Goal: Information Seeking & Learning: Learn about a topic

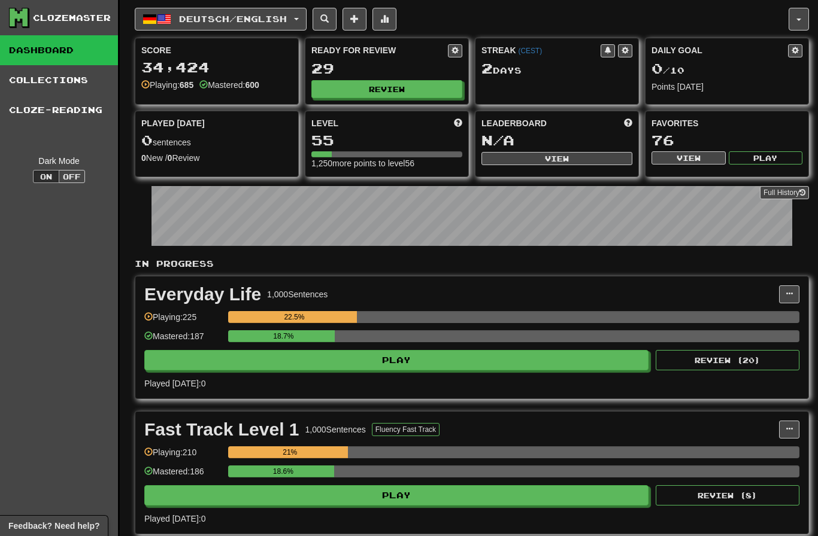
click at [411, 89] on button "Review" at bounding box center [386, 89] width 151 height 18
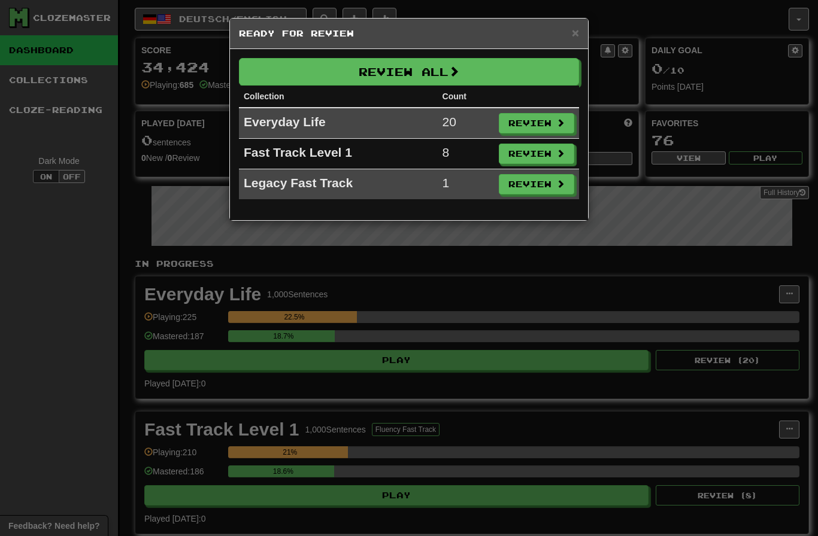
click at [495, 79] on button "Review All" at bounding box center [409, 72] width 340 height 28
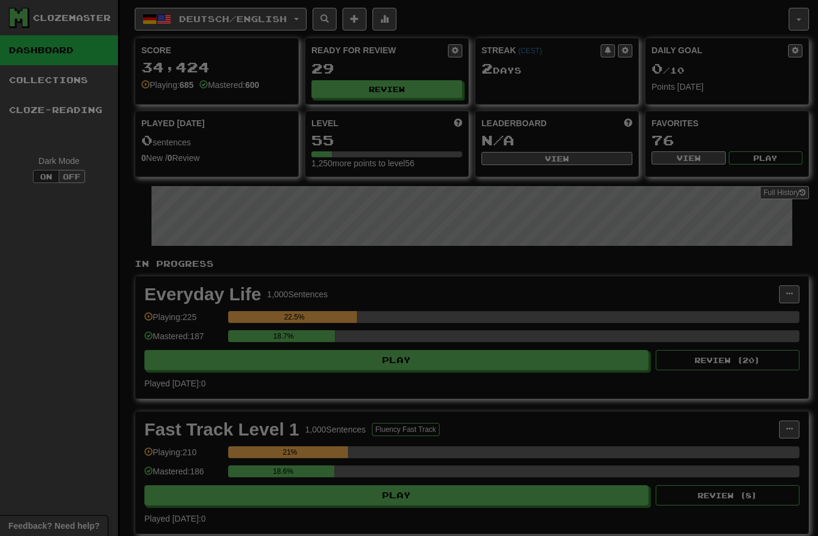
select select "********"
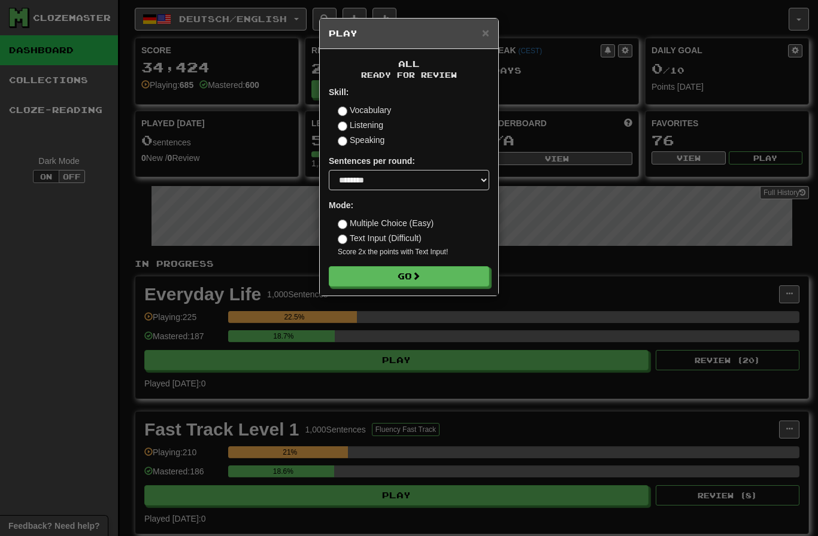
click at [445, 280] on button "Go" at bounding box center [409, 276] width 160 height 20
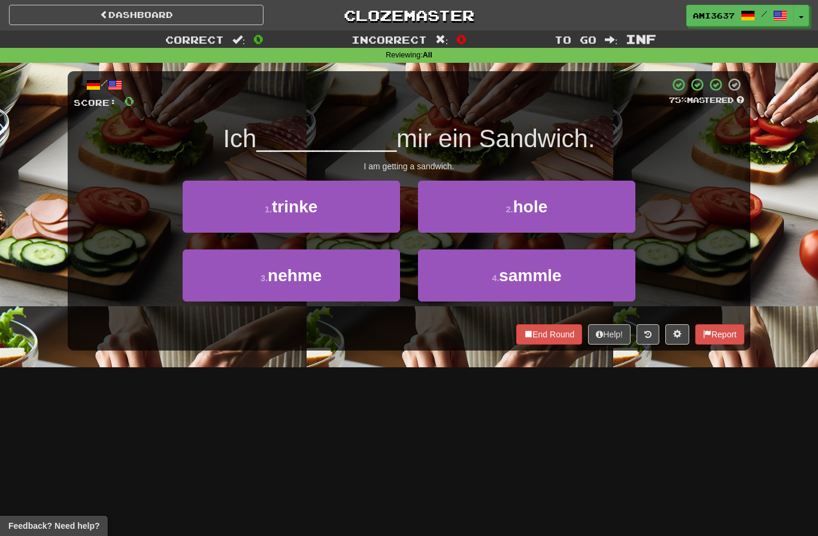
click at [547, 208] on span "hole" at bounding box center [530, 207] width 35 height 19
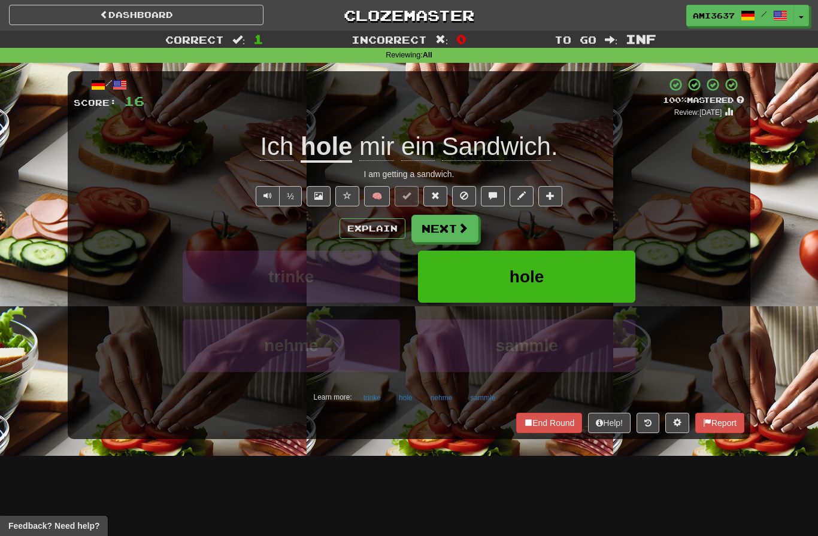
click at [496, 279] on button "hole" at bounding box center [526, 277] width 217 height 52
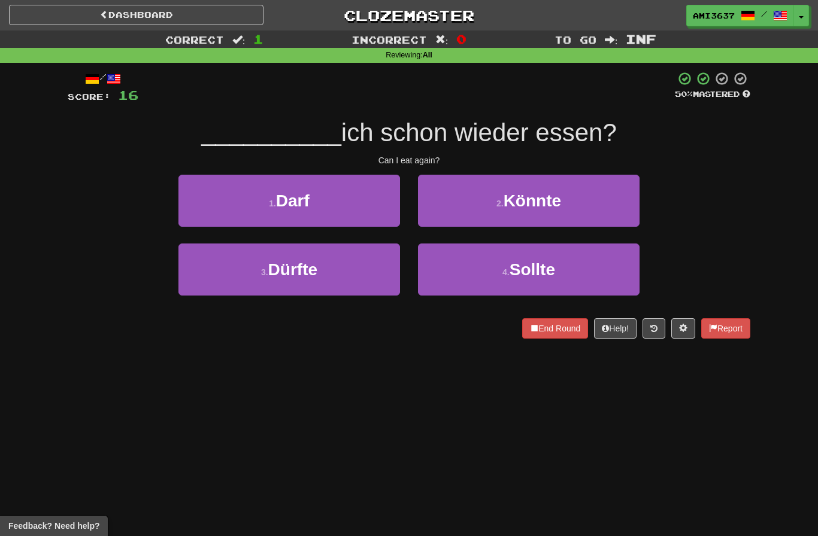
click at [356, 201] on button "1 . Darf" at bounding box center [288, 201] width 221 height 52
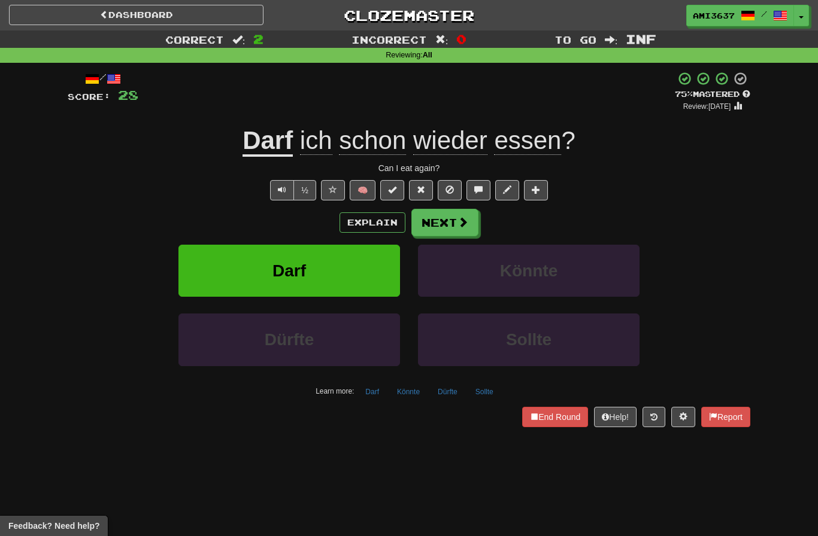
click at [374, 266] on button "Darf" at bounding box center [288, 271] width 221 height 52
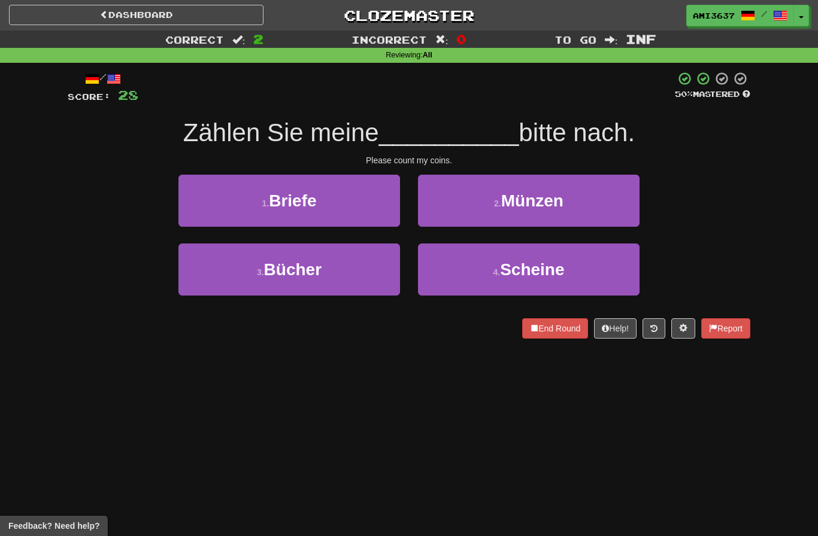
click at [585, 201] on button "2 . Münzen" at bounding box center [528, 201] width 221 height 52
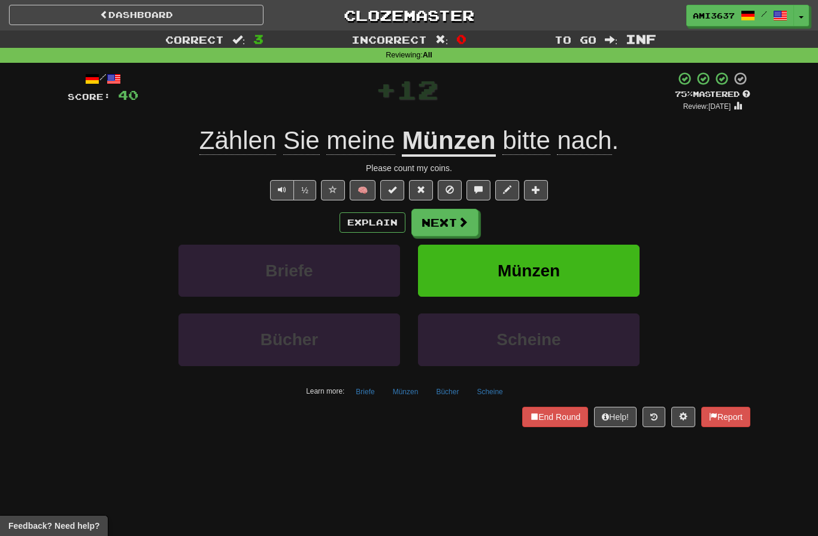
click at [485, 261] on button "Münzen" at bounding box center [528, 271] width 221 height 52
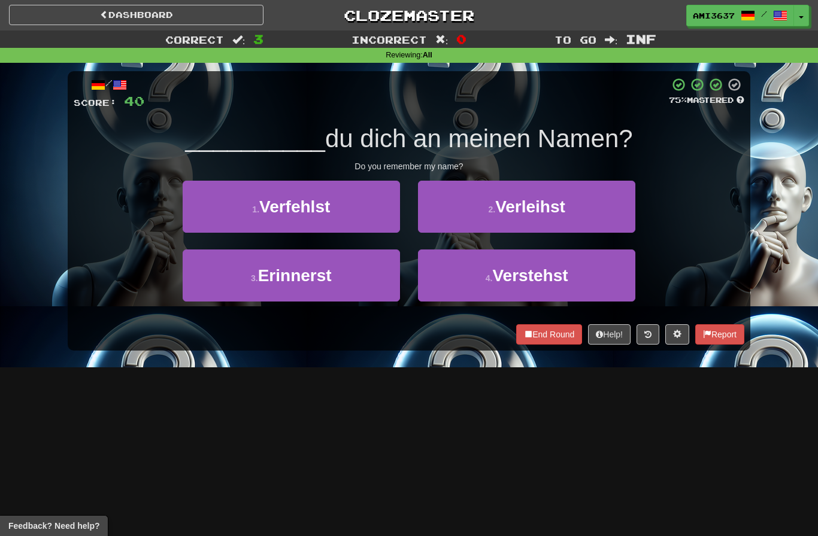
click at [224, 277] on button "3 . Erinnerst" at bounding box center [291, 276] width 217 height 52
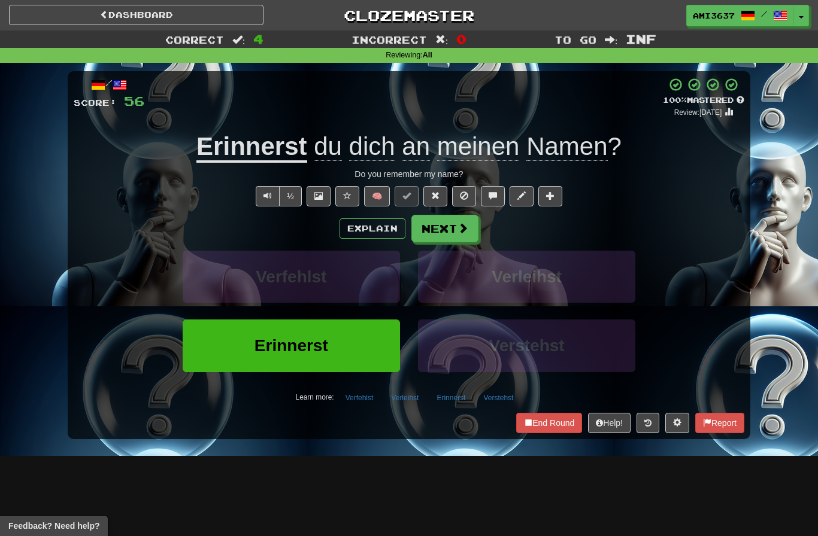
click at [224, 335] on button "Erinnerst" at bounding box center [291, 346] width 217 height 52
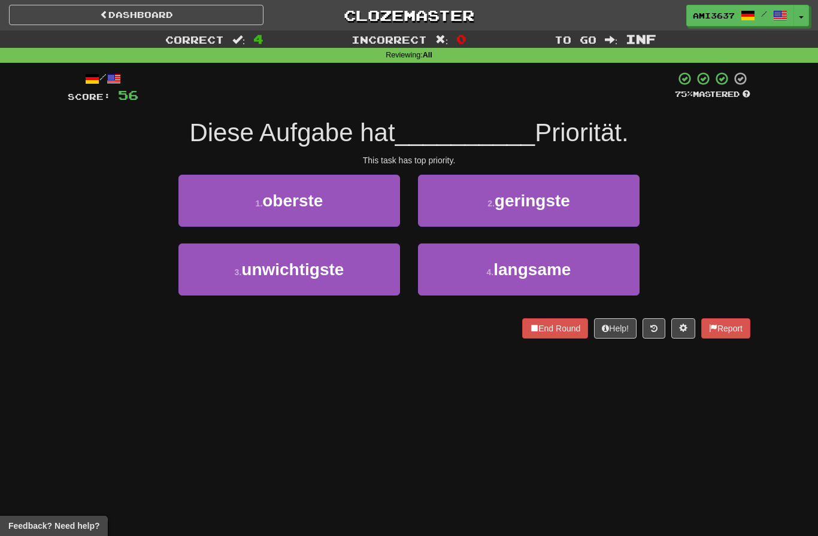
click at [201, 202] on button "1 . oberste" at bounding box center [288, 201] width 221 height 52
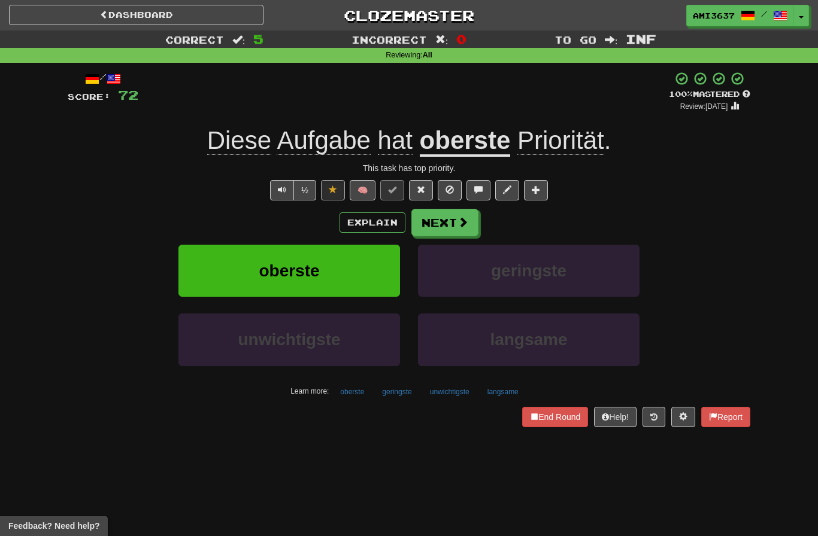
click at [216, 271] on button "oberste" at bounding box center [288, 271] width 221 height 52
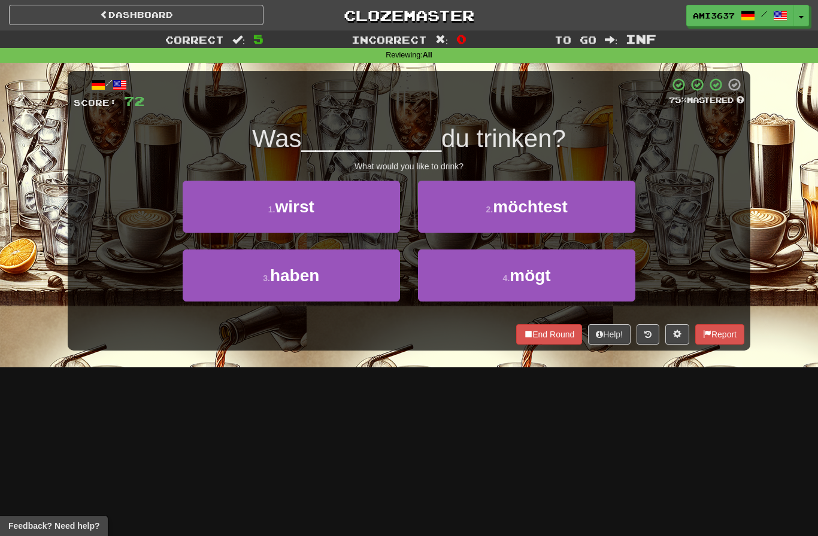
click at [618, 214] on button "2 . möchtest" at bounding box center [526, 207] width 217 height 52
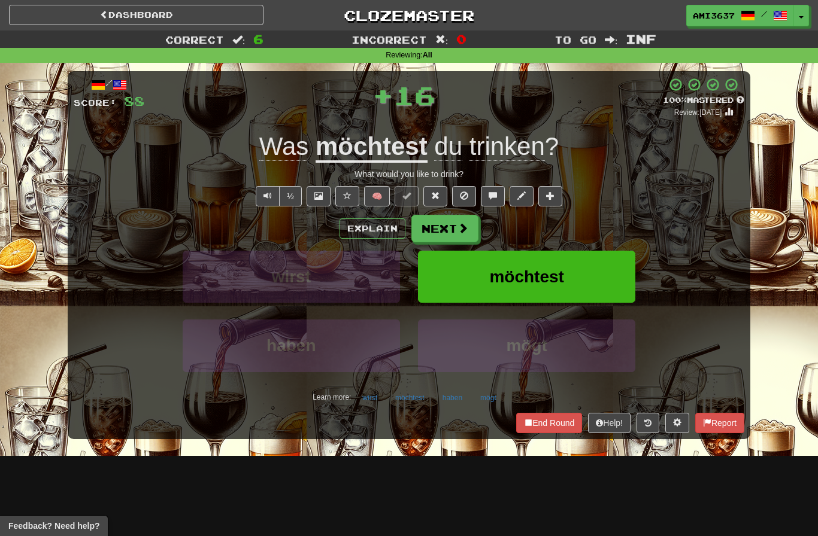
click at [611, 266] on button "möchtest" at bounding box center [526, 277] width 217 height 52
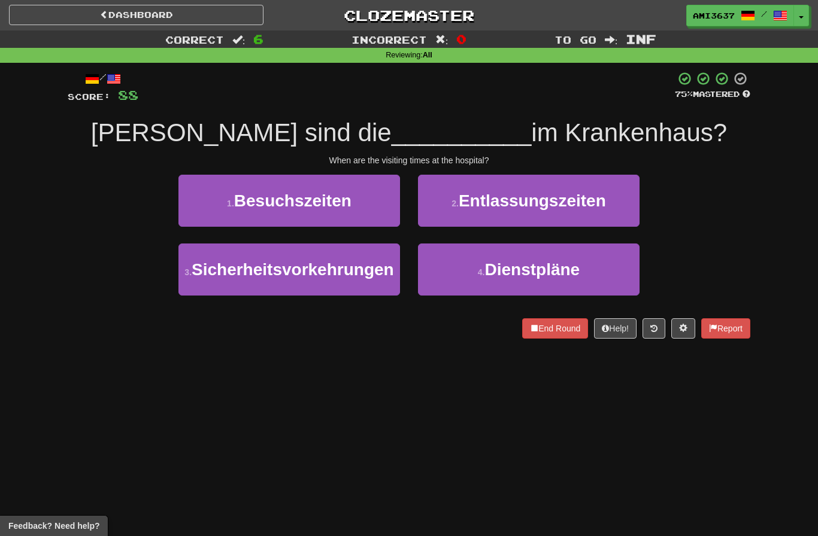
click at [213, 204] on button "1 . Besuchszeiten" at bounding box center [288, 201] width 221 height 52
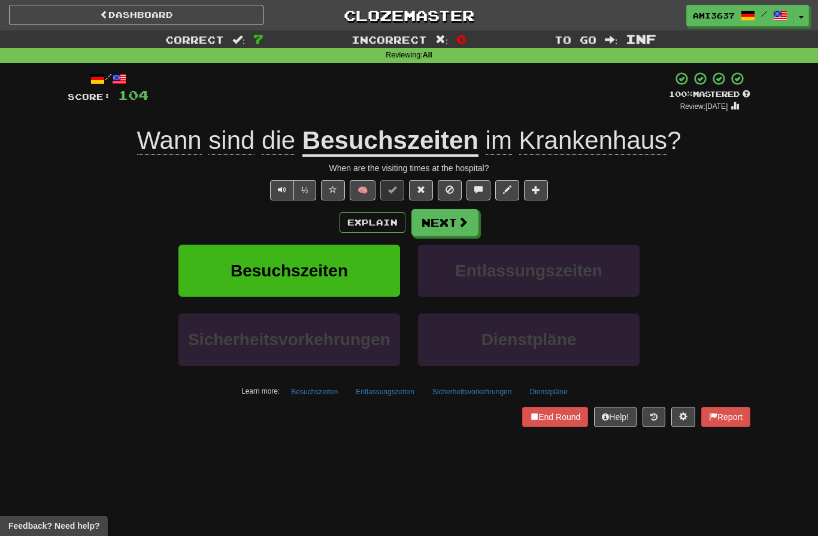
click at [227, 272] on button "Besuchszeiten" at bounding box center [288, 271] width 221 height 52
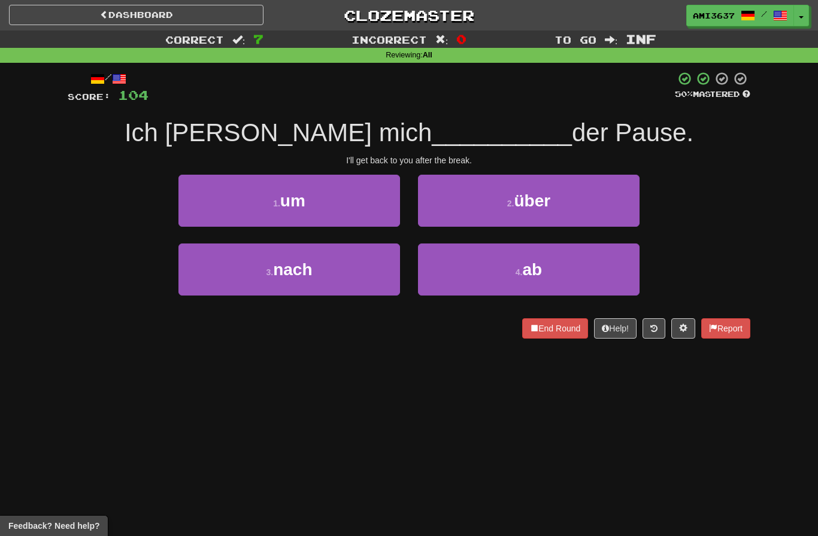
click at [211, 280] on button "3 . nach" at bounding box center [288, 270] width 221 height 52
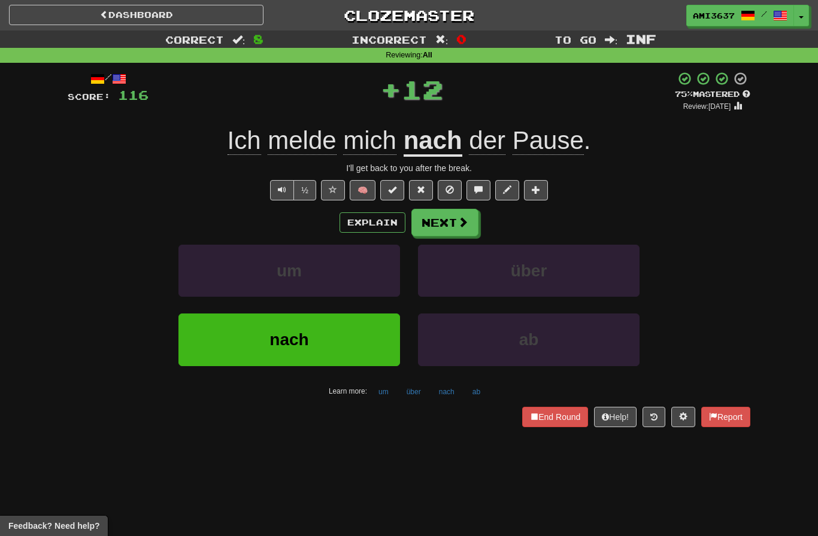
click at [223, 349] on button "nach" at bounding box center [288, 340] width 221 height 52
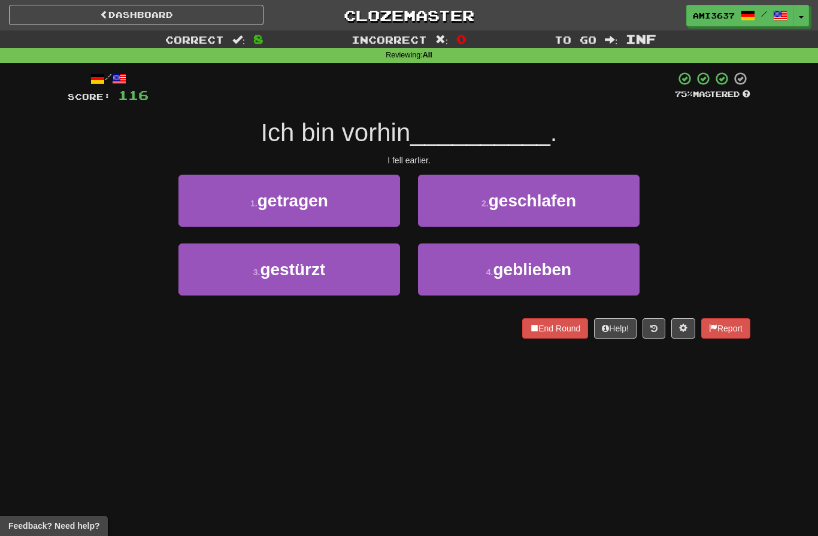
click at [230, 258] on button "3 . gestürzt" at bounding box center [288, 270] width 221 height 52
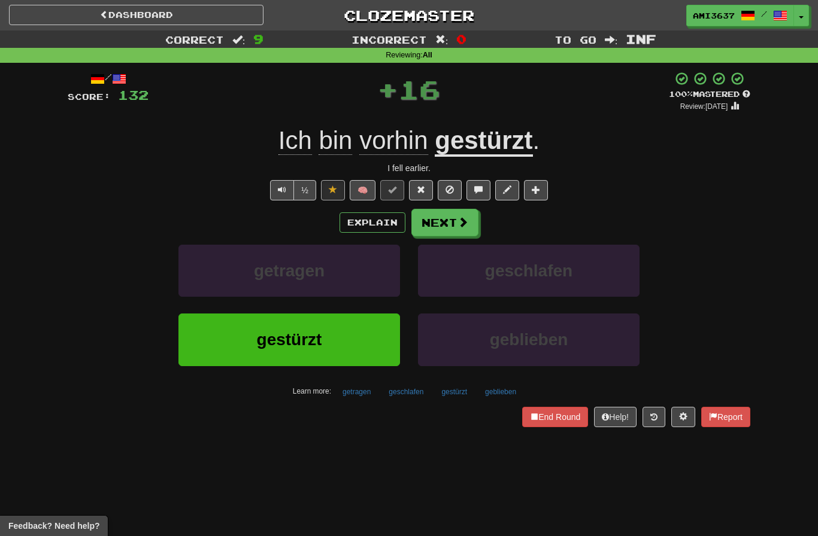
click at [341, 349] on button "gestürzt" at bounding box center [288, 340] width 221 height 52
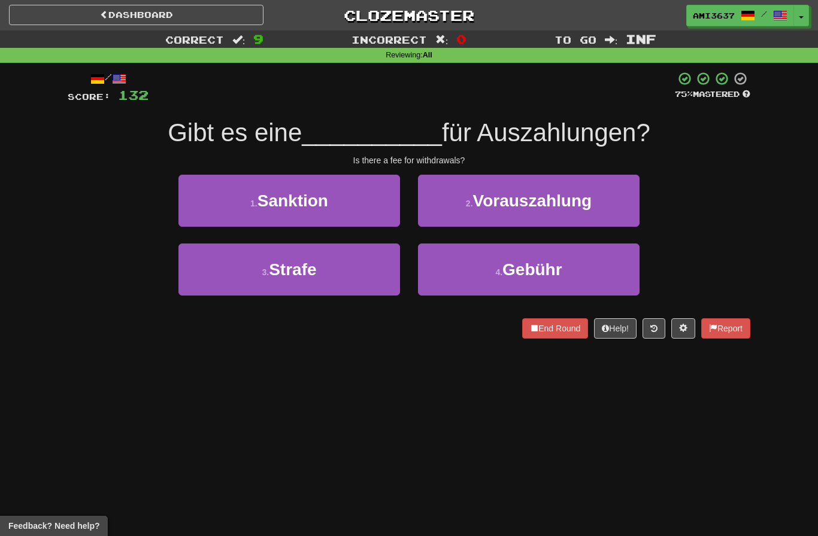
click at [586, 266] on button "4 . Gebühr" at bounding box center [528, 270] width 221 height 52
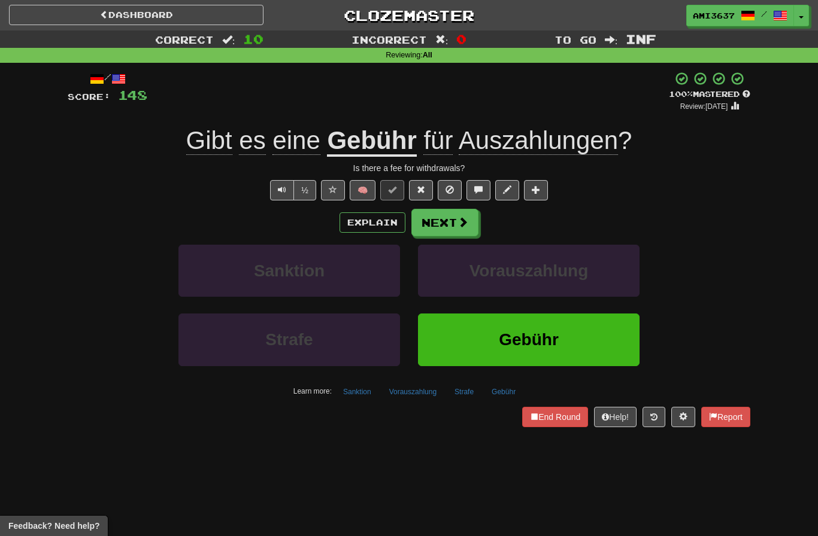
click at [578, 338] on button "Gebühr" at bounding box center [528, 340] width 221 height 52
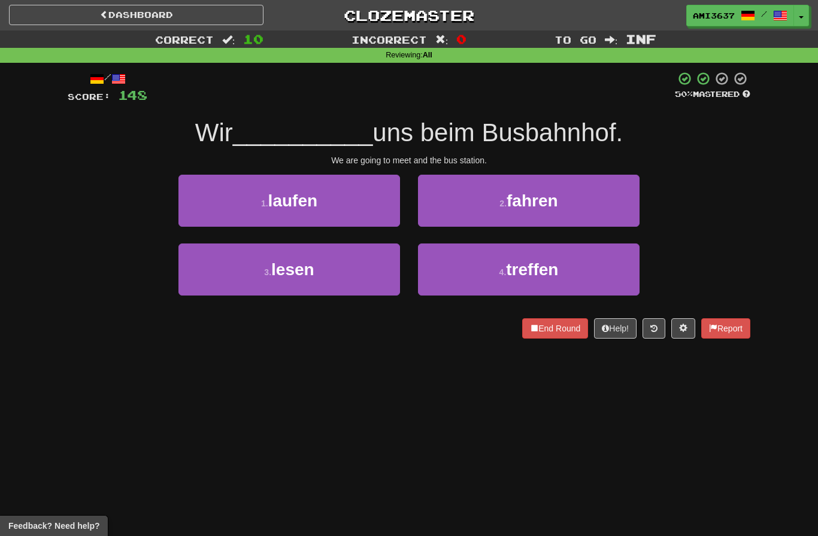
click at [594, 265] on button "4 . treffen" at bounding box center [528, 270] width 221 height 52
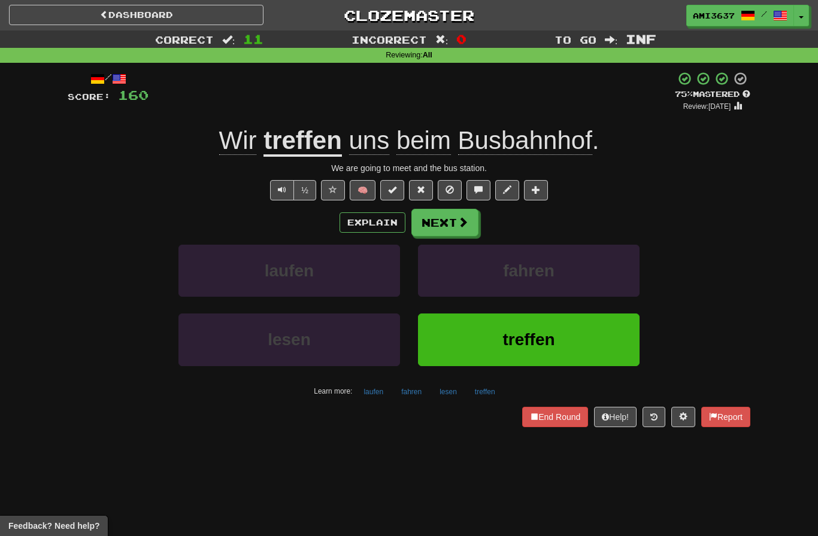
click at [579, 338] on button "treffen" at bounding box center [528, 340] width 221 height 52
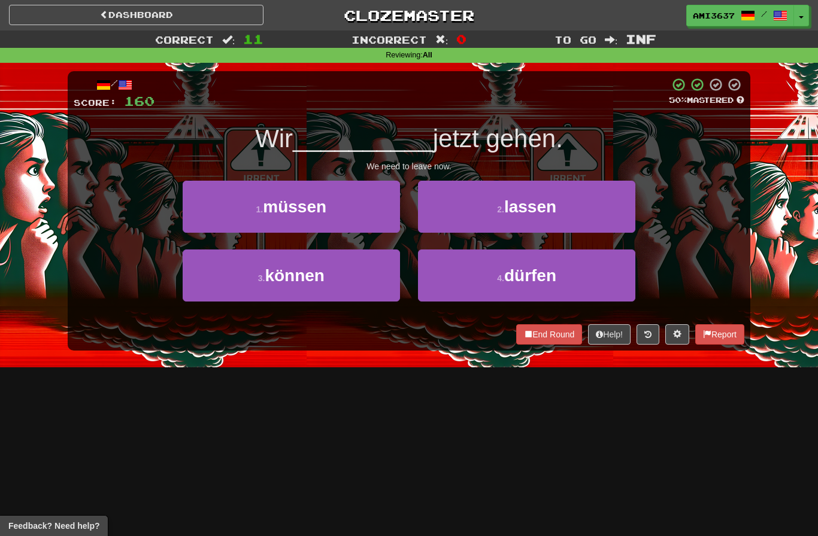
click at [320, 216] on button "1 . müssen" at bounding box center [291, 207] width 217 height 52
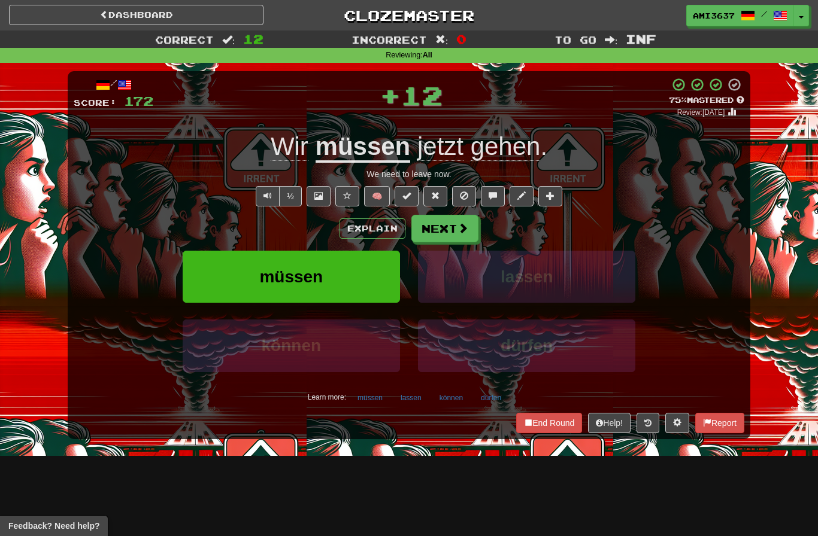
click at [370, 286] on button "müssen" at bounding box center [291, 277] width 217 height 52
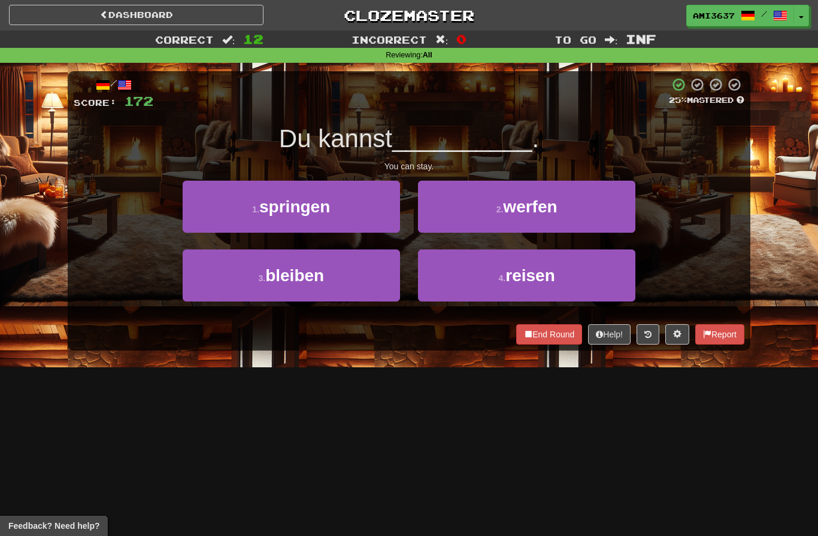
click at [362, 281] on button "3 . bleiben" at bounding box center [291, 276] width 217 height 52
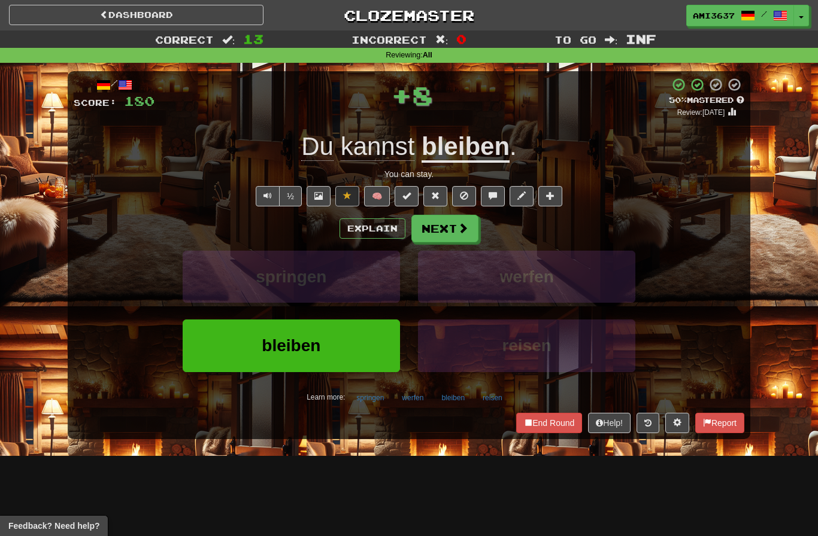
click at [352, 348] on button "bleiben" at bounding box center [291, 346] width 217 height 52
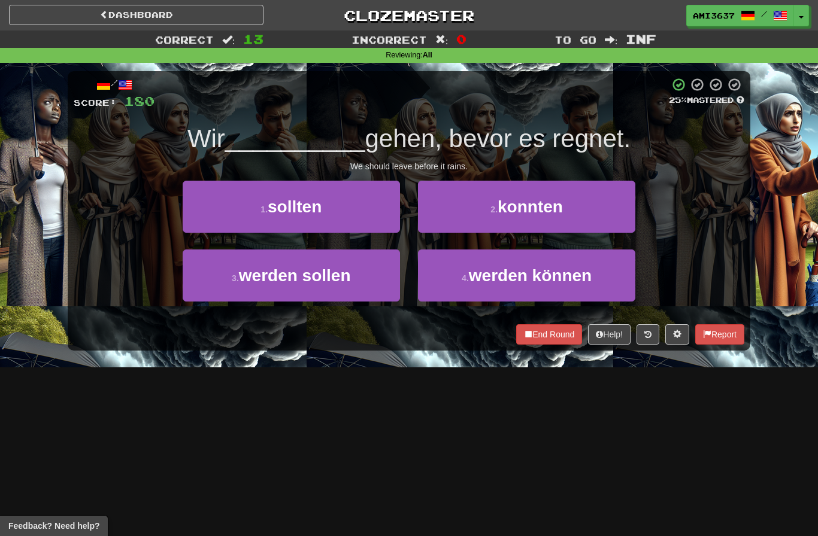
click at [368, 214] on button "1 . sollten" at bounding box center [291, 207] width 217 height 52
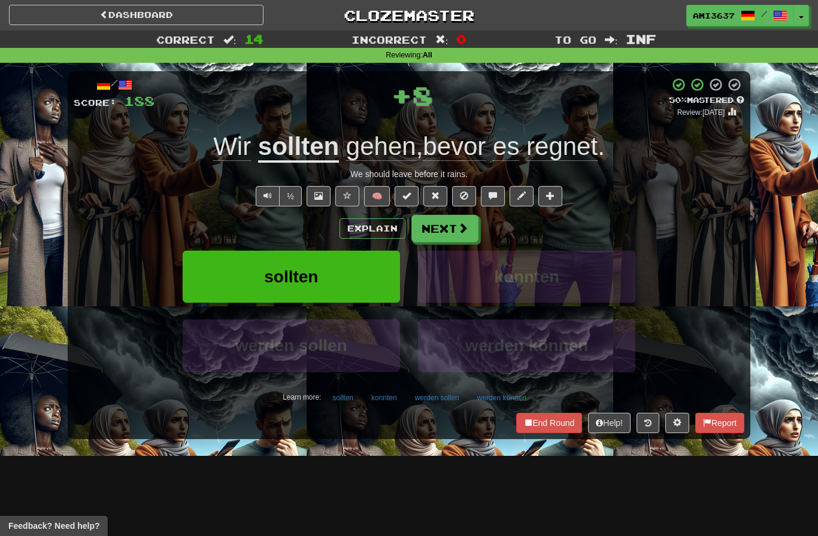
click at [369, 263] on button "sollten" at bounding box center [291, 277] width 217 height 52
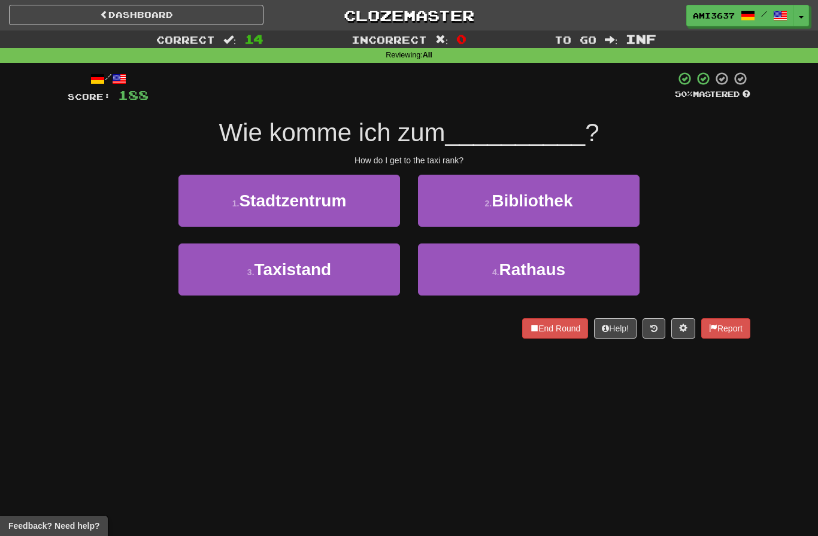
click at [459, 292] on button "4 . Rathaus" at bounding box center [528, 270] width 221 height 52
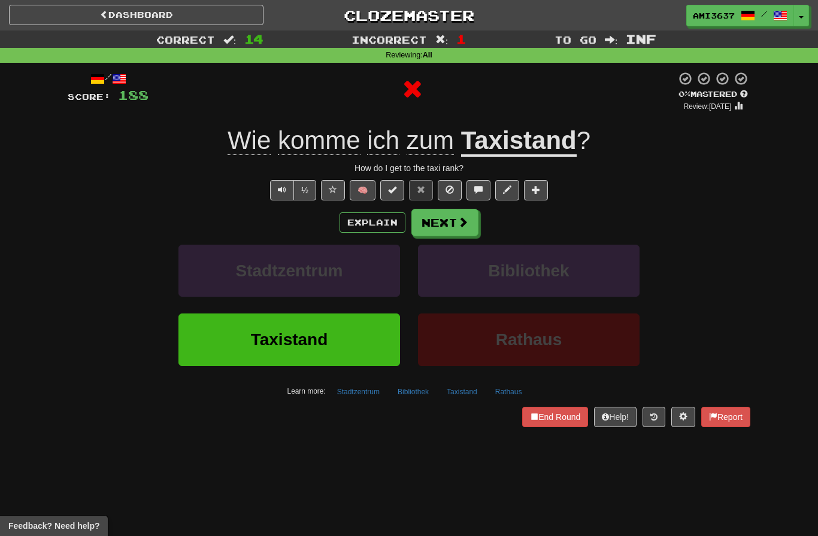
click at [368, 345] on button "Taxistand" at bounding box center [288, 340] width 221 height 52
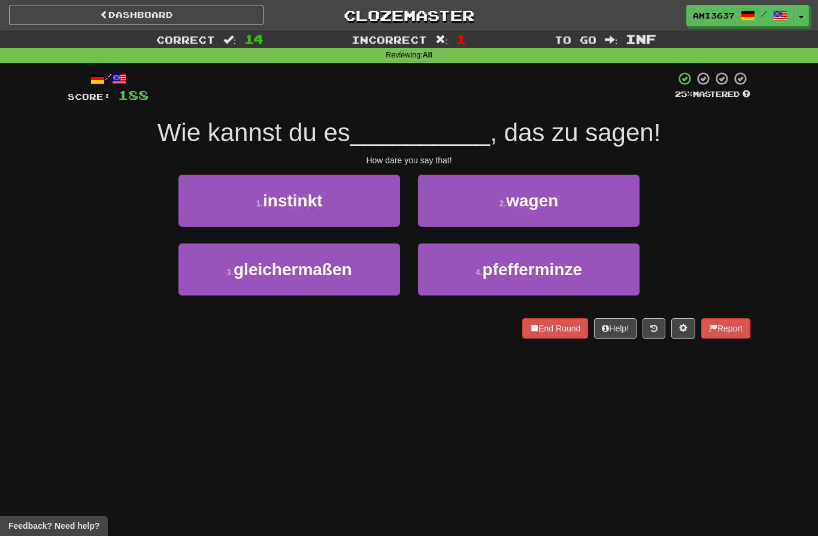
click at [494, 203] on button "2 . wagen" at bounding box center [528, 201] width 221 height 52
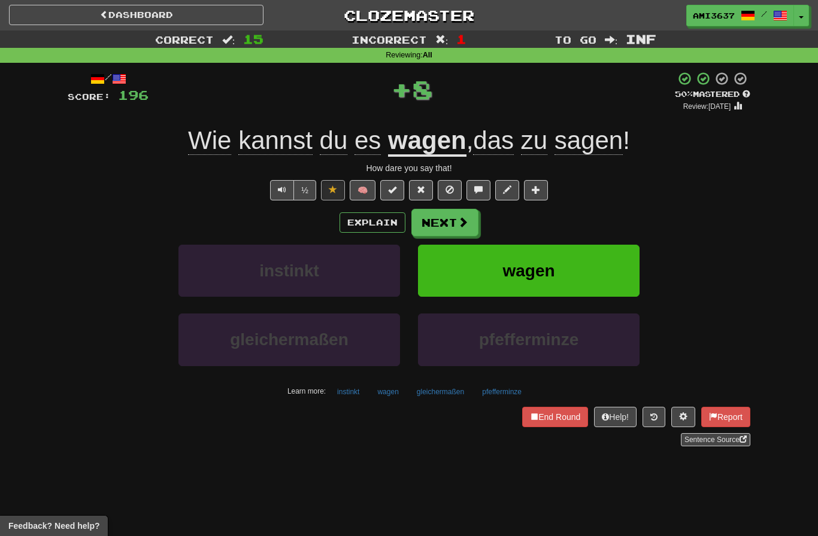
click at [469, 271] on button "wagen" at bounding box center [528, 271] width 221 height 52
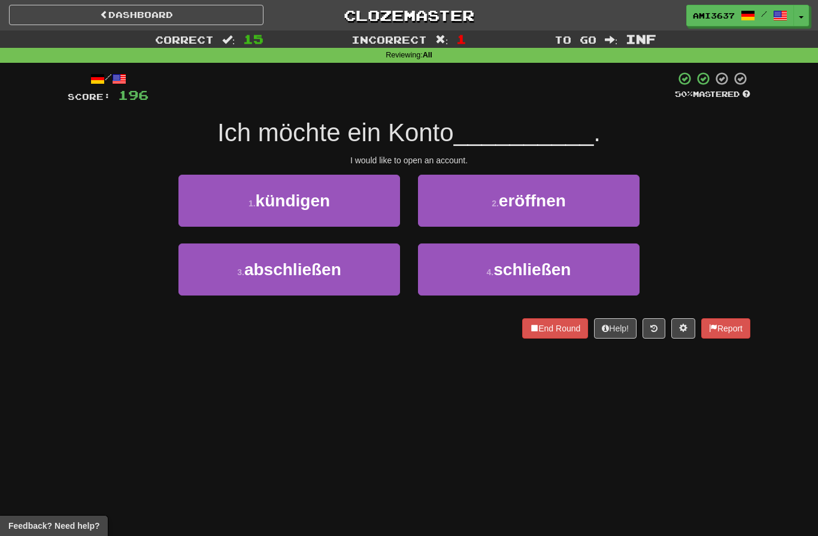
click at [493, 214] on button "2 . eröffnen" at bounding box center [528, 201] width 221 height 52
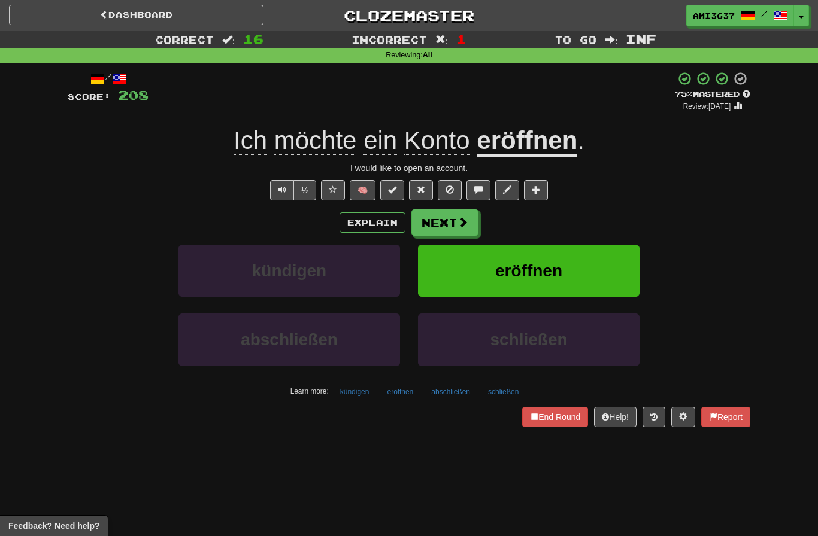
click at [582, 275] on button "eröffnen" at bounding box center [528, 271] width 221 height 52
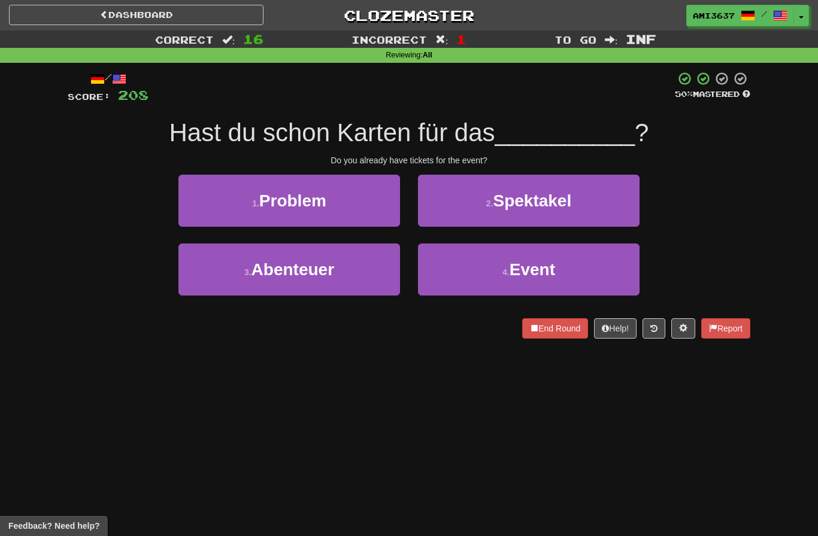
click at [594, 280] on button "4 . Event" at bounding box center [528, 270] width 221 height 52
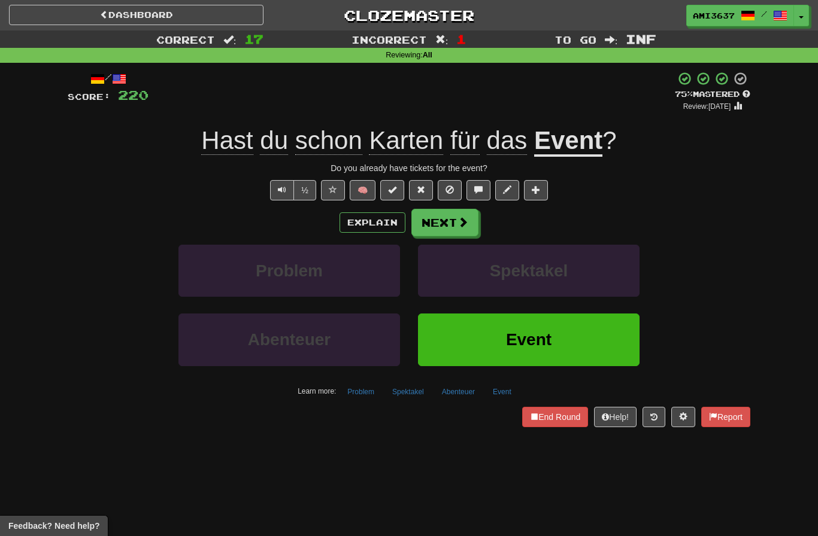
click at [583, 355] on button "Event" at bounding box center [528, 340] width 221 height 52
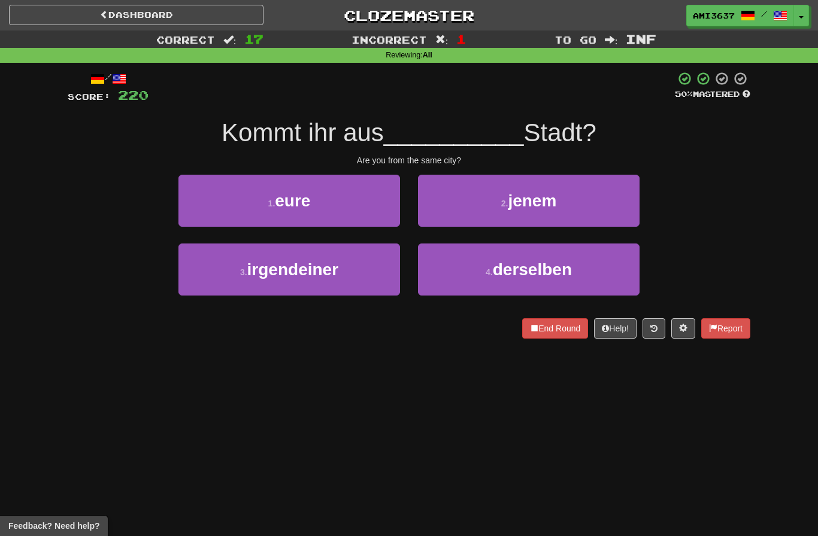
click at [350, 282] on button "3 . irgendeiner" at bounding box center [288, 270] width 221 height 52
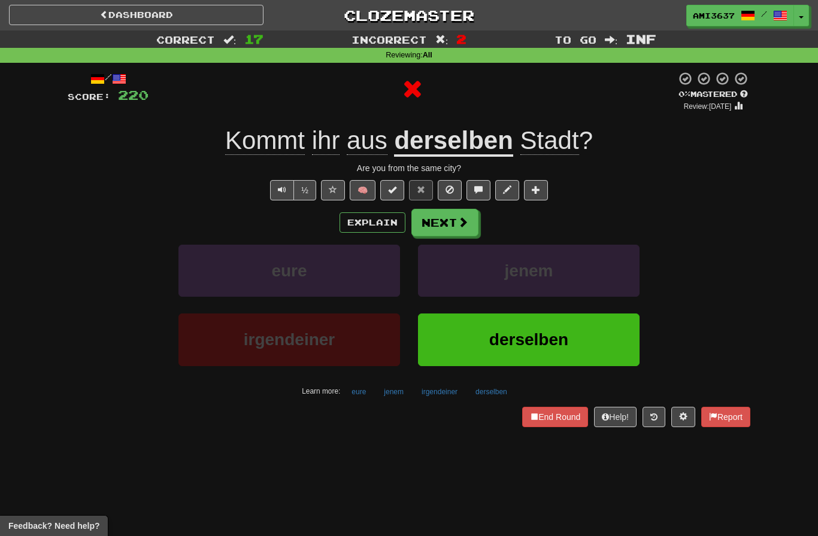
click at [528, 339] on span "derselben" at bounding box center [528, 339] width 79 height 19
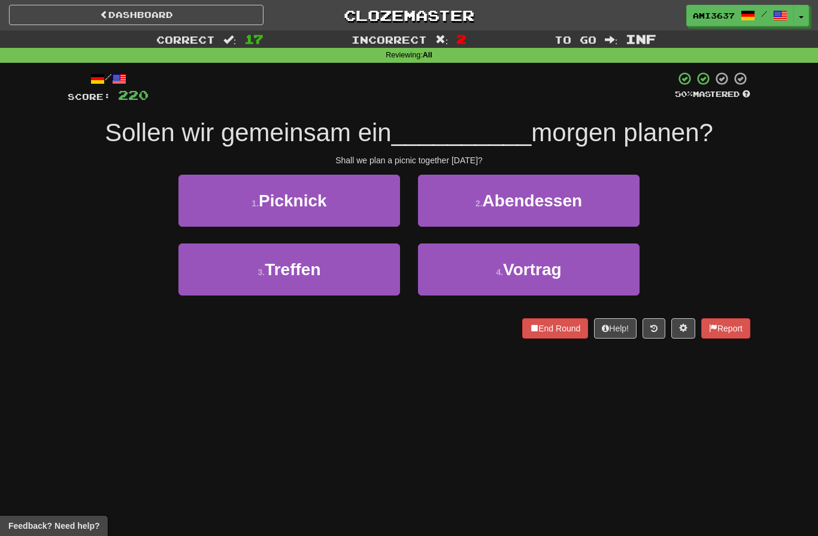
click at [505, 281] on button "4 . Vortrag" at bounding box center [528, 270] width 221 height 52
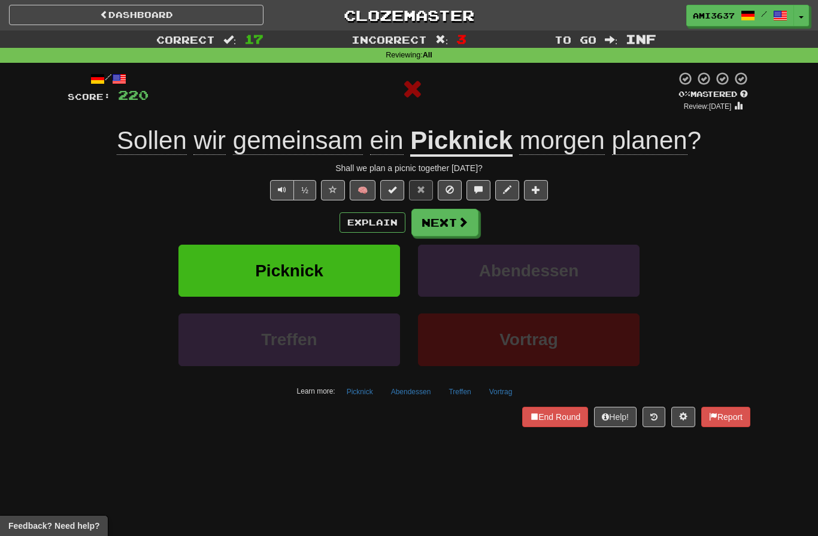
click at [469, 218] on button "Next" at bounding box center [444, 223] width 67 height 28
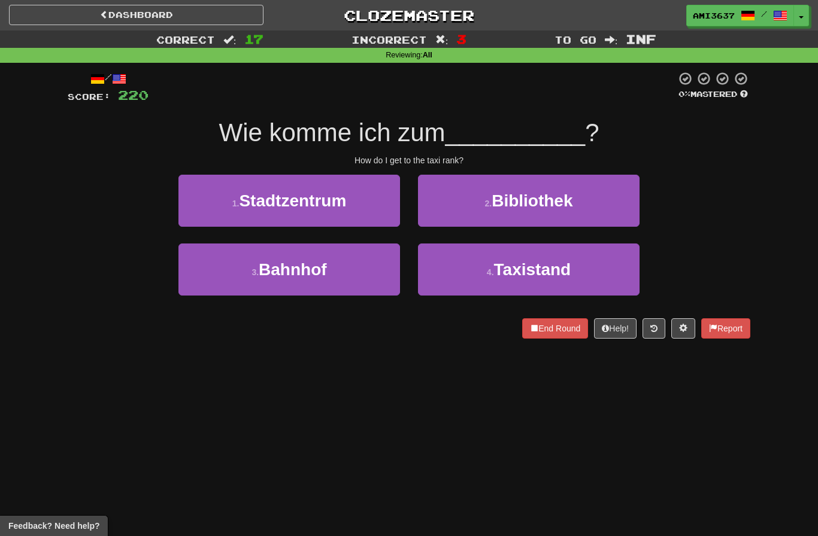
click at [482, 286] on button "4 . Taxistand" at bounding box center [528, 270] width 221 height 52
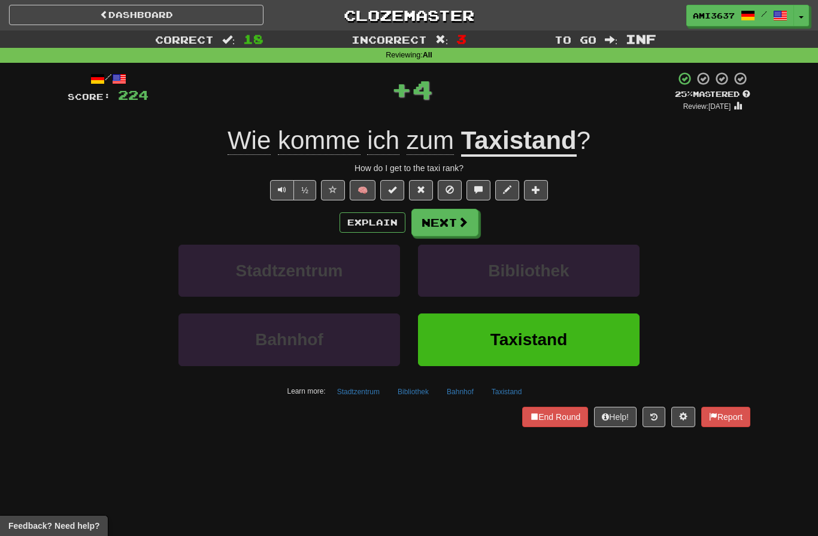
click at [473, 350] on button "Taxistand" at bounding box center [528, 340] width 221 height 52
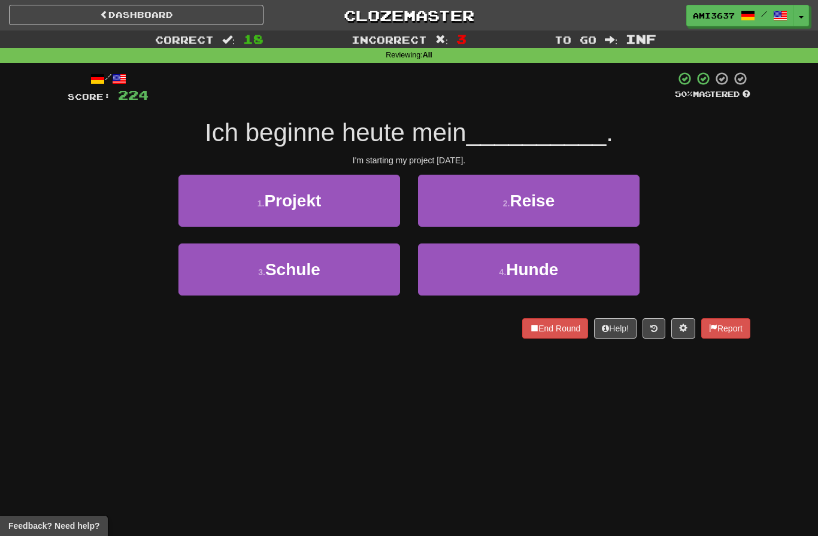
click at [371, 208] on button "1 . Projekt" at bounding box center [288, 201] width 221 height 52
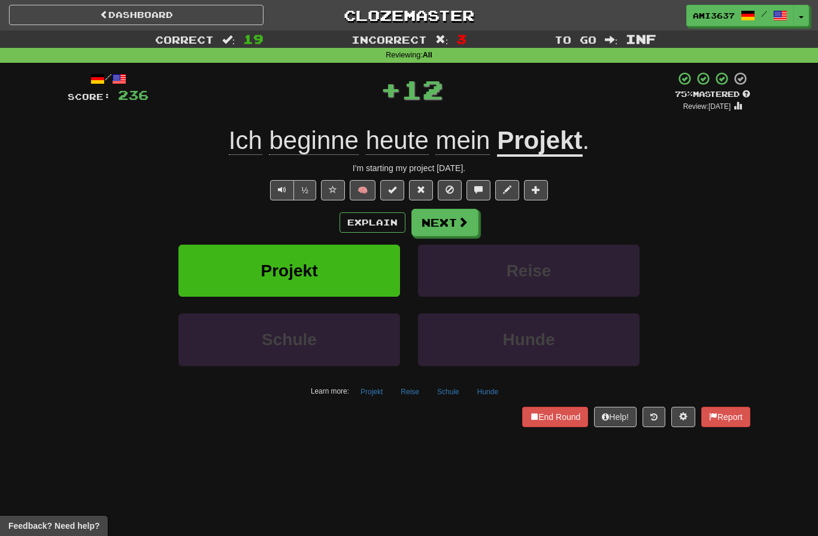
click at [381, 269] on button "Projekt" at bounding box center [288, 271] width 221 height 52
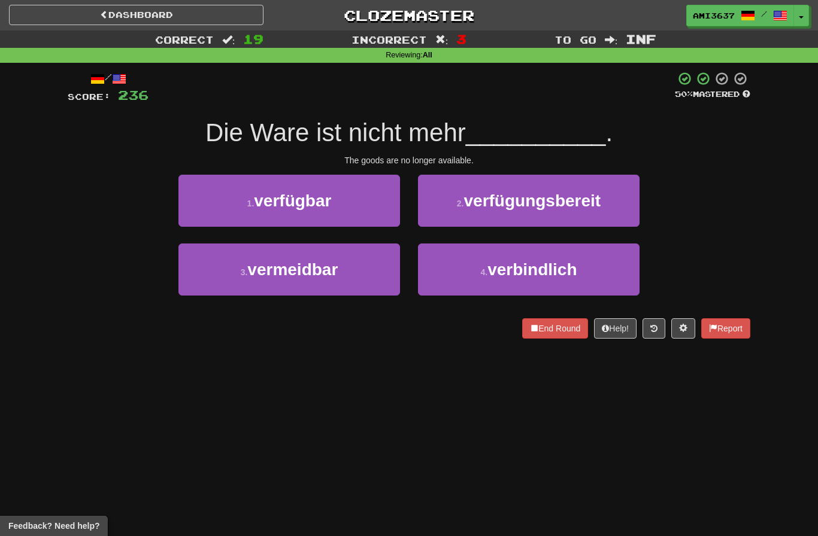
click at [364, 210] on button "1 . verfügbar" at bounding box center [288, 201] width 221 height 52
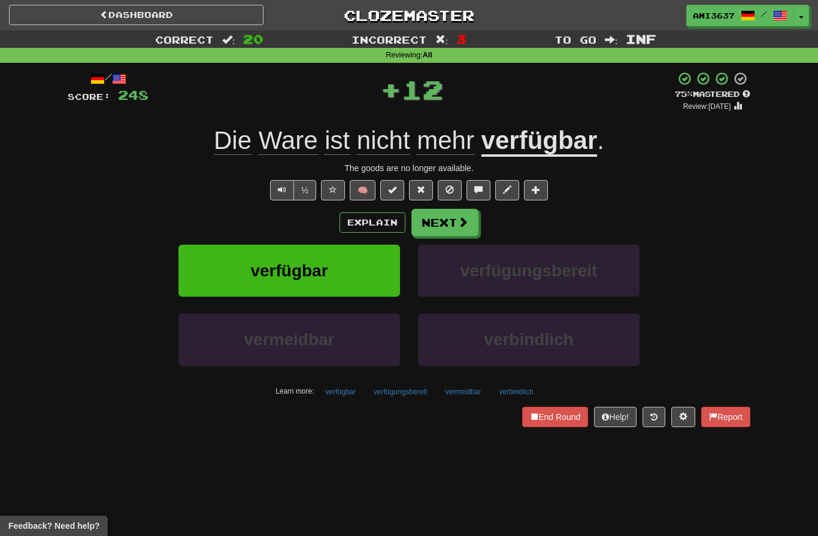
click at [361, 276] on button "verfügbar" at bounding box center [288, 271] width 221 height 52
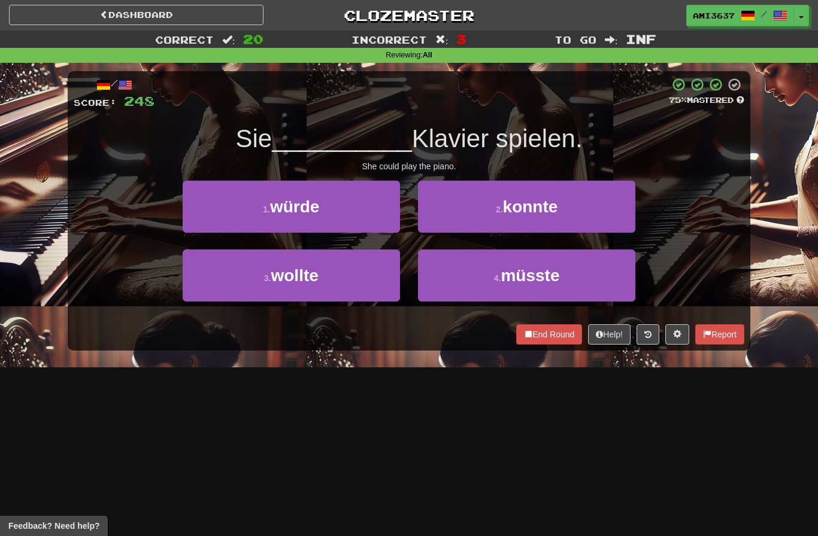
click at [610, 212] on button "2 . konnte" at bounding box center [526, 207] width 217 height 52
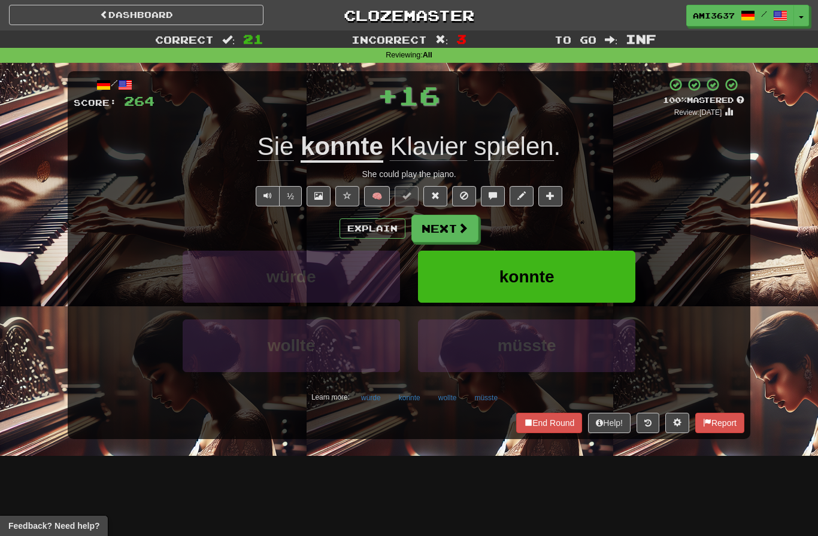
click at [616, 263] on button "konnte" at bounding box center [526, 277] width 217 height 52
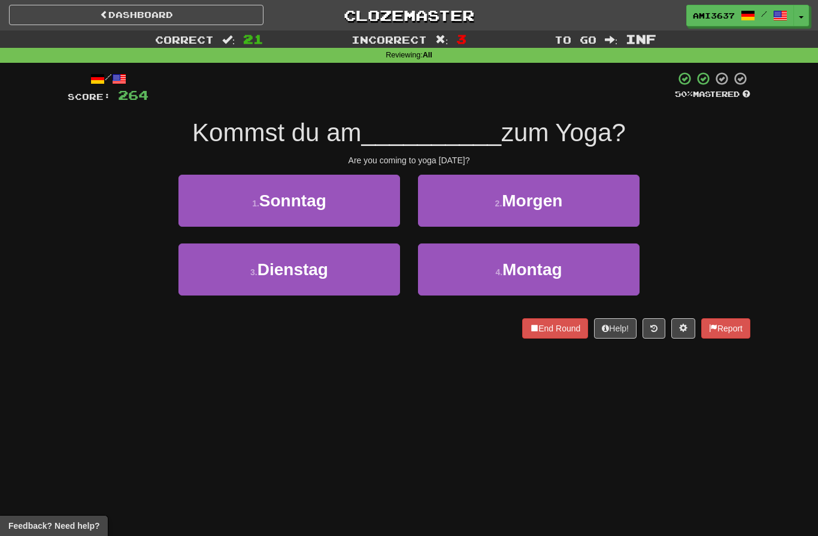
click at [196, 289] on button "3 . Dienstag" at bounding box center [288, 270] width 221 height 52
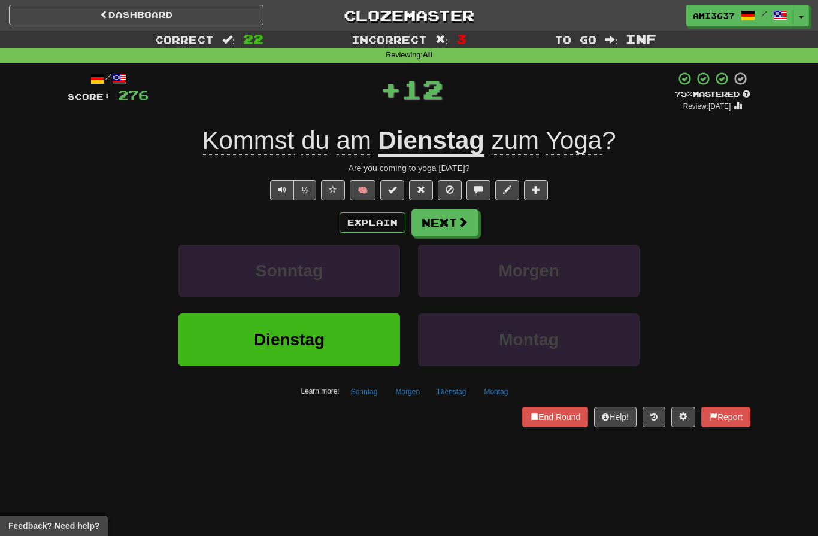
click at [191, 356] on button "Dienstag" at bounding box center [288, 340] width 221 height 52
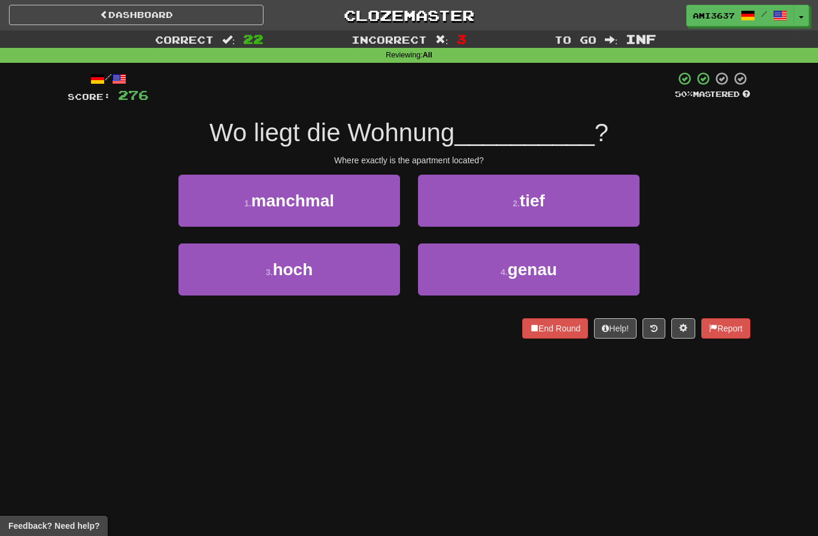
click at [606, 269] on button "4 . genau" at bounding box center [528, 270] width 221 height 52
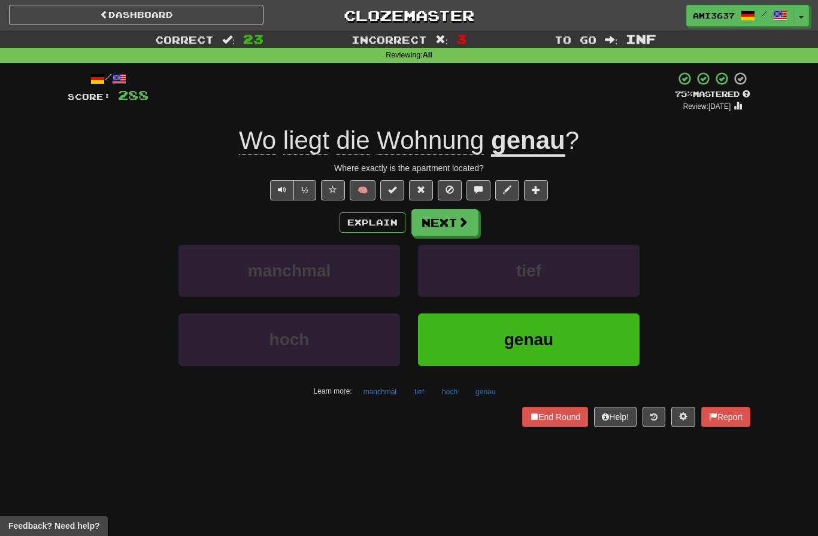
click at [585, 323] on button "genau" at bounding box center [528, 340] width 221 height 52
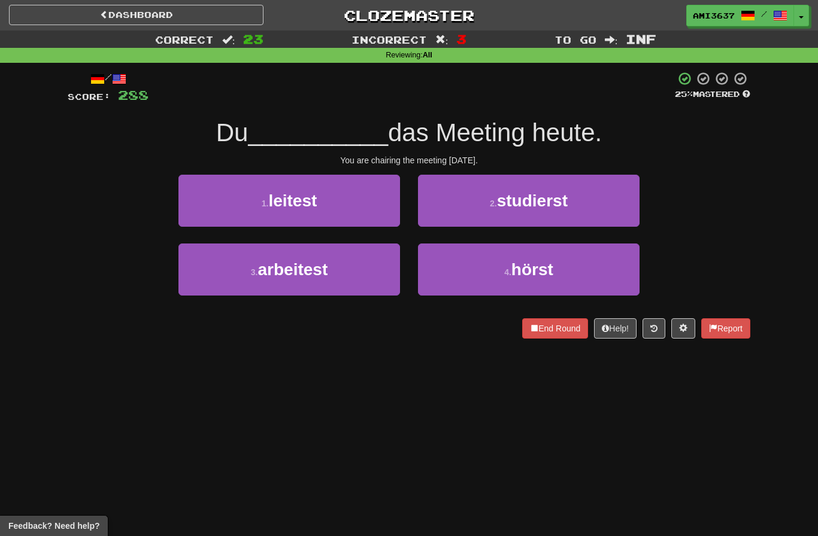
click at [242, 196] on button "1 . leitest" at bounding box center [288, 201] width 221 height 52
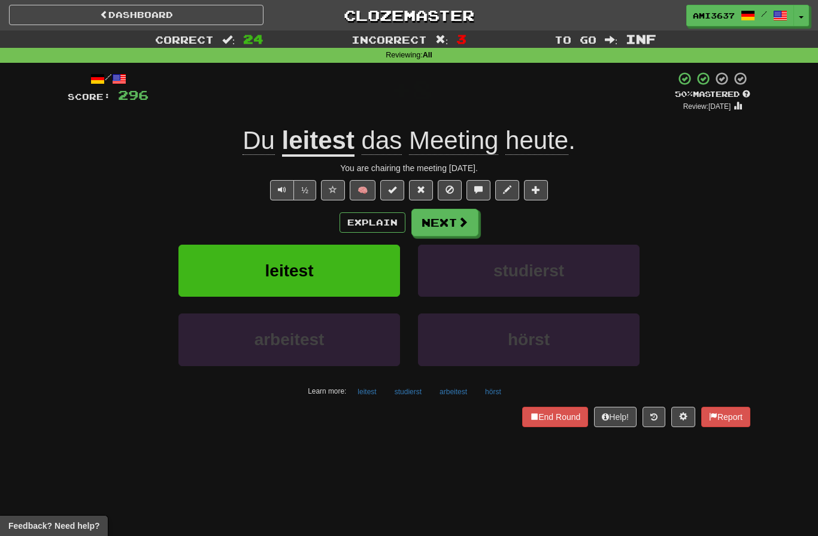
click at [363, 260] on button "leitest" at bounding box center [288, 271] width 221 height 52
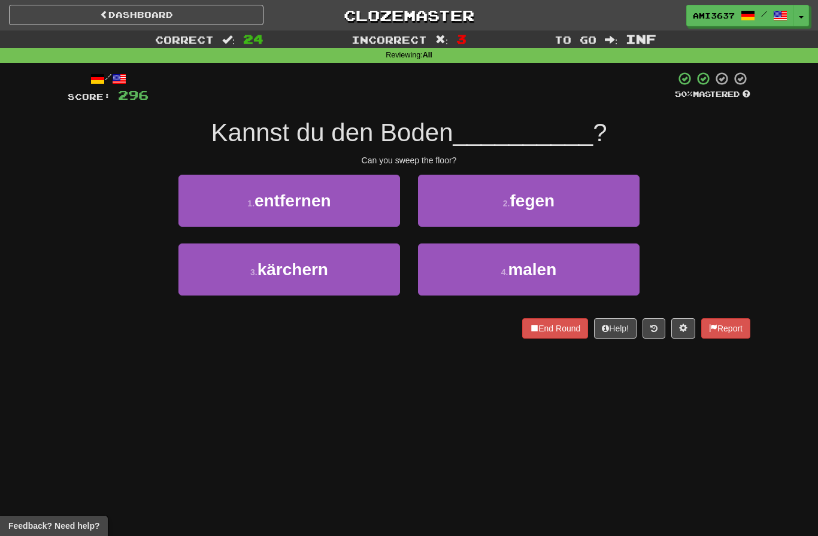
click at [574, 283] on button "4 . malen" at bounding box center [528, 270] width 221 height 52
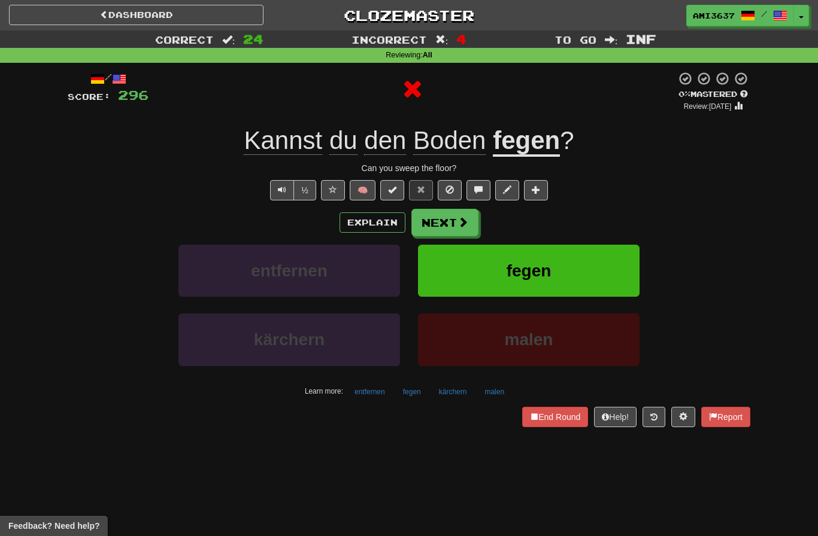
click at [588, 271] on button "fegen" at bounding box center [528, 271] width 221 height 52
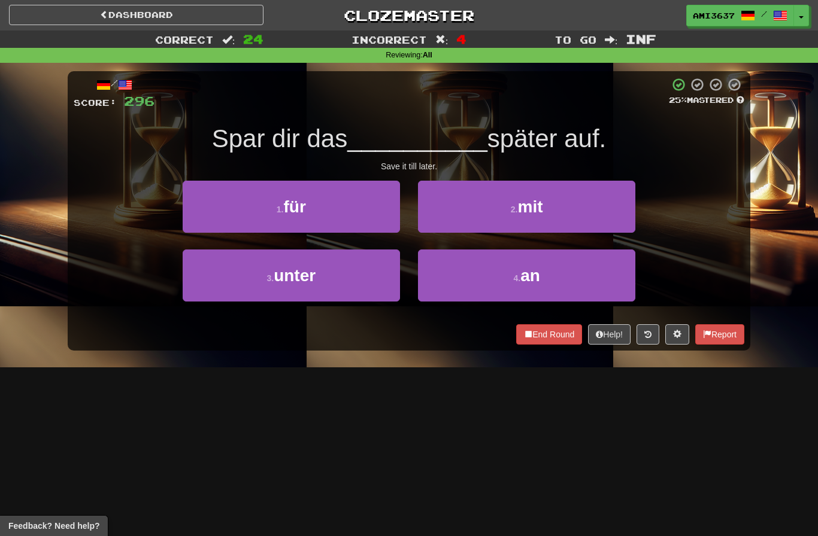
click at [375, 202] on button "1 . für" at bounding box center [291, 207] width 217 height 52
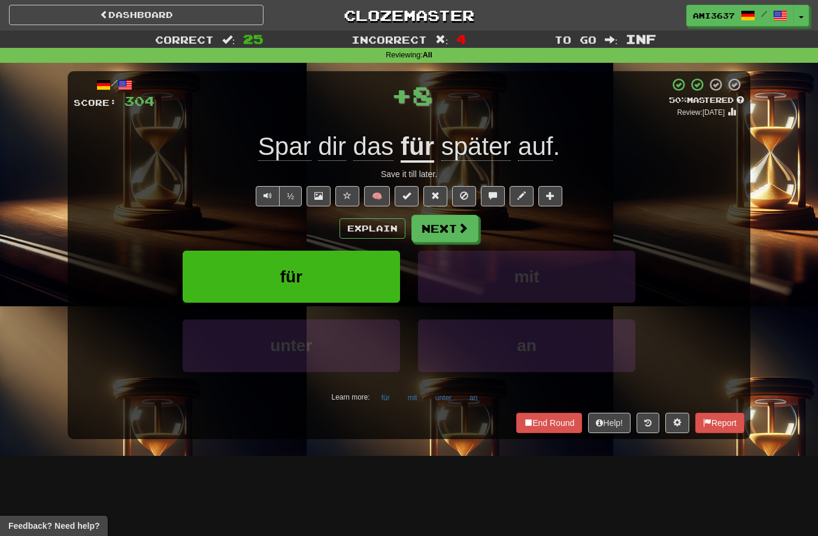
click at [366, 283] on button "für" at bounding box center [291, 277] width 217 height 52
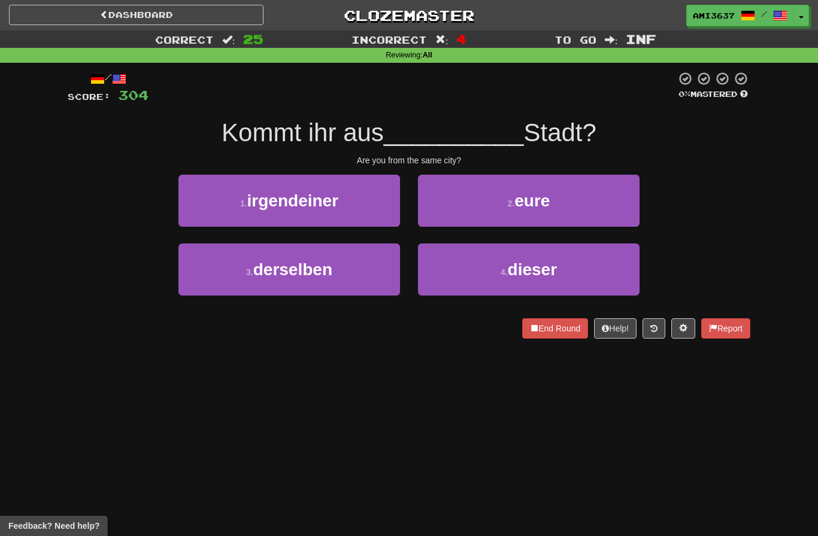
click at [584, 266] on button "4 . dieser" at bounding box center [528, 270] width 221 height 52
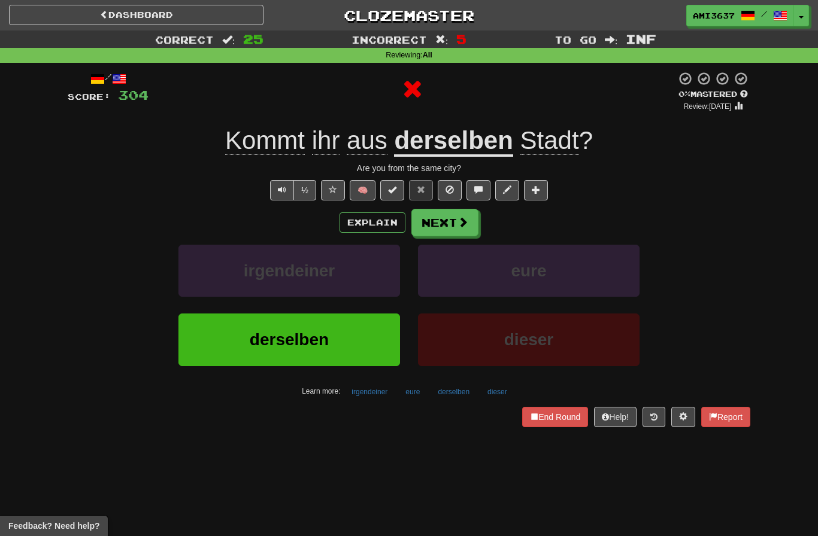
click at [372, 345] on button "derselben" at bounding box center [288, 340] width 221 height 52
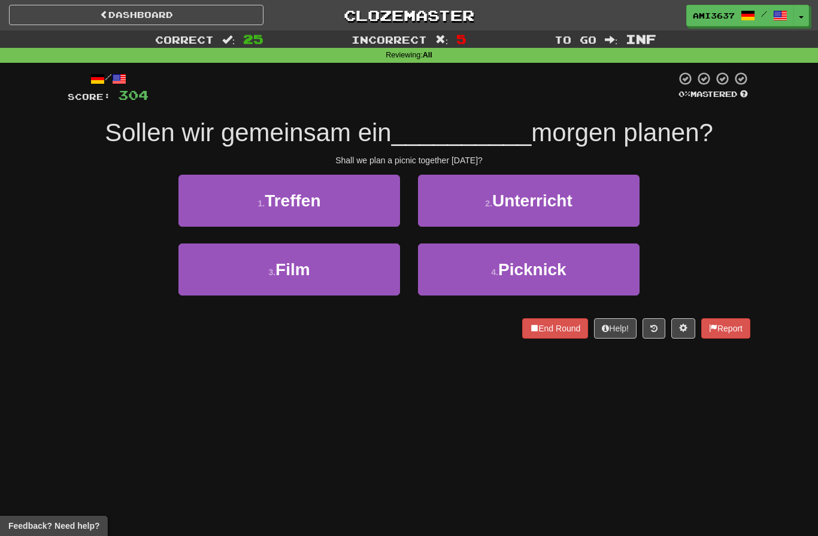
click at [579, 259] on button "4 . Picknick" at bounding box center [528, 270] width 221 height 52
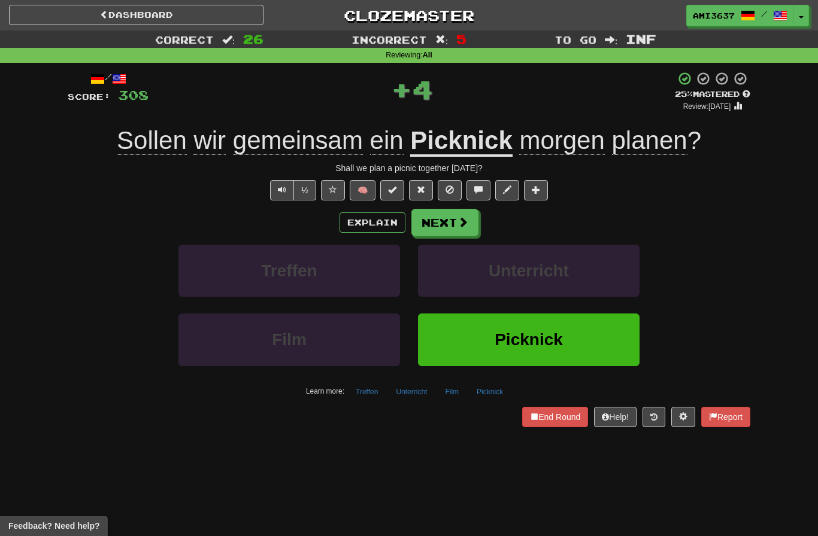
click at [524, 344] on span "Picknick" at bounding box center [528, 339] width 68 height 19
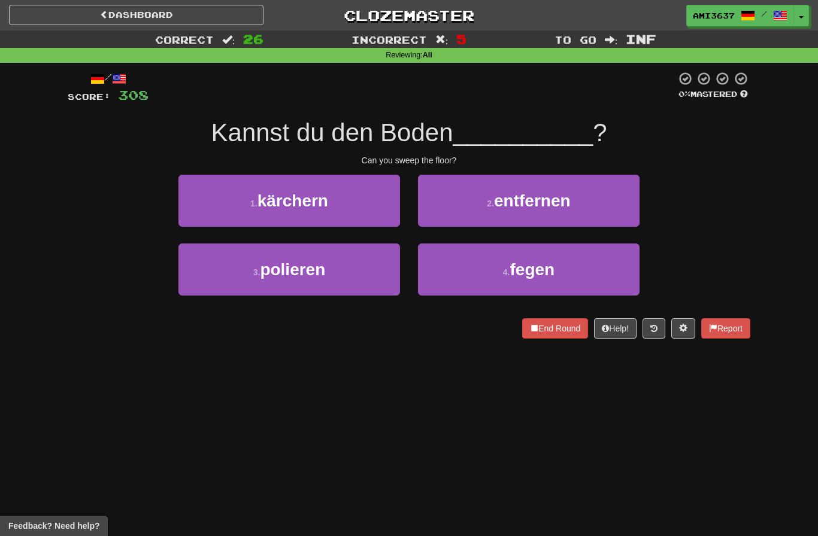
click at [585, 279] on button "4 . fegen" at bounding box center [528, 270] width 221 height 52
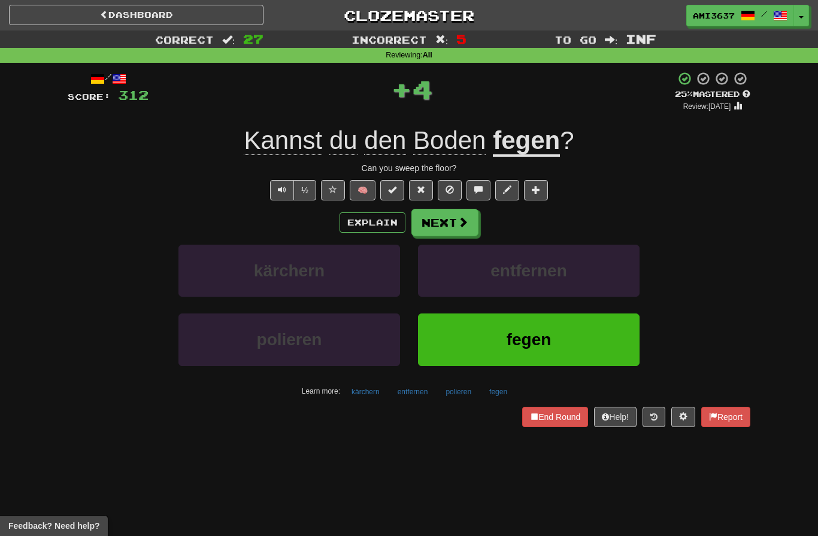
click at [529, 344] on span "fegen" at bounding box center [528, 339] width 45 height 19
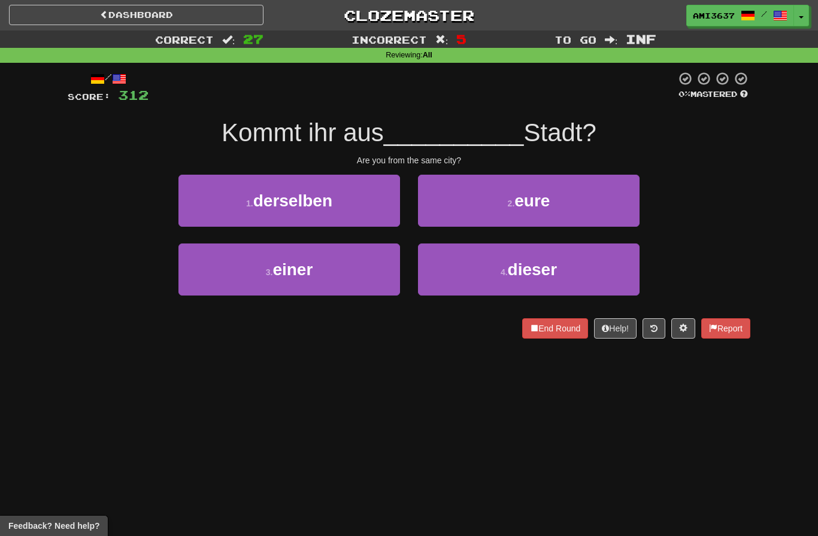
click at [357, 202] on button "1 . derselben" at bounding box center [288, 201] width 221 height 52
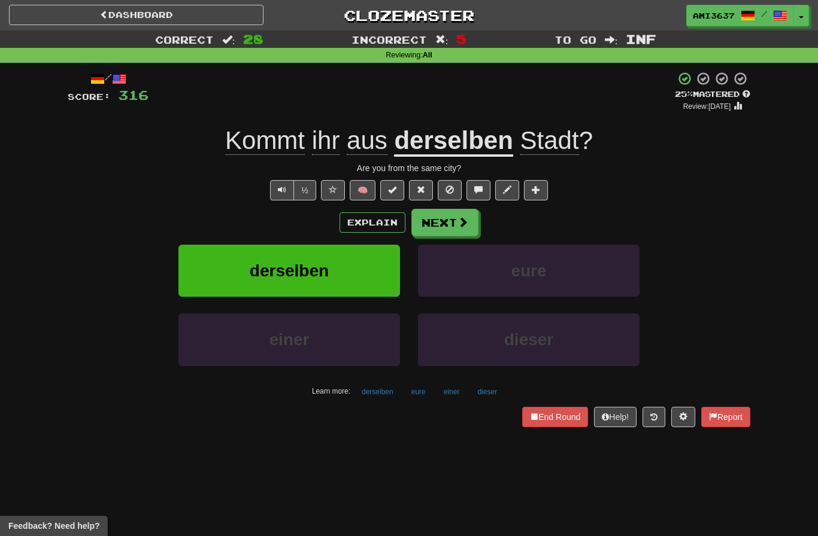
click at [356, 279] on button "derselben" at bounding box center [288, 271] width 221 height 52
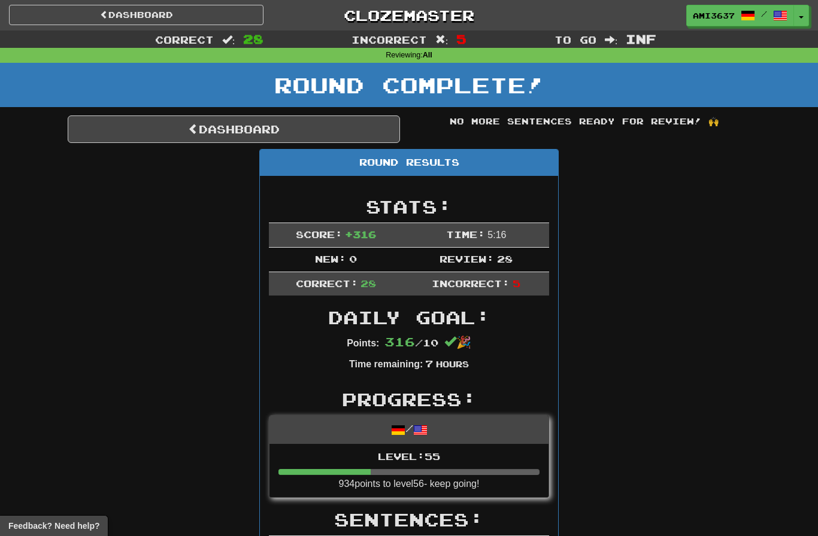
click at [317, 127] on link "Dashboard" at bounding box center [234, 130] width 332 height 28
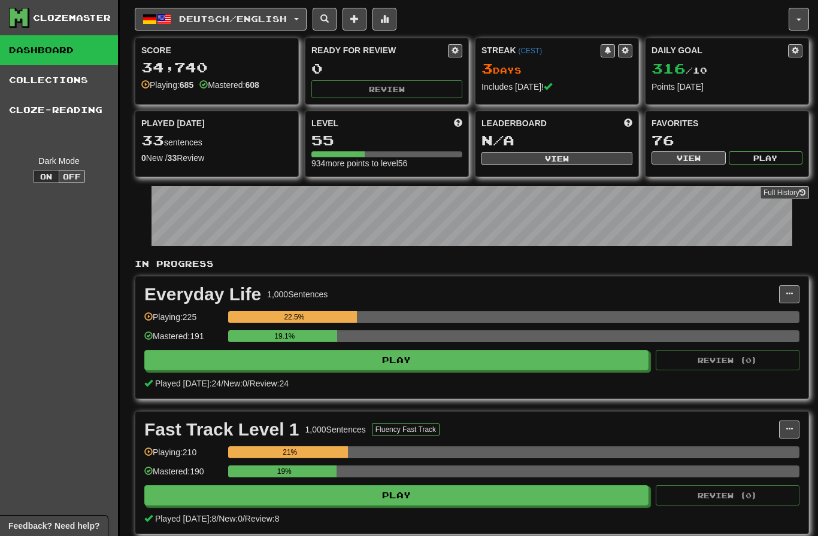
click at [280, 22] on span "Deutsch / English" at bounding box center [233, 19] width 108 height 10
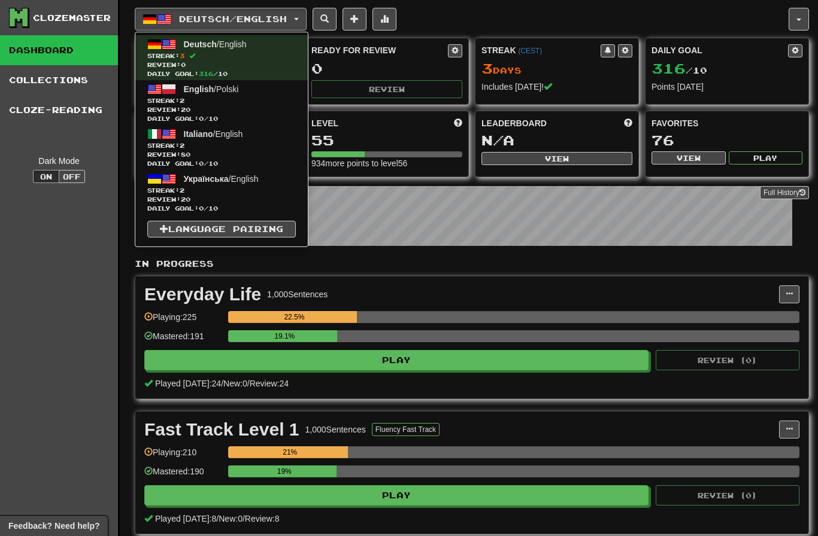
click at [269, 148] on span "Streak: 2" at bounding box center [221, 145] width 148 height 9
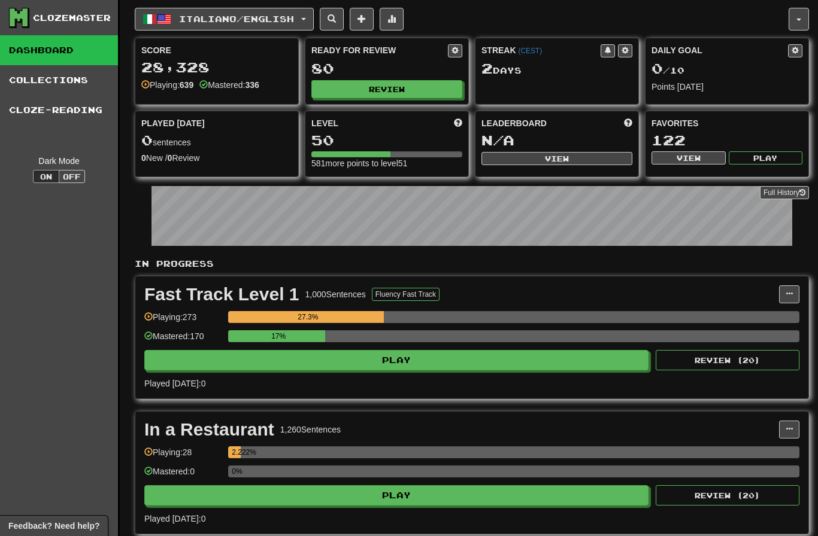
click at [421, 87] on button "Review" at bounding box center [386, 89] width 151 height 18
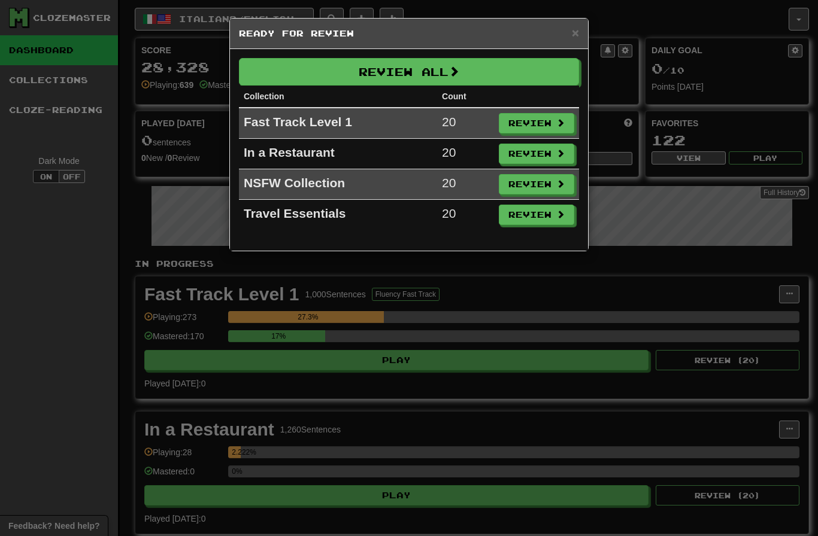
click at [477, 69] on button "Review All" at bounding box center [409, 72] width 340 height 28
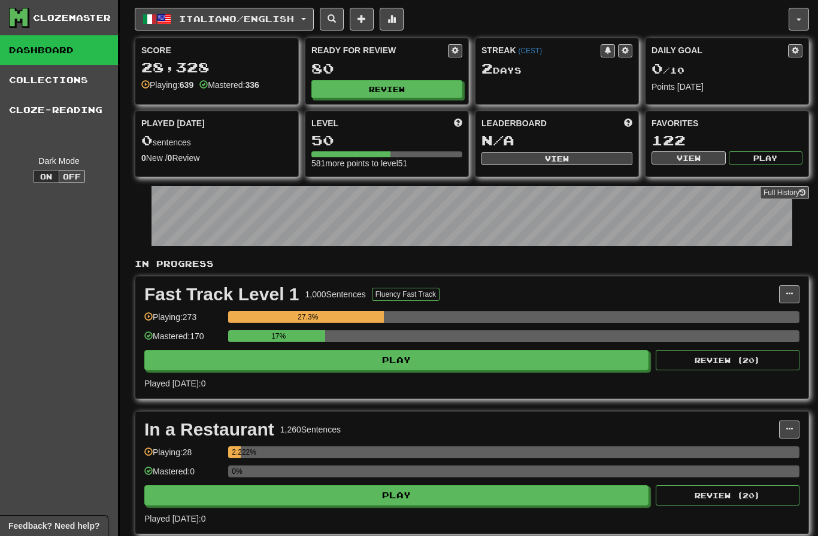
select select "********"
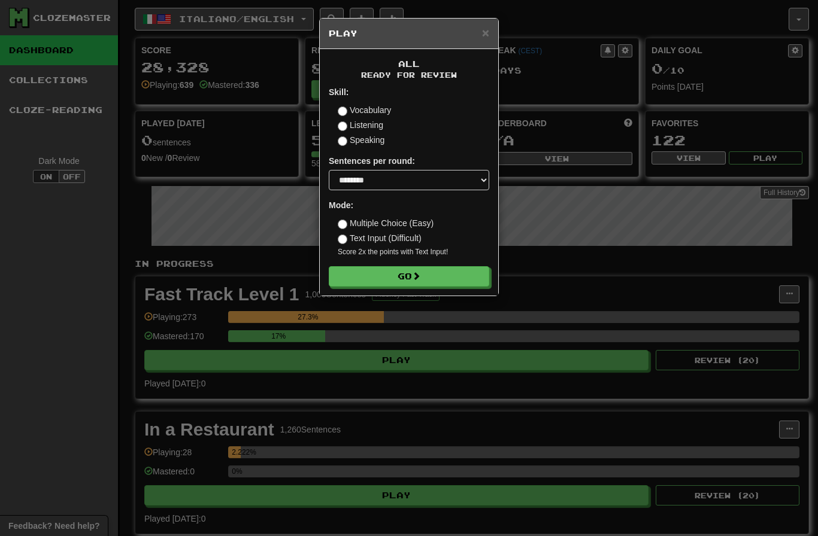
click at [451, 278] on button "Go" at bounding box center [409, 276] width 160 height 20
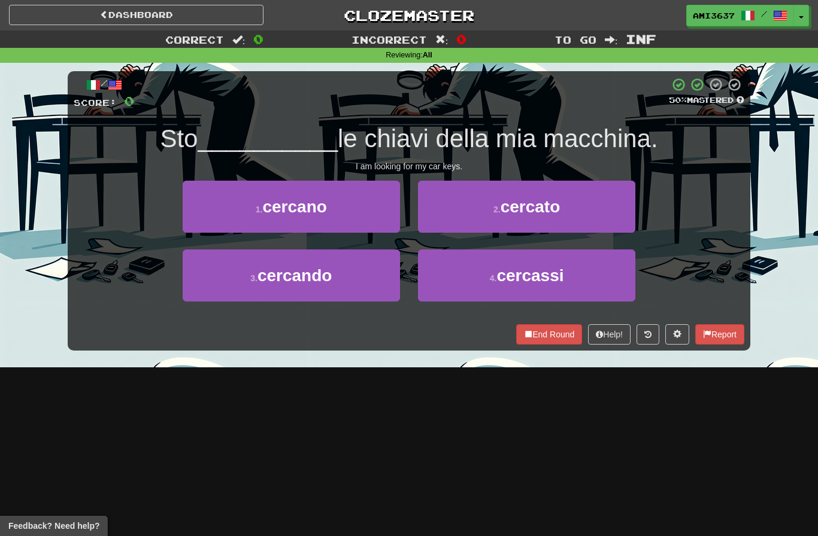
click at [588, 280] on button "4 . cercassi" at bounding box center [526, 276] width 217 height 52
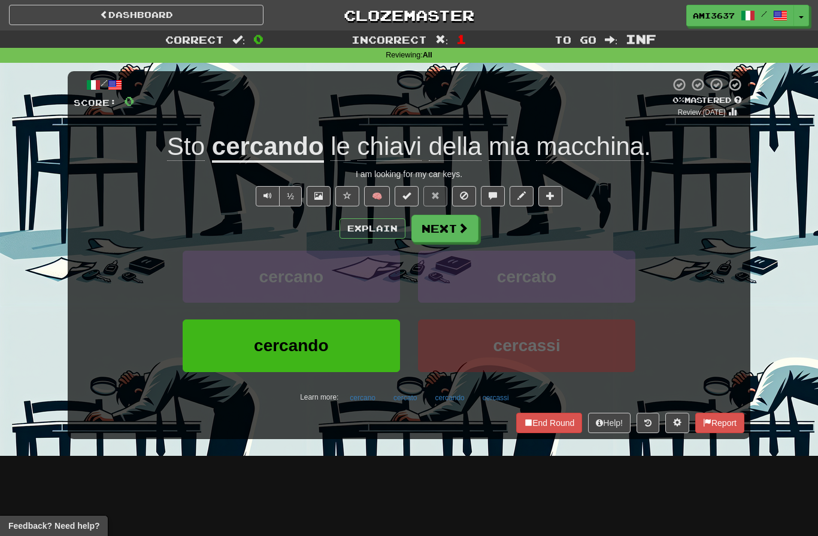
click at [363, 351] on button "cercando" at bounding box center [291, 346] width 217 height 52
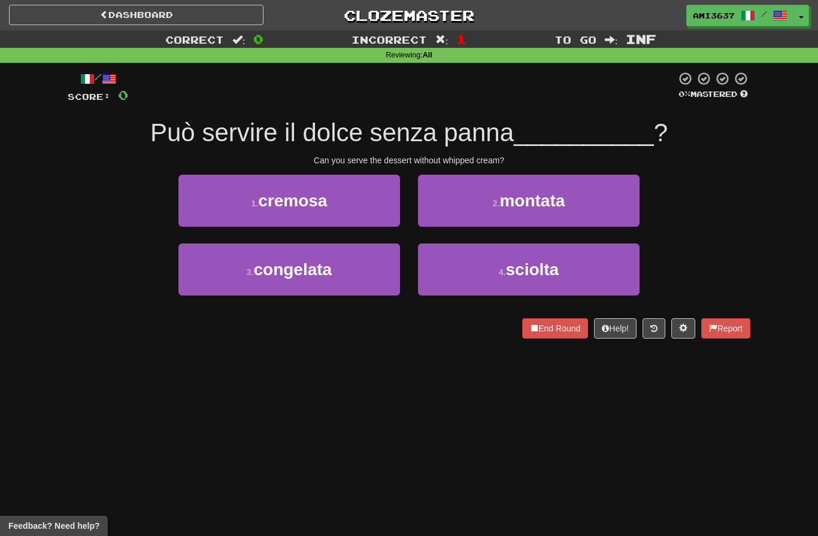
click at [379, 208] on button "1 . cremosa" at bounding box center [288, 201] width 221 height 52
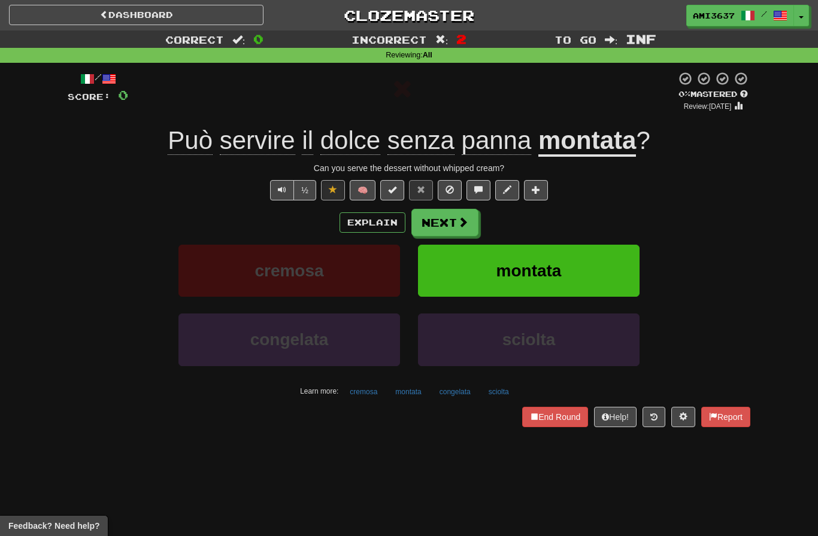
click at [596, 279] on button "montata" at bounding box center [528, 271] width 221 height 52
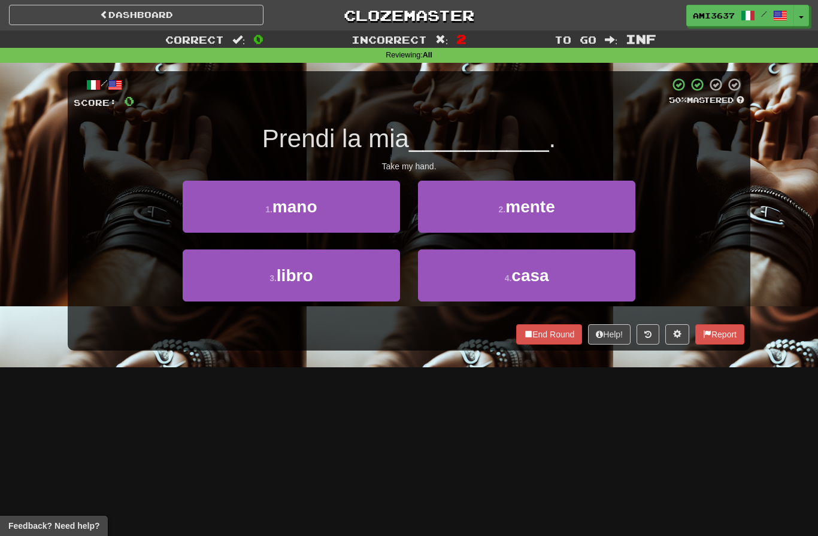
click at [353, 287] on button "3 . libro" at bounding box center [291, 276] width 217 height 52
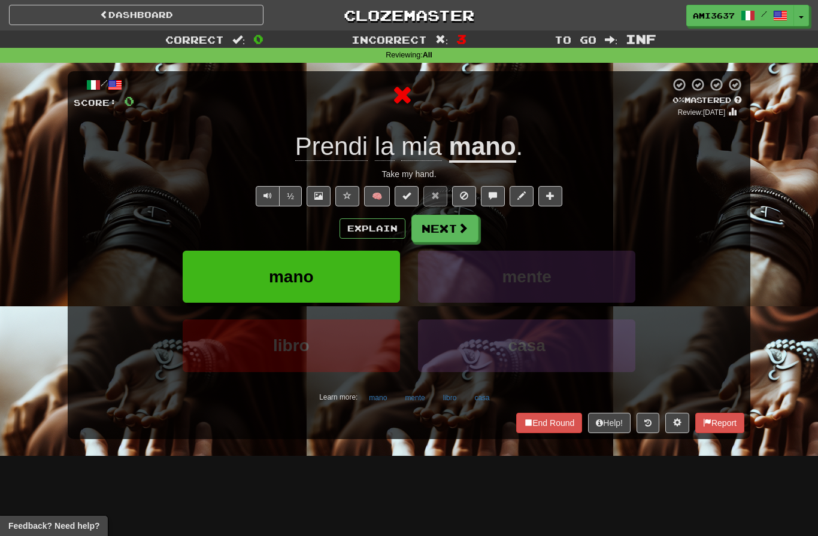
click at [353, 289] on button "mano" at bounding box center [291, 277] width 217 height 52
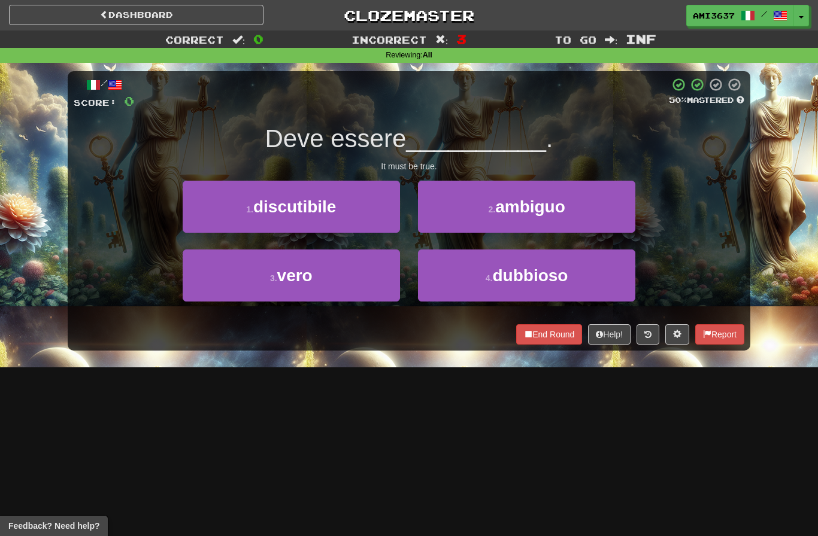
click at [359, 296] on button "3 . vero" at bounding box center [291, 276] width 217 height 52
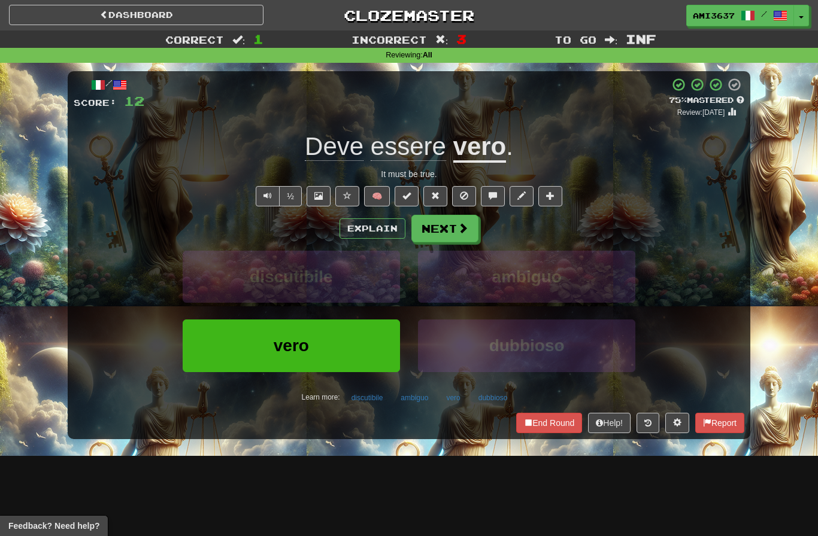
click at [351, 199] on button at bounding box center [347, 196] width 24 height 20
click at [297, 198] on button "½" at bounding box center [290, 196] width 23 height 20
click at [298, 199] on button "½" at bounding box center [290, 196] width 23 height 20
click at [453, 233] on button "Next" at bounding box center [444, 229] width 67 height 28
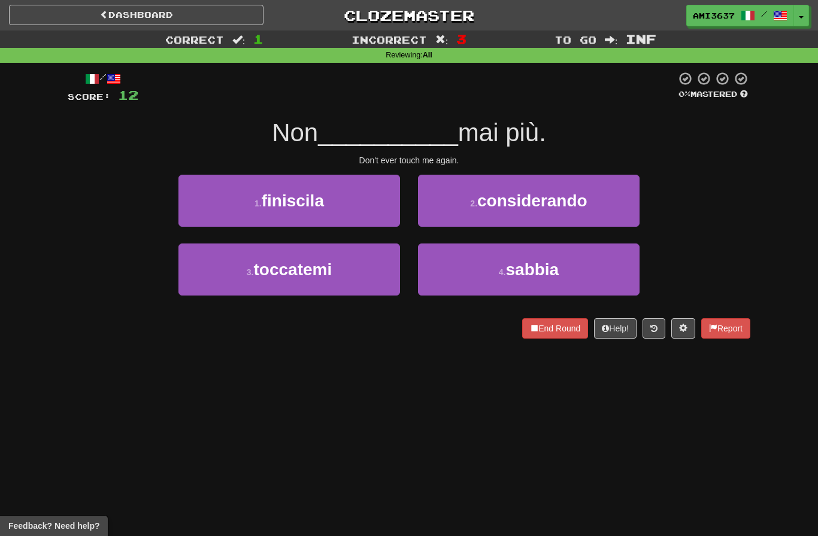
click at [338, 253] on button "3 . toccatemi" at bounding box center [288, 270] width 221 height 52
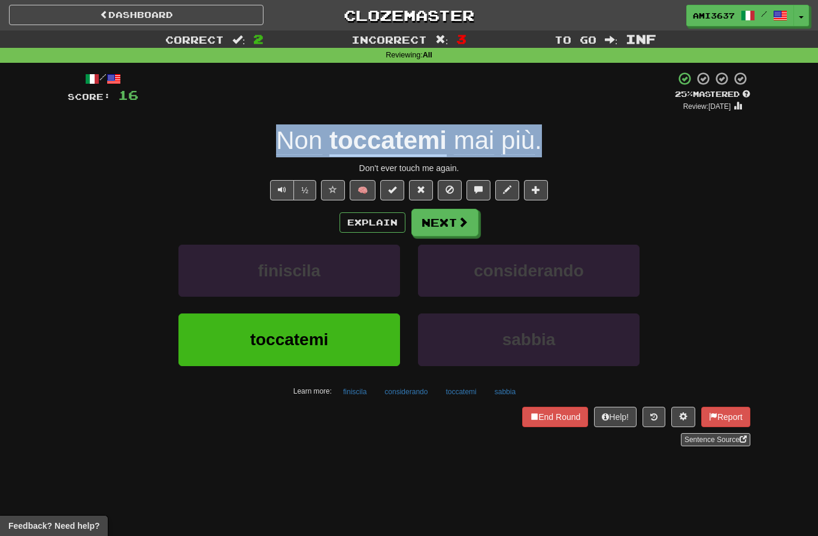
click at [457, 231] on button "Next" at bounding box center [444, 223] width 67 height 28
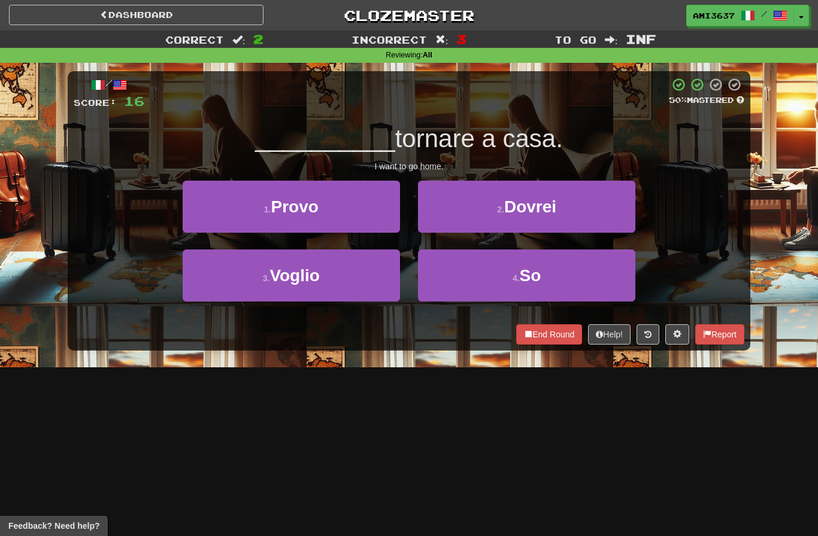
click at [359, 216] on button "1 . Provo" at bounding box center [291, 207] width 217 height 52
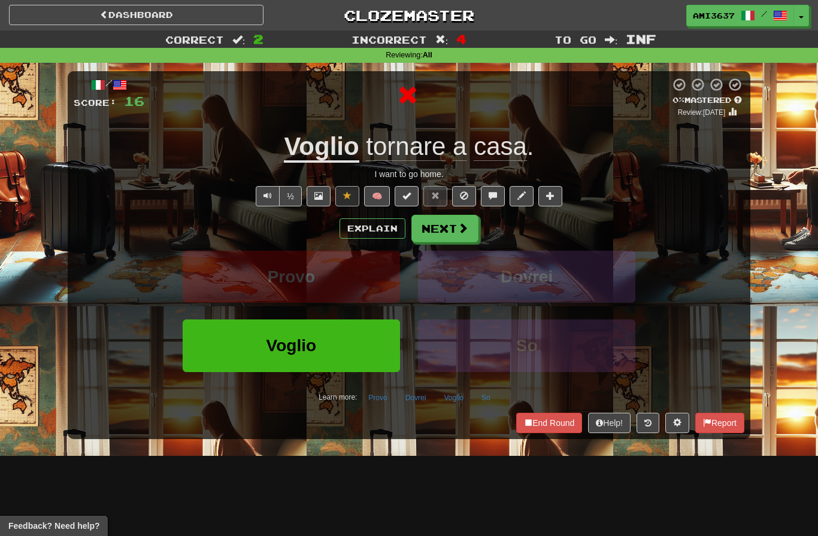
click at [466, 225] on span at bounding box center [462, 228] width 11 height 11
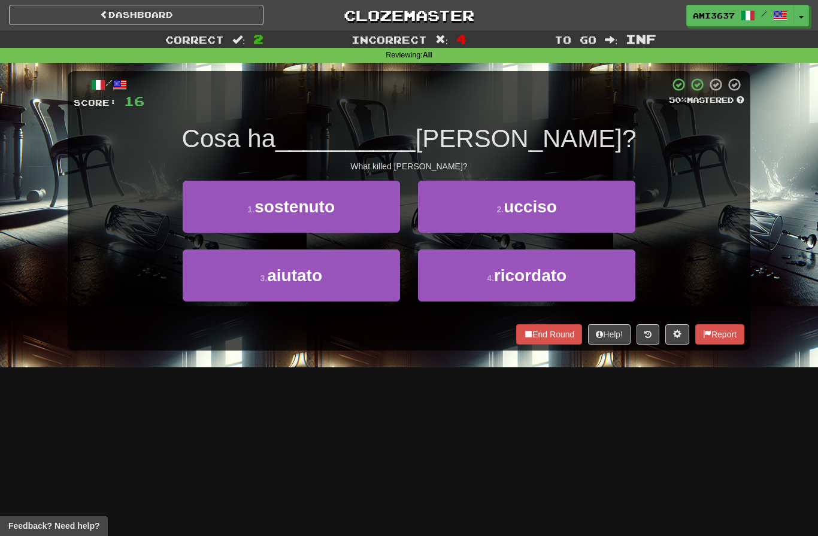
click at [605, 214] on button "2 . ucciso" at bounding box center [526, 207] width 217 height 52
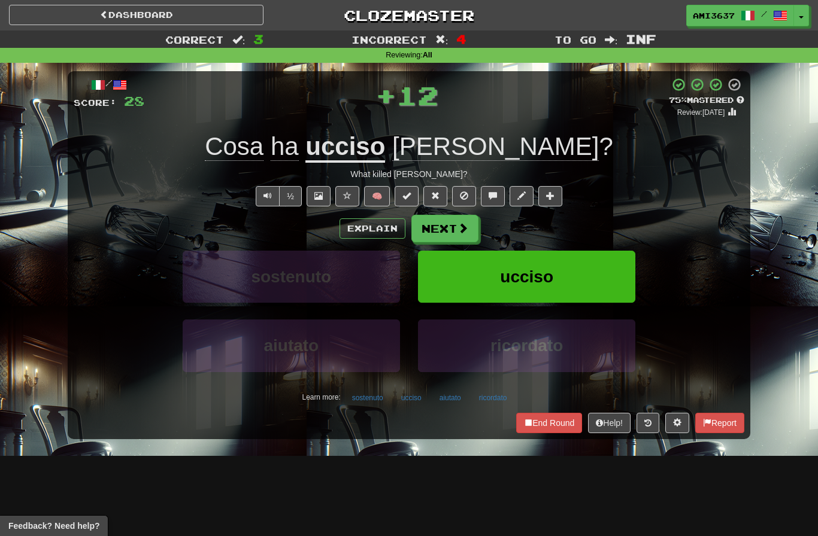
click at [605, 272] on button "ucciso" at bounding box center [526, 277] width 217 height 52
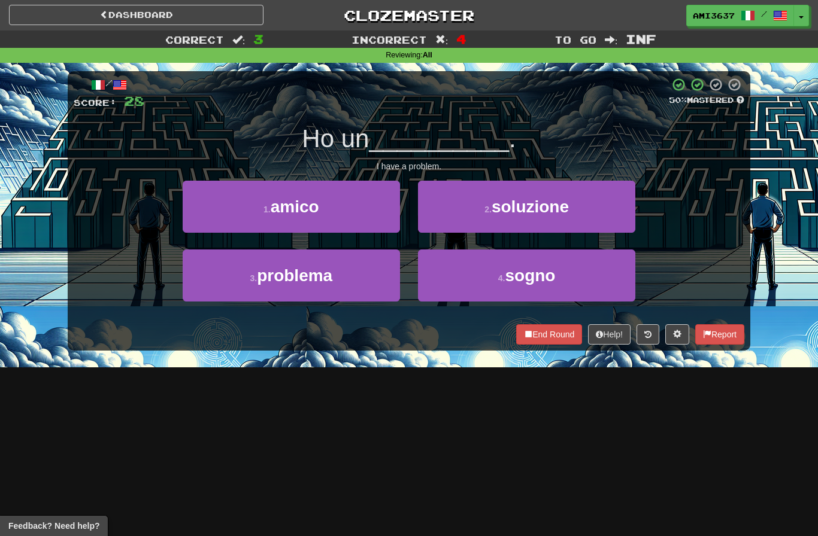
click at [369, 275] on button "3 . problema" at bounding box center [291, 276] width 217 height 52
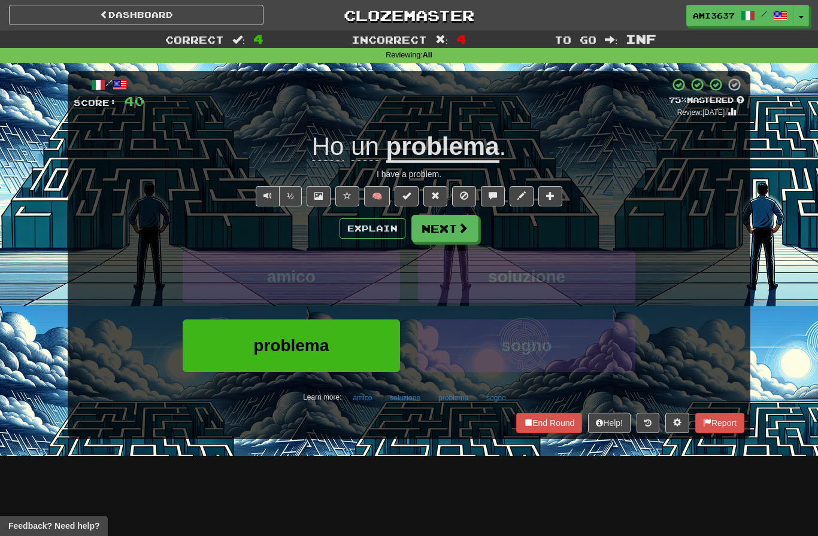
click at [461, 237] on button "Next" at bounding box center [444, 229] width 67 height 28
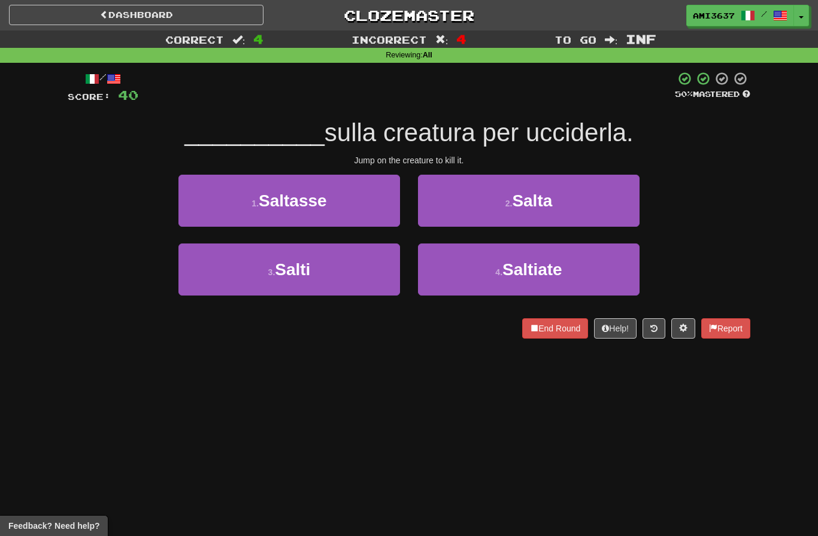
click at [357, 277] on button "3 . Salti" at bounding box center [288, 270] width 221 height 52
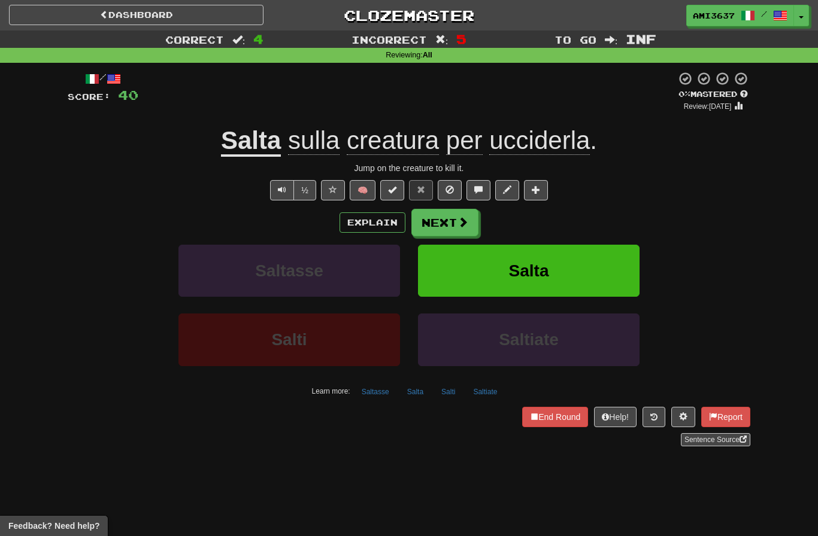
click at [585, 263] on button "Salta" at bounding box center [528, 271] width 221 height 52
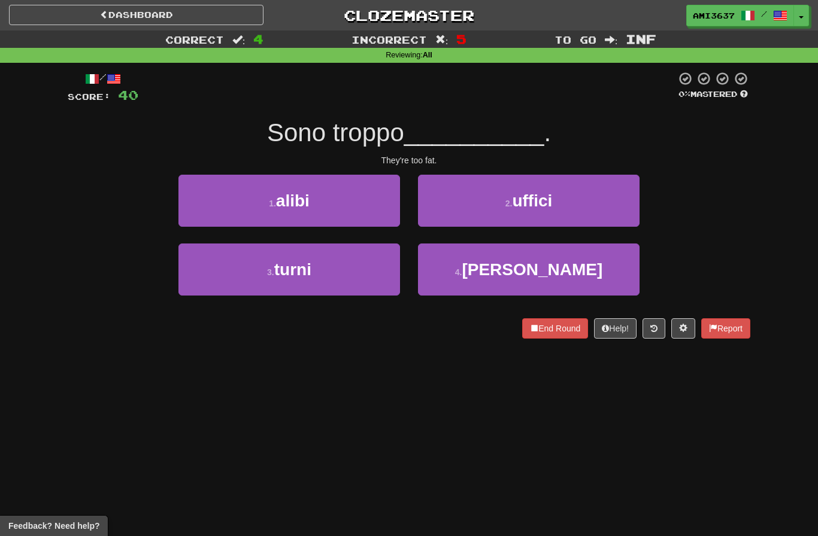
click at [578, 272] on button "4 . grassi" at bounding box center [528, 270] width 221 height 52
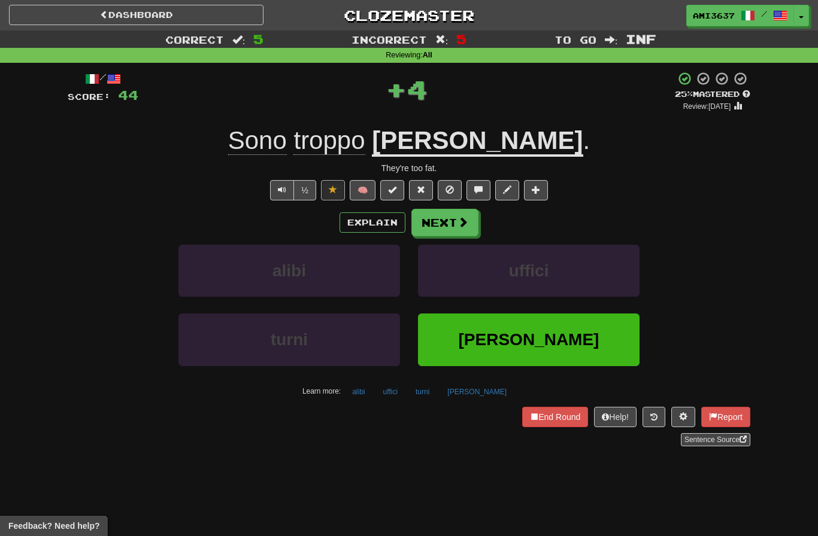
click at [587, 349] on button "grassi" at bounding box center [528, 340] width 221 height 52
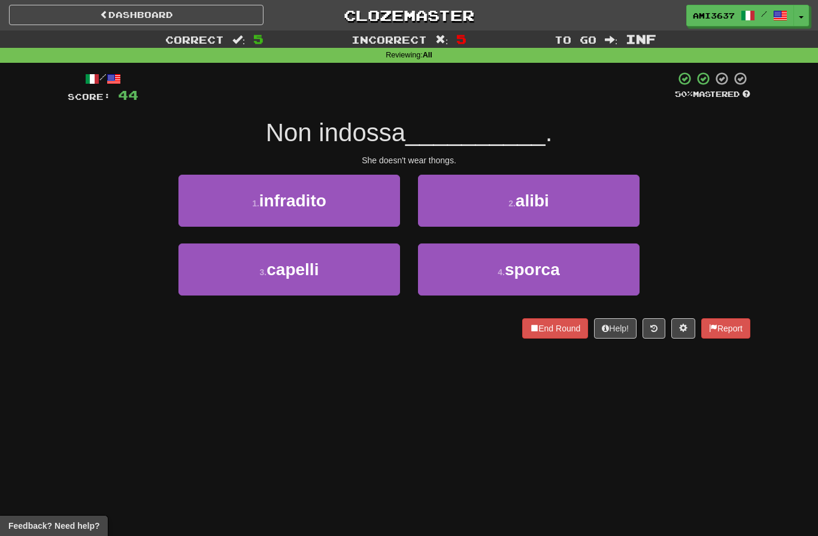
click at [367, 210] on button "1 . infradito" at bounding box center [288, 201] width 221 height 52
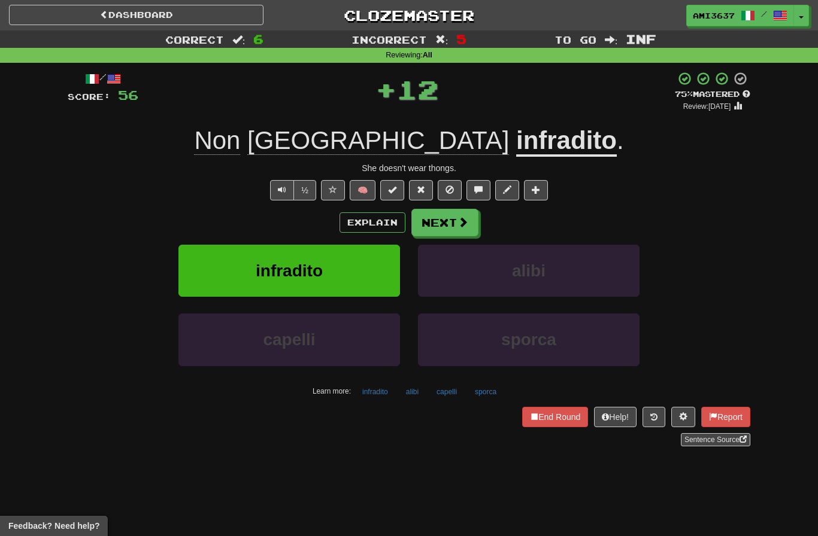
click at [450, 228] on button "Next" at bounding box center [444, 223] width 67 height 28
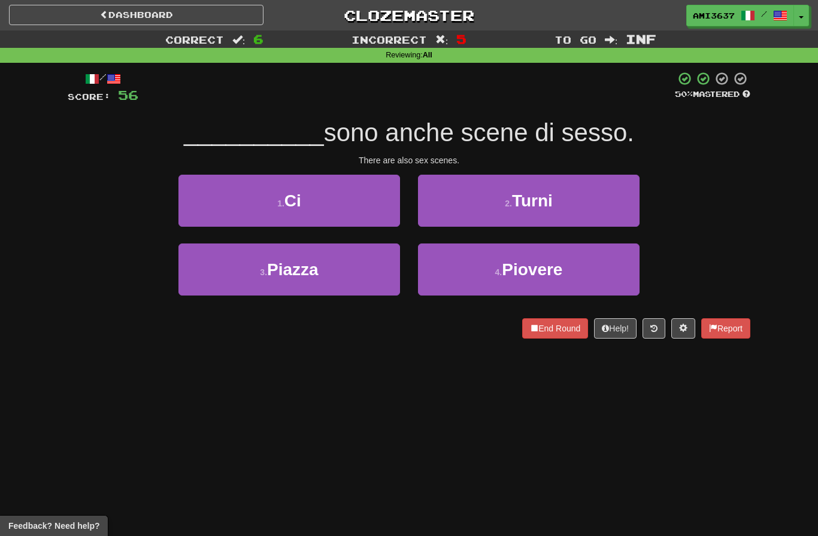
click at [359, 206] on button "1 . Ci" at bounding box center [288, 201] width 221 height 52
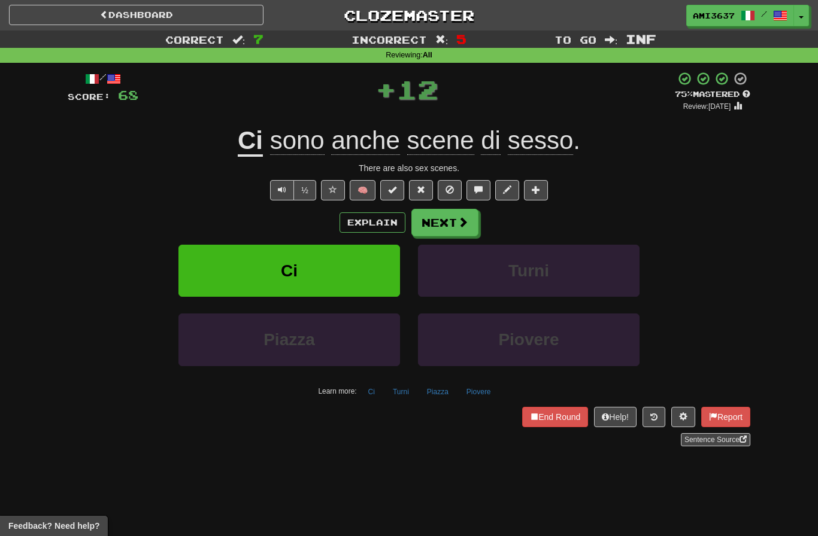
click at [329, 266] on button "Ci" at bounding box center [288, 271] width 221 height 52
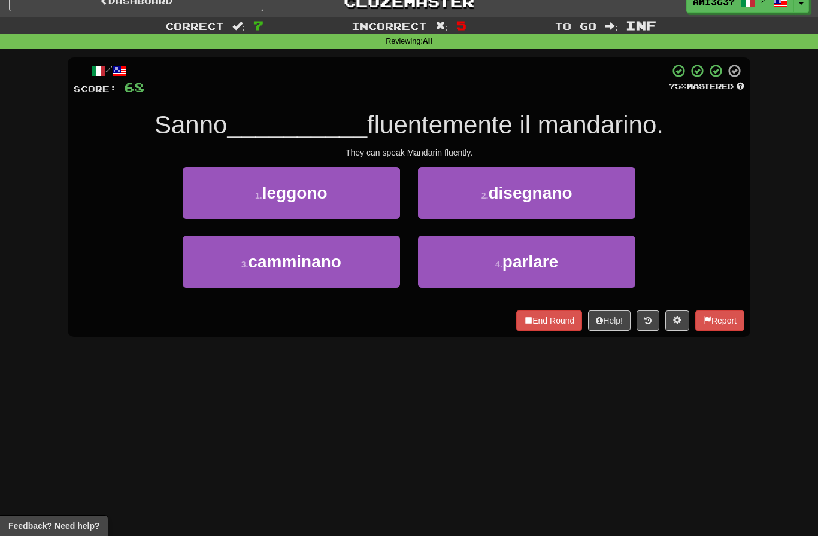
scroll to position [16, 0]
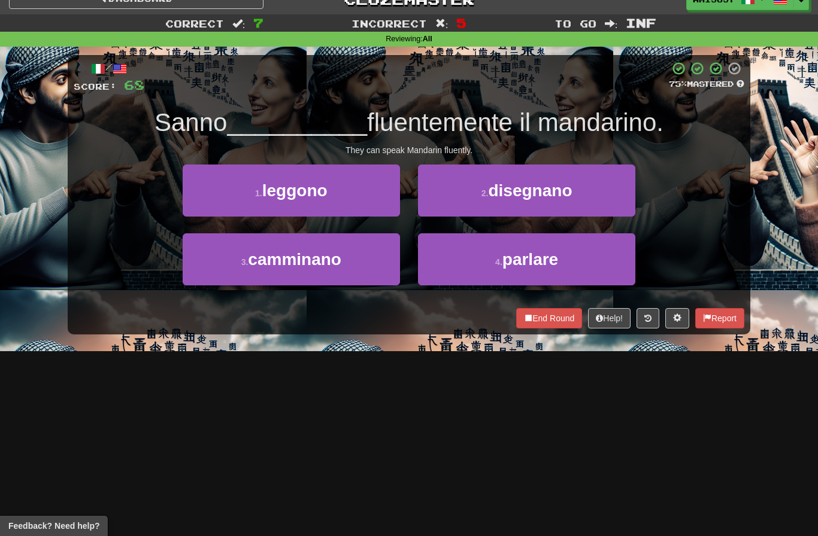
click at [509, 271] on button "4 . parlare" at bounding box center [526, 259] width 217 height 52
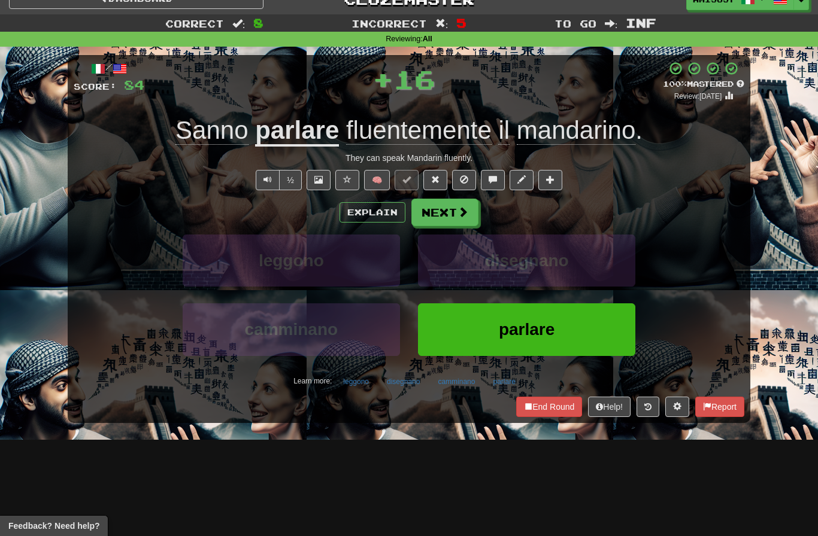
click at [474, 327] on button "parlare" at bounding box center [526, 330] width 217 height 52
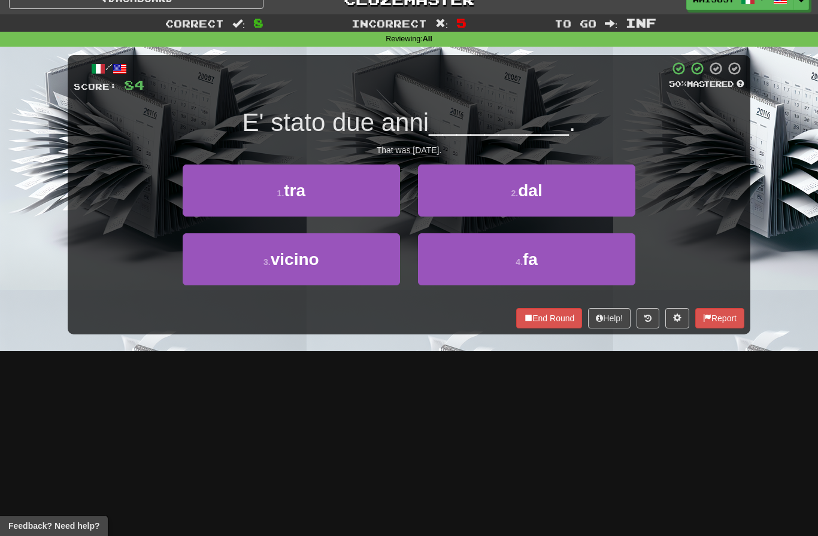
click at [517, 199] on button "2 . dal" at bounding box center [526, 191] width 217 height 52
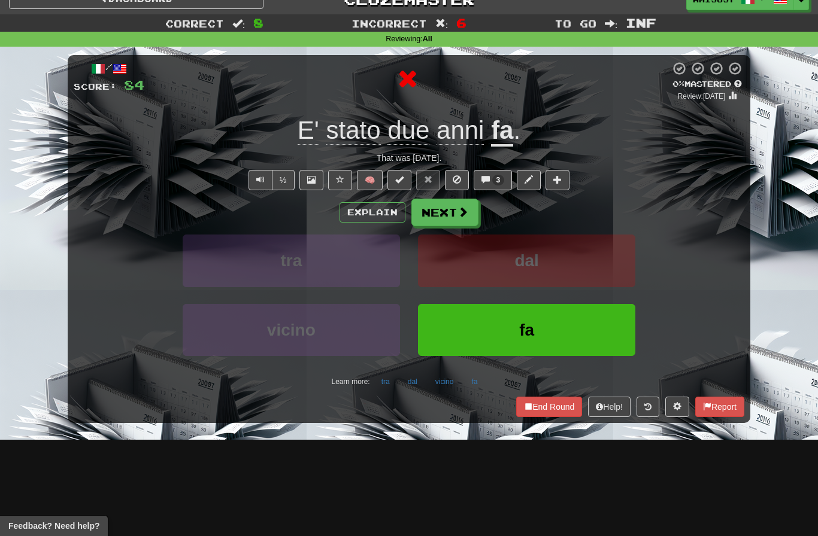
click at [471, 335] on button "fa" at bounding box center [526, 330] width 217 height 52
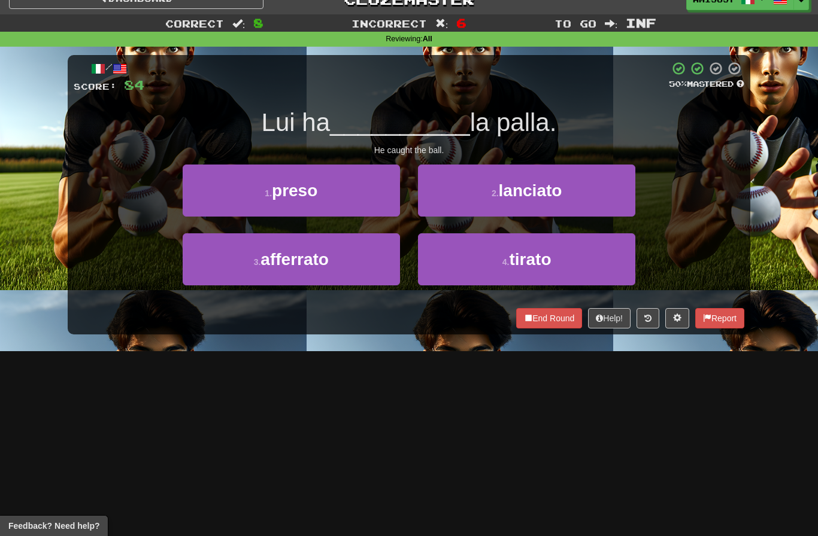
click at [378, 210] on button "1 . preso" at bounding box center [291, 191] width 217 height 52
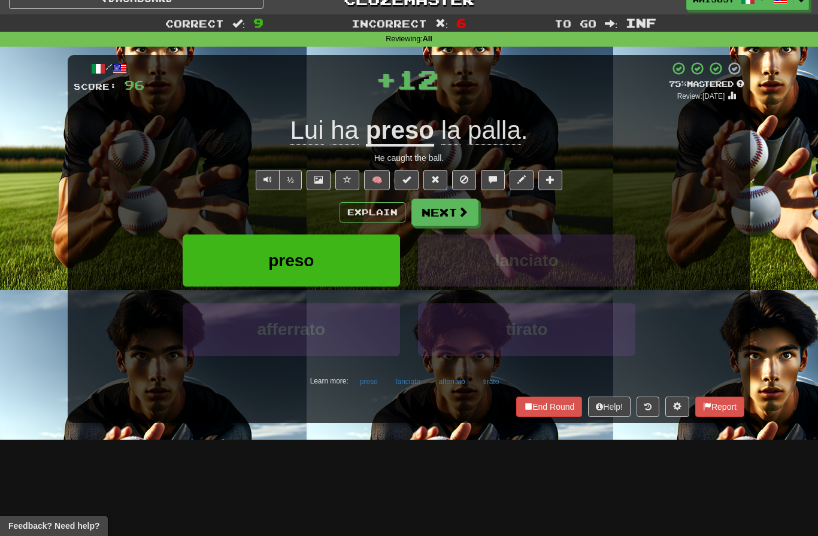
click at [380, 239] on button "preso" at bounding box center [291, 261] width 217 height 52
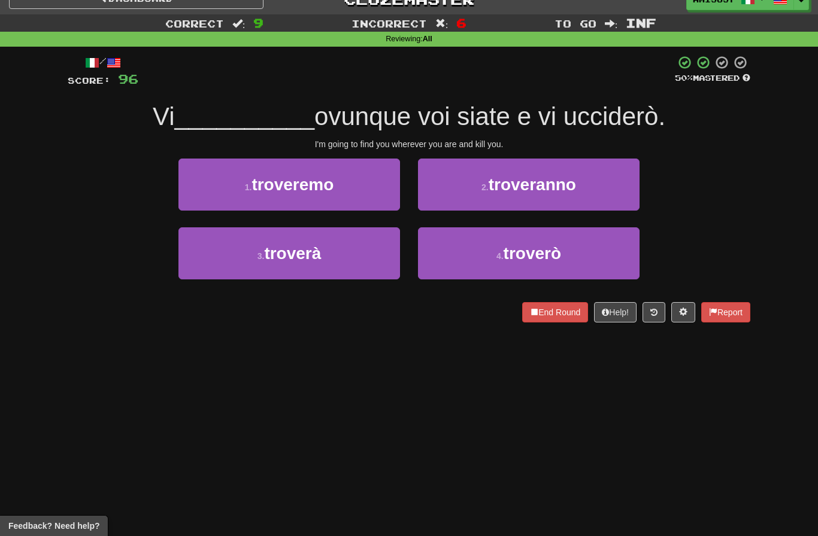
click at [451, 269] on button "4 . troverò" at bounding box center [528, 253] width 221 height 52
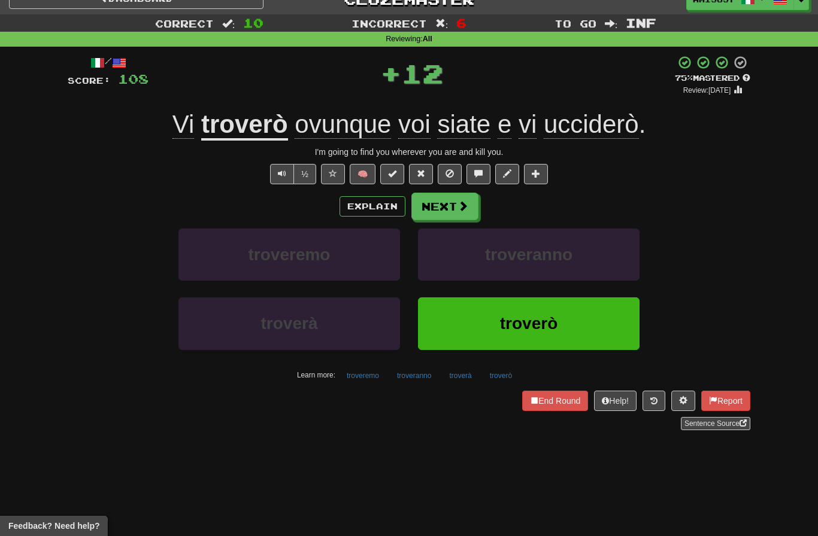
click at [455, 330] on button "troverò" at bounding box center [528, 324] width 221 height 52
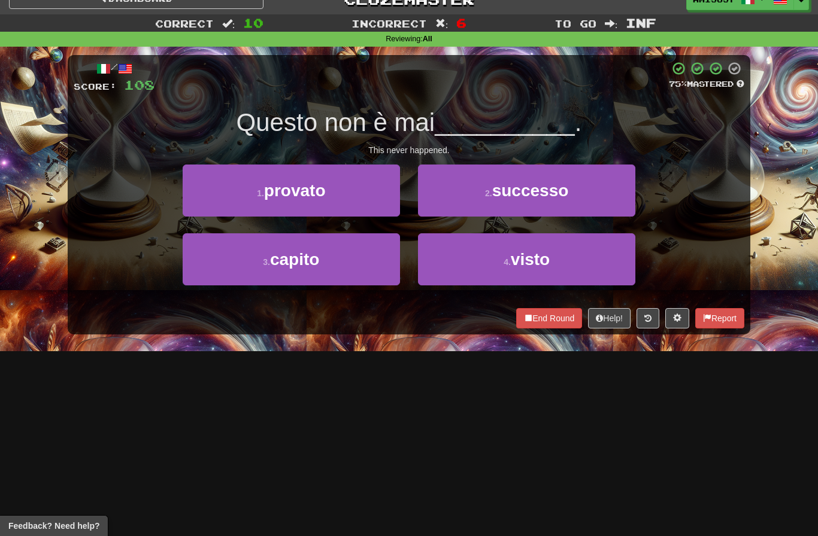
click at [451, 271] on button "4 . visto" at bounding box center [526, 259] width 217 height 52
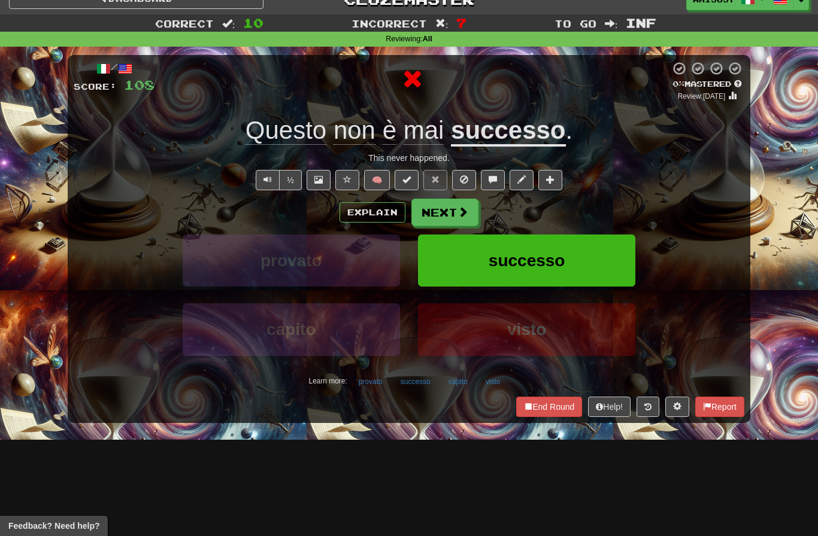
click at [472, 267] on button "successo" at bounding box center [526, 261] width 217 height 52
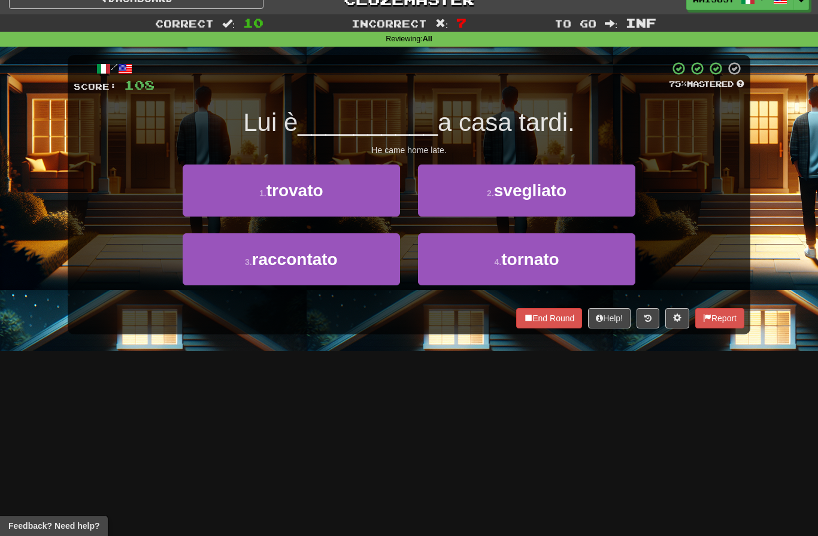
click at [603, 259] on button "4 . tornato" at bounding box center [526, 259] width 217 height 52
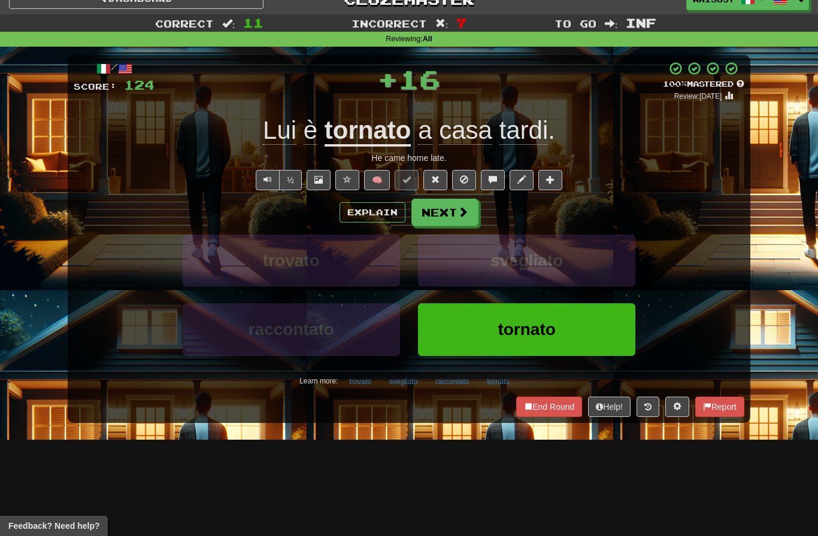
click at [576, 325] on button "tornato" at bounding box center [526, 330] width 217 height 52
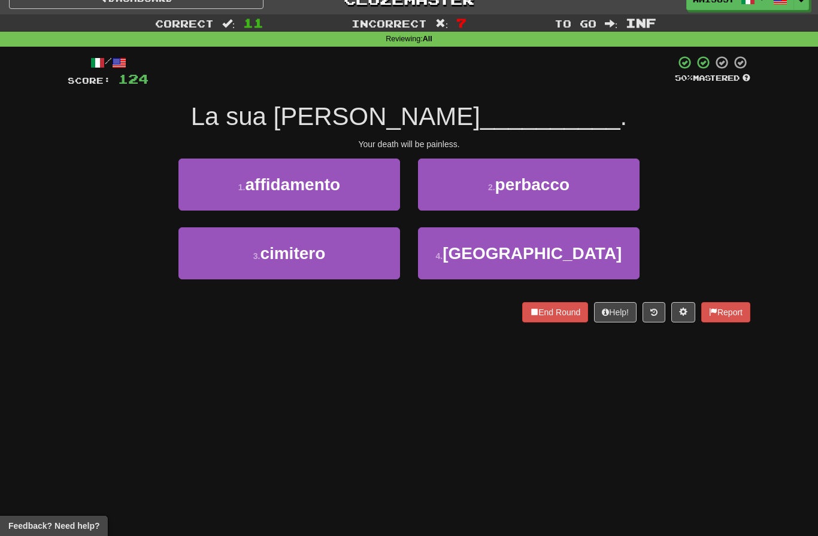
click at [606, 177] on button "2 . perbacco" at bounding box center [528, 185] width 221 height 52
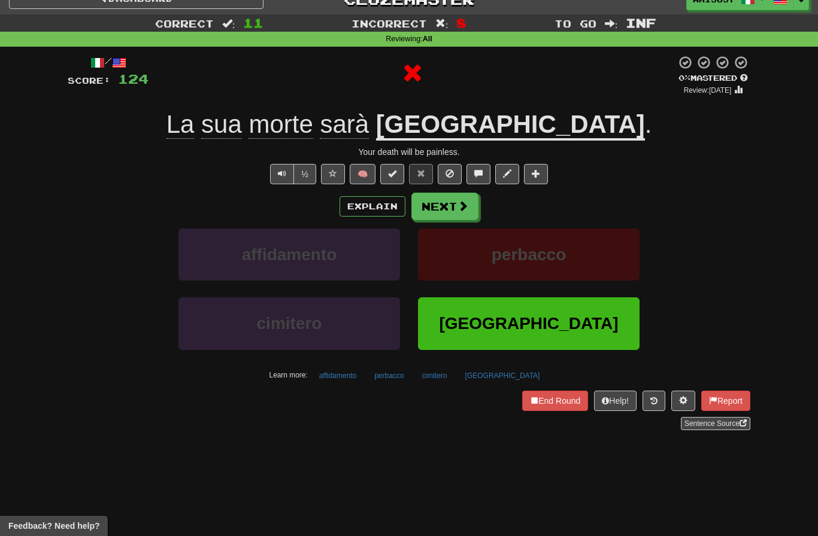
click at [624, 335] on button "indolore" at bounding box center [528, 324] width 221 height 52
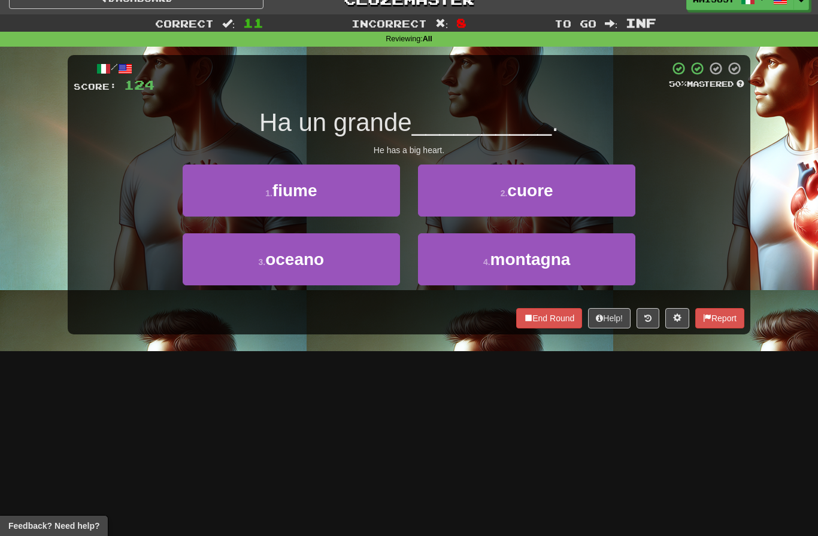
click at [607, 193] on button "2 . cuore" at bounding box center [526, 191] width 217 height 52
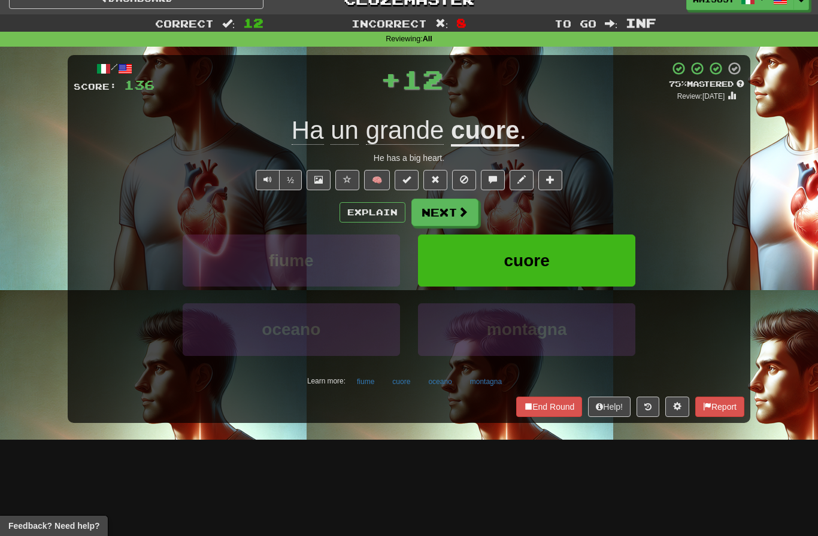
click at [596, 263] on button "cuore" at bounding box center [526, 261] width 217 height 52
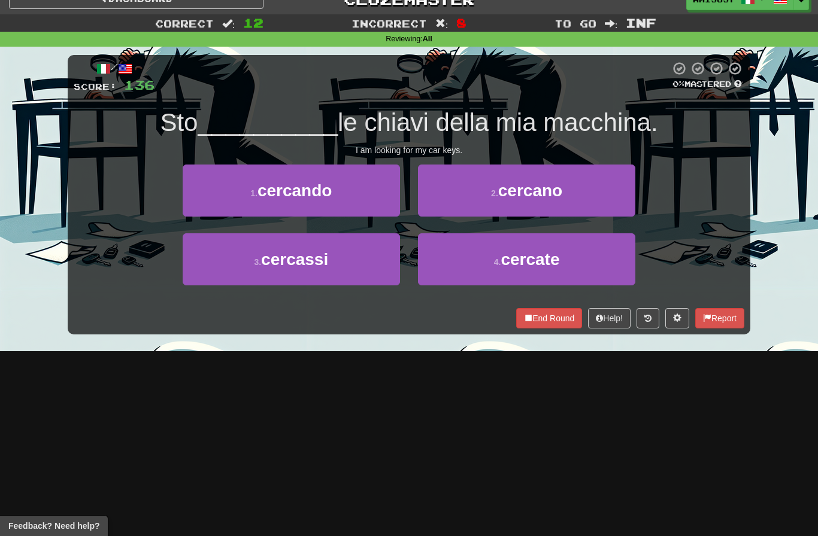
click at [353, 196] on button "1 . cercando" at bounding box center [291, 191] width 217 height 52
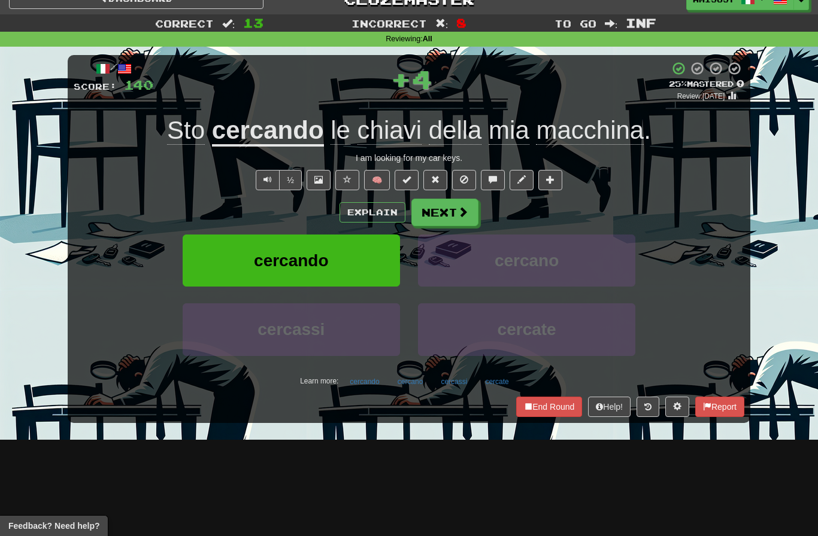
click at [382, 260] on button "cercando" at bounding box center [291, 261] width 217 height 52
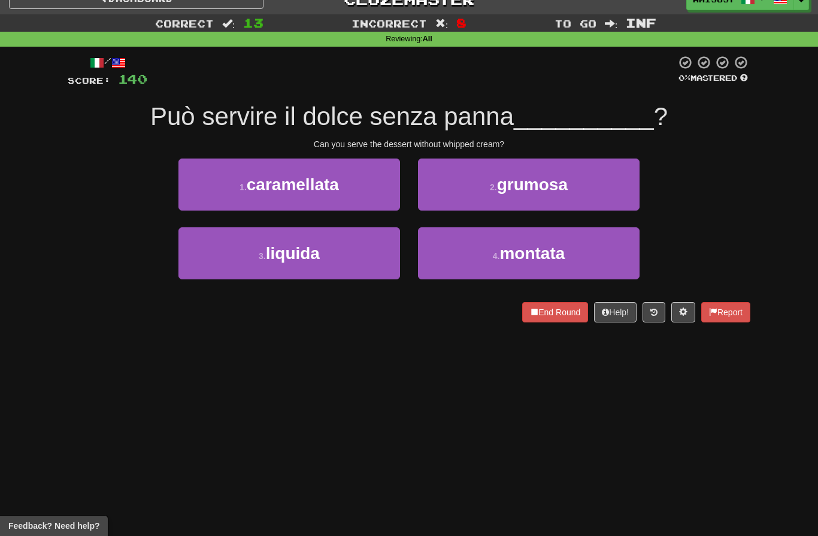
click at [591, 262] on button "4 . montata" at bounding box center [528, 253] width 221 height 52
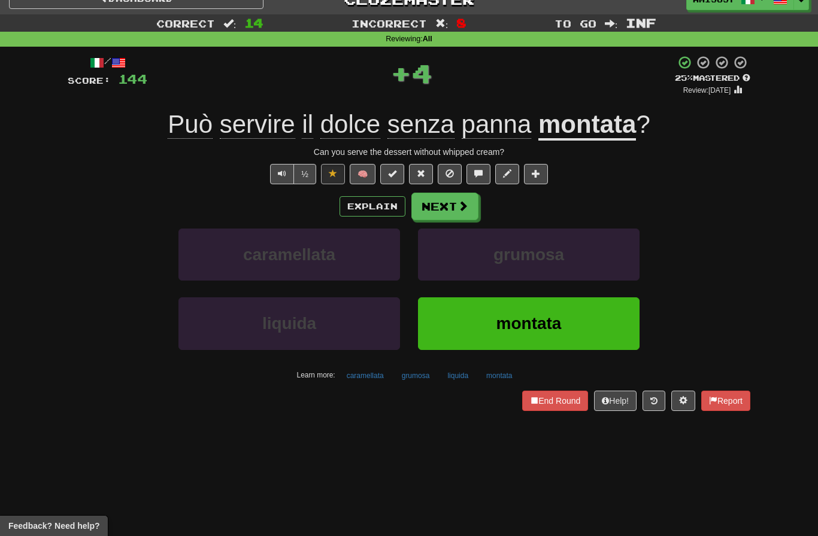
click at [575, 318] on button "montata" at bounding box center [528, 324] width 221 height 52
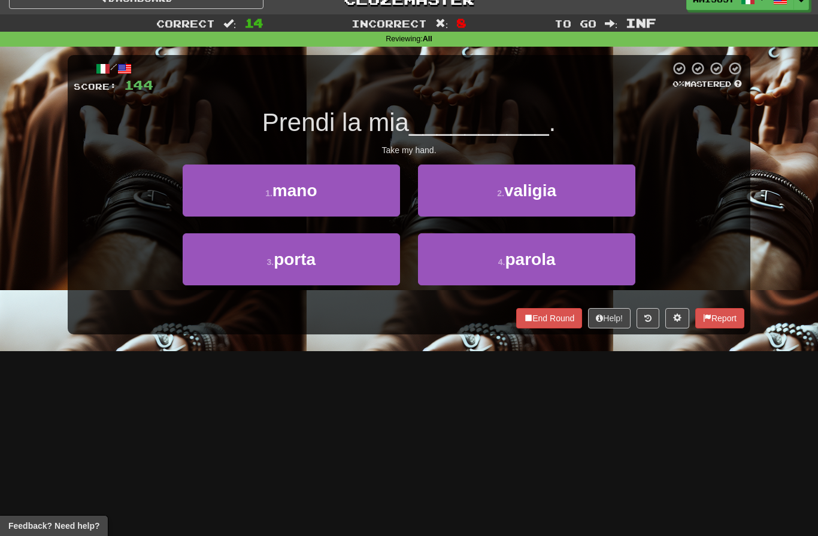
click at [599, 261] on button "4 . parola" at bounding box center [526, 259] width 217 height 52
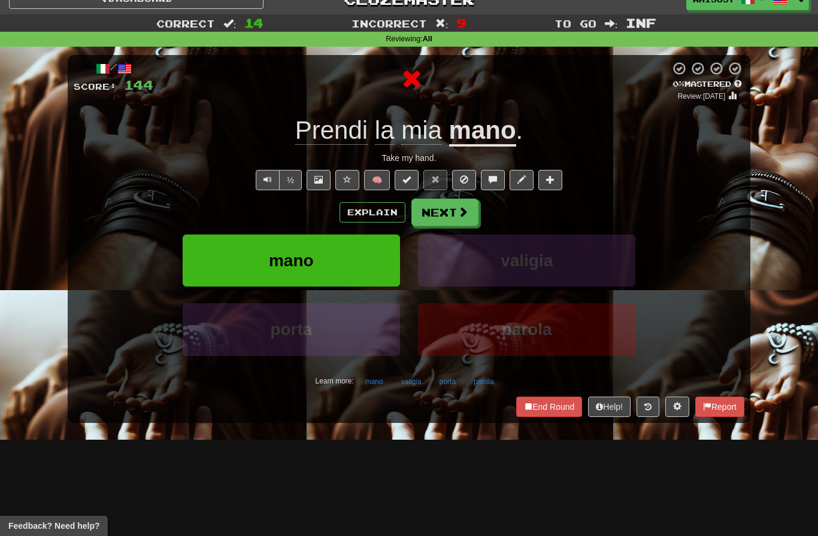
click at [572, 333] on button "parola" at bounding box center [526, 330] width 217 height 52
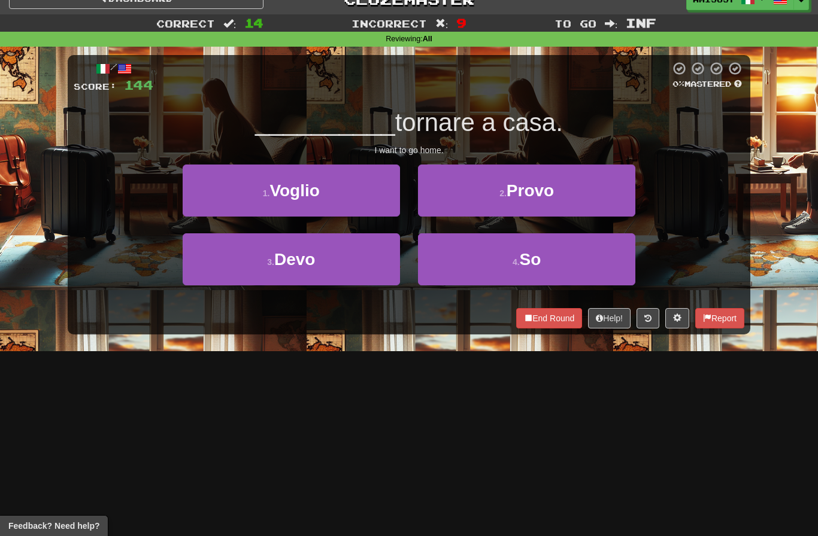
click at [363, 190] on button "1 . Voglio" at bounding box center [291, 191] width 217 height 52
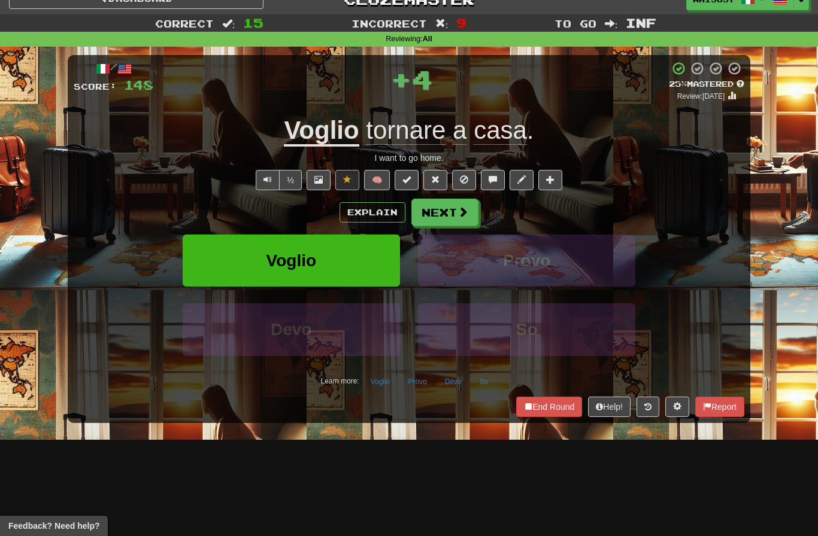
click at [369, 266] on button "Voglio" at bounding box center [291, 261] width 217 height 52
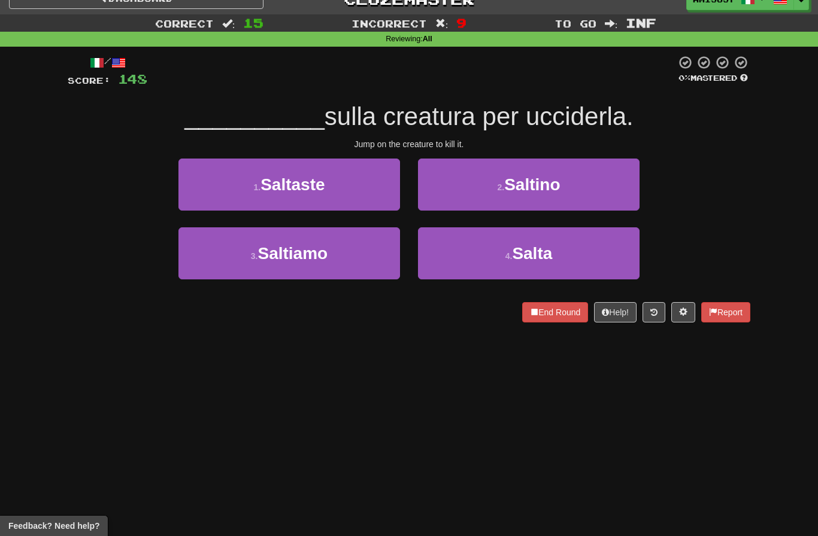
click at [583, 259] on button "4 . Salta" at bounding box center [528, 253] width 221 height 52
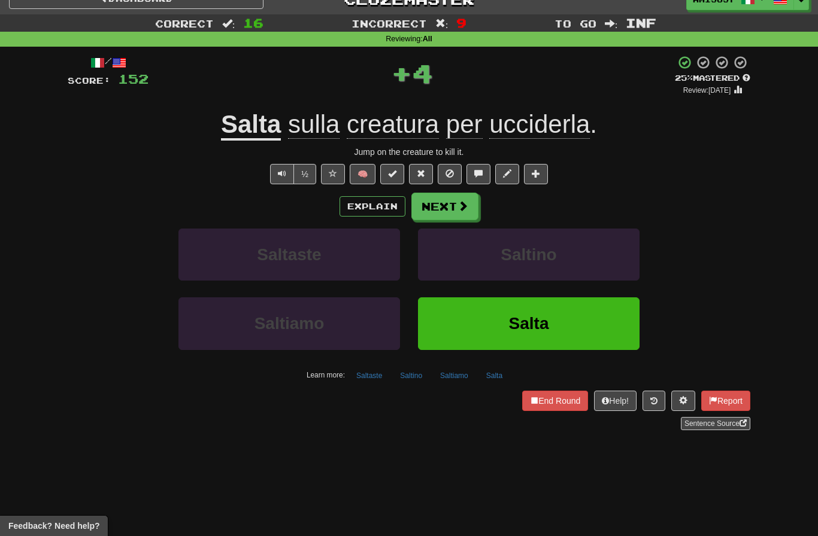
click at [606, 335] on button "Salta" at bounding box center [528, 324] width 221 height 52
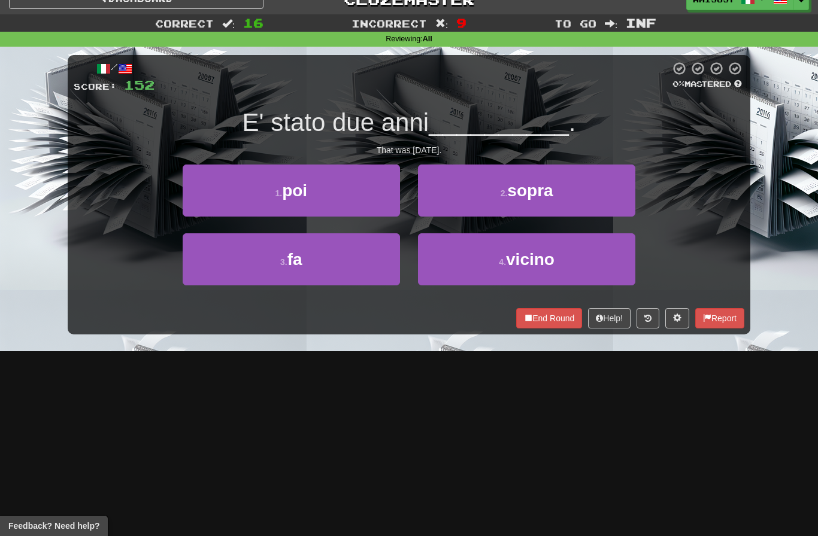
click at [353, 265] on button "3 . fa" at bounding box center [291, 259] width 217 height 52
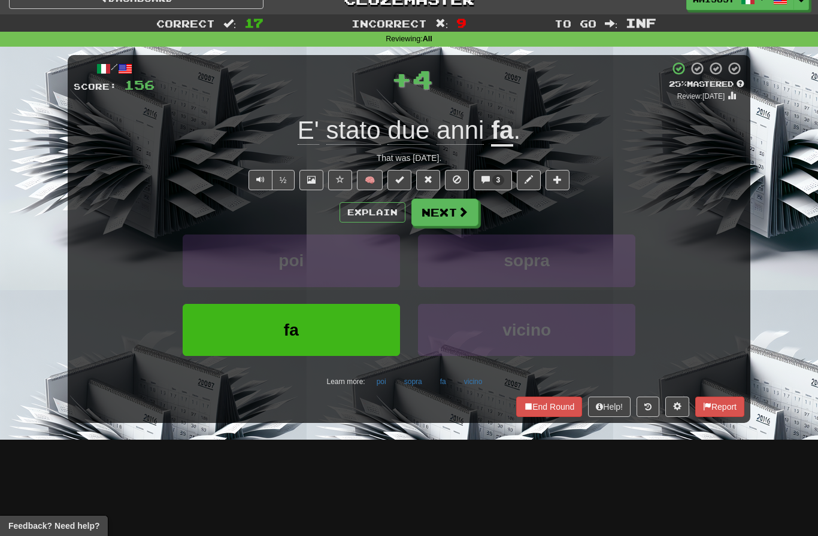
click at [375, 331] on button "fa" at bounding box center [291, 330] width 217 height 52
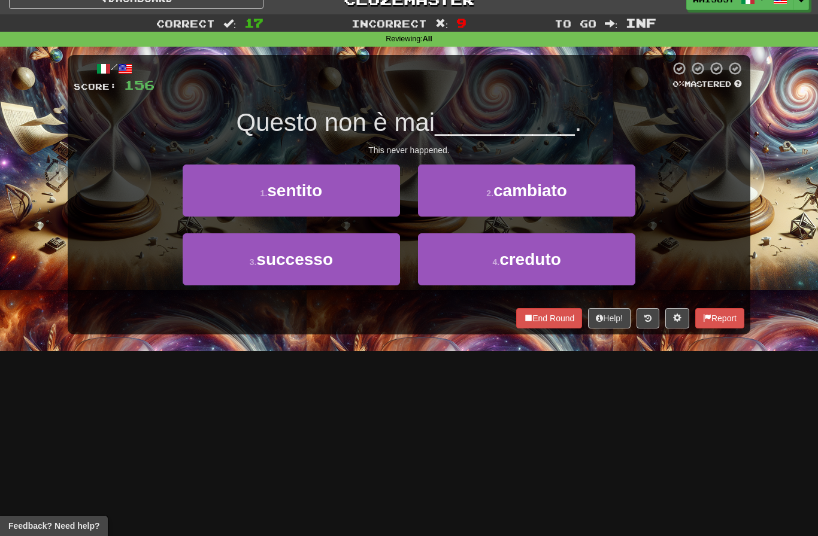
click at [366, 269] on button "3 . successo" at bounding box center [291, 259] width 217 height 52
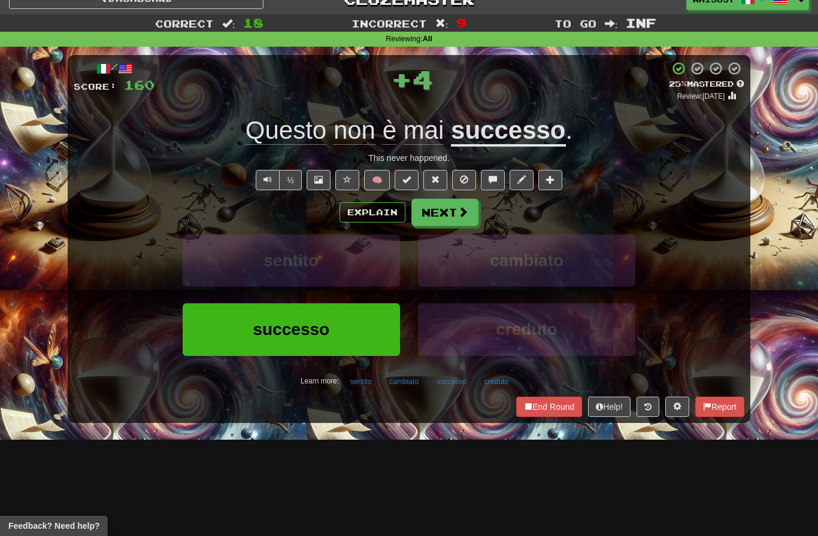
click at [357, 330] on button "successo" at bounding box center [291, 330] width 217 height 52
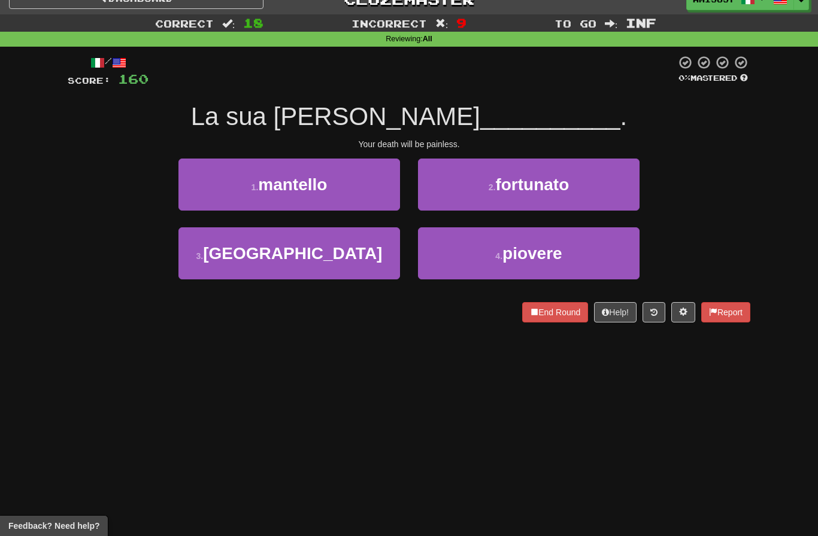
click at [367, 256] on button "3 . indolore" at bounding box center [288, 253] width 221 height 52
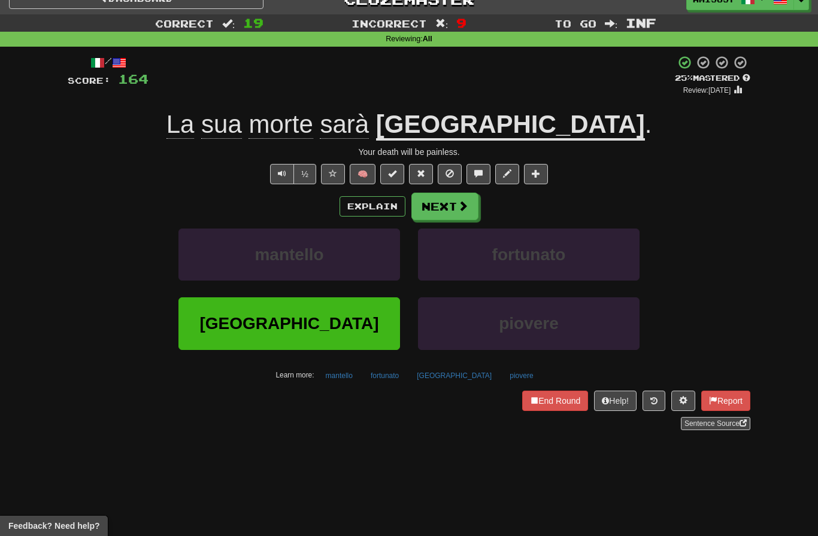
click at [353, 330] on button "indolore" at bounding box center [288, 324] width 221 height 52
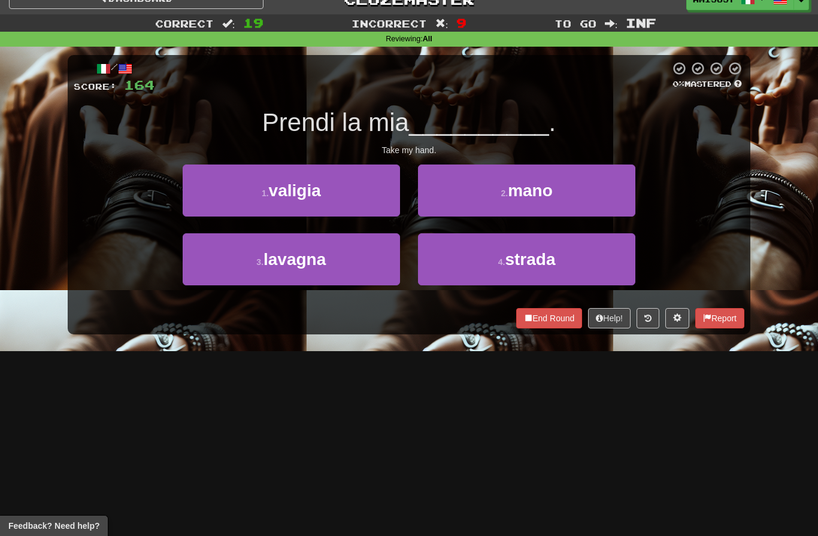
click at [568, 195] on button "2 . mano" at bounding box center [526, 191] width 217 height 52
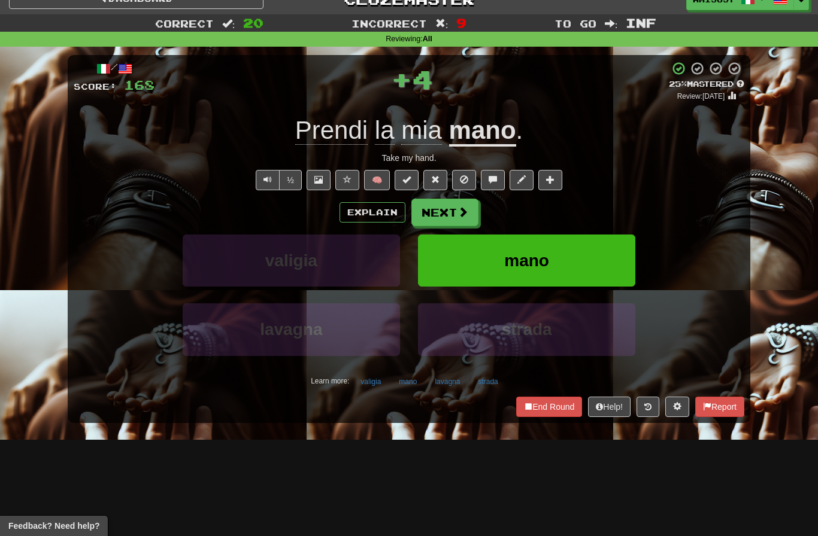
click at [572, 261] on button "mano" at bounding box center [526, 261] width 217 height 52
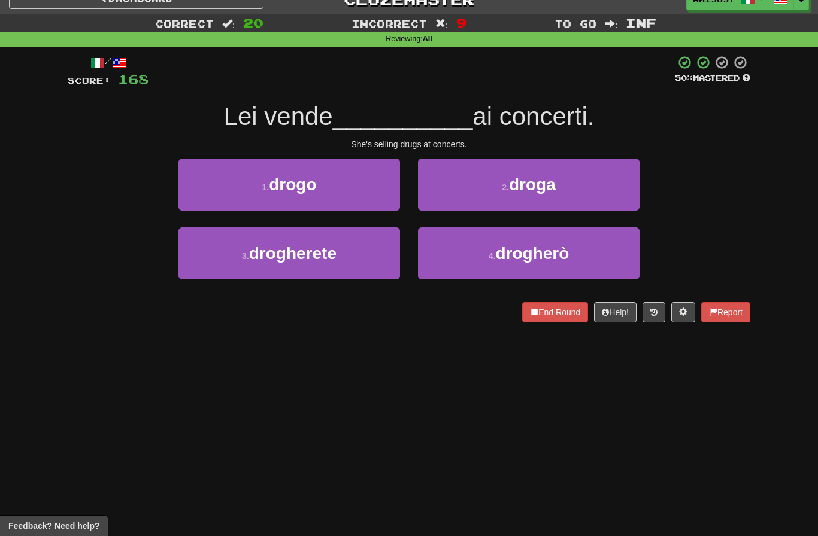
click at [603, 192] on button "2 . droga" at bounding box center [528, 185] width 221 height 52
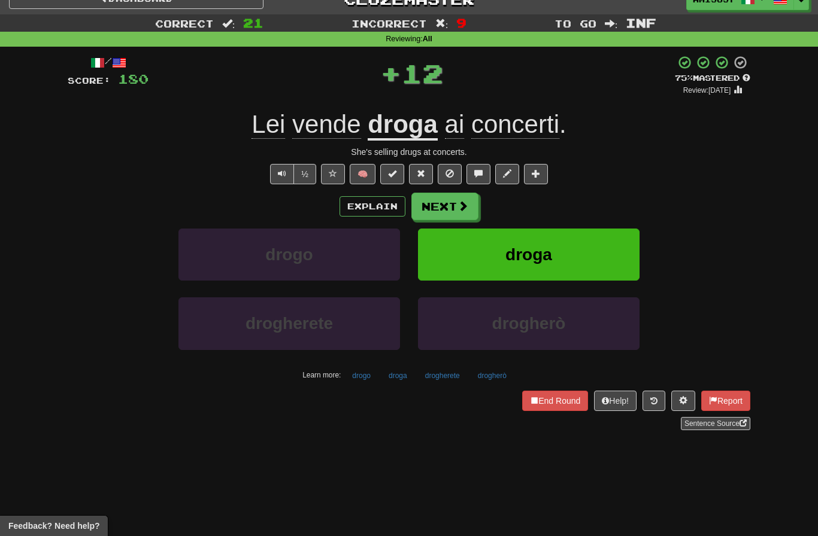
click at [600, 253] on button "droga" at bounding box center [528, 255] width 221 height 52
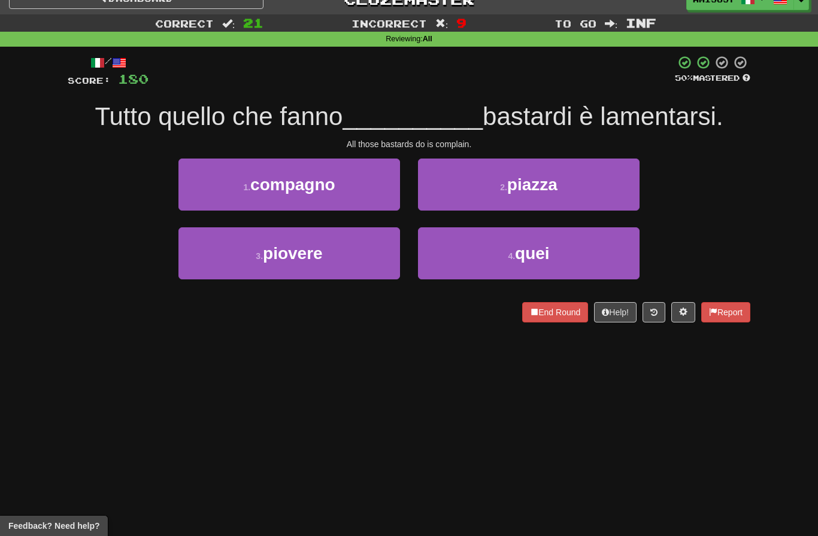
click at [597, 258] on button "4 . quei" at bounding box center [528, 253] width 221 height 52
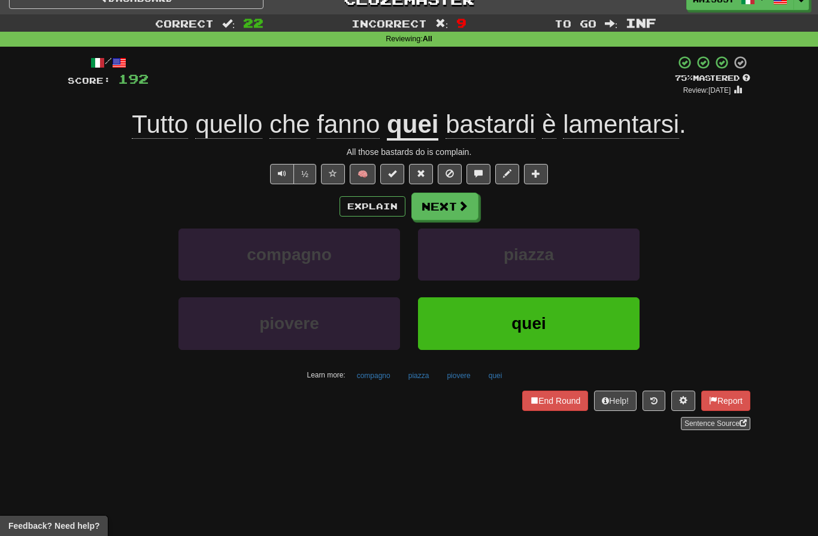
click at [579, 320] on button "quei" at bounding box center [528, 324] width 221 height 52
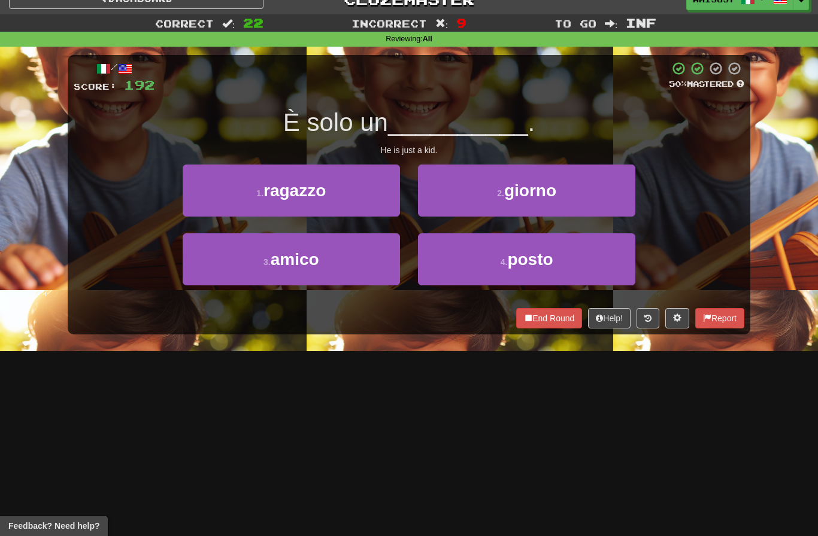
click at [359, 195] on button "1 . ragazzo" at bounding box center [291, 191] width 217 height 52
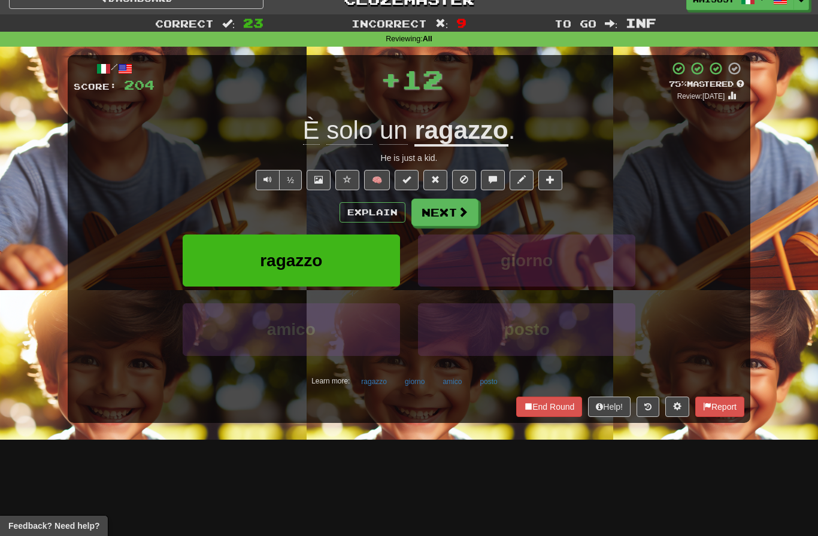
click at [371, 261] on button "ragazzo" at bounding box center [291, 261] width 217 height 52
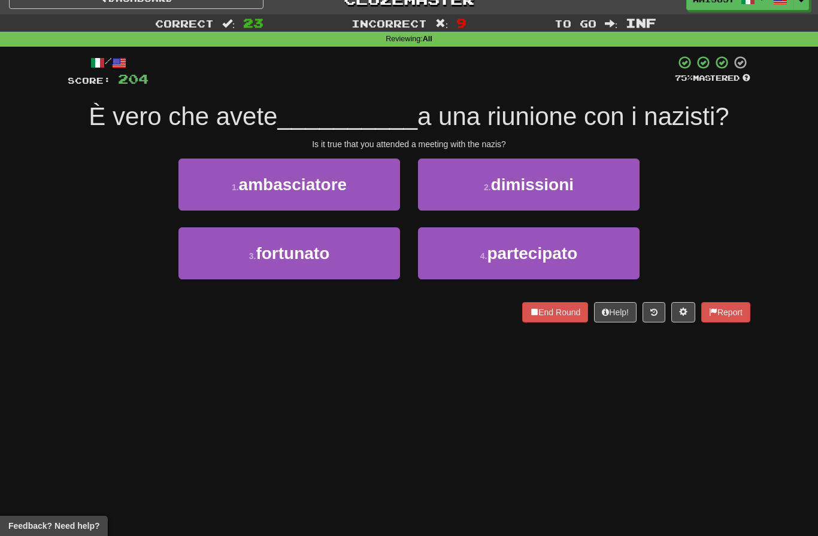
click at [618, 253] on button "4 . partecipato" at bounding box center [528, 253] width 221 height 52
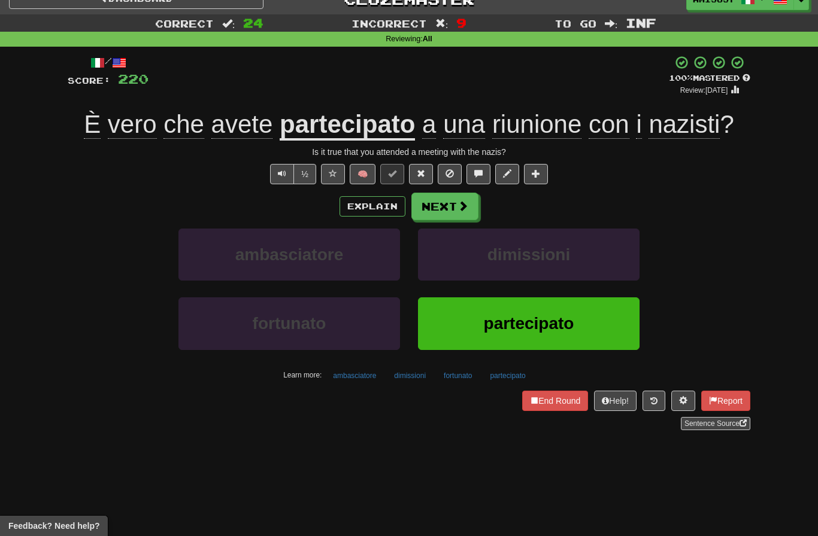
click at [619, 325] on button "partecipato" at bounding box center [528, 324] width 221 height 52
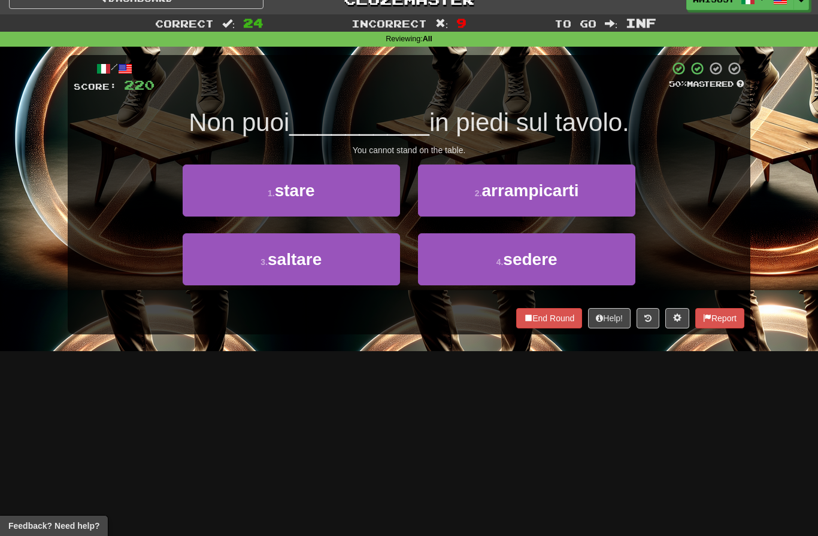
click at [359, 189] on button "1 . stare" at bounding box center [291, 191] width 217 height 52
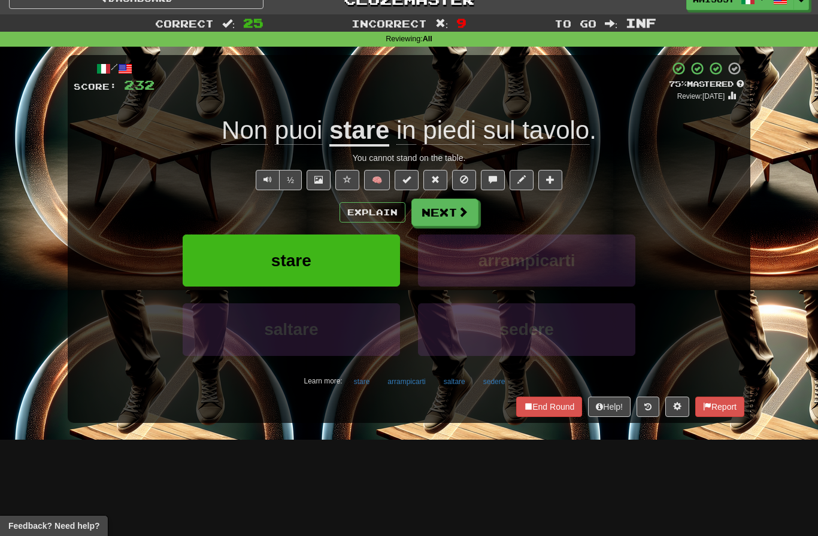
click at [363, 259] on button "stare" at bounding box center [291, 261] width 217 height 52
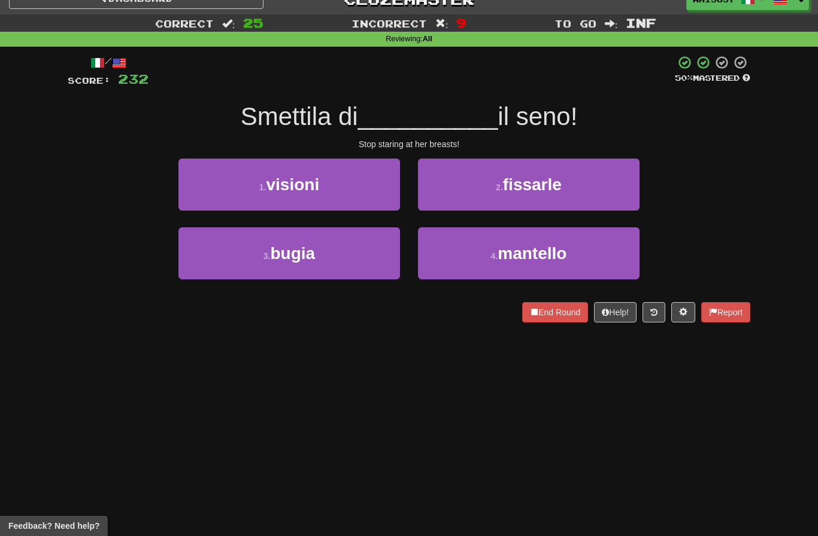
click at [346, 260] on button "3 . bugia" at bounding box center [288, 253] width 221 height 52
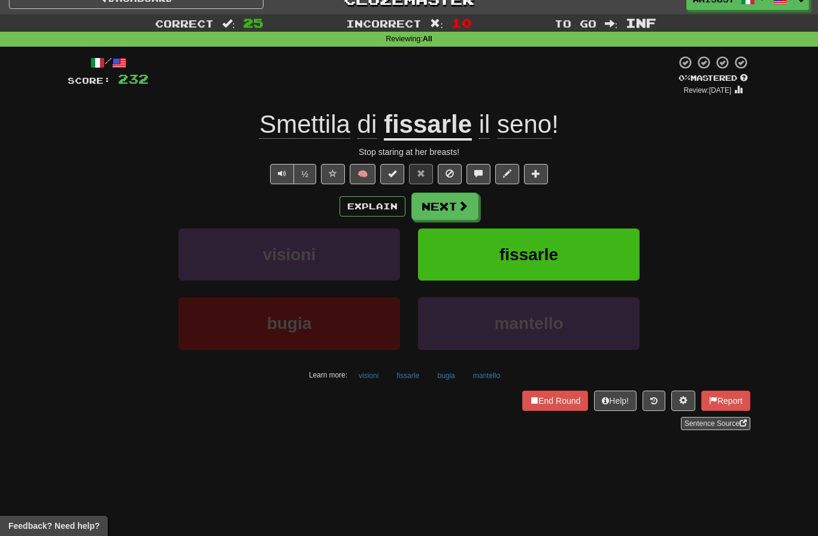
click at [568, 238] on button "fissarle" at bounding box center [528, 255] width 221 height 52
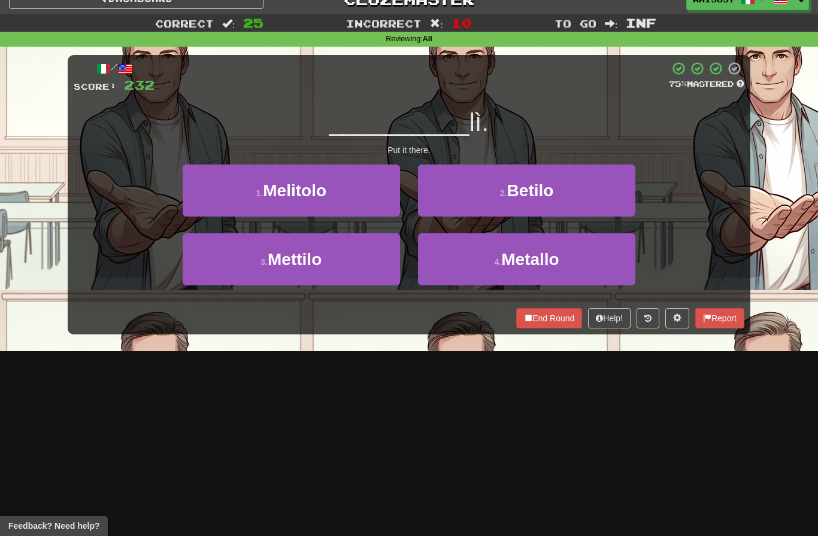
click at [357, 265] on button "3 . Mettilo" at bounding box center [291, 259] width 217 height 52
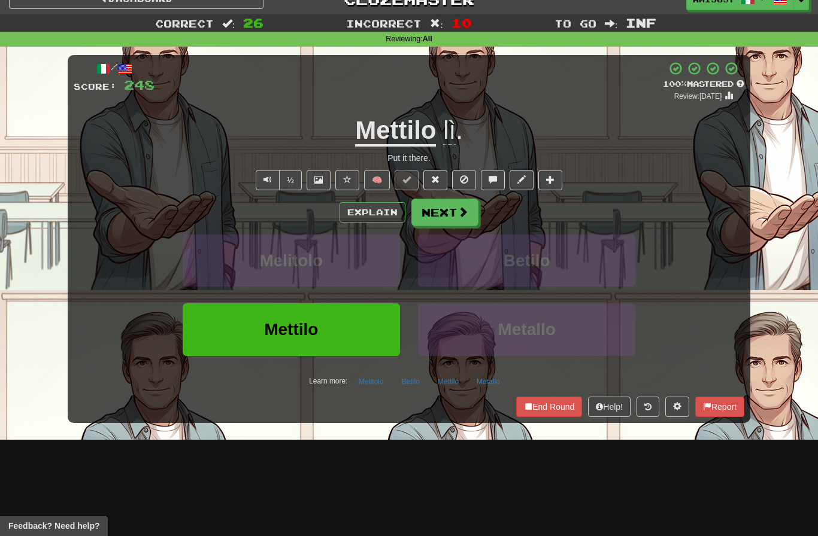
click at [347, 180] on span at bounding box center [347, 179] width 8 height 8
click at [374, 332] on button "Mettilo" at bounding box center [291, 330] width 217 height 52
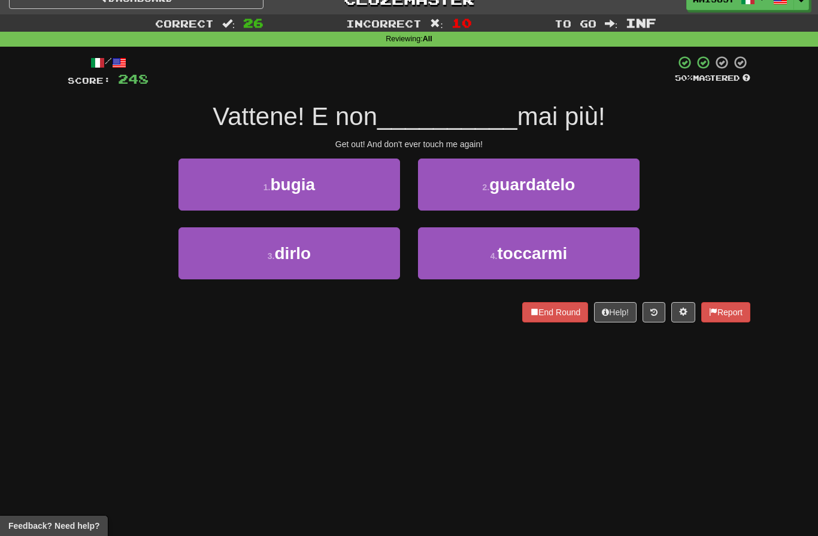
click at [589, 244] on button "4 . toccarmi" at bounding box center [528, 253] width 221 height 52
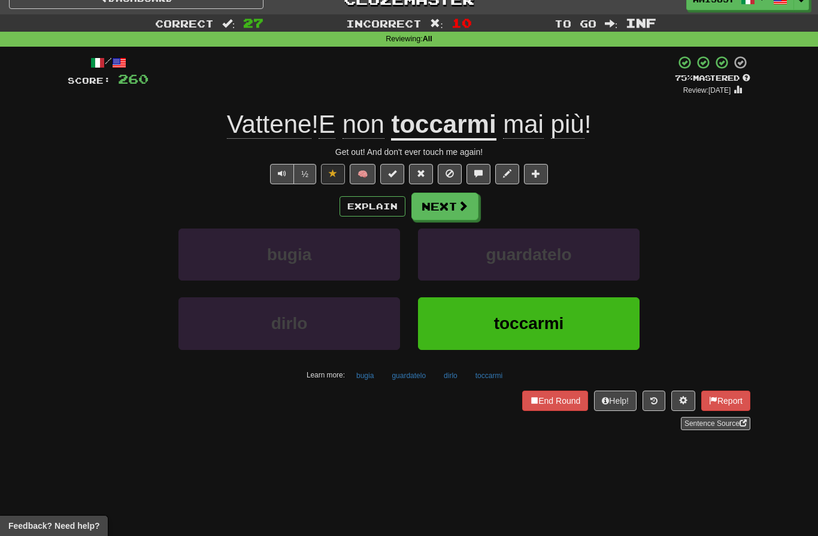
click at [596, 329] on button "toccarmi" at bounding box center [528, 324] width 221 height 52
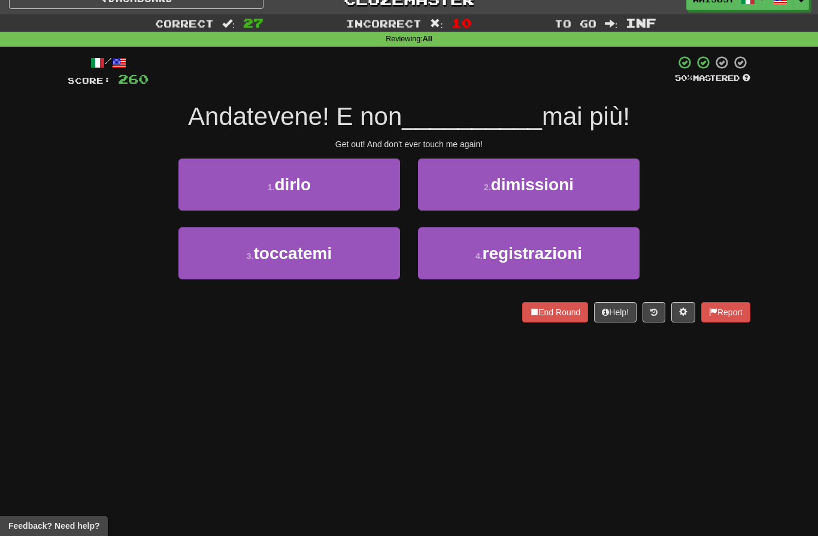
click at [368, 245] on button "3 . toccatemi" at bounding box center [288, 253] width 221 height 52
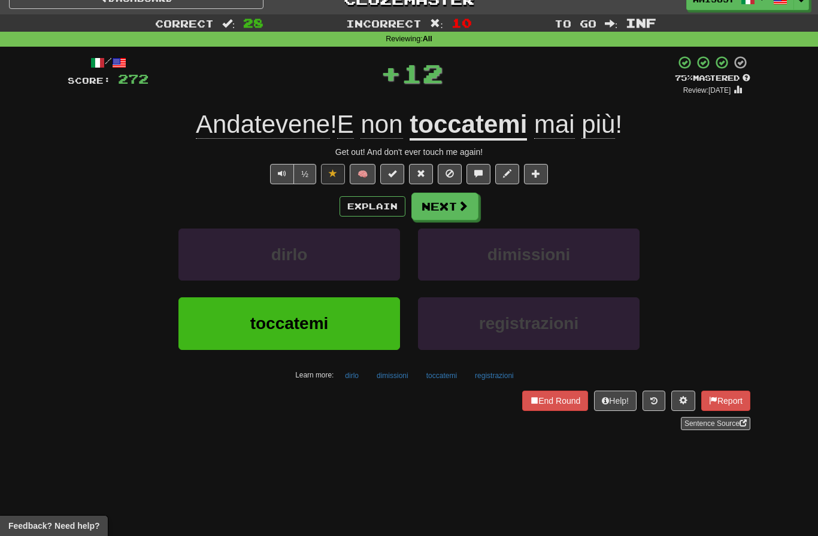
click at [463, 207] on span at bounding box center [462, 206] width 11 height 11
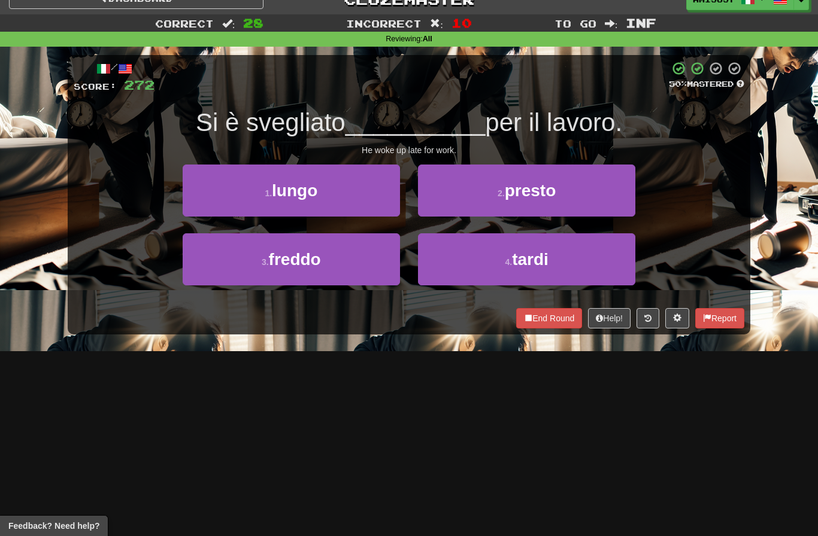
click at [367, 196] on button "1 . lungo" at bounding box center [291, 191] width 217 height 52
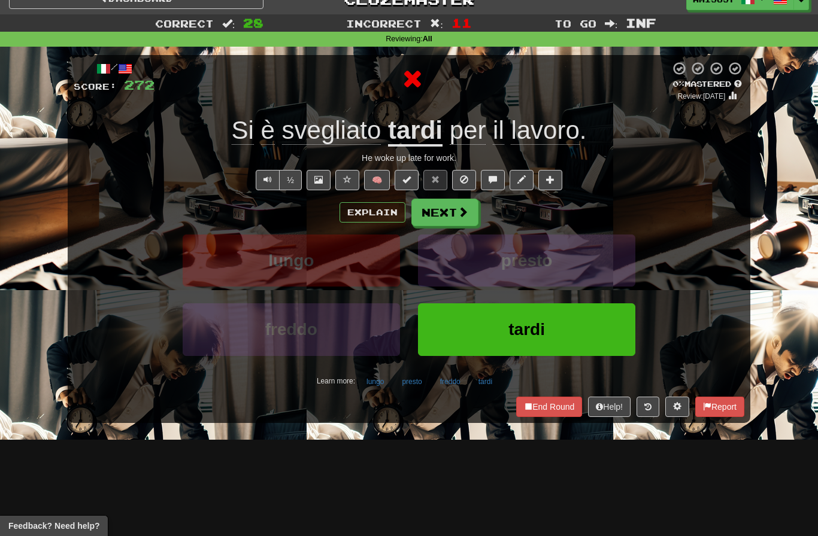
click at [605, 329] on button "tardi" at bounding box center [526, 330] width 217 height 52
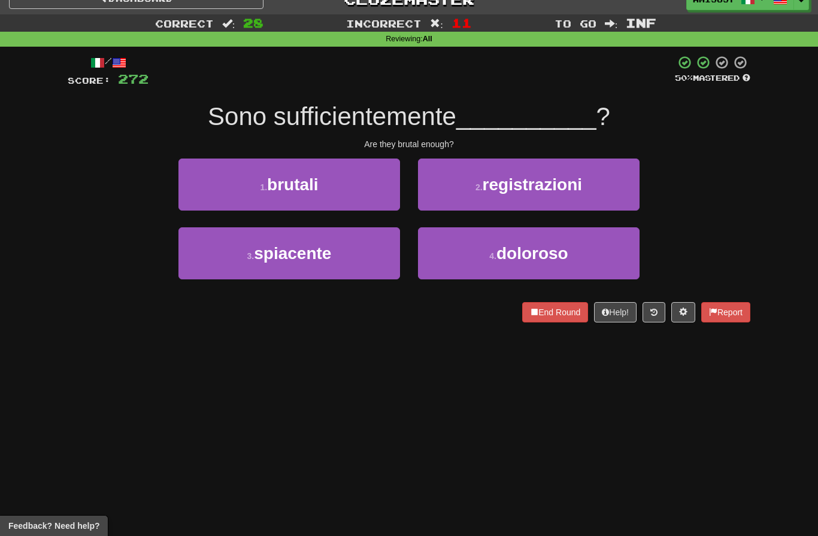
click at [355, 196] on button "1 . brutali" at bounding box center [288, 185] width 221 height 52
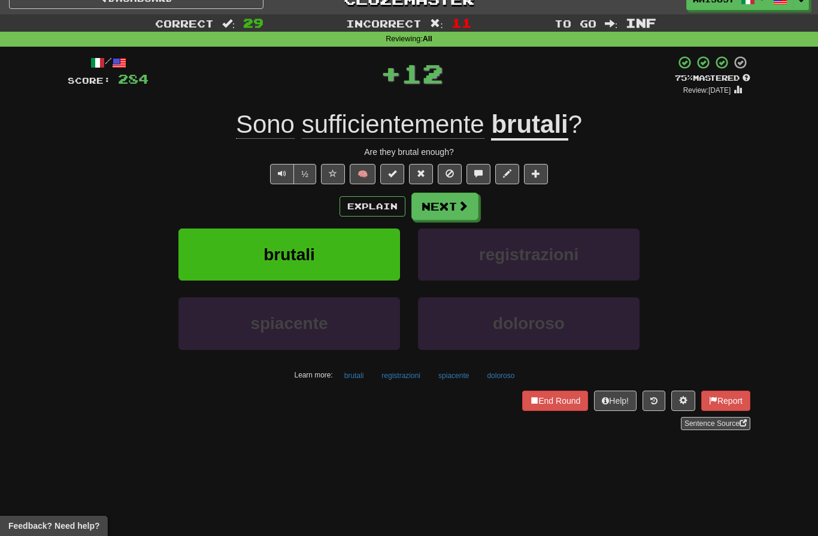
click at [347, 254] on button "brutali" at bounding box center [288, 255] width 221 height 52
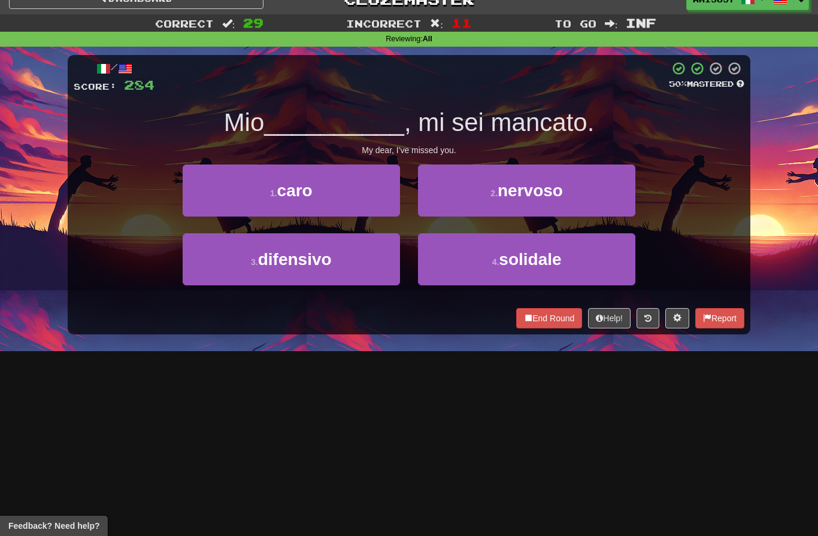
click at [359, 208] on button "1 . caro" at bounding box center [291, 191] width 217 height 52
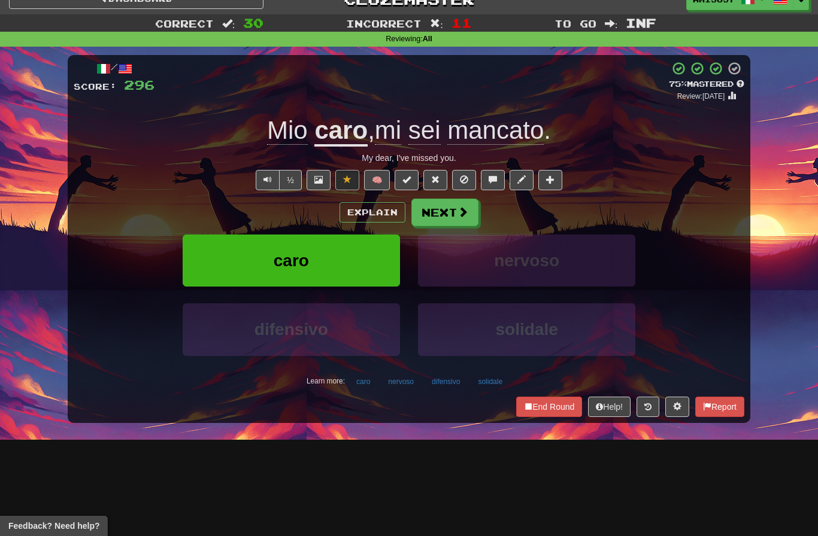
click at [460, 214] on span at bounding box center [462, 212] width 11 height 11
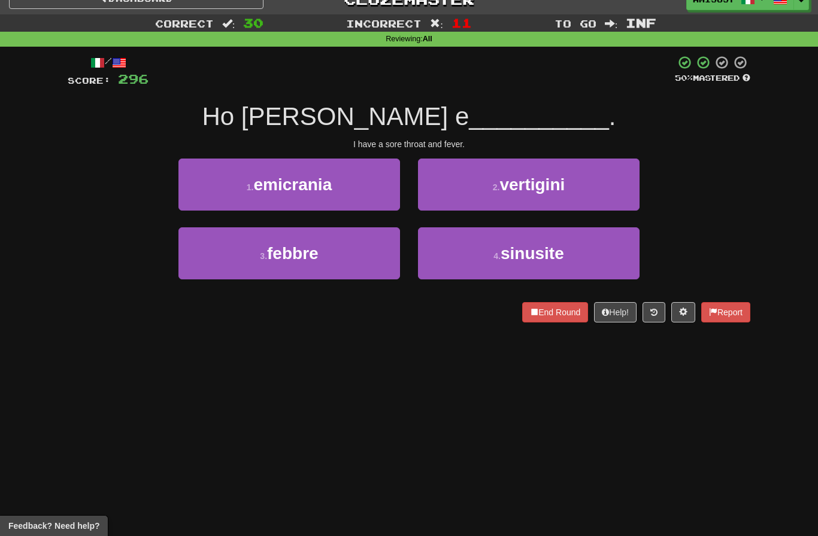
click at [354, 259] on button "3 . febbre" at bounding box center [288, 253] width 221 height 52
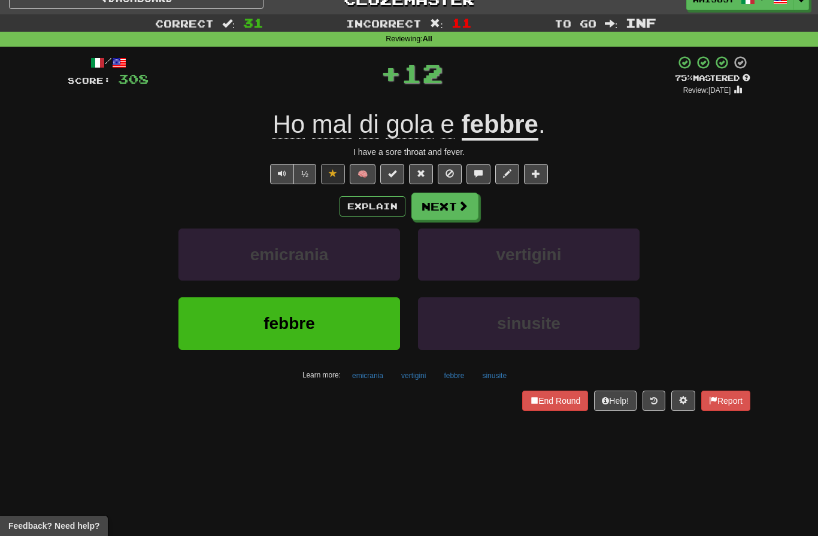
click at [356, 321] on button "febbre" at bounding box center [288, 324] width 221 height 52
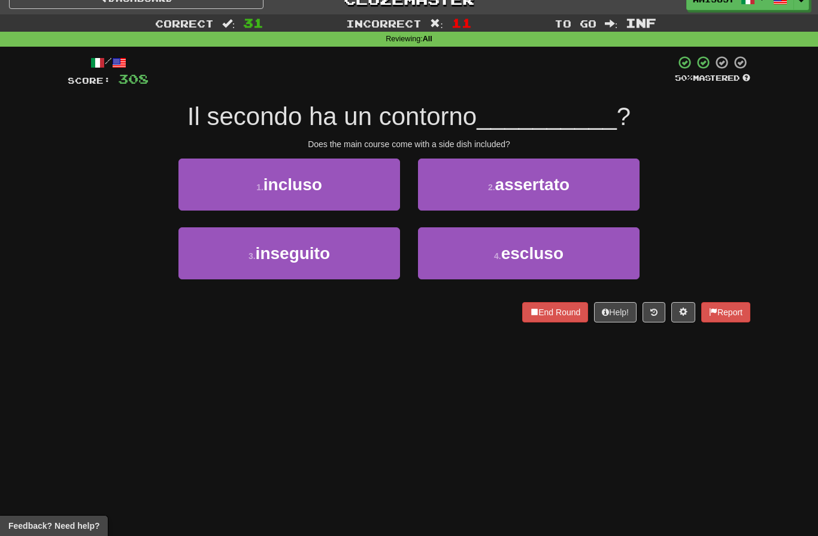
click at [351, 199] on button "1 . incluso" at bounding box center [288, 185] width 221 height 52
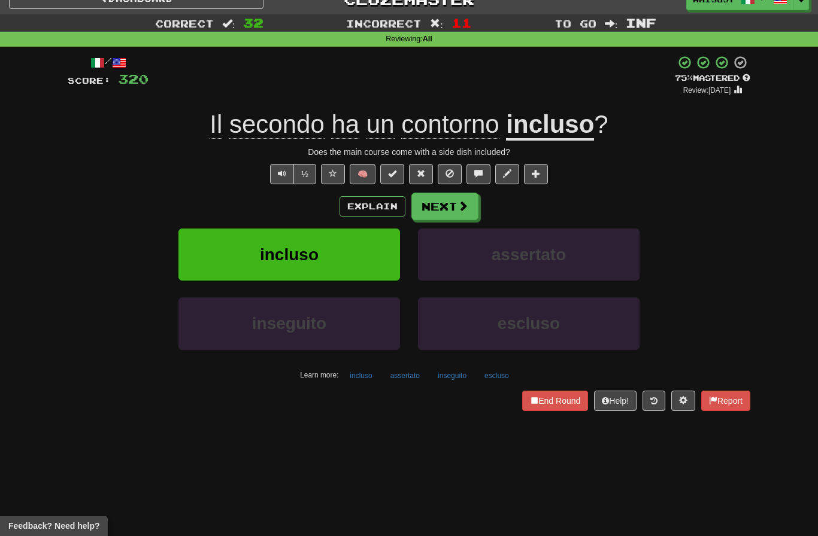
click at [354, 252] on button "incluso" at bounding box center [288, 255] width 221 height 52
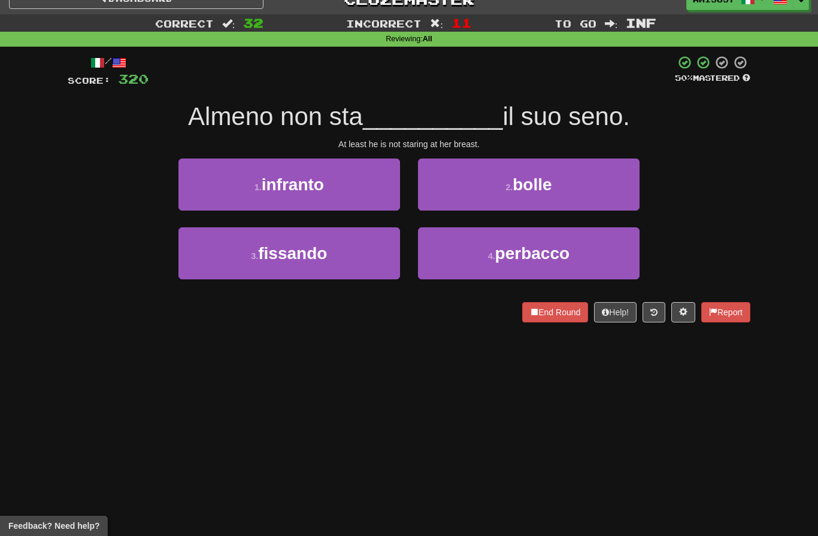
click at [329, 263] on button "3 . fissando" at bounding box center [288, 253] width 221 height 52
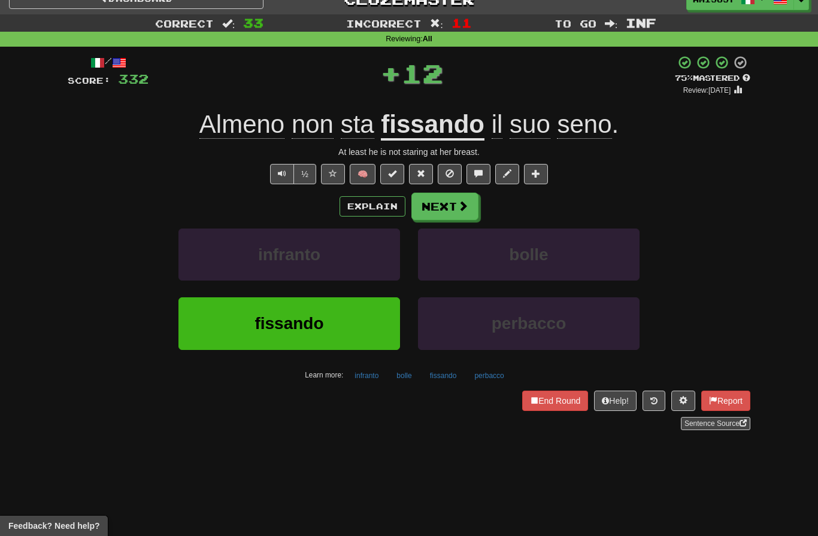
click at [368, 336] on button "fissando" at bounding box center [288, 324] width 221 height 52
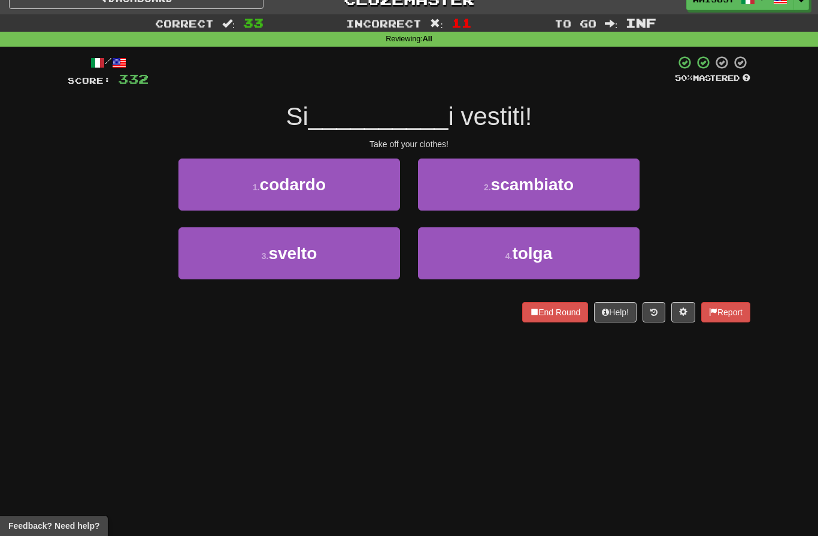
scroll to position [0, 0]
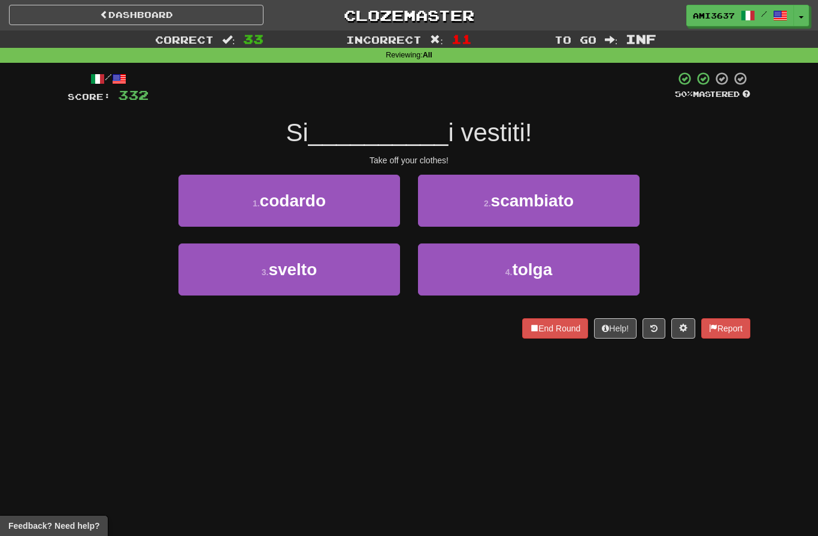
click at [594, 278] on button "4 . tolga" at bounding box center [528, 270] width 221 height 52
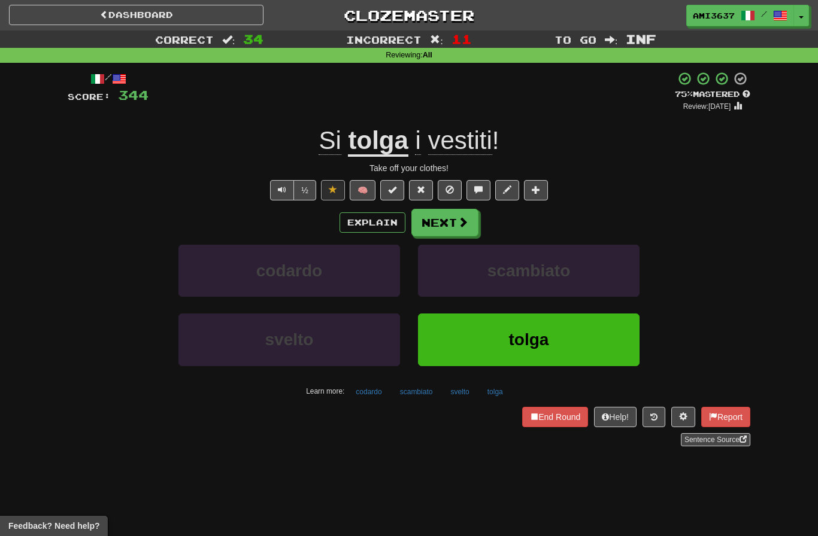
click at [515, 345] on span "tolga" at bounding box center [529, 339] width 40 height 19
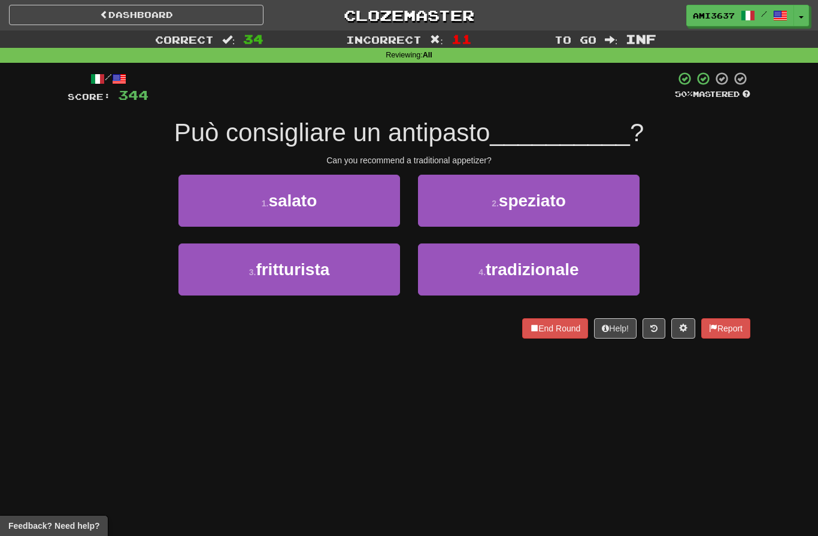
click at [515, 277] on span "tradizionale" at bounding box center [532, 269] width 93 height 19
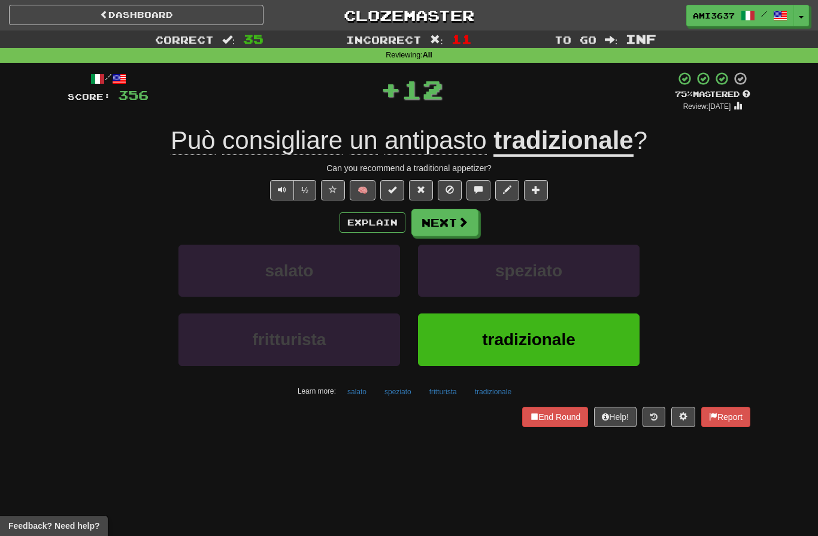
click at [521, 344] on span "tradizionale" at bounding box center [528, 339] width 93 height 19
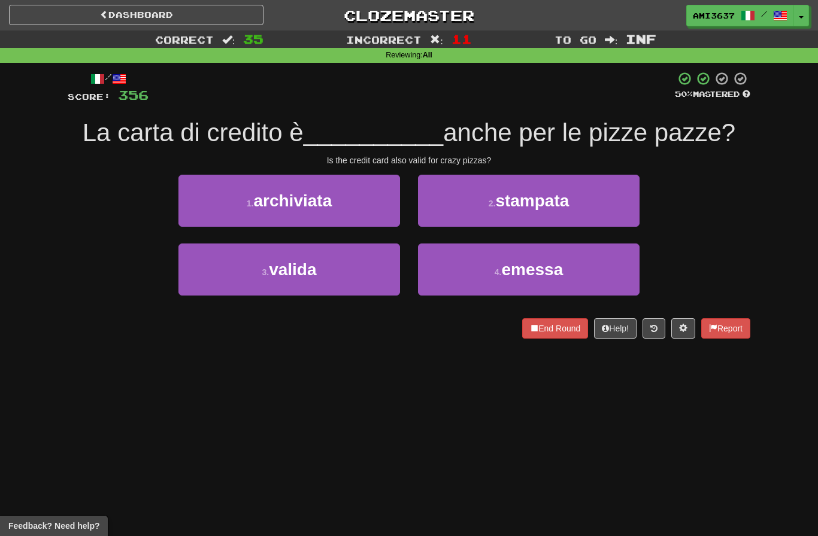
click at [361, 209] on button "1 . archiviata" at bounding box center [288, 201] width 221 height 52
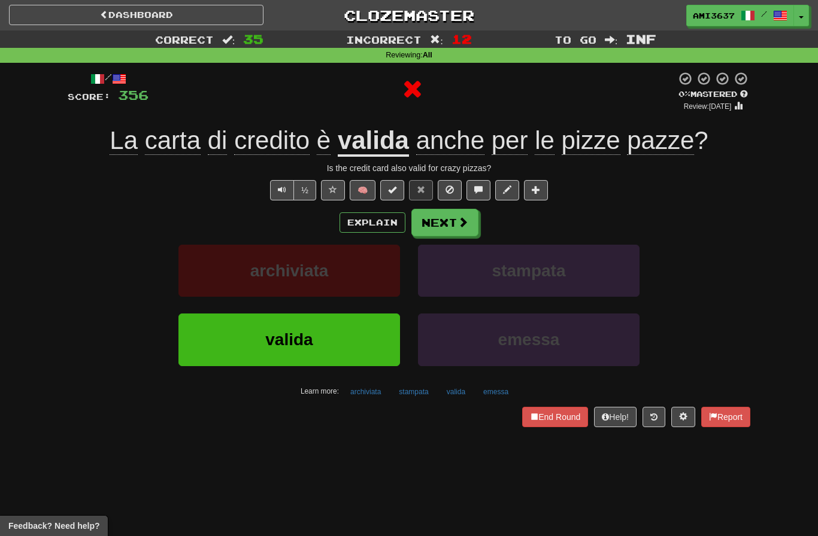
click at [356, 345] on button "valida" at bounding box center [288, 340] width 221 height 52
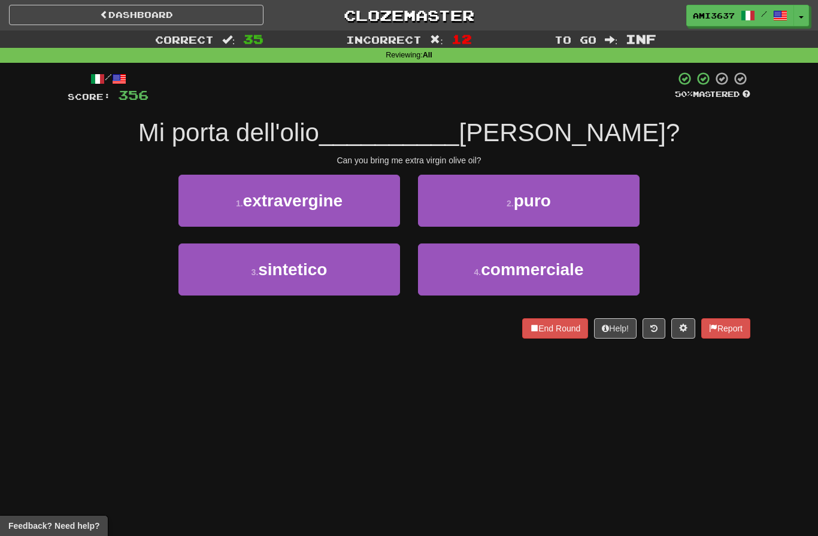
click at [363, 216] on button "1 . extravergine" at bounding box center [288, 201] width 221 height 52
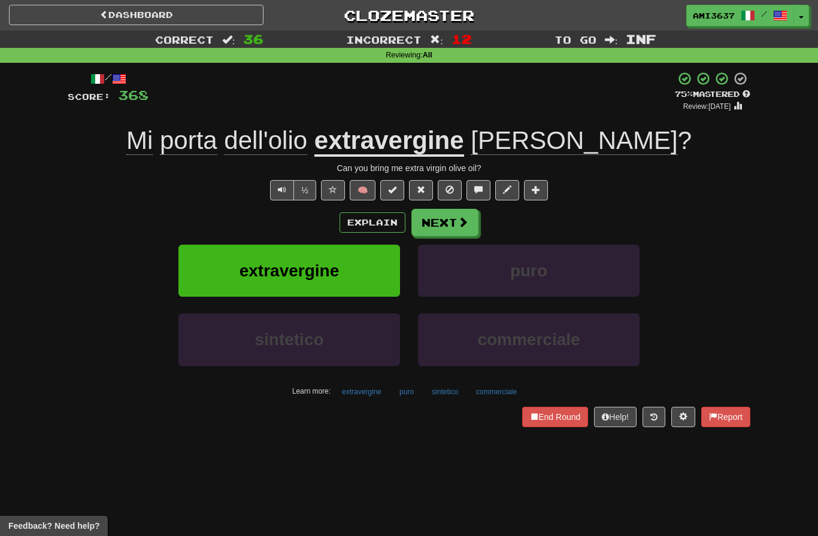
click at [379, 284] on button "extravergine" at bounding box center [288, 271] width 221 height 52
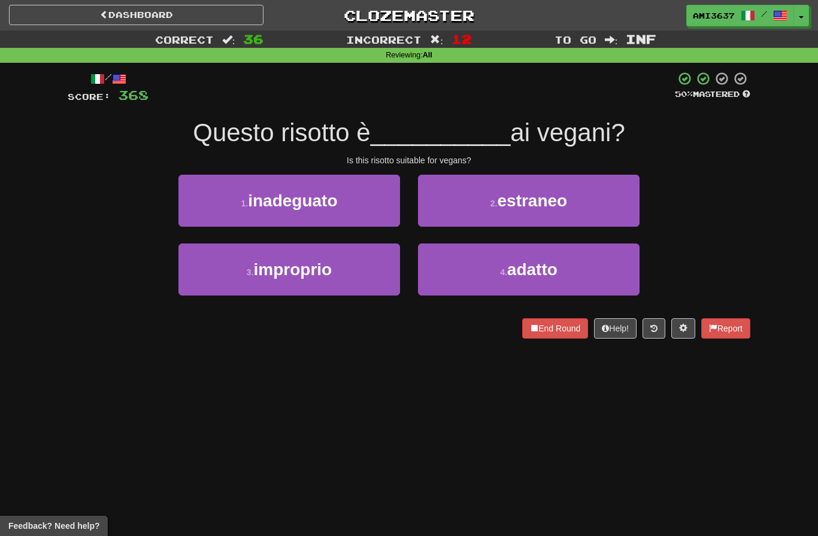
click at [324, 276] on span "improprio" at bounding box center [293, 269] width 78 height 19
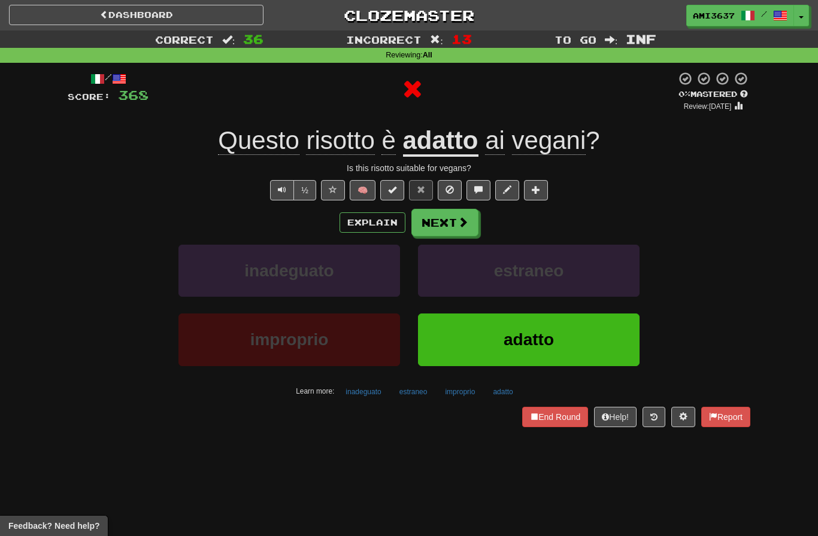
click at [517, 341] on span "adatto" at bounding box center [528, 339] width 50 height 19
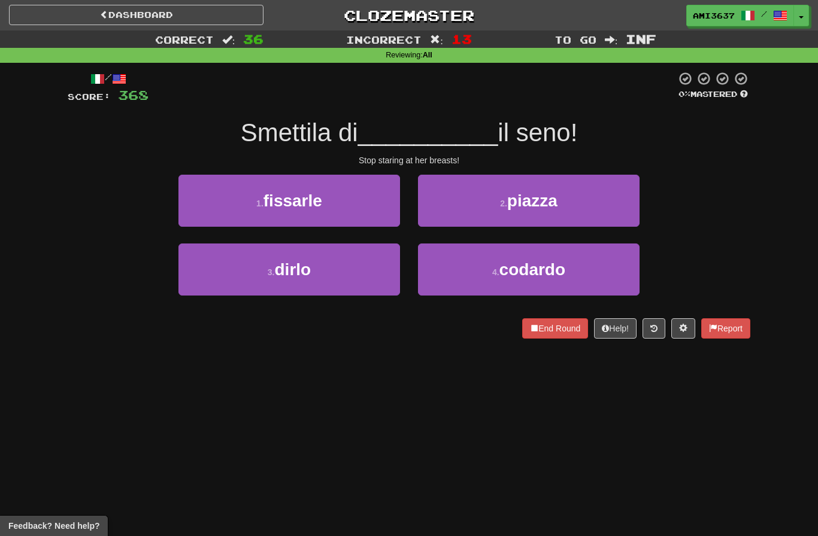
click at [556, 326] on button "End Round" at bounding box center [555, 328] width 66 height 20
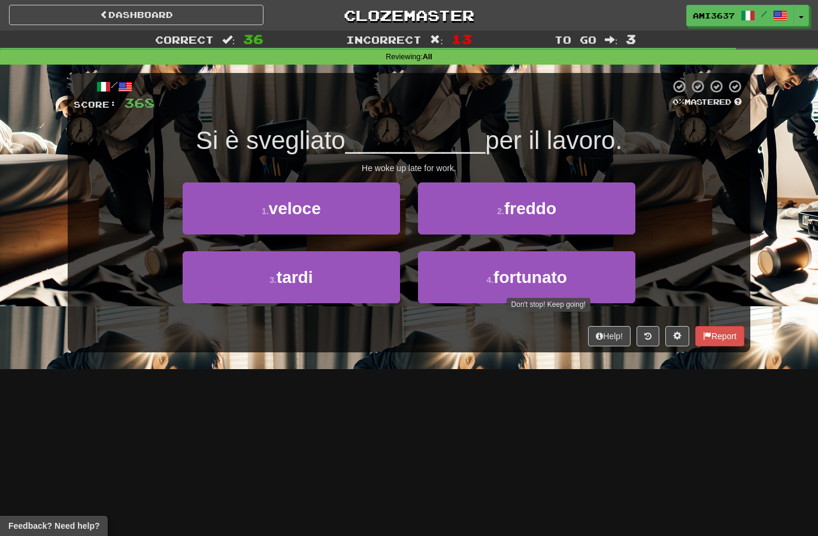
click at [354, 279] on button "3 . tardi" at bounding box center [291, 277] width 217 height 52
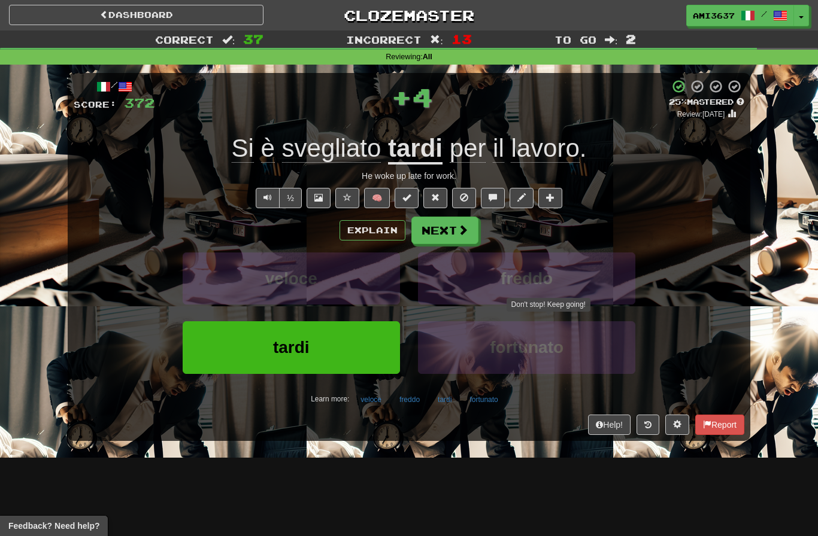
click at [317, 346] on button "tardi" at bounding box center [291, 347] width 217 height 52
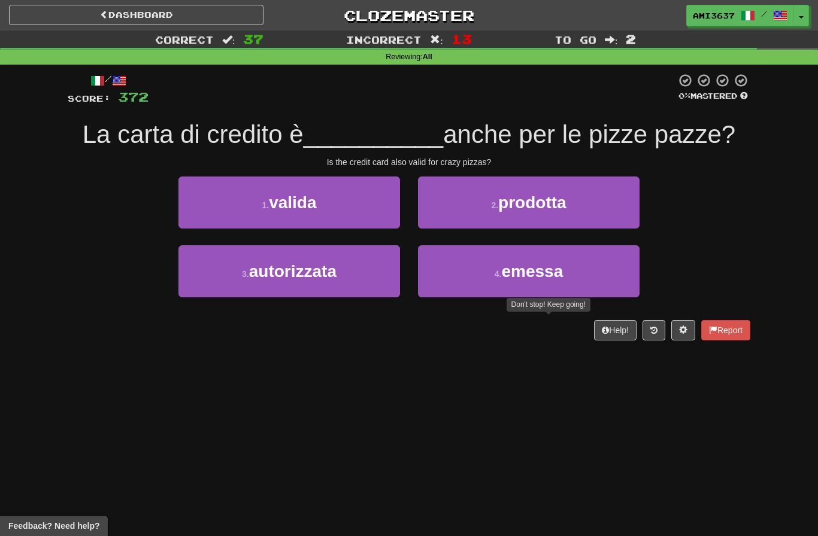
click at [346, 201] on button "1 . valida" at bounding box center [288, 203] width 221 height 52
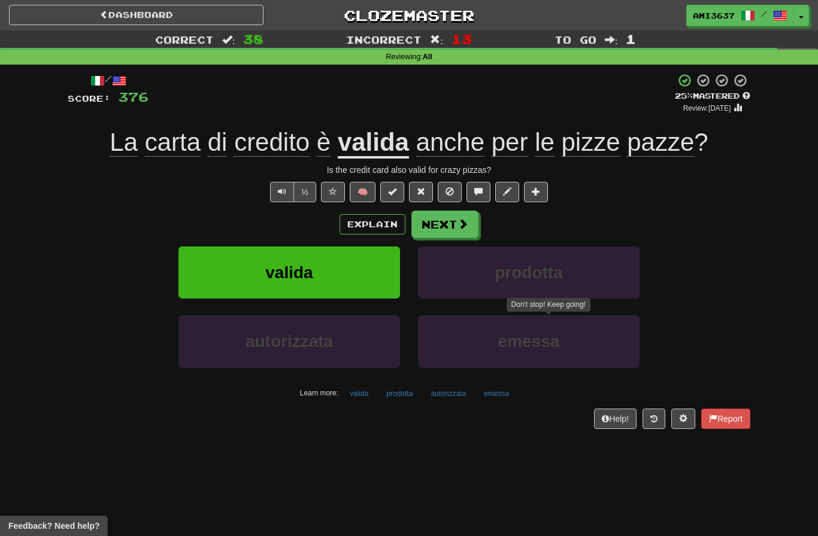
click at [365, 271] on button "valida" at bounding box center [288, 273] width 221 height 52
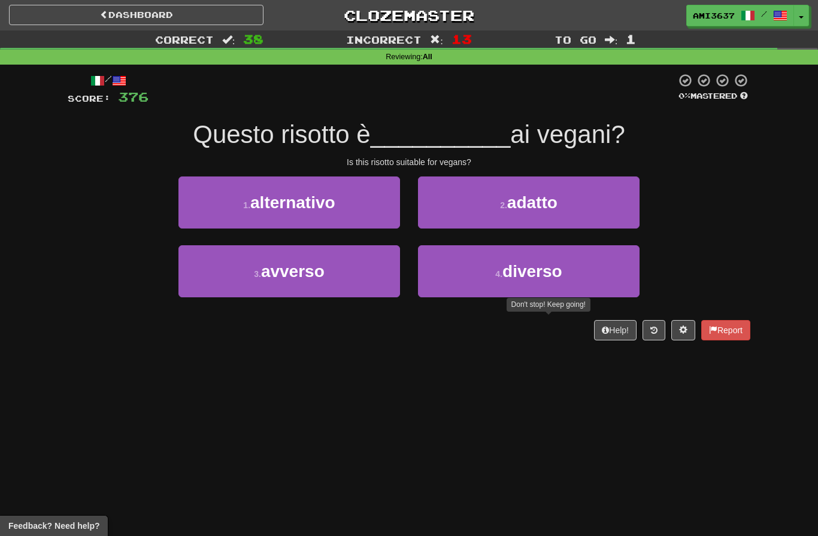
click at [490, 207] on button "2 . adatto" at bounding box center [528, 203] width 221 height 52
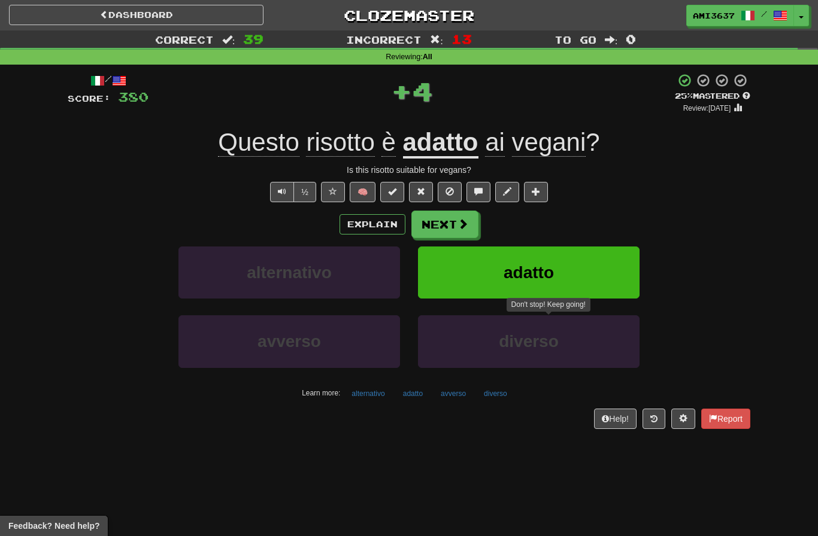
click at [485, 264] on button "adatto" at bounding box center [528, 273] width 221 height 52
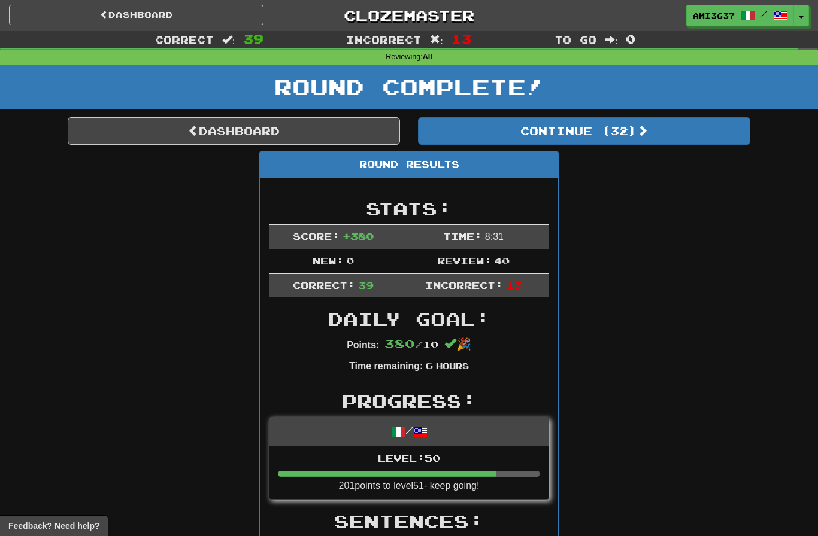
click at [347, 126] on link "Dashboard" at bounding box center [234, 131] width 332 height 28
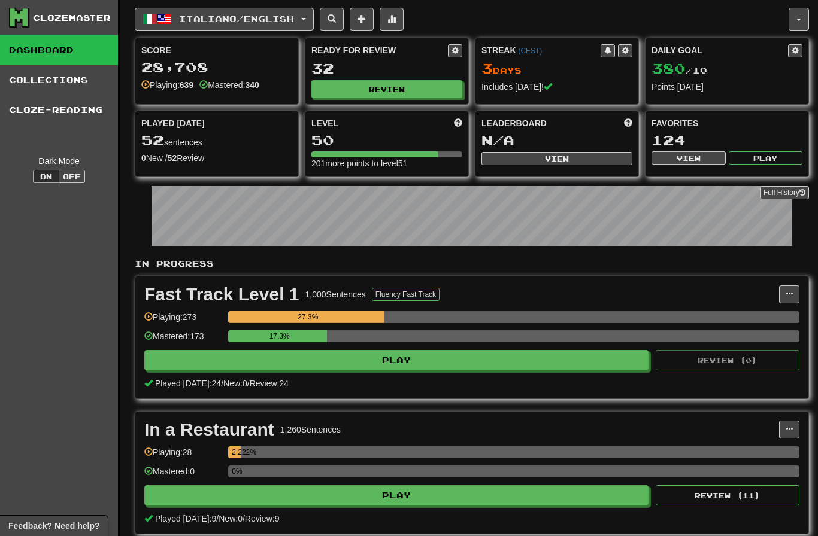
click at [272, 20] on span "Italiano / English" at bounding box center [236, 19] width 115 height 10
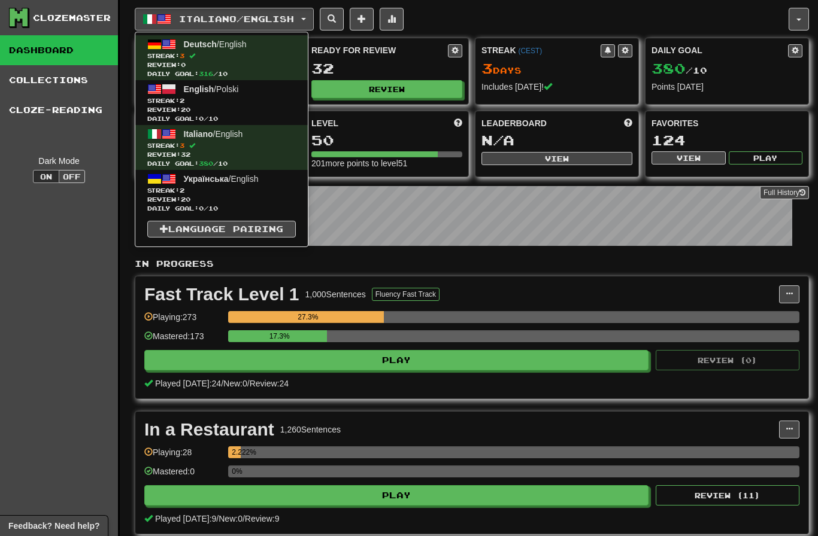
click at [256, 101] on span "Streak: 2" at bounding box center [221, 100] width 148 height 9
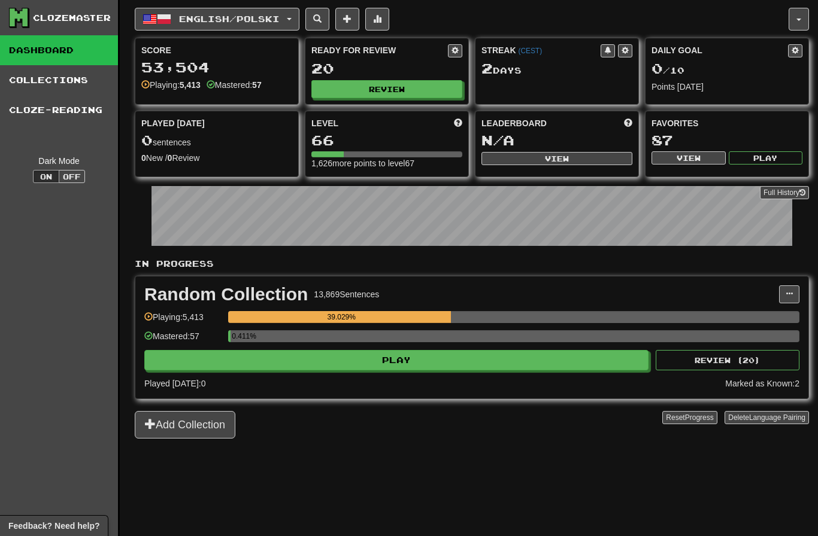
click at [414, 90] on button "Review" at bounding box center [386, 89] width 151 height 18
select select "********"
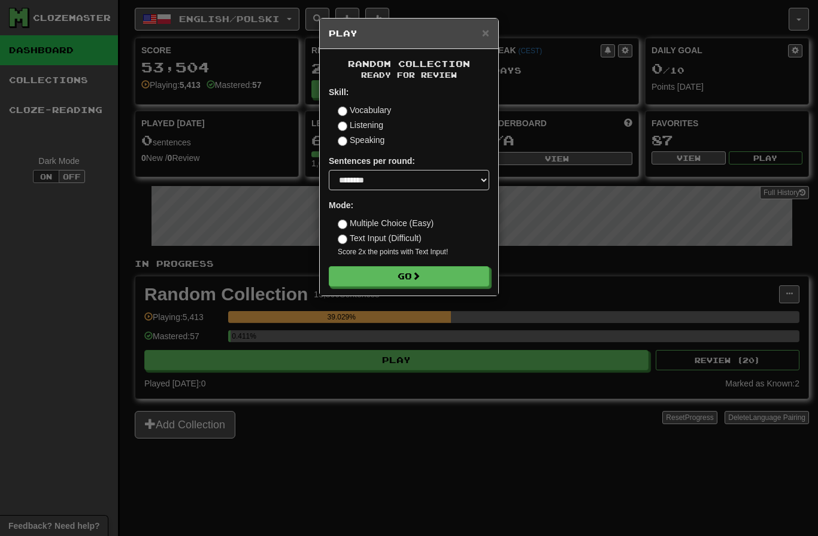
click at [455, 279] on button "Go" at bounding box center [409, 276] width 160 height 20
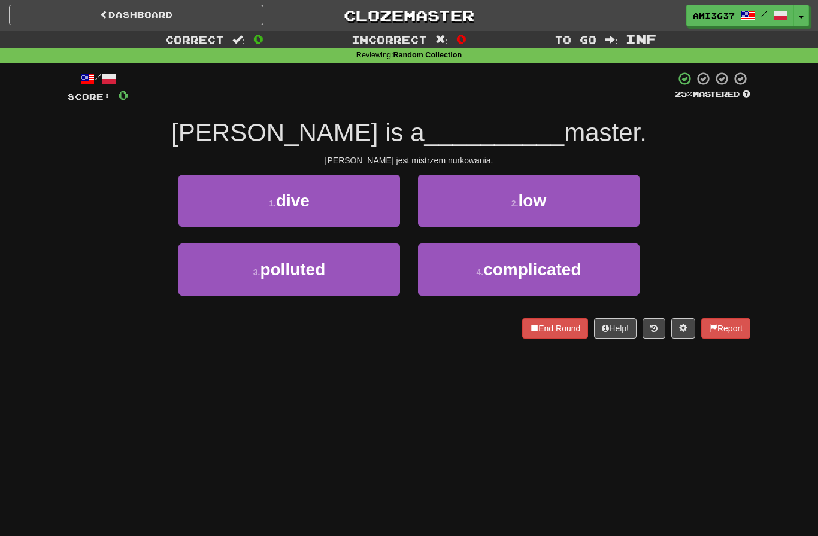
click at [324, 217] on button "1 . dive" at bounding box center [288, 201] width 221 height 52
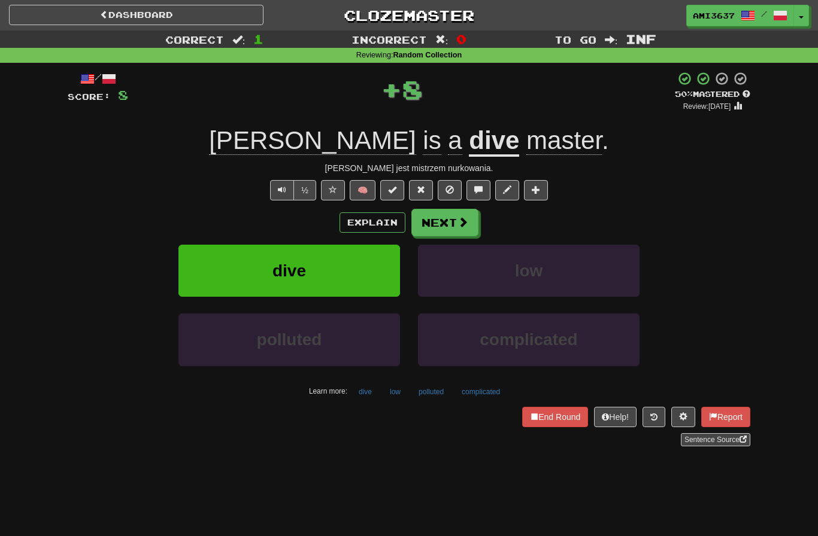
click at [358, 276] on button "dive" at bounding box center [288, 271] width 221 height 52
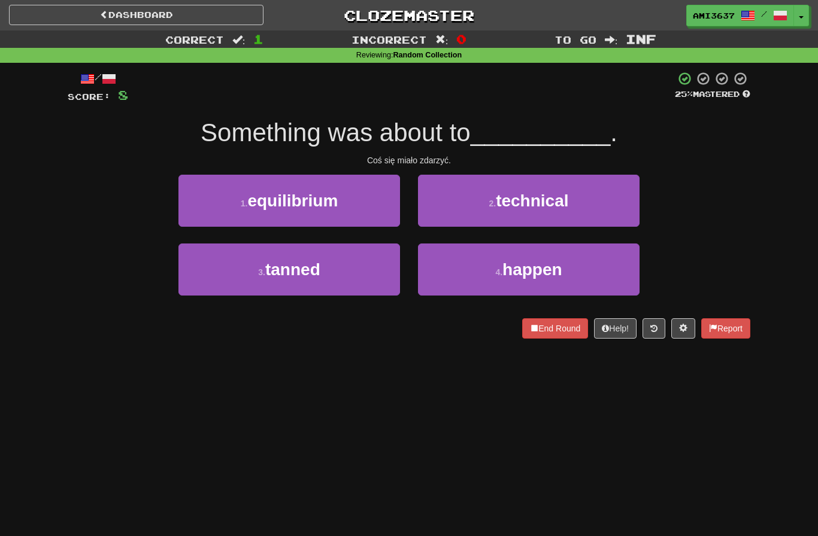
click at [610, 266] on button "4 . happen" at bounding box center [528, 270] width 221 height 52
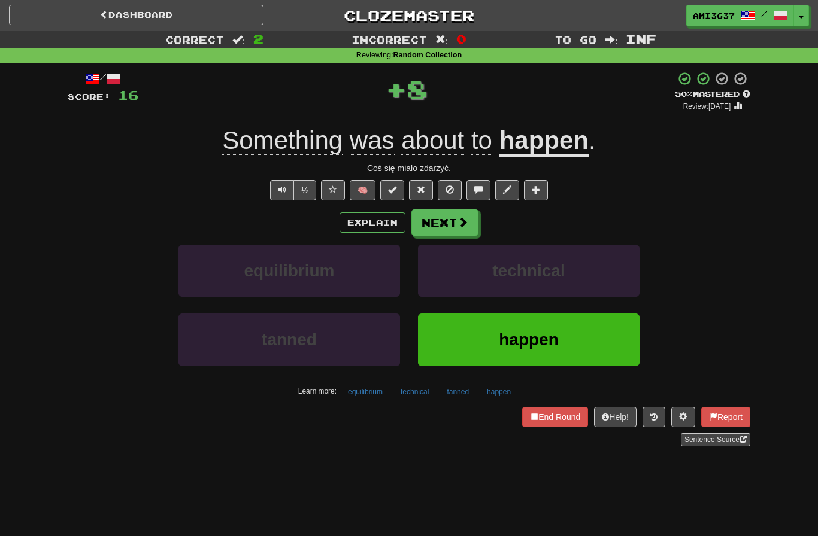
click at [594, 333] on button "happen" at bounding box center [528, 340] width 221 height 52
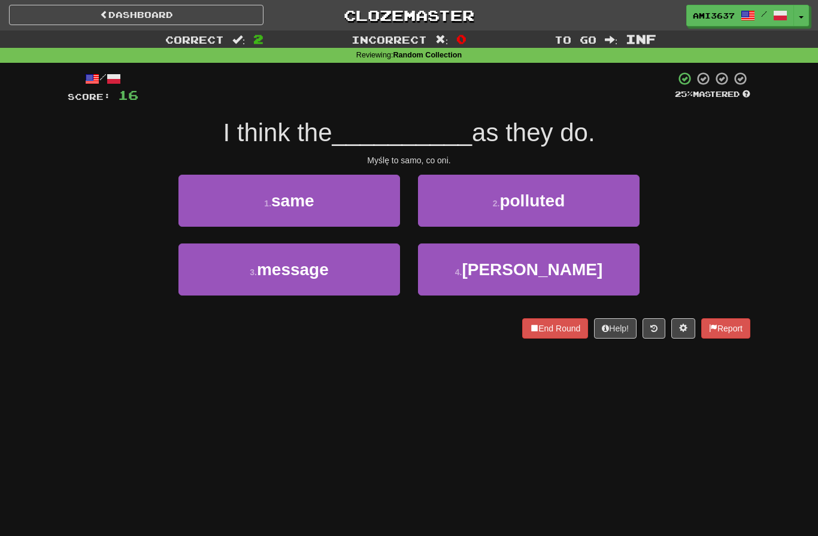
click at [186, 190] on button "1 . same" at bounding box center [288, 201] width 221 height 52
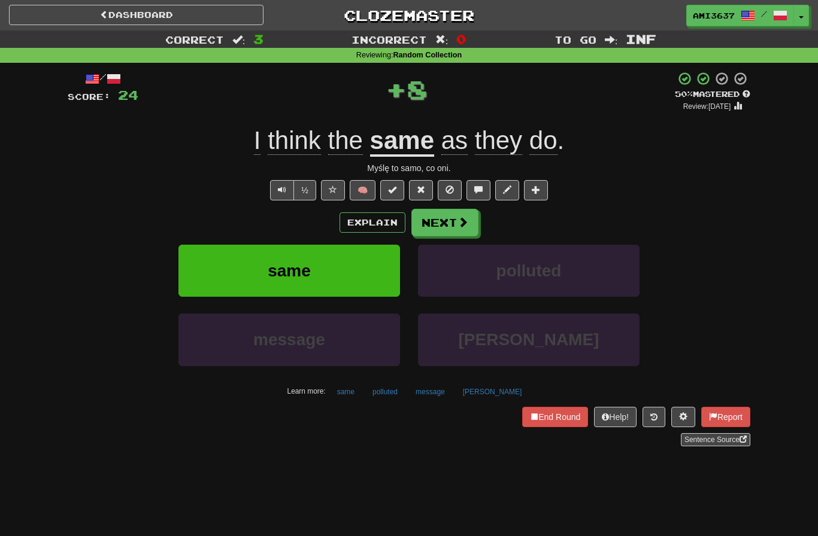
click at [235, 275] on button "same" at bounding box center [288, 271] width 221 height 52
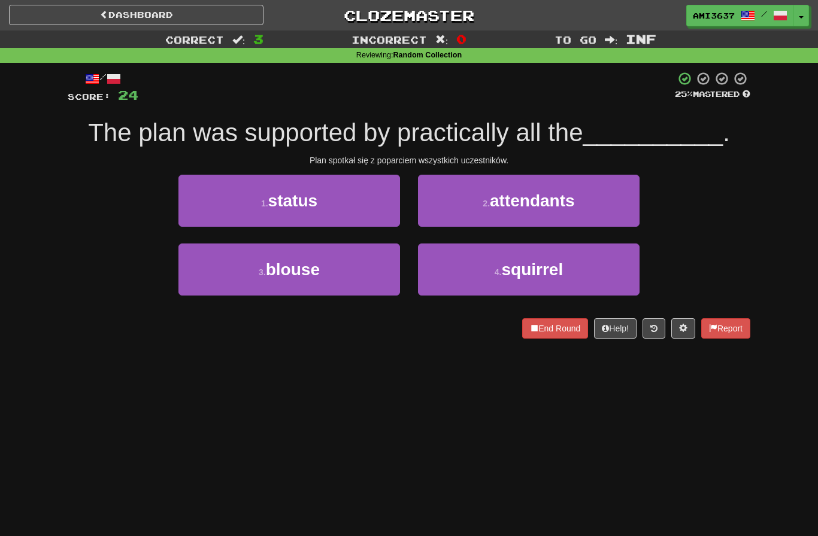
click at [617, 205] on button "2 . attendants" at bounding box center [528, 201] width 221 height 52
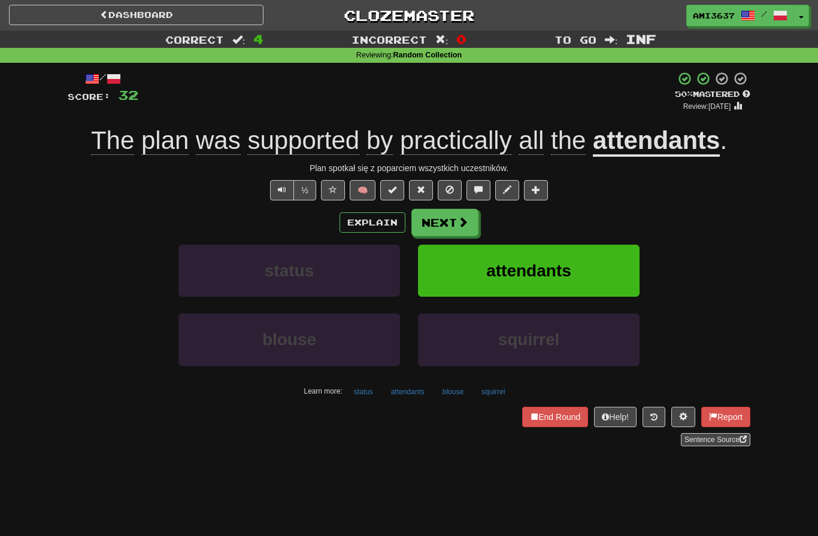
click at [630, 277] on button "attendants" at bounding box center [528, 271] width 221 height 52
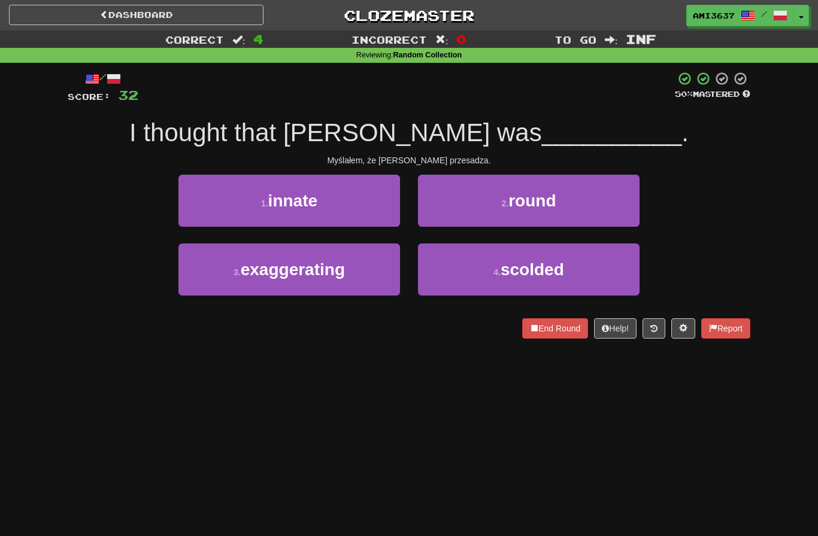
click at [216, 268] on button "3 . exaggerating" at bounding box center [288, 270] width 221 height 52
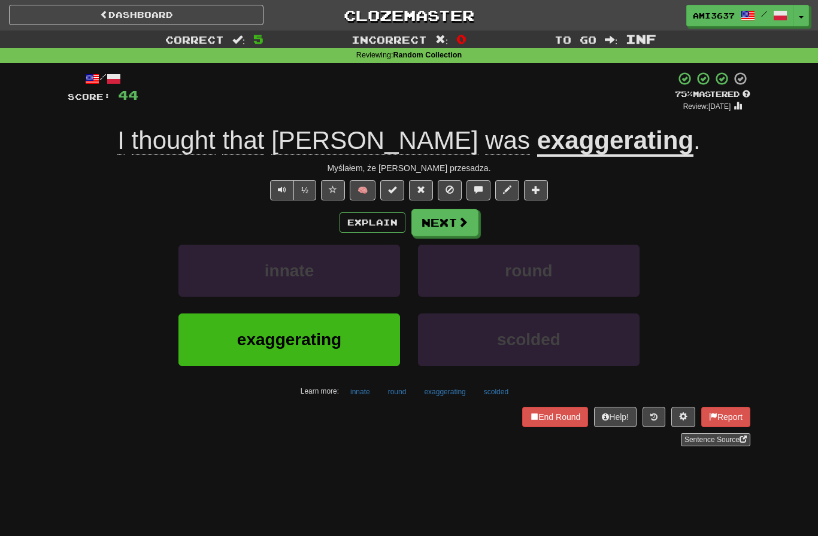
click at [241, 347] on span "exaggerating" at bounding box center [289, 339] width 104 height 19
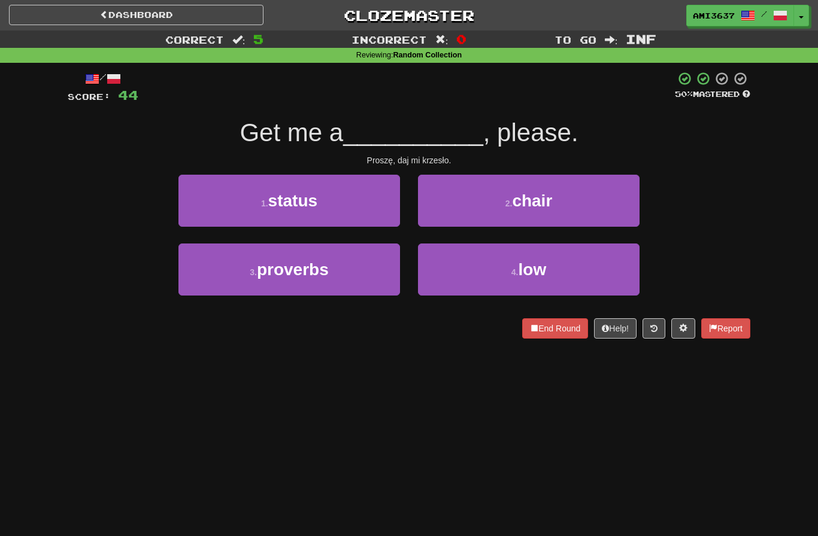
click at [609, 185] on button "2 . chair" at bounding box center [528, 201] width 221 height 52
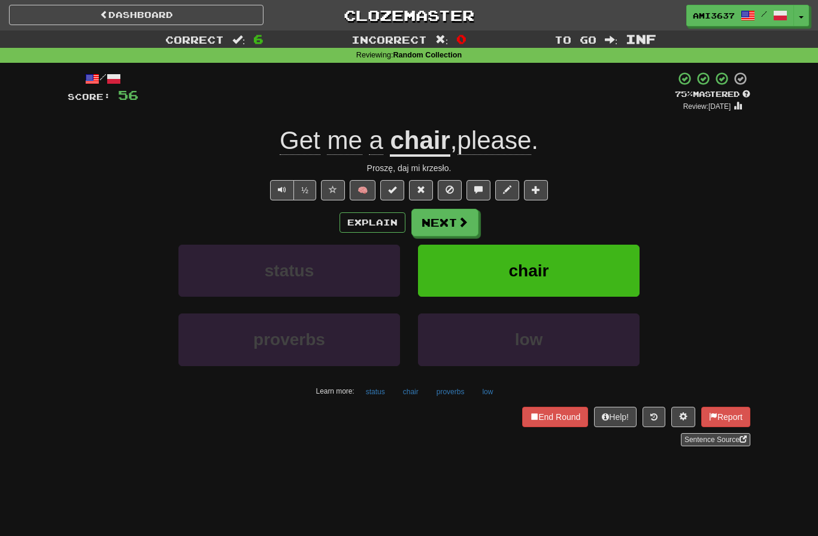
click at [594, 280] on button "chair" at bounding box center [528, 271] width 221 height 52
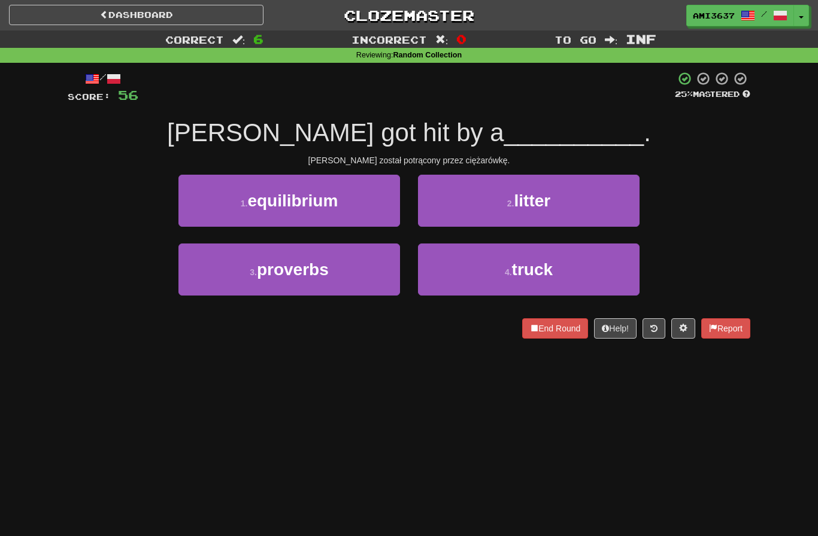
click at [614, 270] on button "4 . truck" at bounding box center [528, 270] width 221 height 52
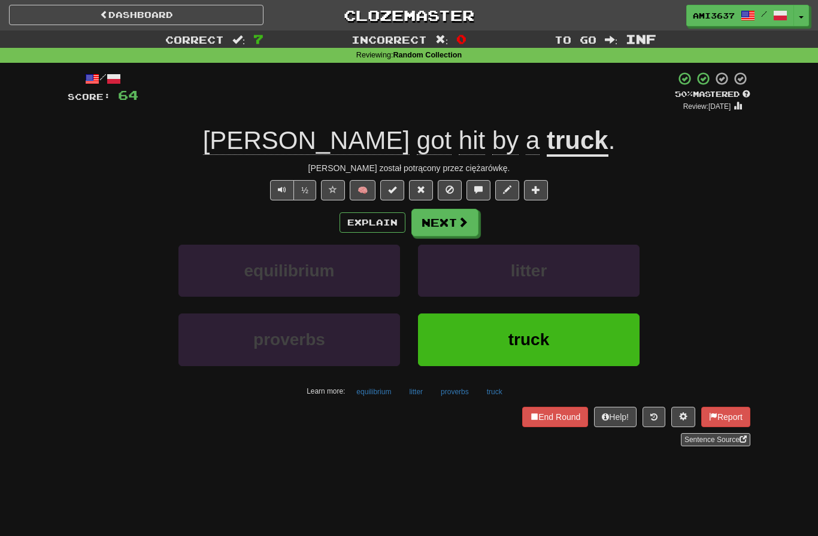
click at [626, 329] on button "truck" at bounding box center [528, 340] width 221 height 52
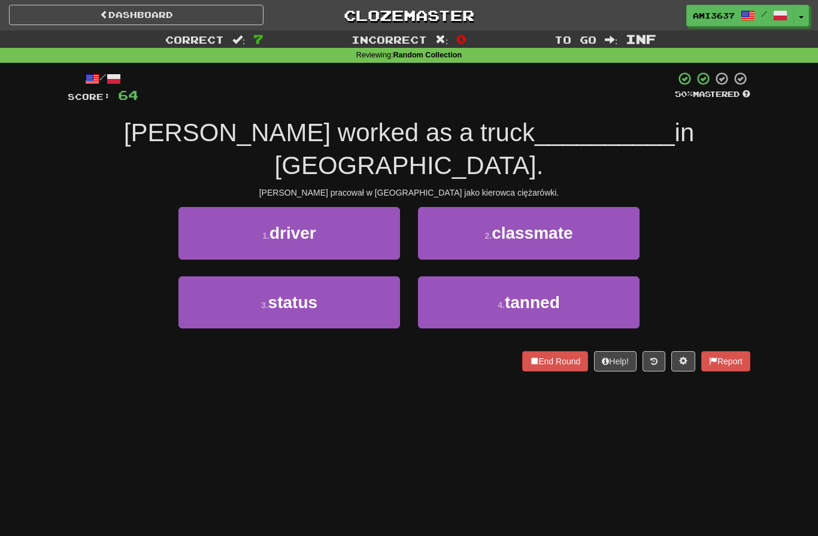
click at [190, 220] on button "1 . driver" at bounding box center [288, 233] width 221 height 52
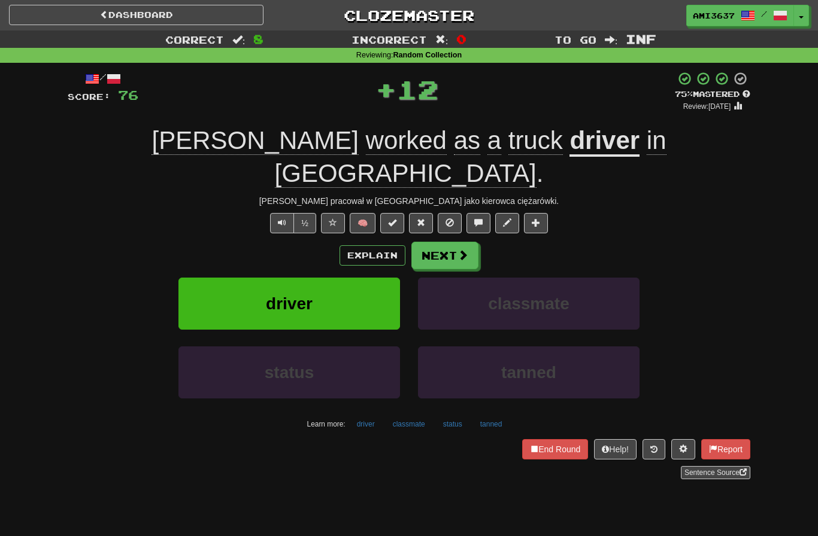
click at [206, 278] on button "driver" at bounding box center [288, 304] width 221 height 52
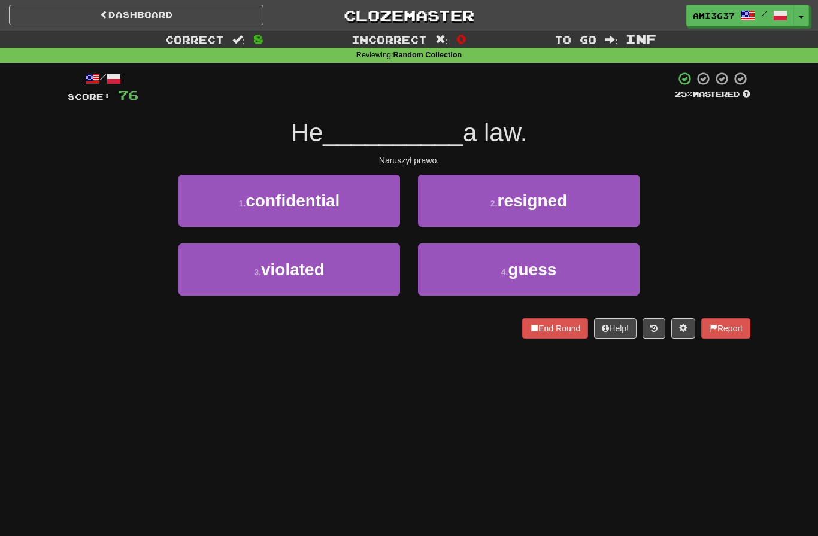
click at [197, 274] on button "3 . violated" at bounding box center [288, 270] width 221 height 52
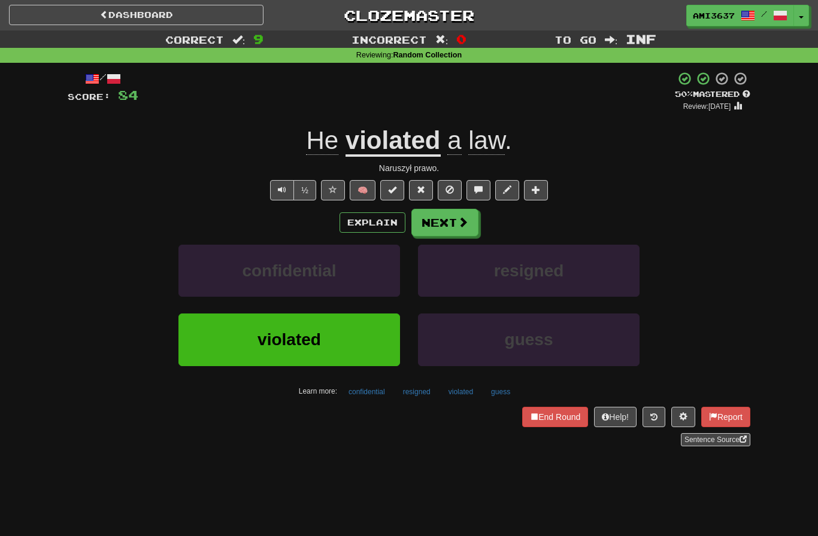
click at [248, 338] on button "violated" at bounding box center [288, 340] width 221 height 52
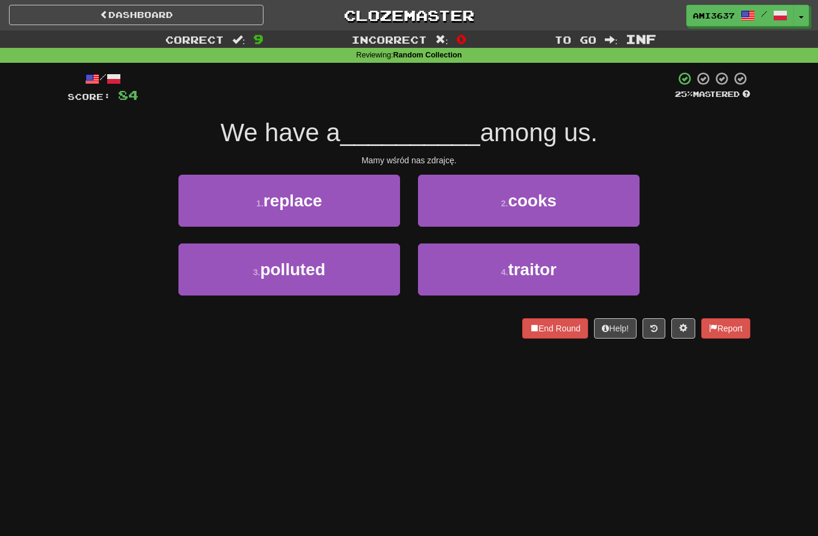
click at [591, 272] on button "4 . traitor" at bounding box center [528, 270] width 221 height 52
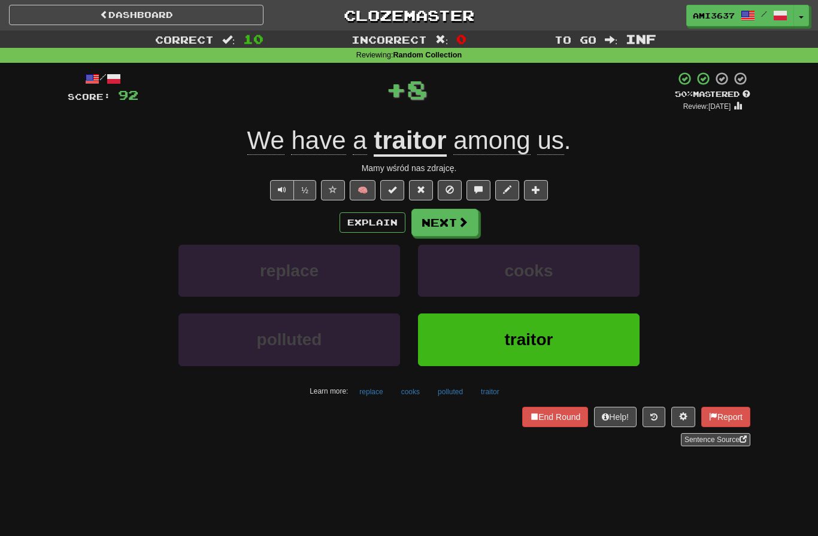
click at [600, 338] on button "traitor" at bounding box center [528, 340] width 221 height 52
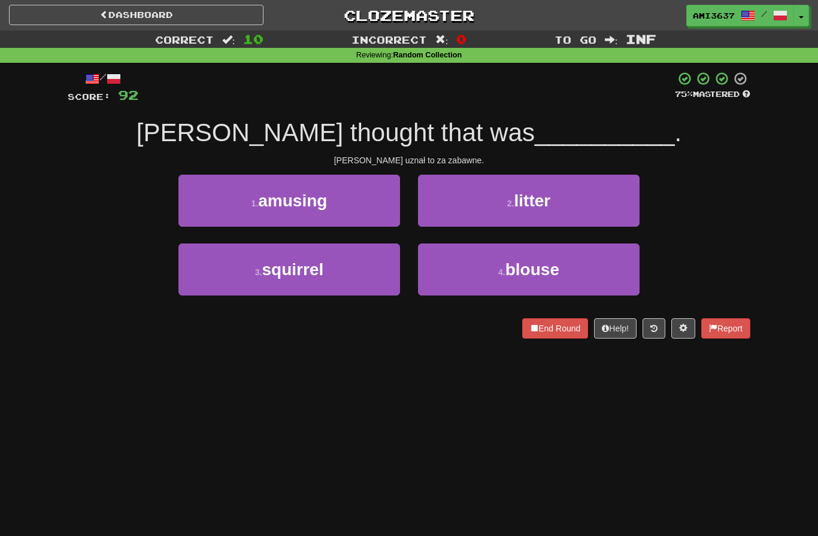
click at [195, 208] on button "1 . amusing" at bounding box center [288, 201] width 221 height 52
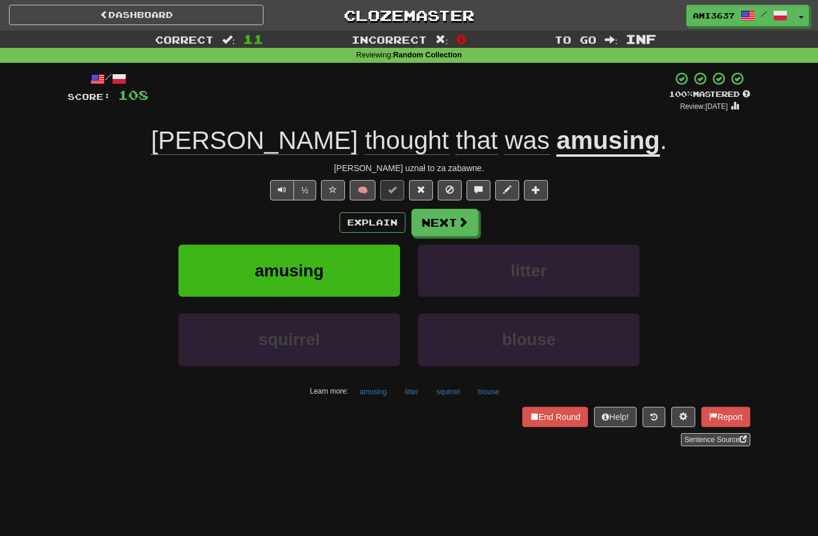
click at [212, 276] on button "amusing" at bounding box center [288, 271] width 221 height 52
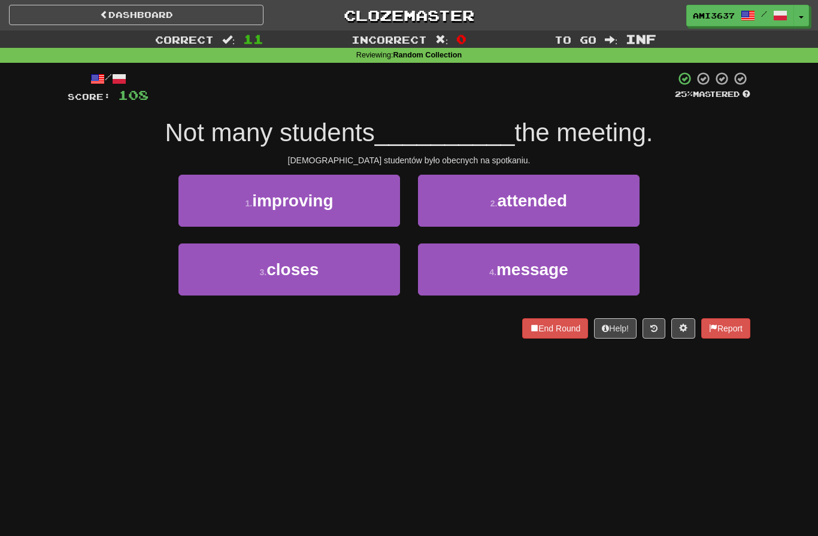
click at [605, 204] on button "2 . attended" at bounding box center [528, 201] width 221 height 52
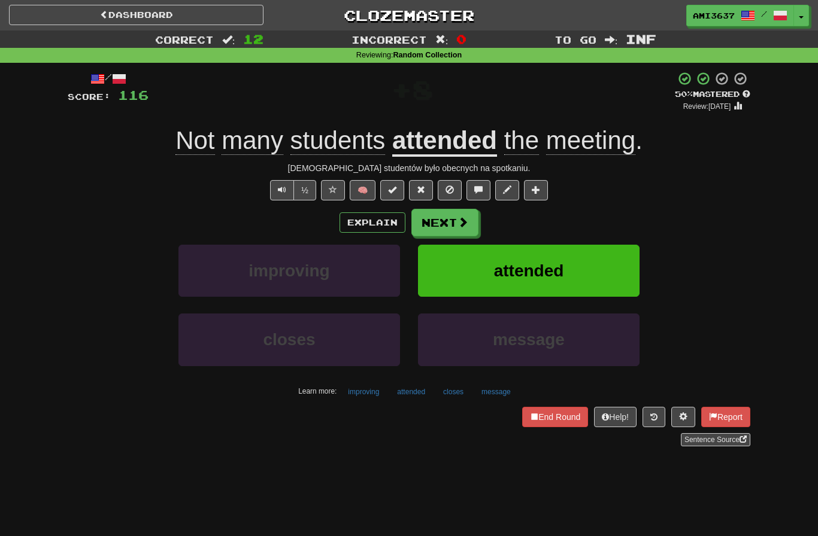
click at [612, 267] on button "attended" at bounding box center [528, 271] width 221 height 52
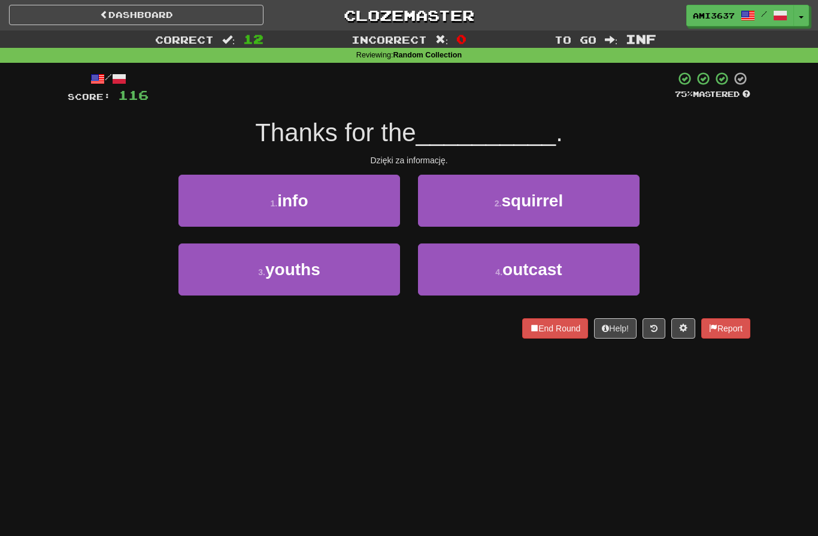
click at [218, 201] on button "1 . info" at bounding box center [288, 201] width 221 height 52
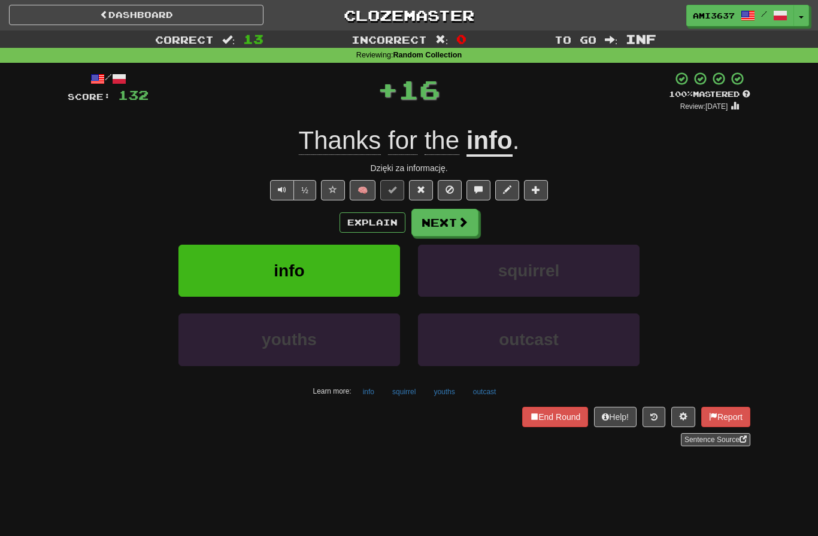
click at [196, 281] on button "info" at bounding box center [288, 271] width 221 height 52
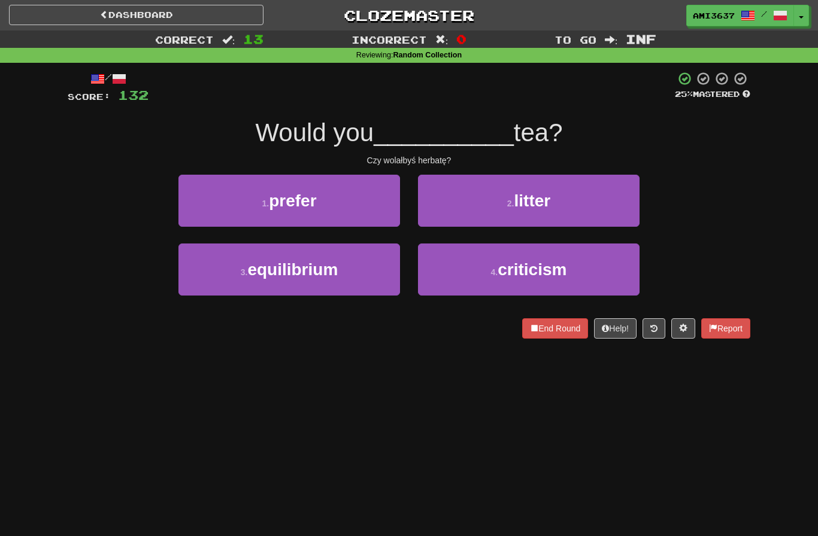
click at [199, 203] on button "1 . prefer" at bounding box center [288, 201] width 221 height 52
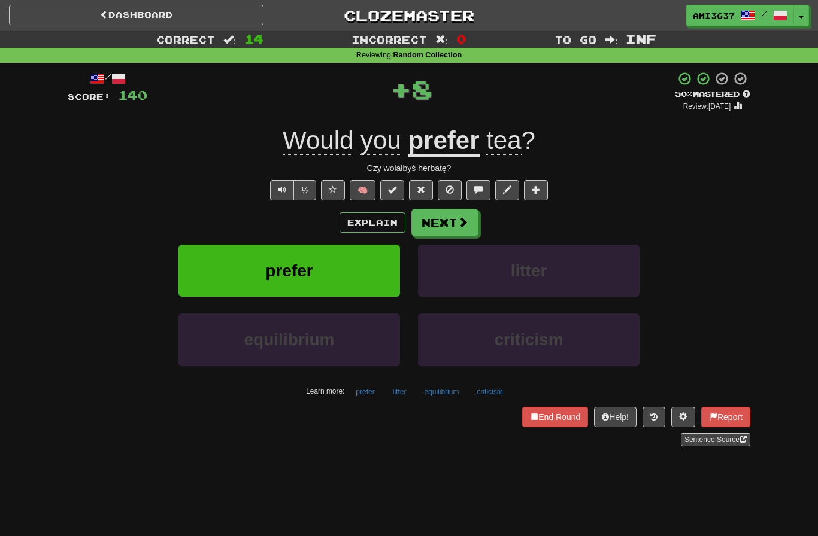
click at [204, 266] on button "prefer" at bounding box center [288, 271] width 221 height 52
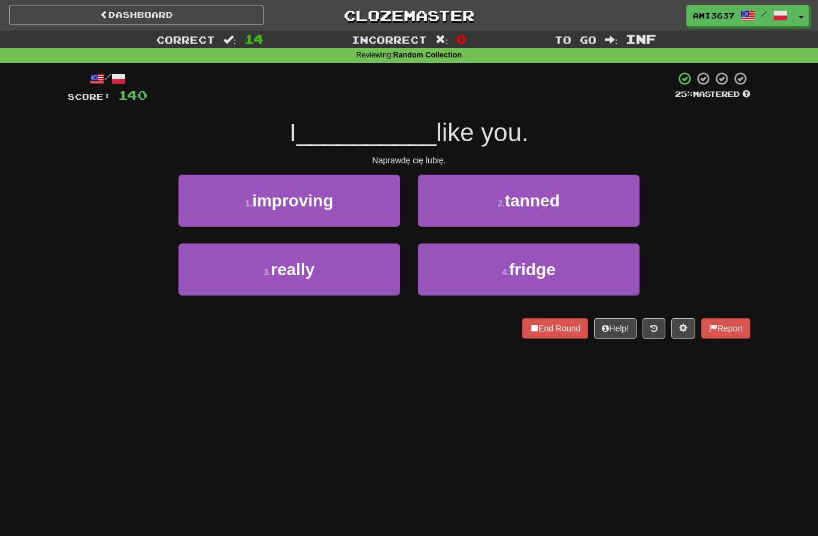
click at [199, 274] on button "3 . really" at bounding box center [288, 270] width 221 height 52
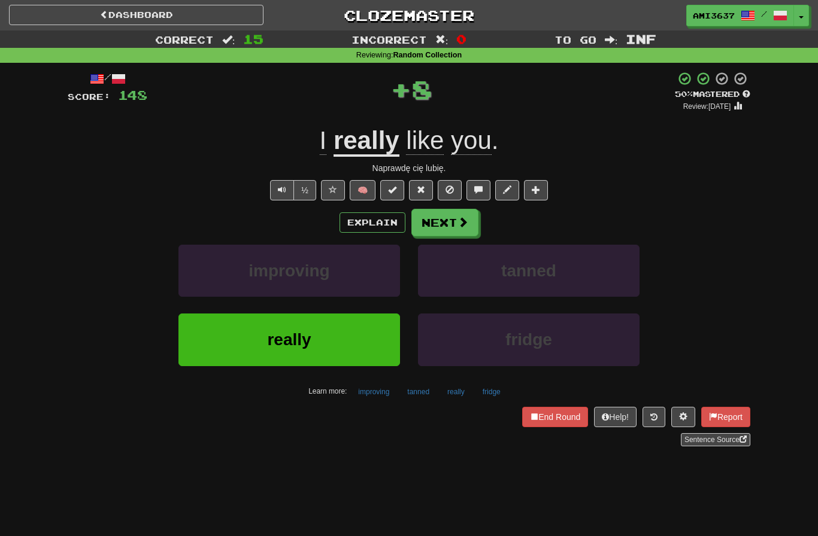
click at [217, 339] on button "really" at bounding box center [288, 340] width 221 height 52
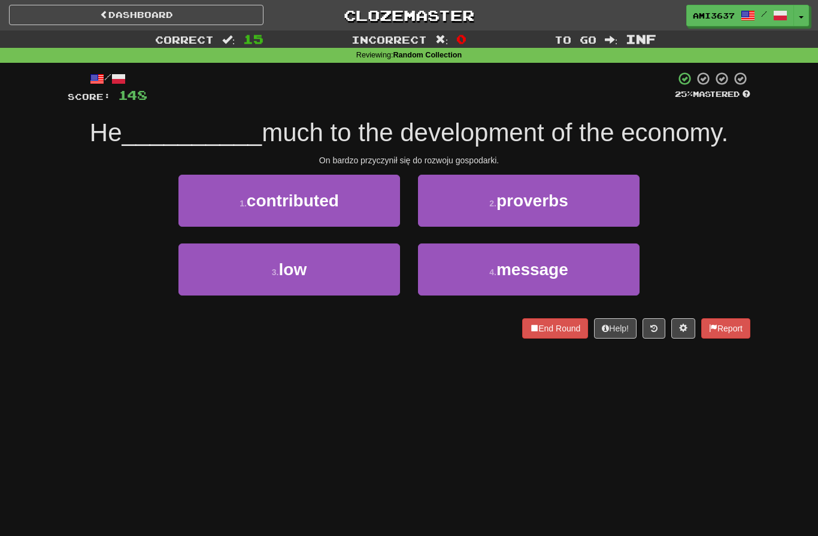
click at [200, 204] on button "1 . contributed" at bounding box center [288, 201] width 221 height 52
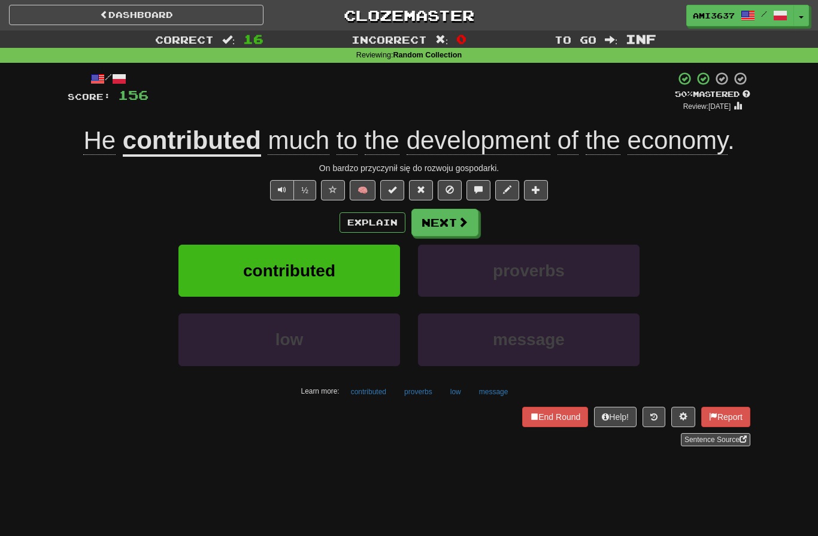
click at [208, 282] on button "contributed" at bounding box center [288, 271] width 221 height 52
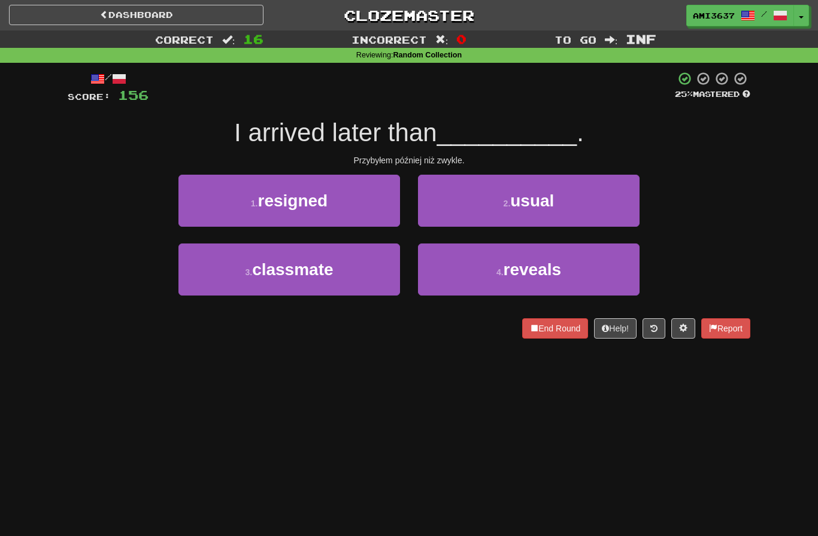
click at [620, 199] on button "2 . usual" at bounding box center [528, 201] width 221 height 52
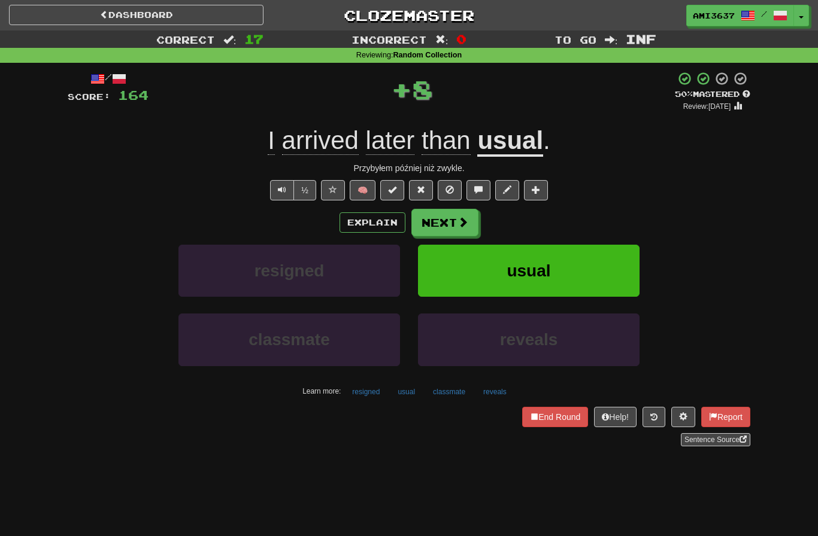
click at [599, 270] on button "usual" at bounding box center [528, 271] width 221 height 52
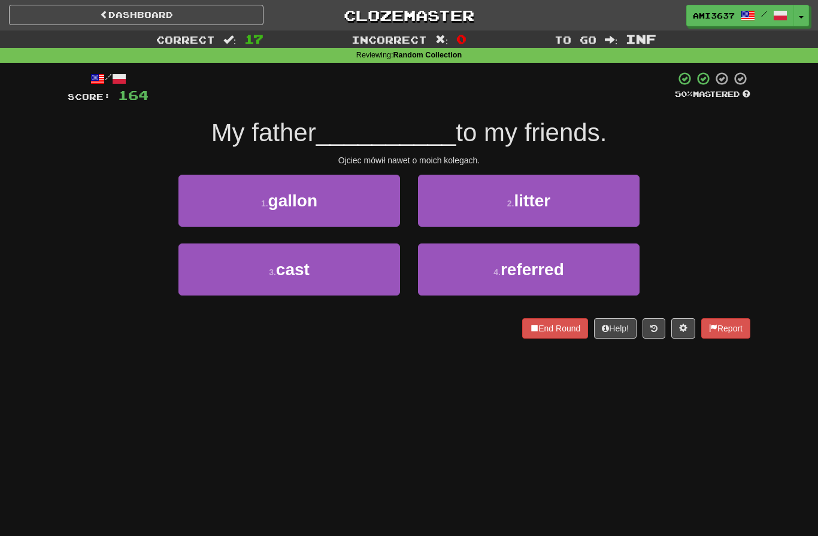
click at [607, 269] on button "4 . referred" at bounding box center [528, 270] width 221 height 52
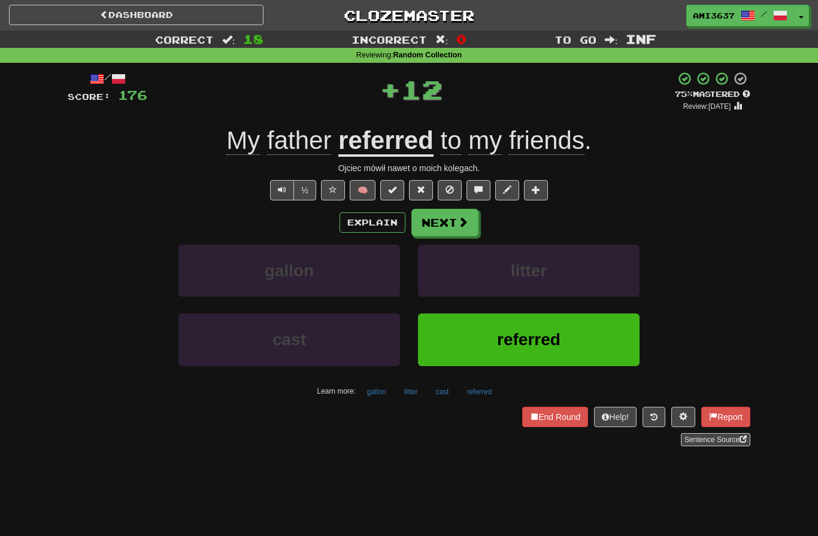
click at [589, 344] on button "referred" at bounding box center [528, 340] width 221 height 52
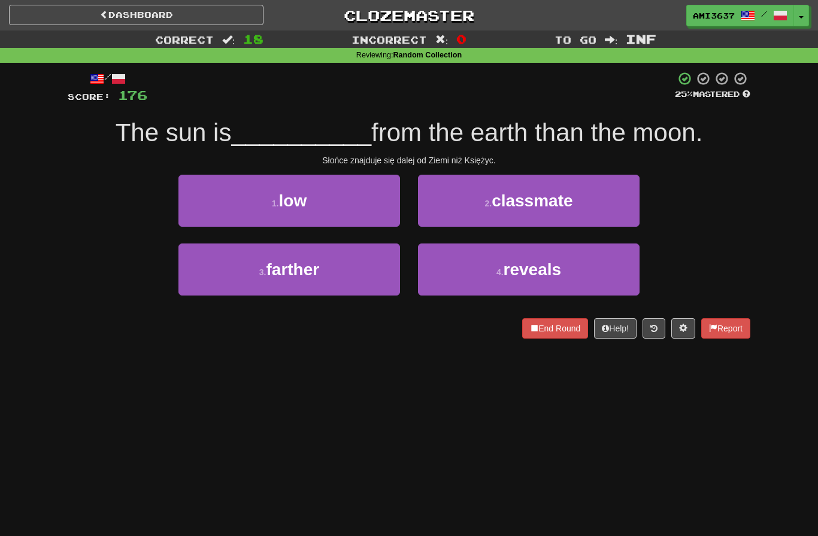
click at [226, 274] on button "3 . farther" at bounding box center [288, 270] width 221 height 52
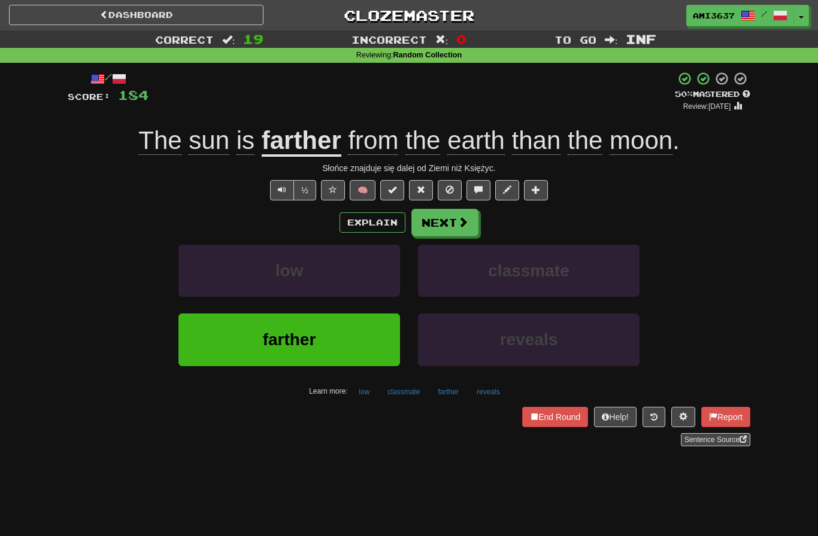
click at [214, 334] on button "farther" at bounding box center [288, 340] width 221 height 52
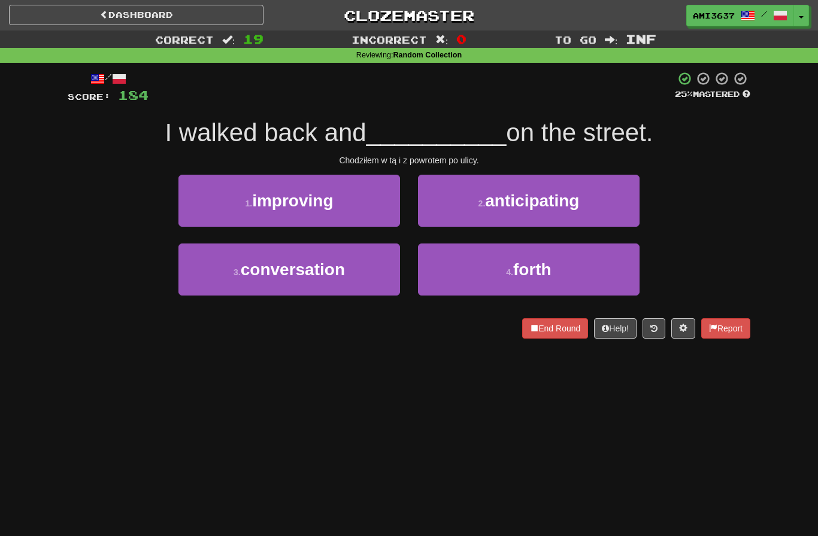
click at [602, 273] on button "4 . forth" at bounding box center [528, 270] width 221 height 52
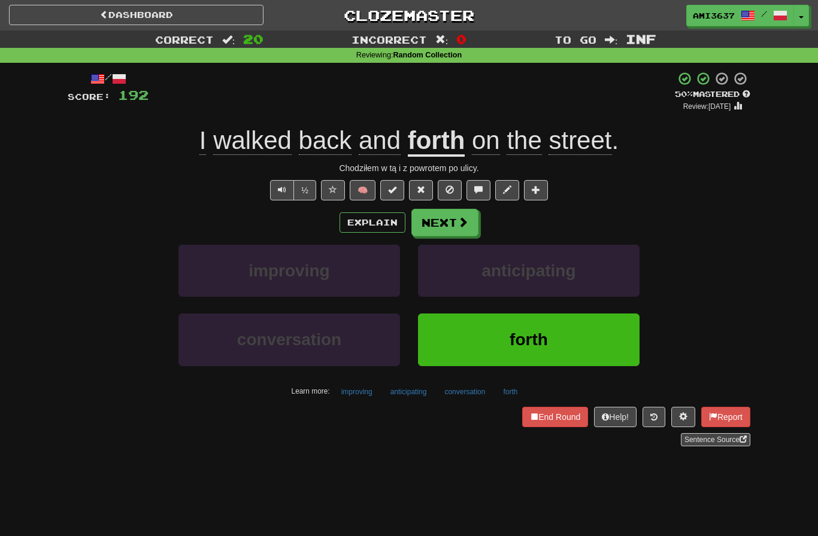
click at [591, 331] on button "forth" at bounding box center [528, 340] width 221 height 52
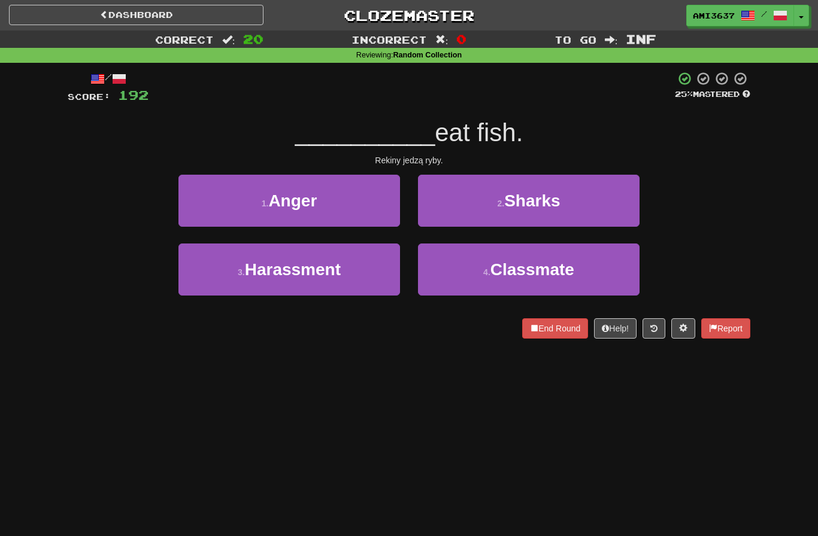
click at [629, 204] on button "2 . Sharks" at bounding box center [528, 201] width 221 height 52
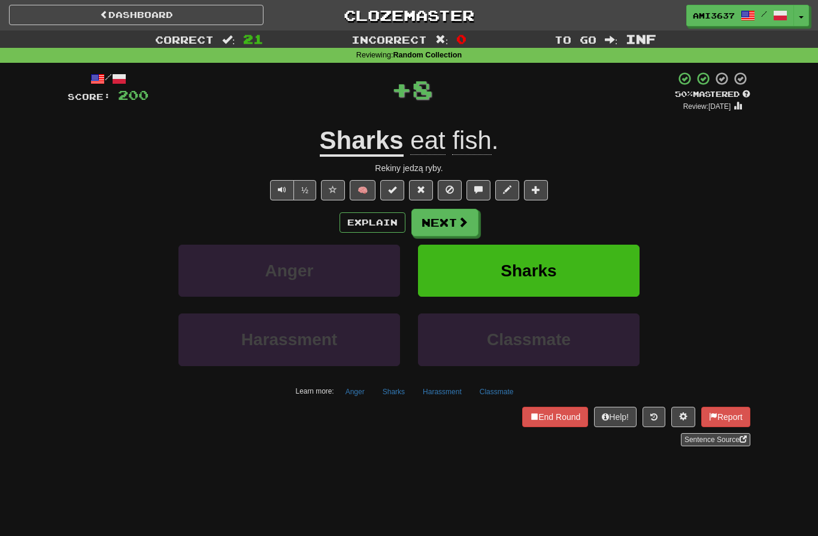
click at [610, 259] on button "Sharks" at bounding box center [528, 271] width 221 height 52
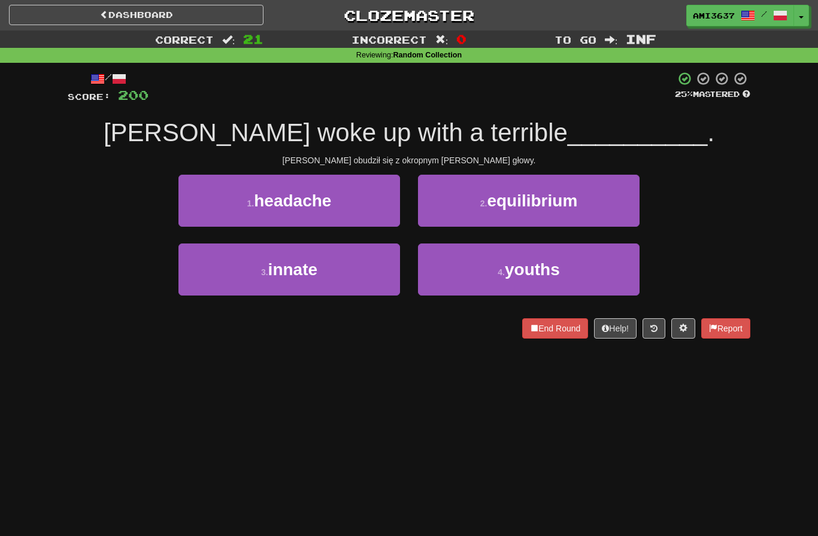
click at [223, 194] on button "1 . headache" at bounding box center [288, 201] width 221 height 52
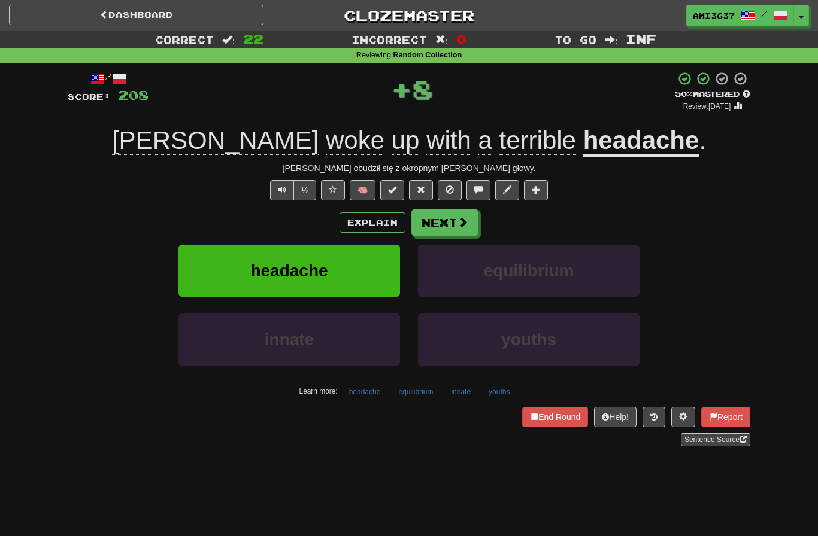
click at [195, 269] on button "headache" at bounding box center [288, 271] width 221 height 52
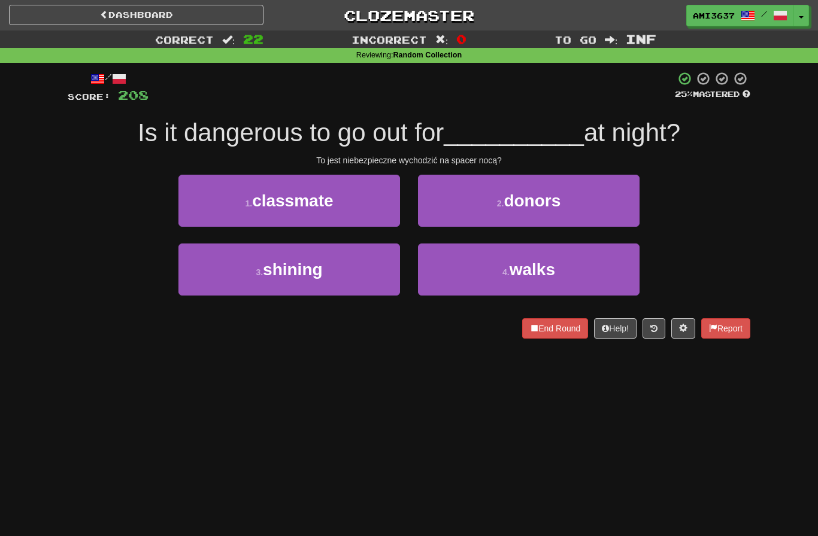
click at [606, 270] on button "4 . walks" at bounding box center [528, 270] width 221 height 52
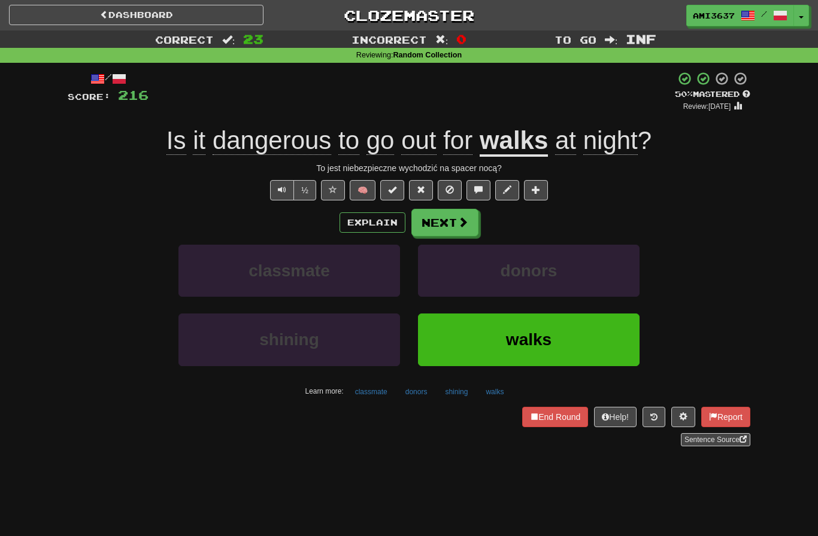
click at [596, 333] on button "walks" at bounding box center [528, 340] width 221 height 52
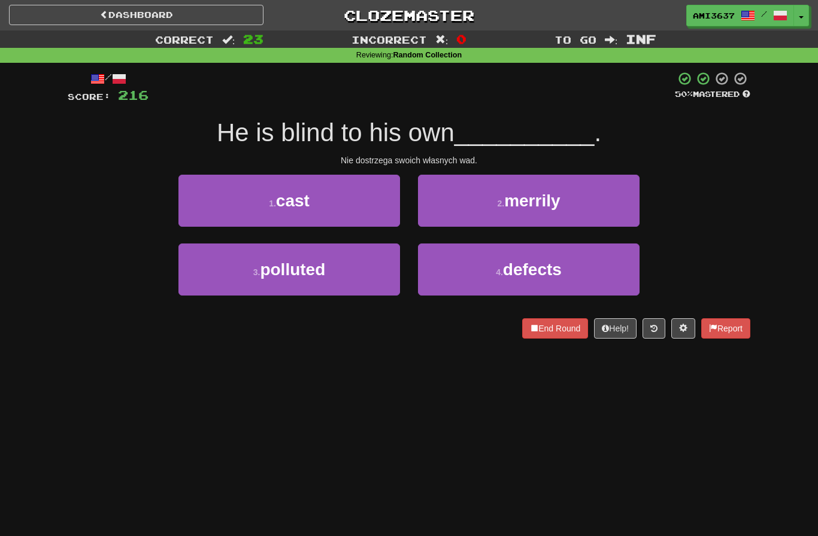
click at [608, 276] on button "4 . defects" at bounding box center [528, 270] width 221 height 52
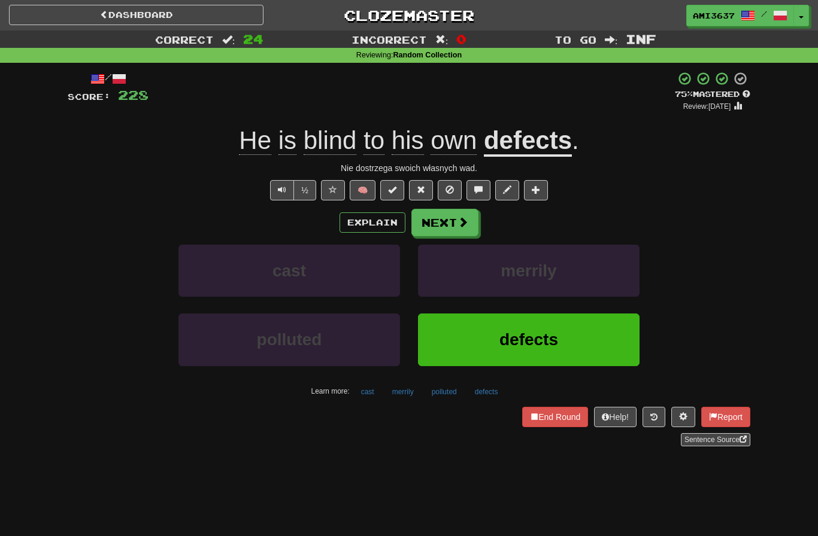
click at [603, 339] on button "defects" at bounding box center [528, 340] width 221 height 52
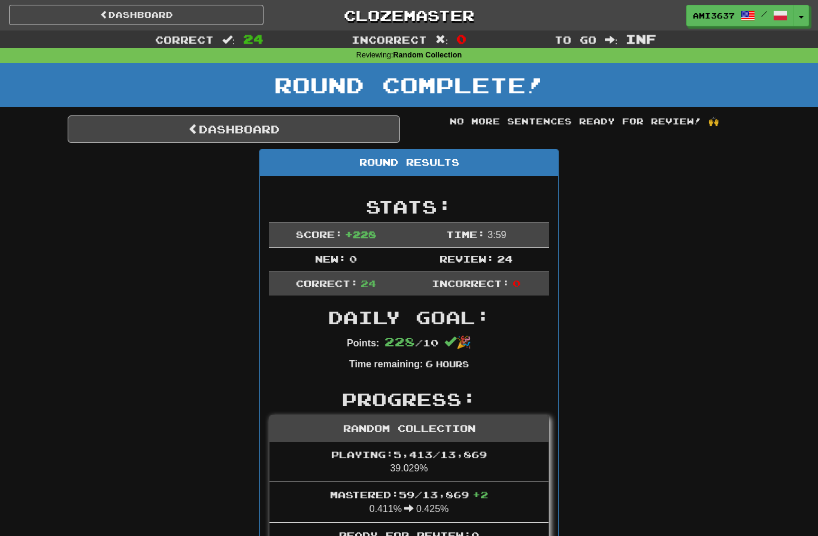
click at [151, 131] on link "Dashboard" at bounding box center [234, 130] width 332 height 28
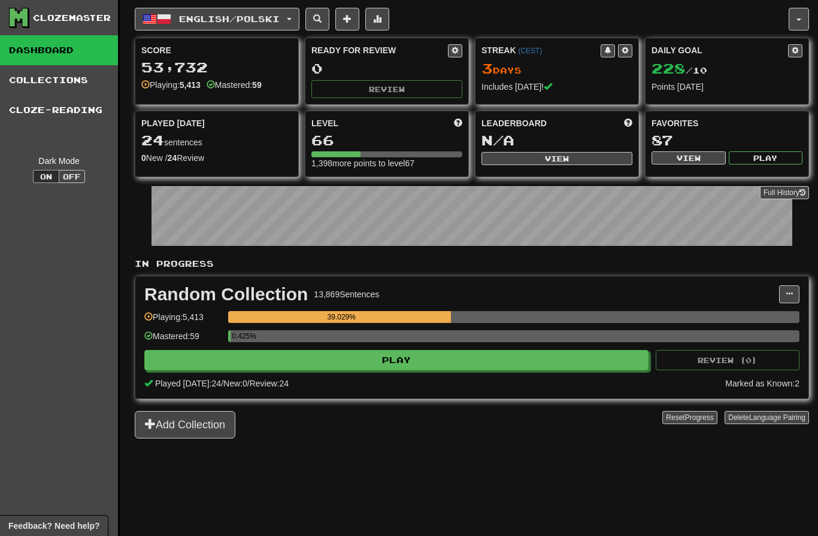
click at [201, 362] on button "Play" at bounding box center [396, 360] width 504 height 20
select select "********"
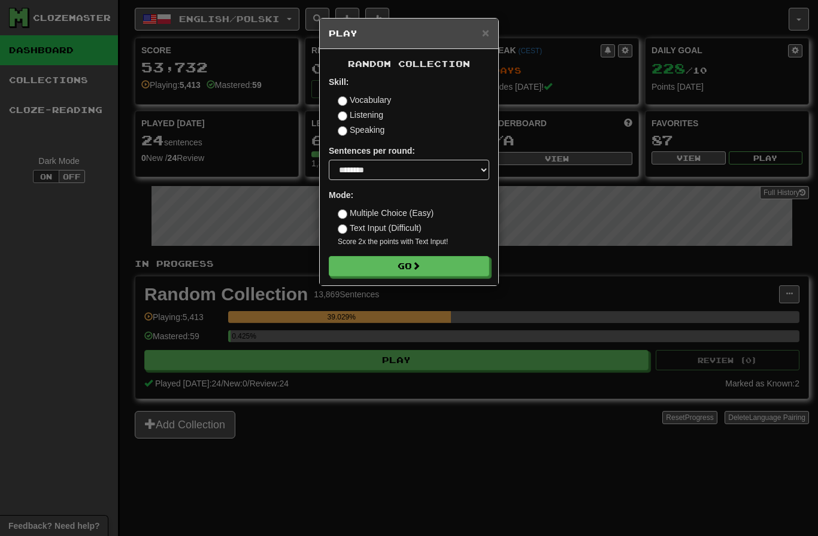
click at [363, 263] on button "Go" at bounding box center [409, 266] width 160 height 20
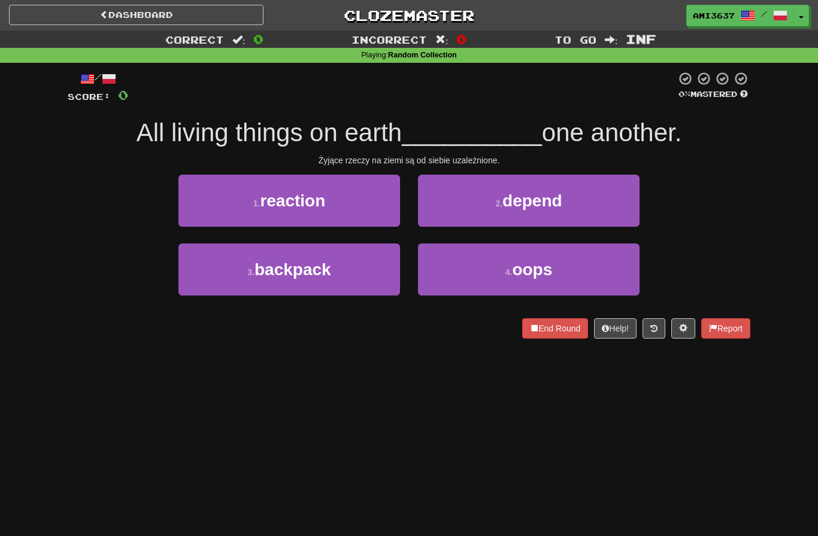
click at [626, 213] on button "2 . depend" at bounding box center [528, 201] width 221 height 52
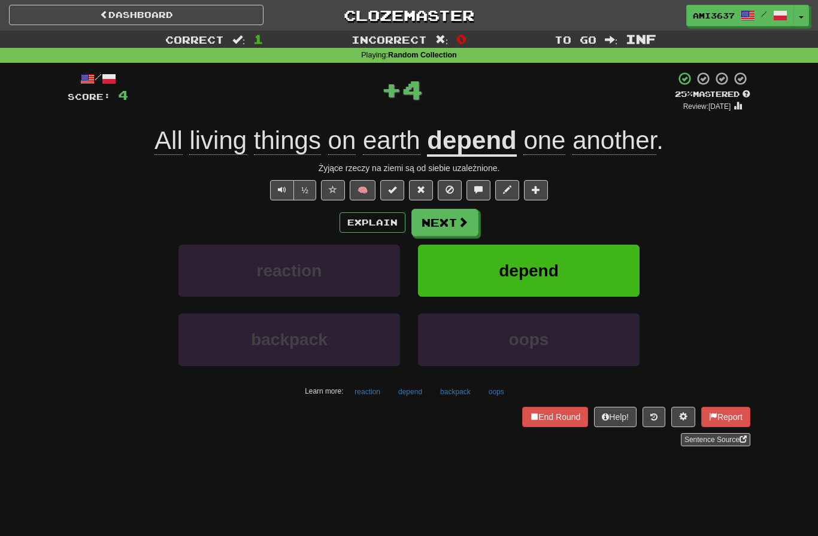
click at [612, 266] on button "depend" at bounding box center [528, 271] width 221 height 52
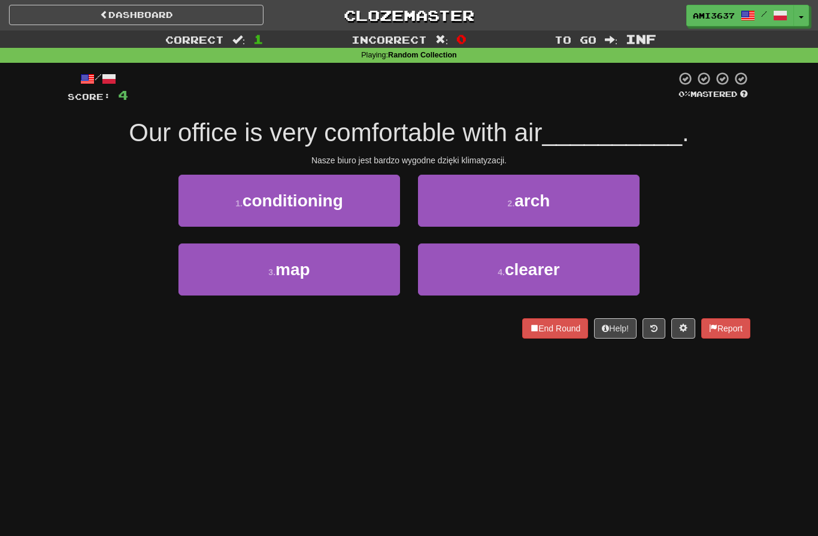
click at [192, 212] on button "1 . conditioning" at bounding box center [288, 201] width 221 height 52
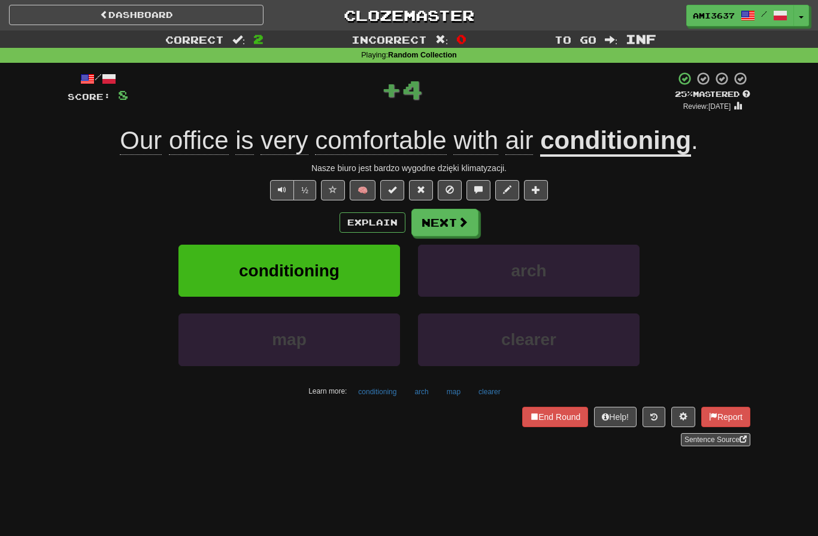
click at [201, 282] on button "conditioning" at bounding box center [288, 271] width 221 height 52
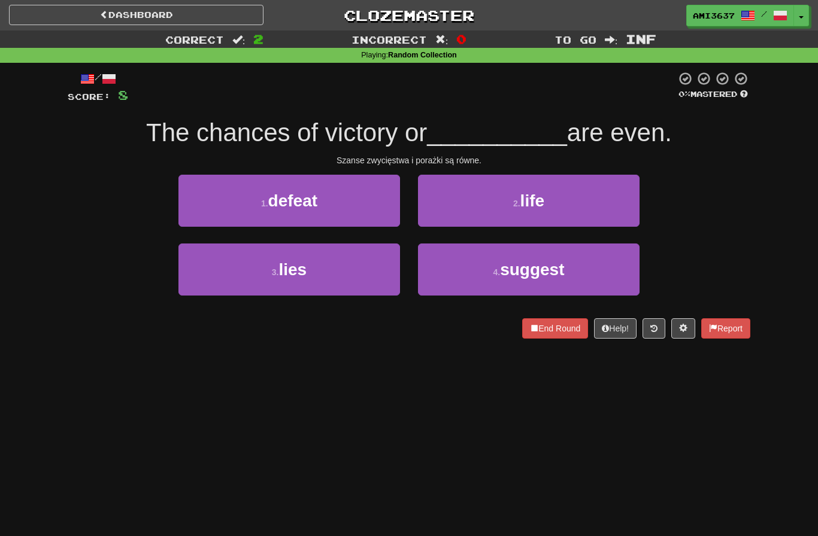
click at [205, 214] on button "1 . defeat" at bounding box center [288, 201] width 221 height 52
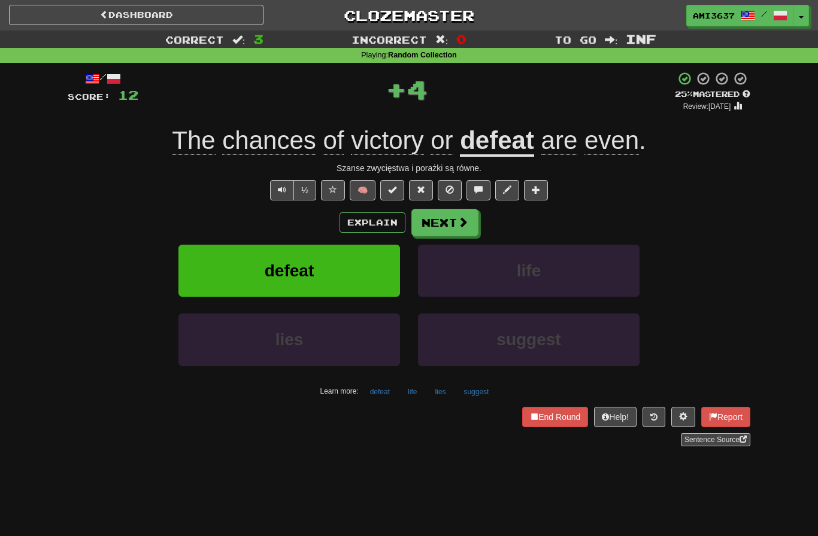
click at [190, 274] on button "defeat" at bounding box center [288, 271] width 221 height 52
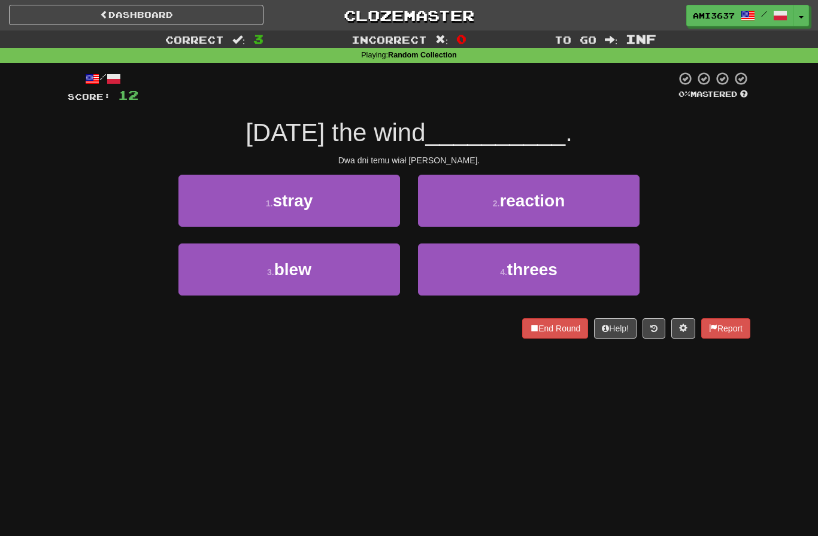
click at [186, 287] on button "3 . [GEOGRAPHIC_DATA]" at bounding box center [288, 270] width 221 height 52
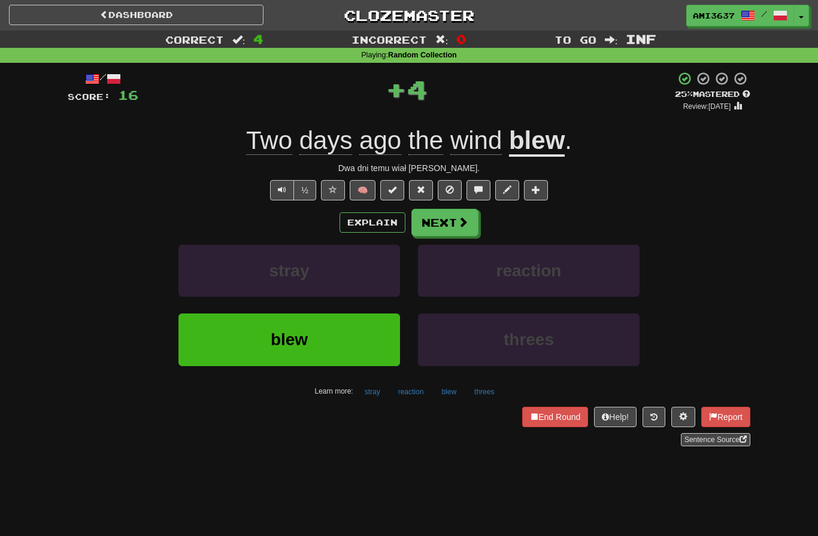
click at [205, 345] on button "blew" at bounding box center [288, 340] width 221 height 52
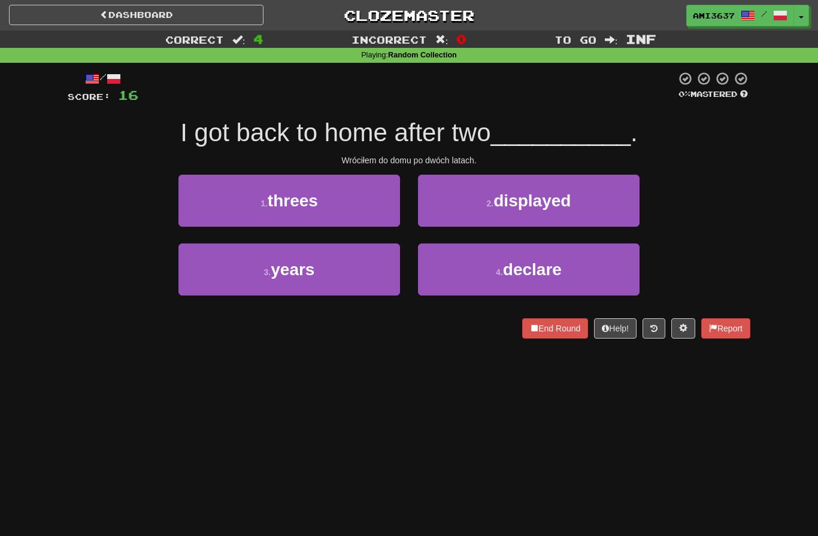
click at [192, 278] on button "3 . years" at bounding box center [288, 270] width 221 height 52
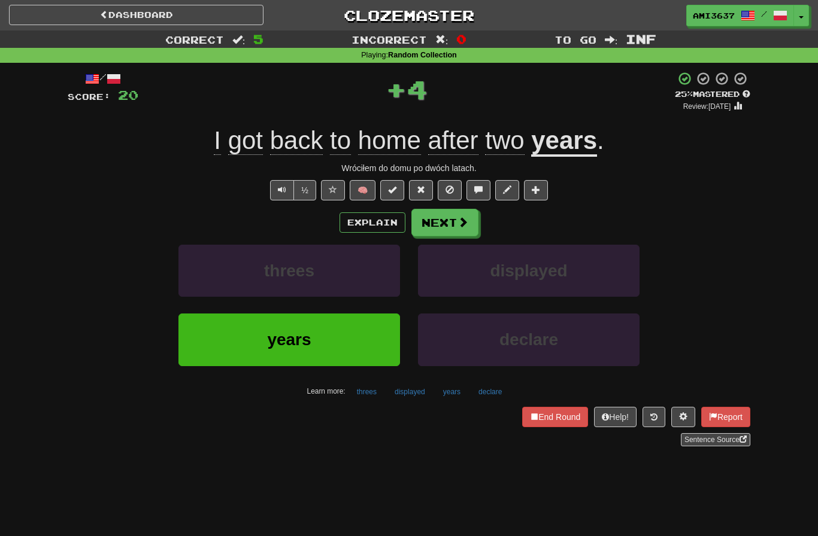
click at [224, 349] on button "years" at bounding box center [288, 340] width 221 height 52
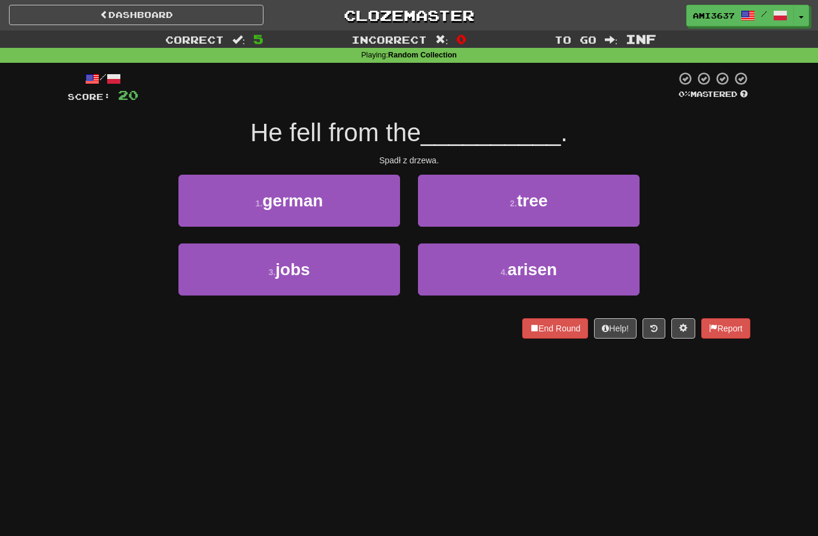
click at [625, 201] on button "2 . tree" at bounding box center [528, 201] width 221 height 52
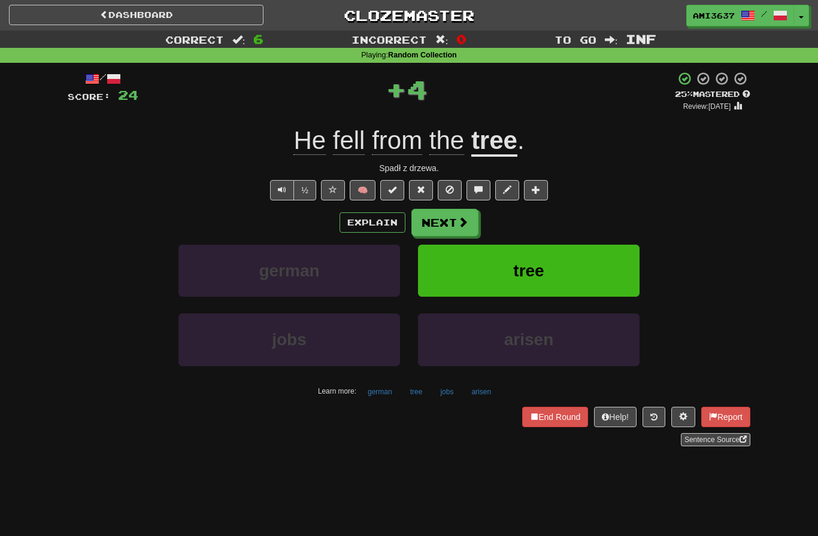
click at [606, 271] on button "tree" at bounding box center [528, 271] width 221 height 52
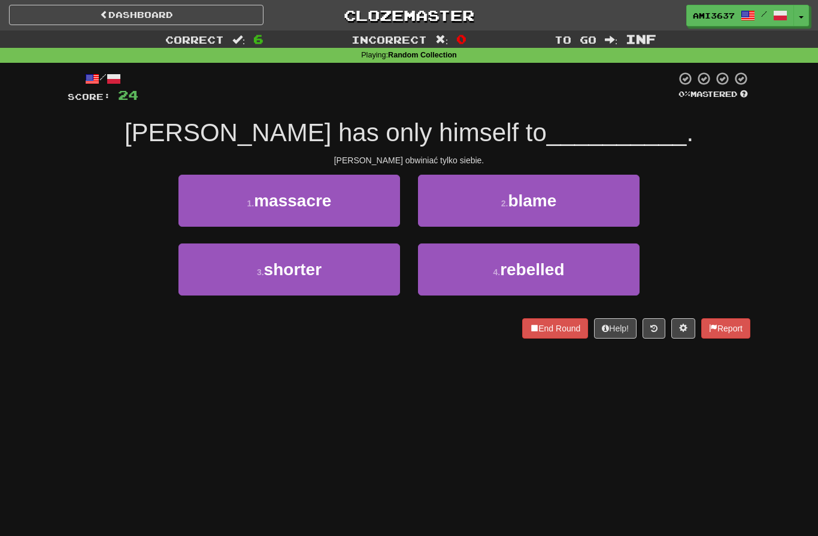
click at [616, 206] on button "2 . blame" at bounding box center [528, 201] width 221 height 52
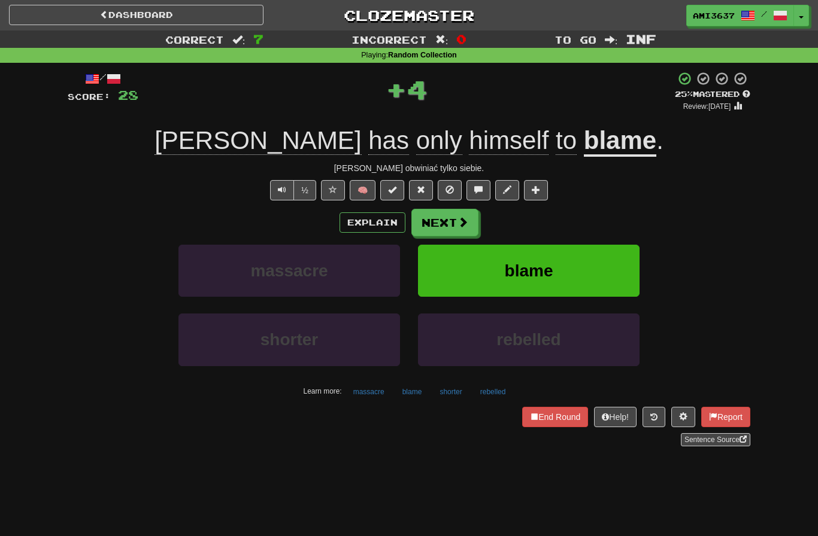
click at [605, 261] on button "blame" at bounding box center [528, 271] width 221 height 52
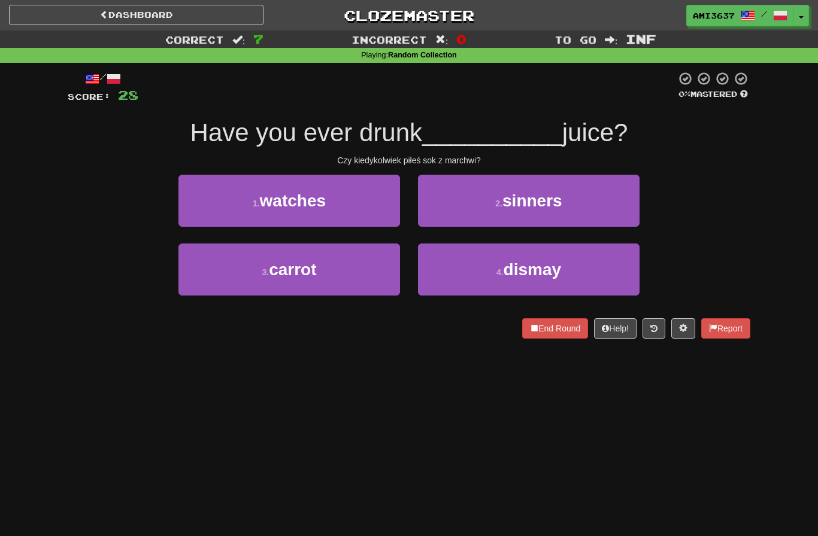
click at [205, 280] on button "3 . carrot" at bounding box center [288, 270] width 221 height 52
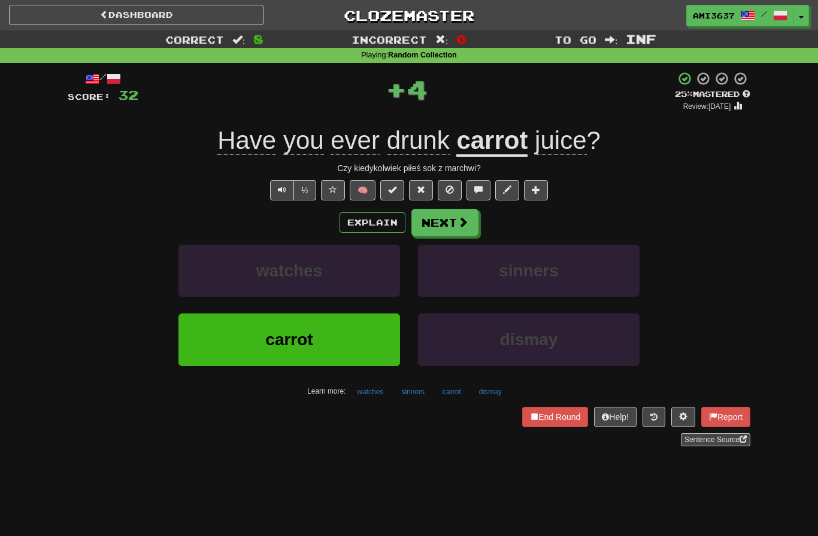
click at [215, 348] on button "carrot" at bounding box center [288, 340] width 221 height 52
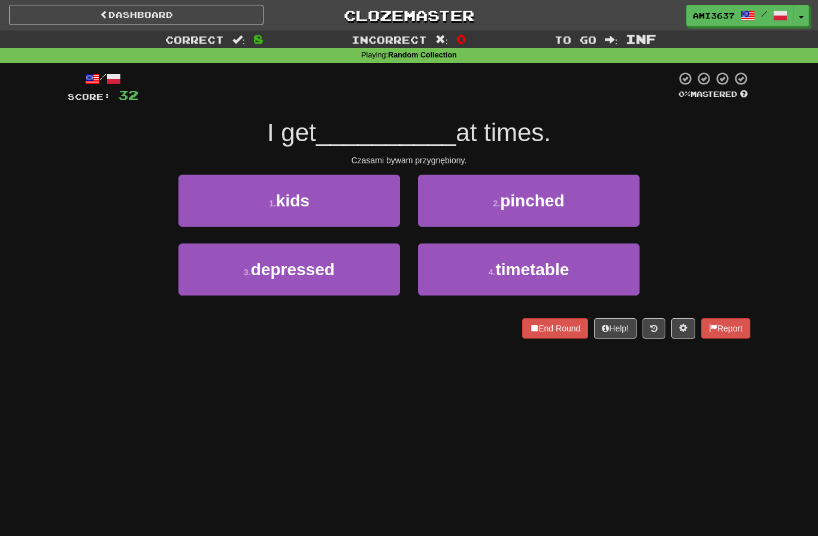
click at [202, 271] on button "3 . depressed" at bounding box center [288, 270] width 221 height 52
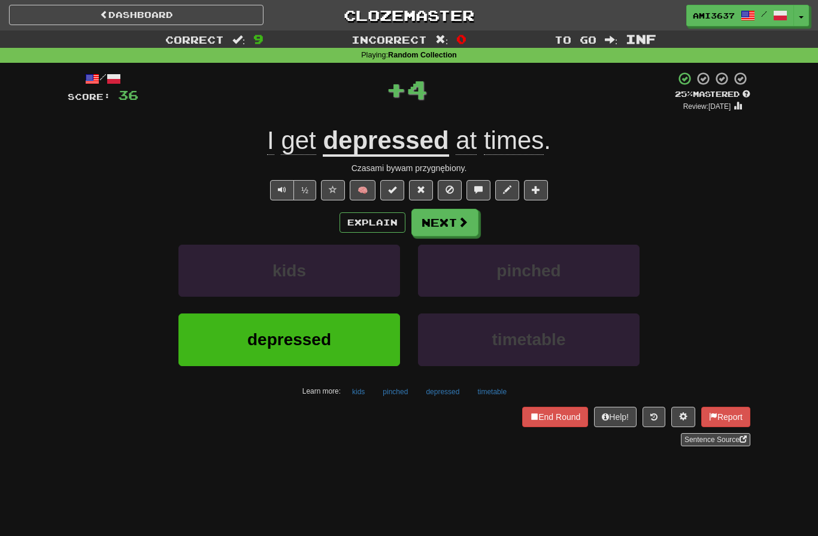
click at [212, 363] on button "depressed" at bounding box center [288, 340] width 221 height 52
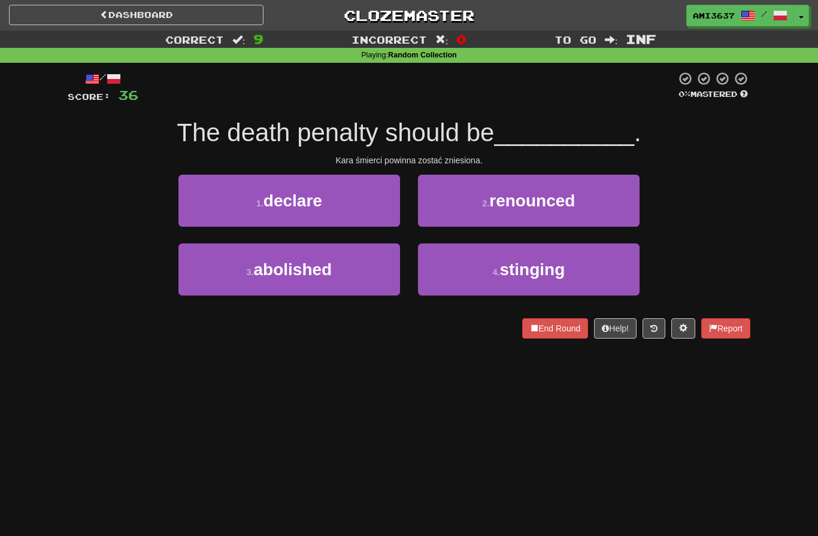
click at [214, 278] on button "3 . abolished" at bounding box center [288, 270] width 221 height 52
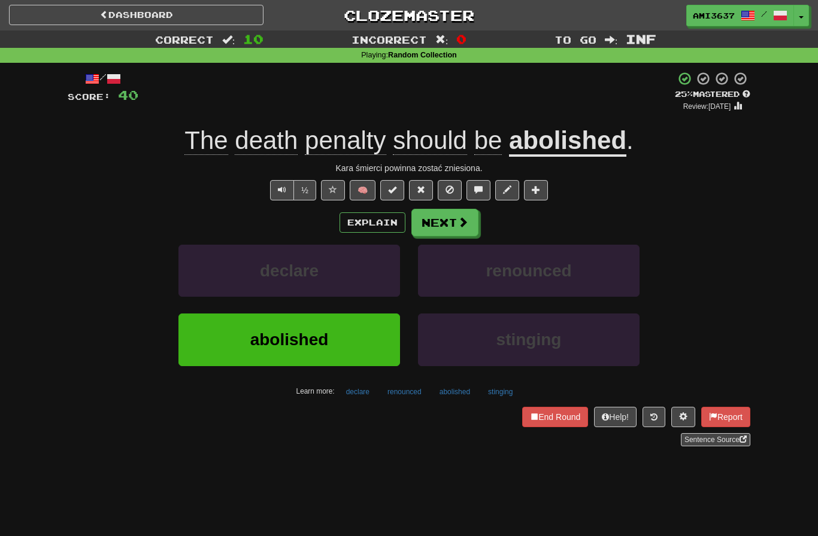
click at [210, 336] on button "abolished" at bounding box center [288, 340] width 221 height 52
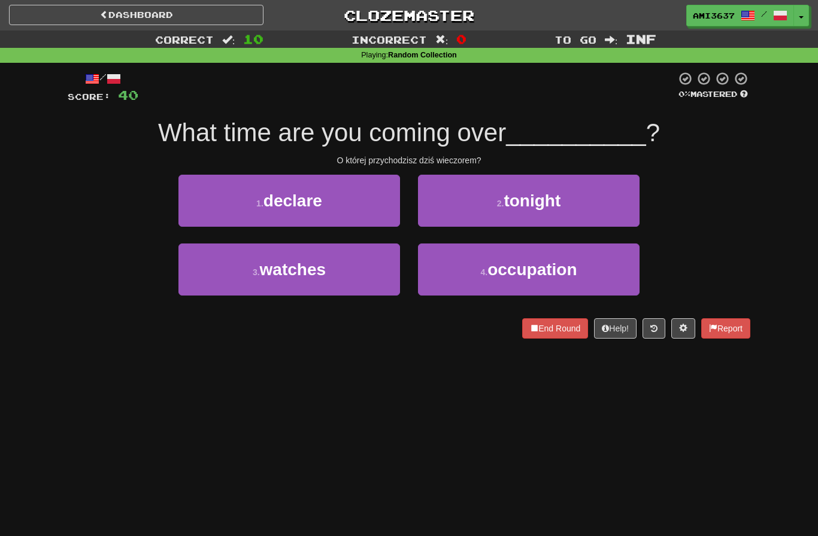
click at [616, 200] on button "2 . tonight" at bounding box center [528, 201] width 221 height 52
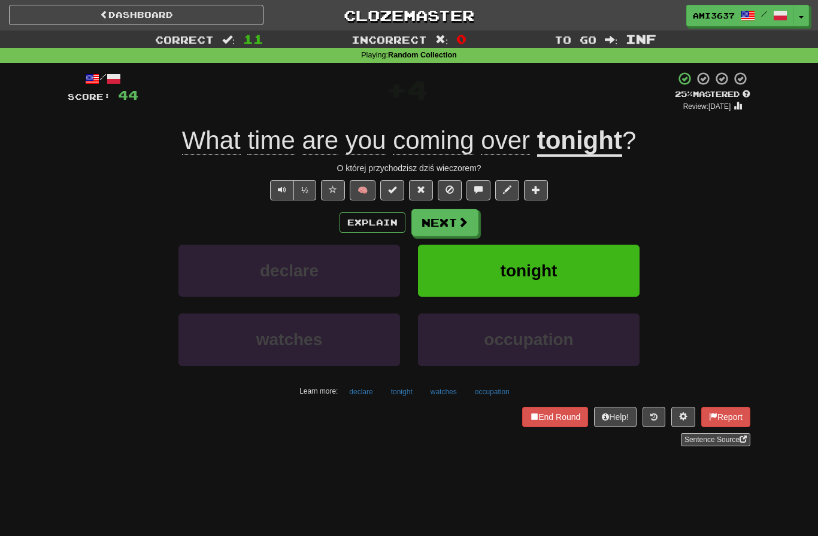
click at [618, 265] on button "tonight" at bounding box center [528, 271] width 221 height 52
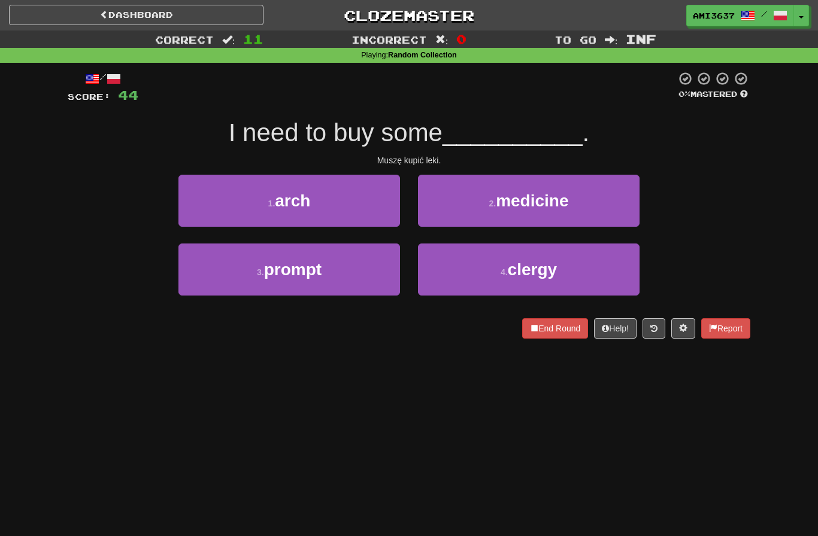
click at [625, 207] on button "2 . medicine" at bounding box center [528, 201] width 221 height 52
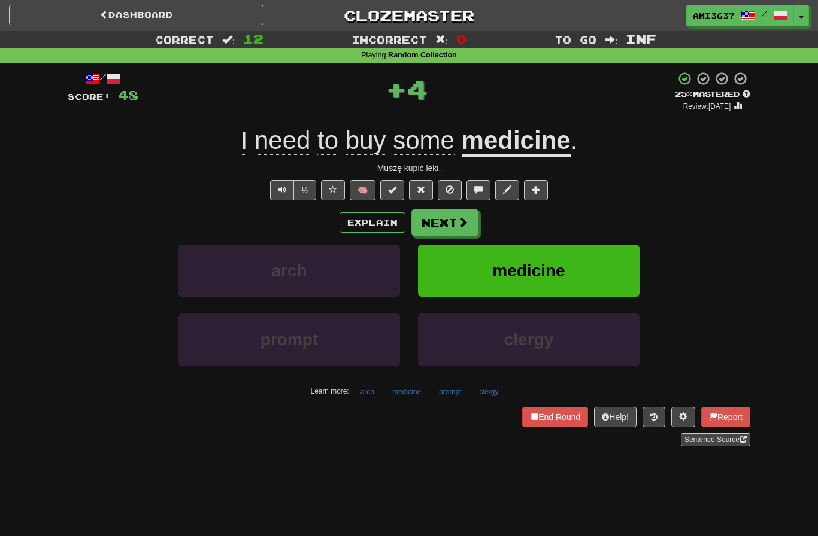
click at [600, 264] on button "medicine" at bounding box center [528, 271] width 221 height 52
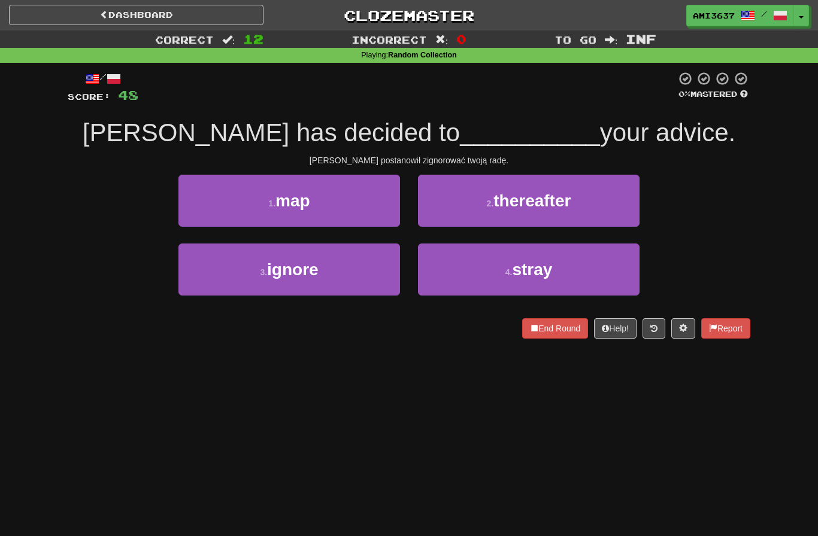
click at [211, 281] on button "3 . ignore" at bounding box center [288, 270] width 221 height 52
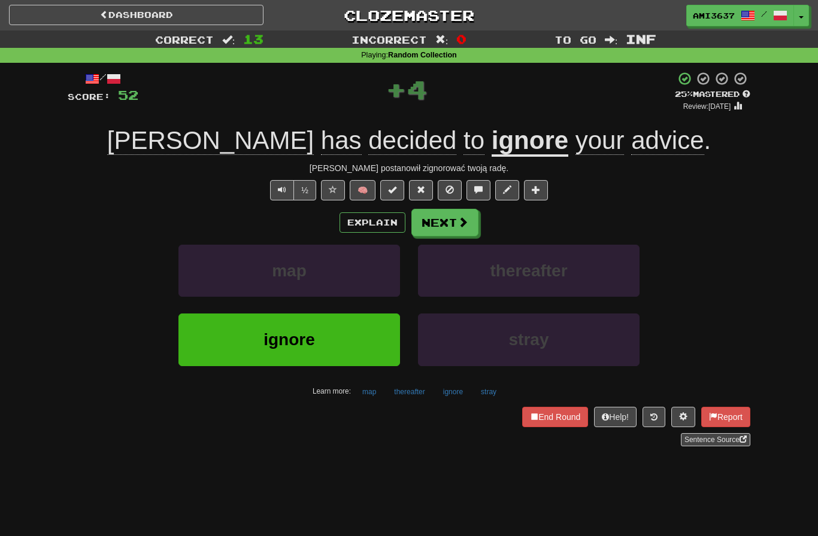
click at [205, 353] on button "ignore" at bounding box center [288, 340] width 221 height 52
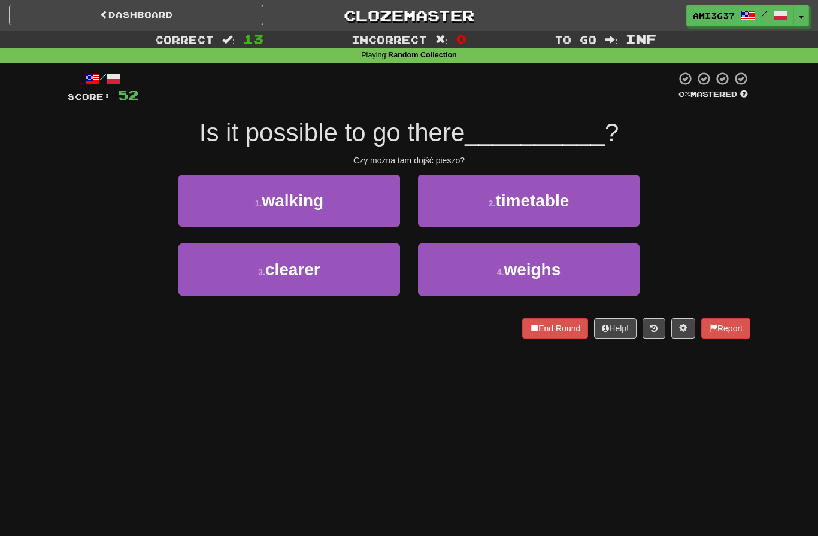
click at [191, 192] on button "1 . walking" at bounding box center [288, 201] width 221 height 52
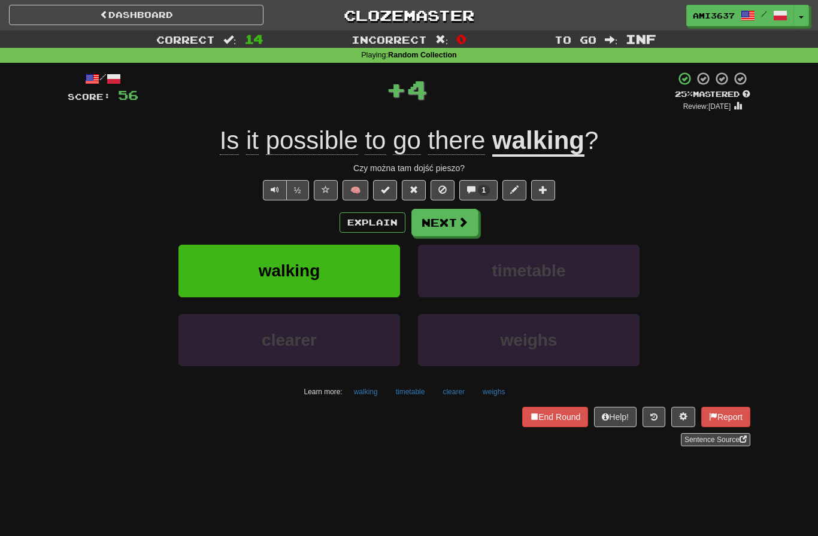
click at [189, 282] on button "walking" at bounding box center [288, 271] width 221 height 52
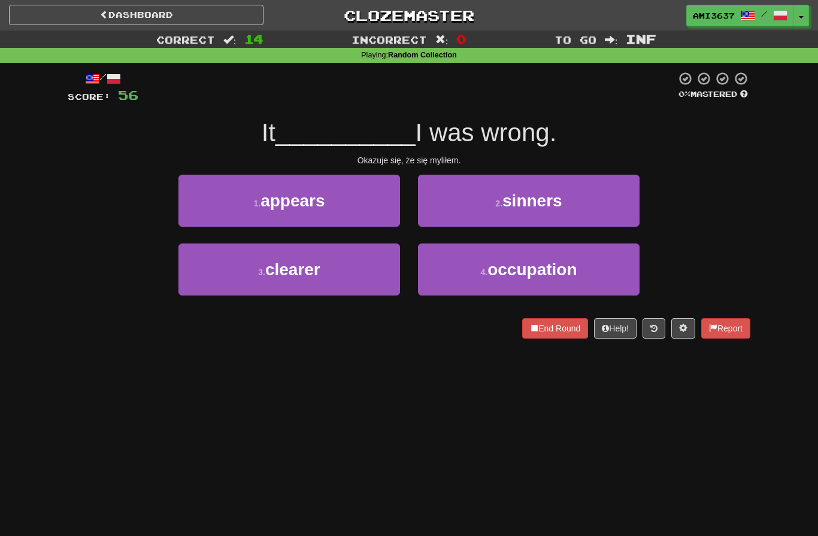
click at [192, 213] on button "1 . appears" at bounding box center [288, 201] width 221 height 52
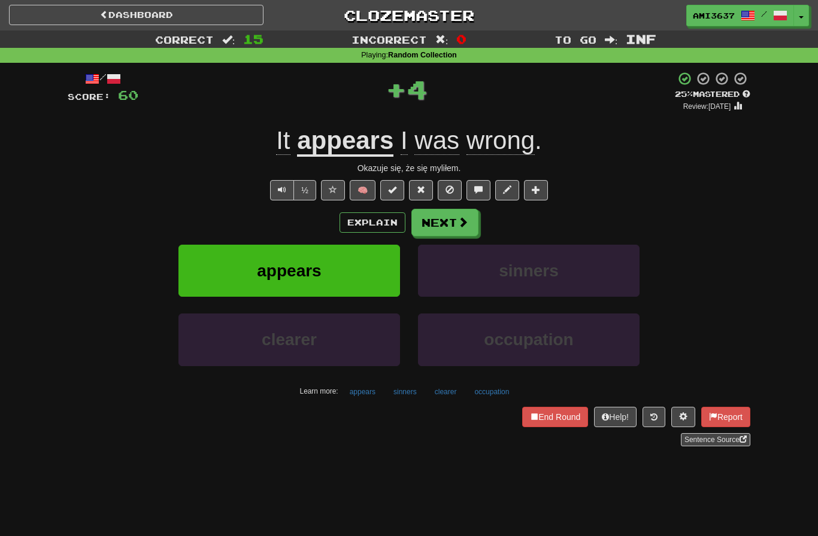
click at [203, 277] on button "appears" at bounding box center [288, 271] width 221 height 52
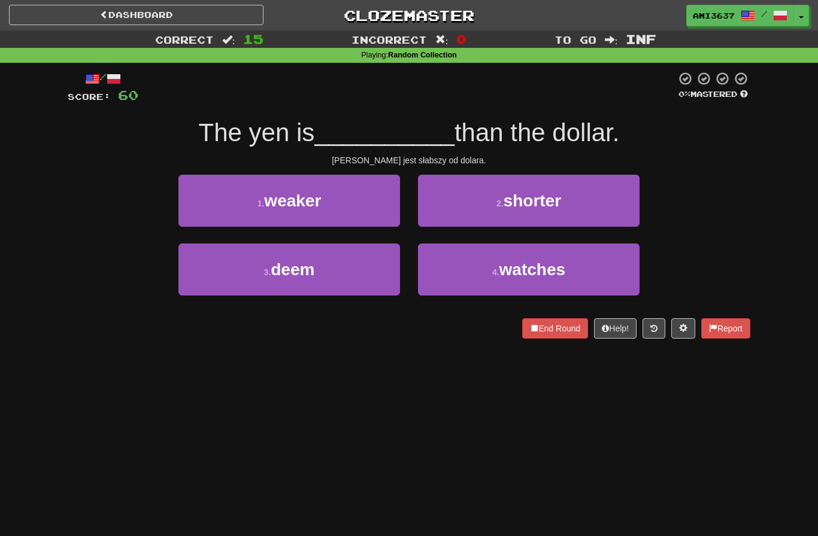
click at [196, 204] on button "1 . weaker" at bounding box center [288, 201] width 221 height 52
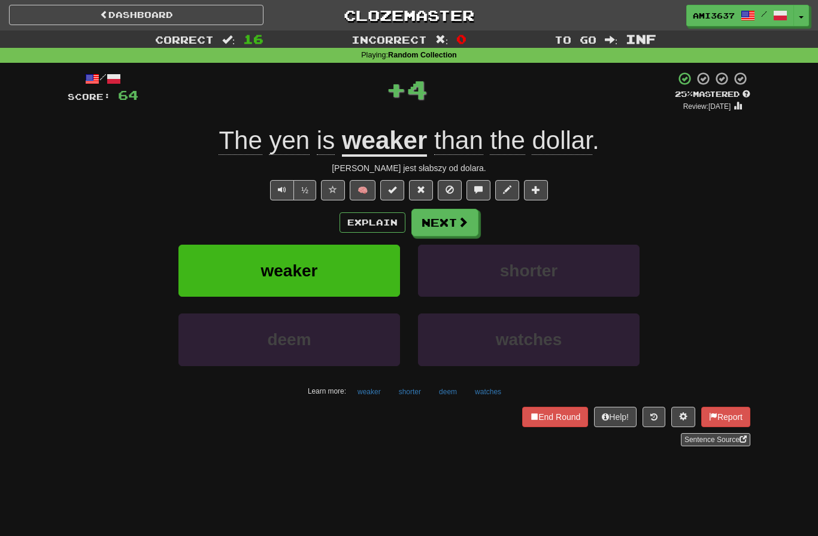
click at [198, 280] on button "weaker" at bounding box center [288, 271] width 221 height 52
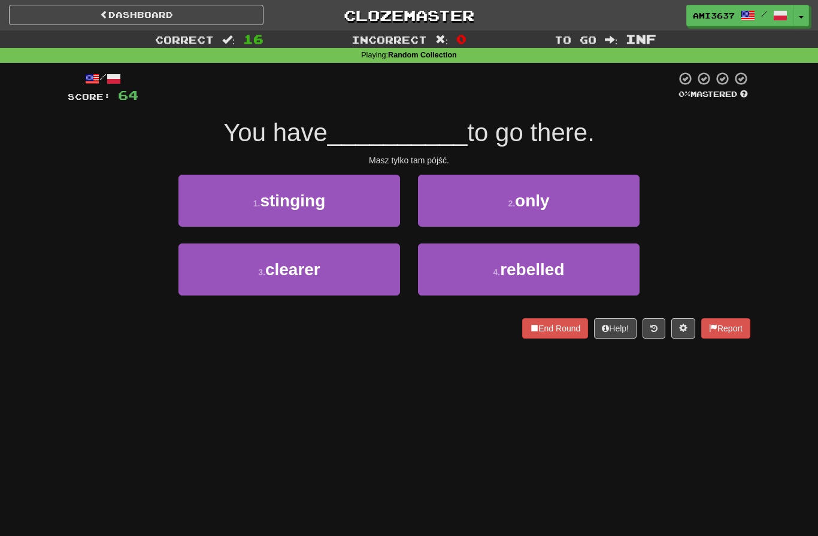
click at [618, 211] on button "2 . only" at bounding box center [528, 201] width 221 height 52
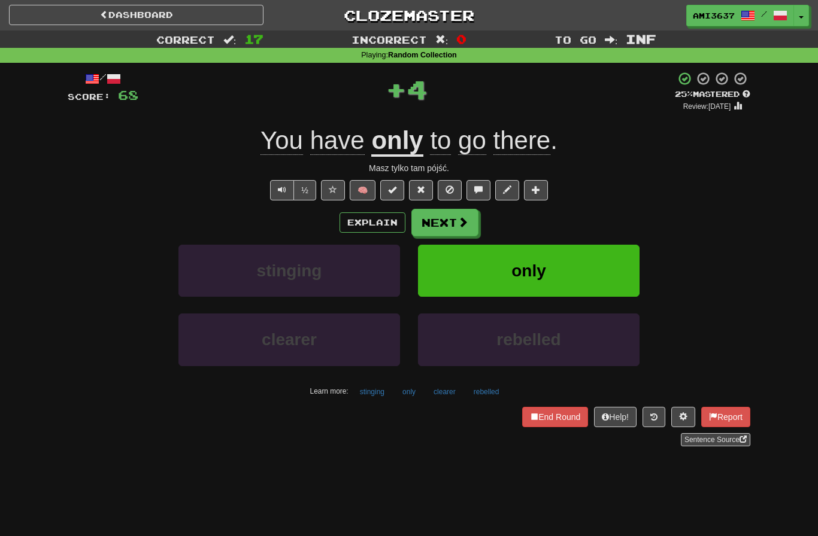
click at [600, 271] on button "only" at bounding box center [528, 271] width 221 height 52
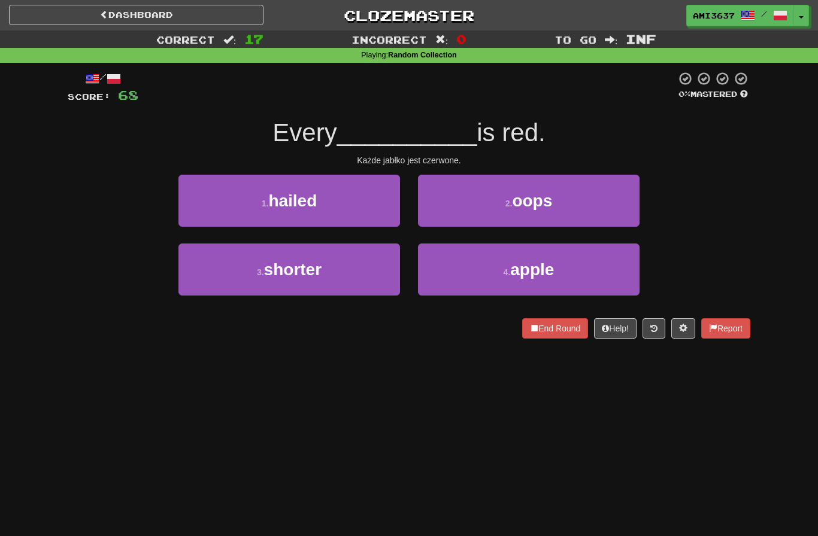
click at [588, 268] on button "4 . apple" at bounding box center [528, 270] width 221 height 52
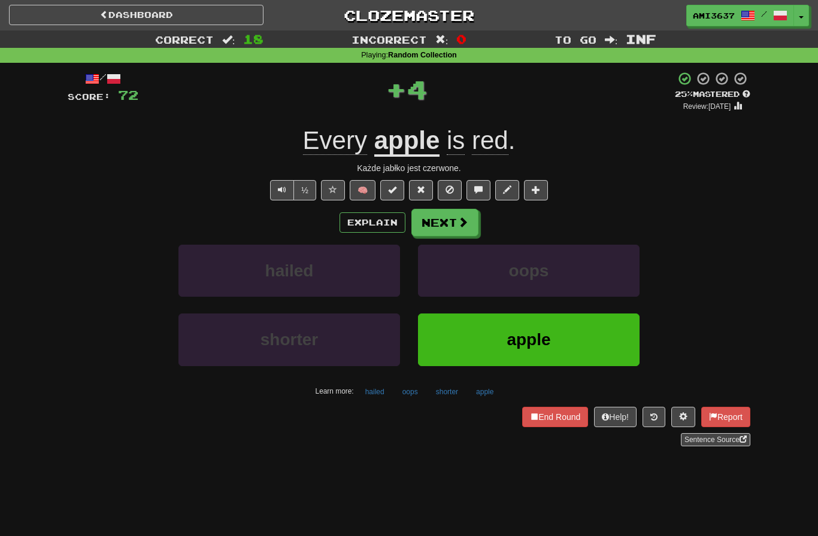
click at [582, 348] on button "apple" at bounding box center [528, 340] width 221 height 52
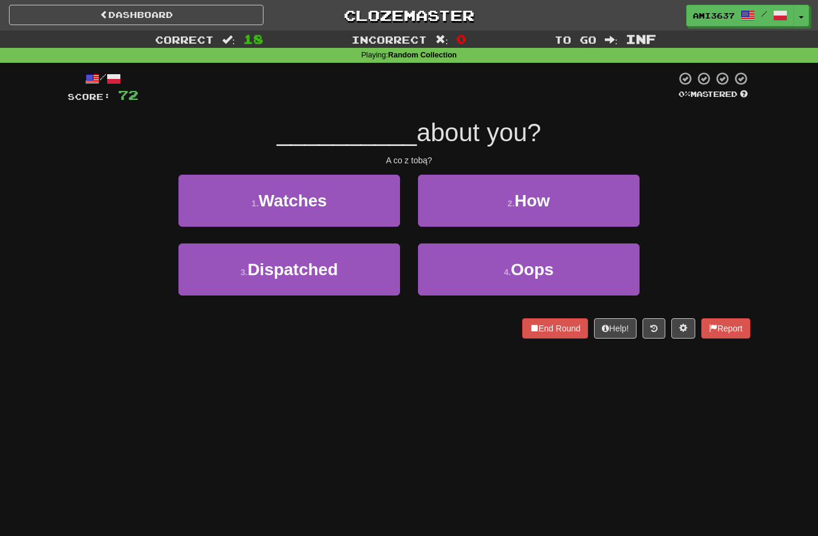
click at [616, 210] on button "2 . How" at bounding box center [528, 201] width 221 height 52
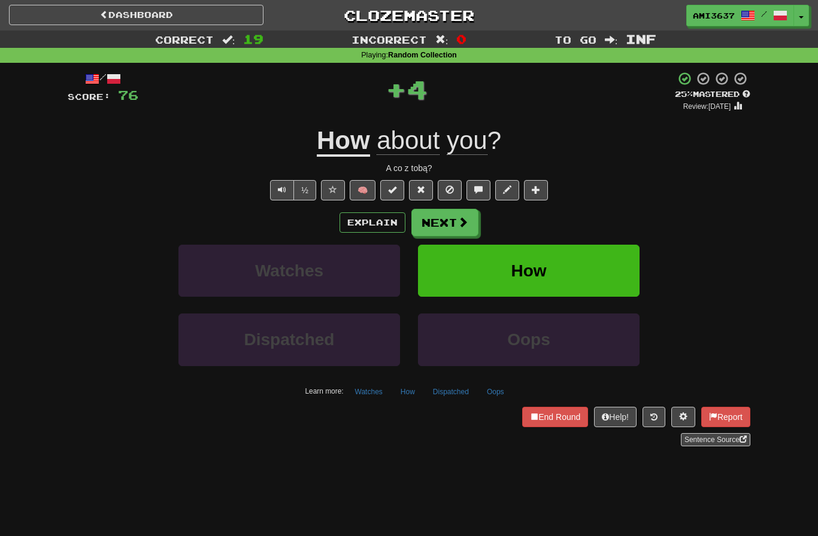
click at [611, 275] on button "How" at bounding box center [528, 271] width 221 height 52
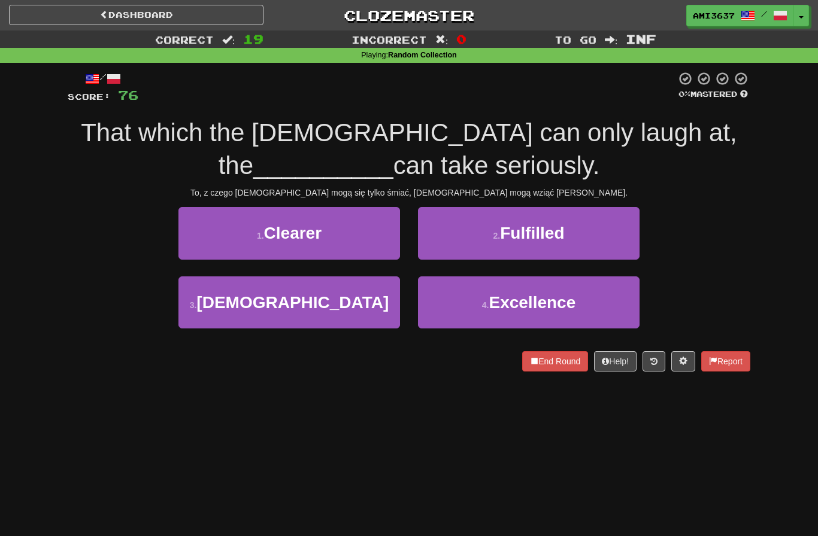
click at [216, 318] on button "3 . [DEMOGRAPHIC_DATA]" at bounding box center [288, 303] width 221 height 52
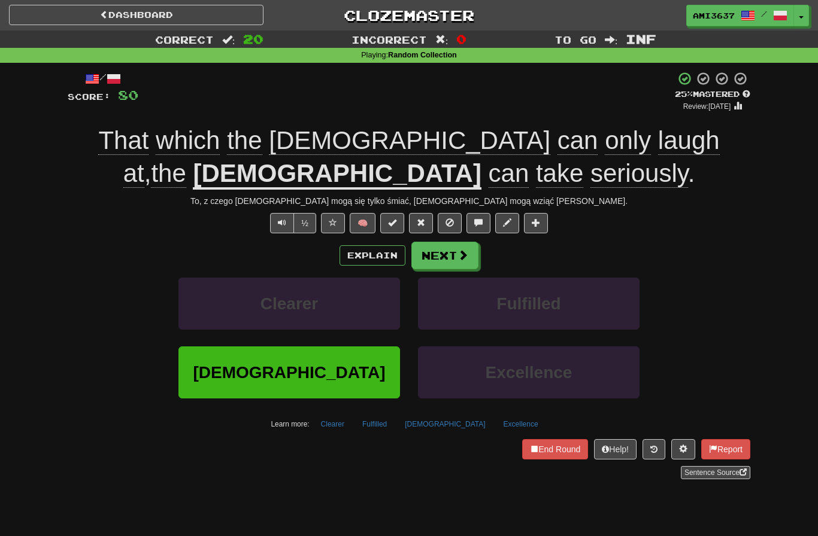
click at [307, 377] on span "[DEMOGRAPHIC_DATA]" at bounding box center [289, 372] width 192 height 19
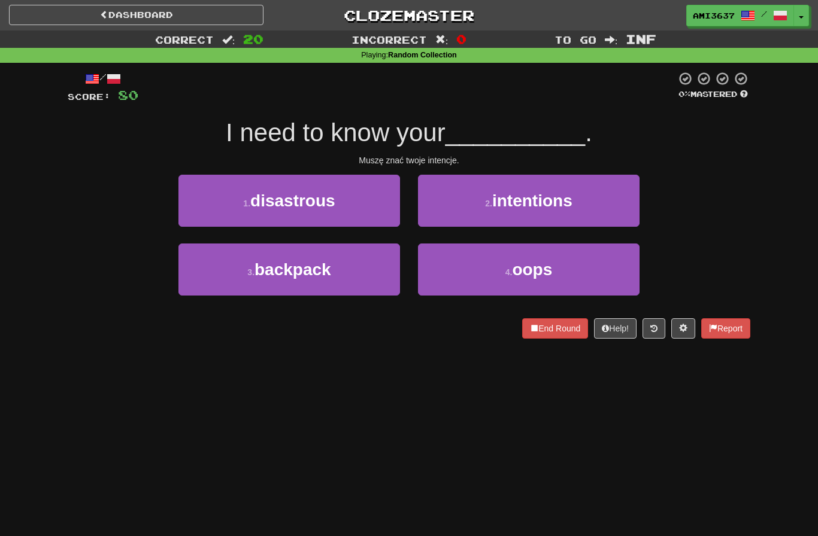
click at [621, 204] on button "2 . intentions" at bounding box center [528, 201] width 221 height 52
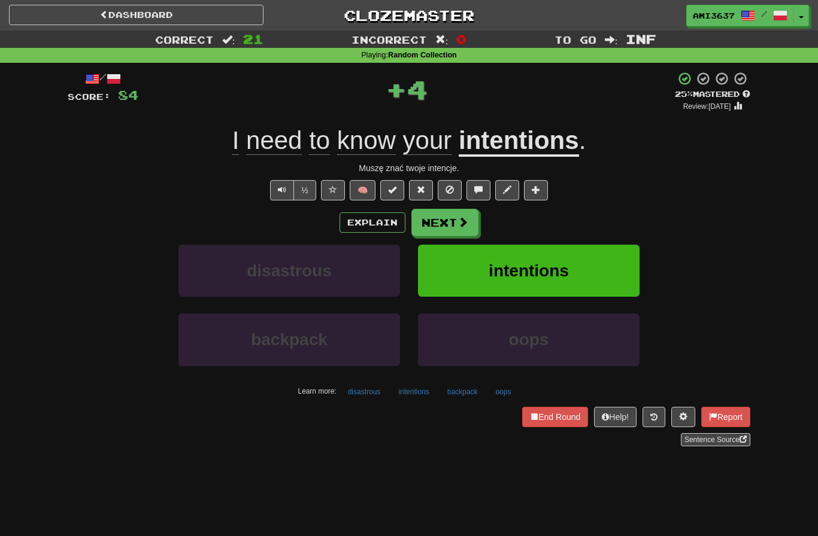
click at [614, 271] on button "intentions" at bounding box center [528, 271] width 221 height 52
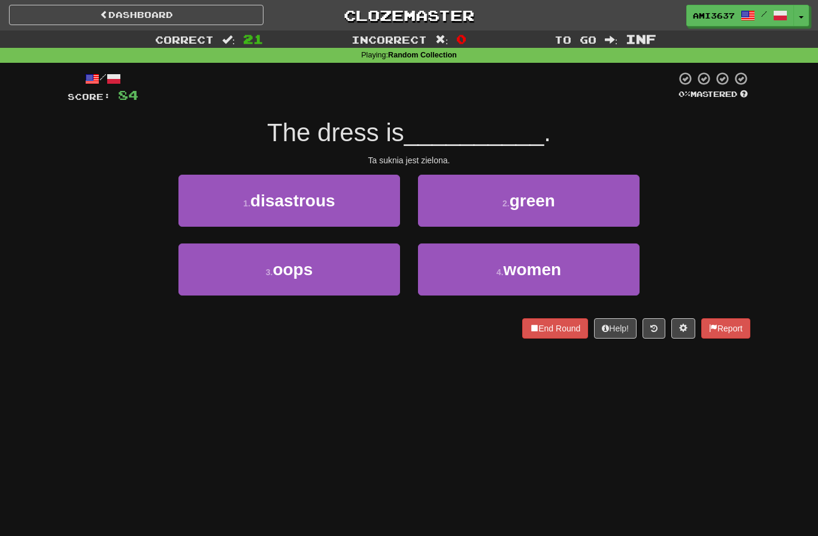
click at [618, 210] on button "2 . green" at bounding box center [528, 201] width 221 height 52
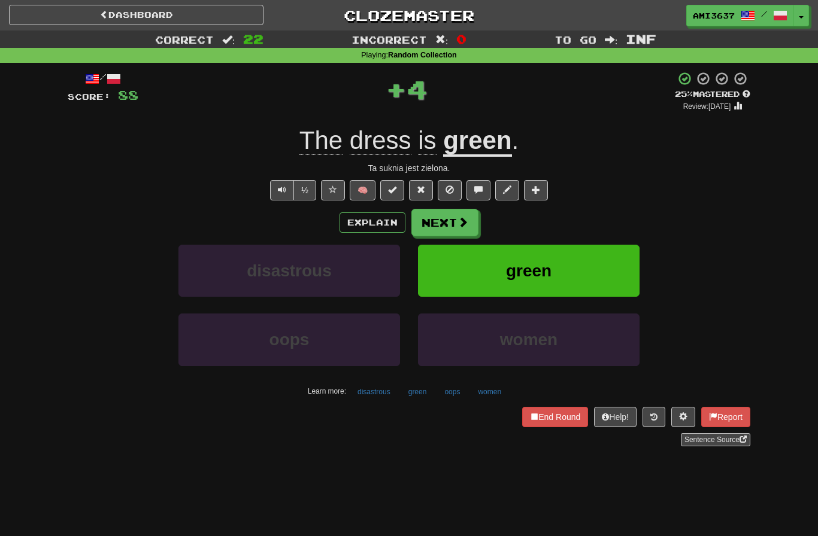
click at [608, 262] on button "green" at bounding box center [528, 271] width 221 height 52
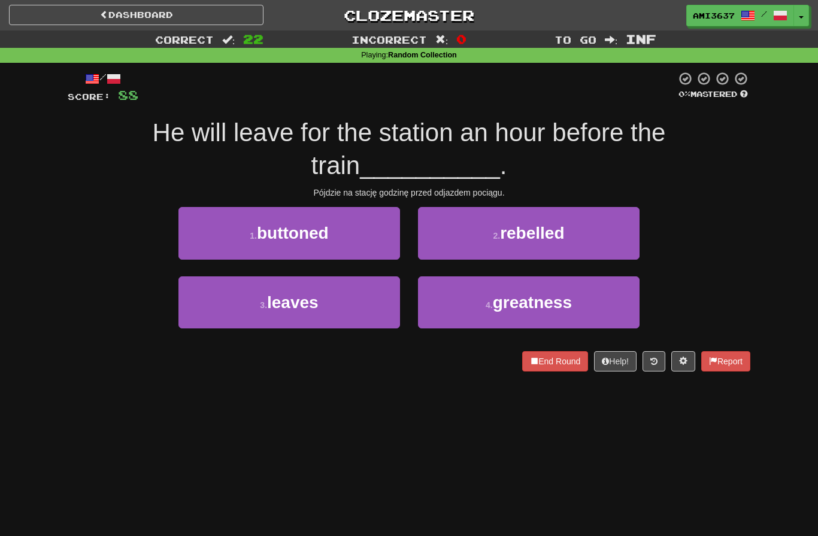
click at [220, 321] on button "3 . leaves" at bounding box center [288, 303] width 221 height 52
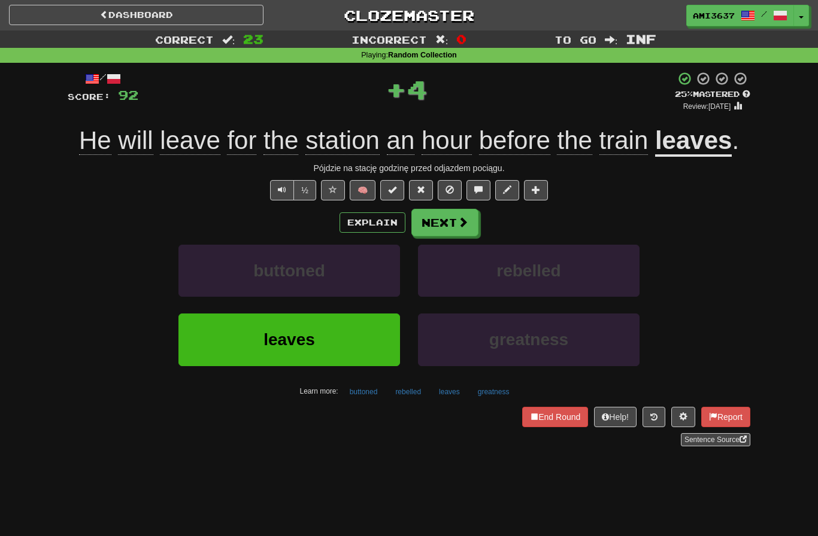
click at [195, 349] on button "leaves" at bounding box center [288, 340] width 221 height 52
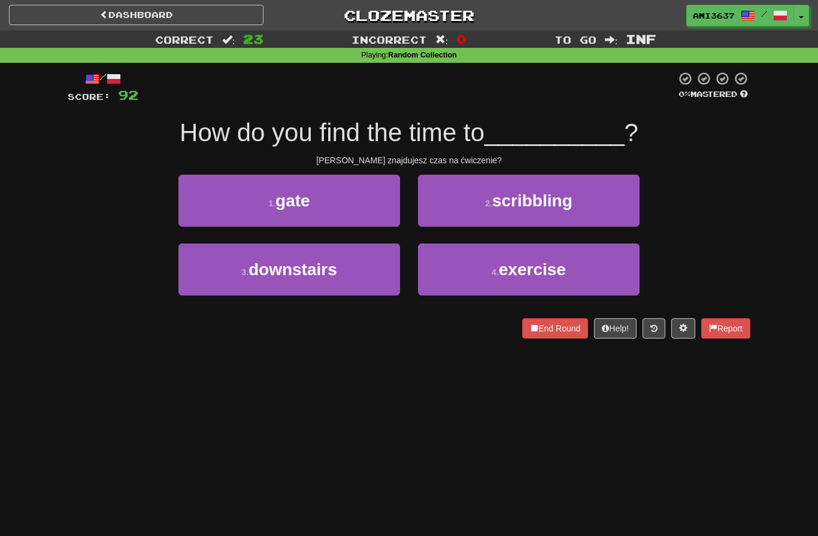
click at [609, 270] on button "4 . exercise" at bounding box center [528, 270] width 221 height 52
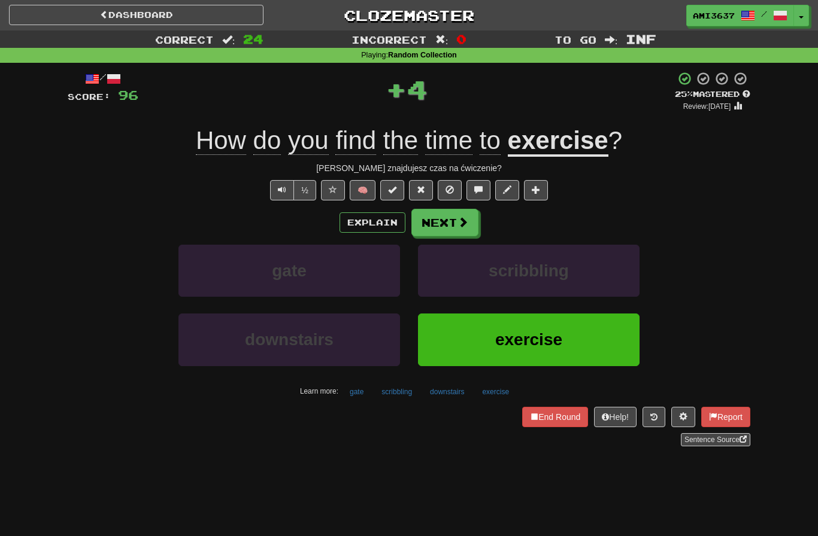
click at [600, 336] on button "exercise" at bounding box center [528, 340] width 221 height 52
click at [600, 407] on button "Help!" at bounding box center [615, 417] width 43 height 20
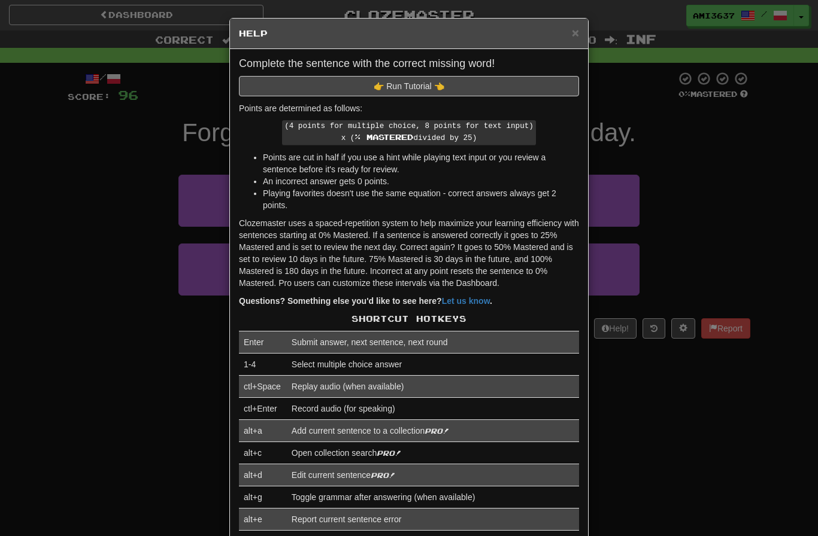
click at [697, 226] on div "× Help Complete the sentence with the correct missing word! 👉 Run Tutorial 👈 Po…" at bounding box center [409, 268] width 818 height 536
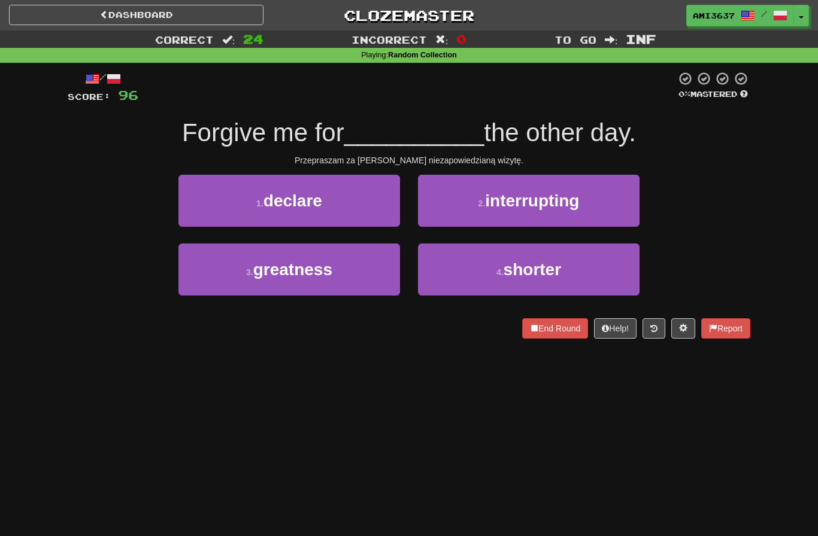
click at [619, 208] on button "2 . interrupting" at bounding box center [528, 201] width 221 height 52
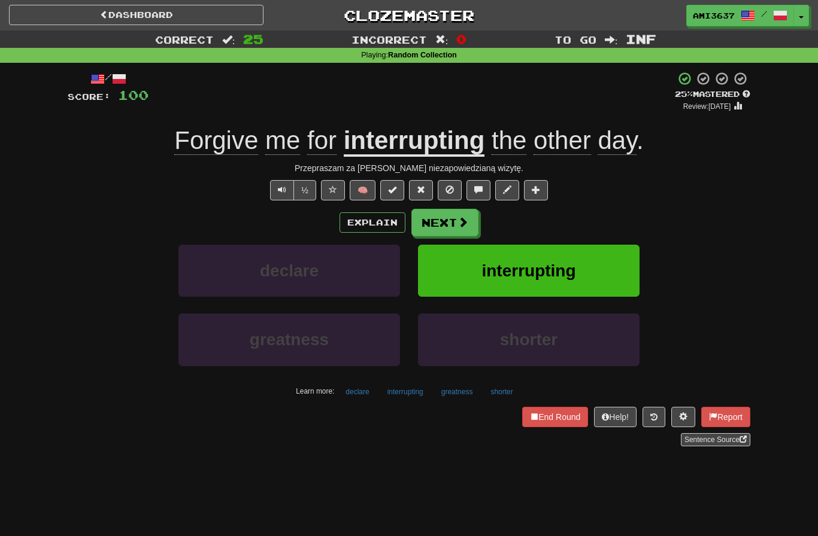
click at [602, 268] on button "interrupting" at bounding box center [528, 271] width 221 height 52
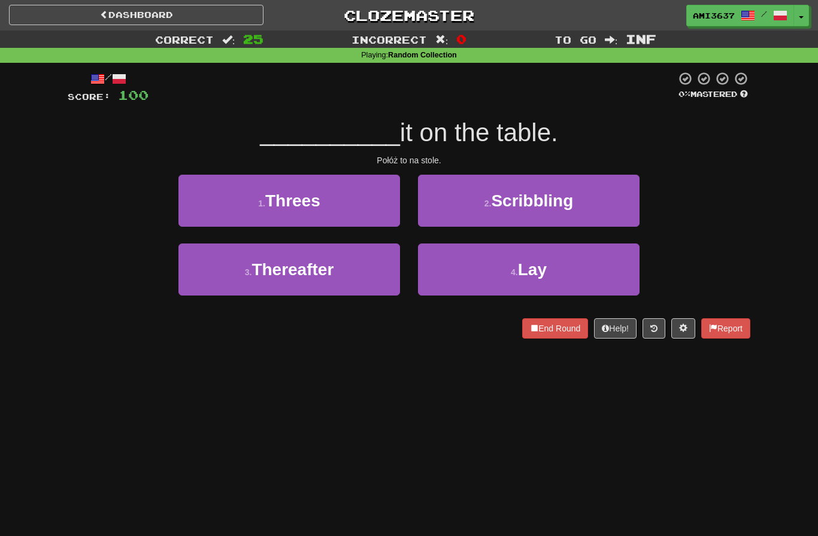
click at [588, 267] on button "4 . Lay" at bounding box center [528, 270] width 221 height 52
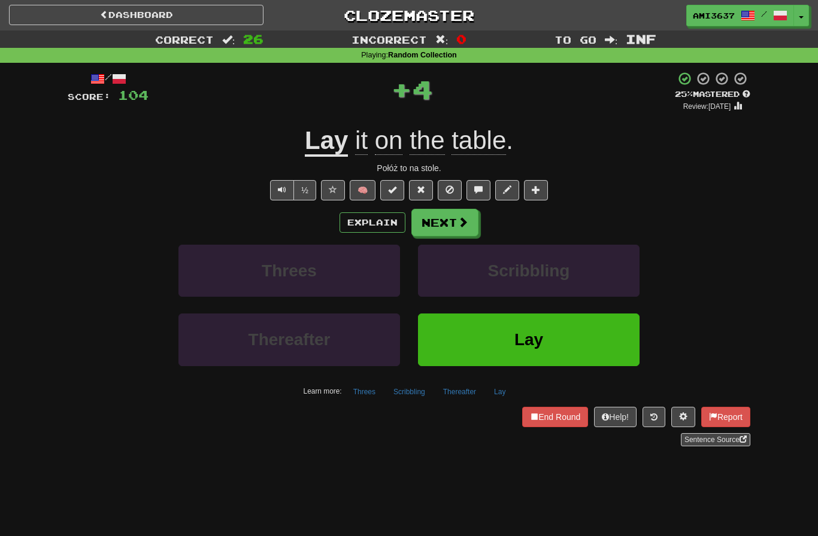
click at [590, 339] on button "Lay" at bounding box center [528, 340] width 221 height 52
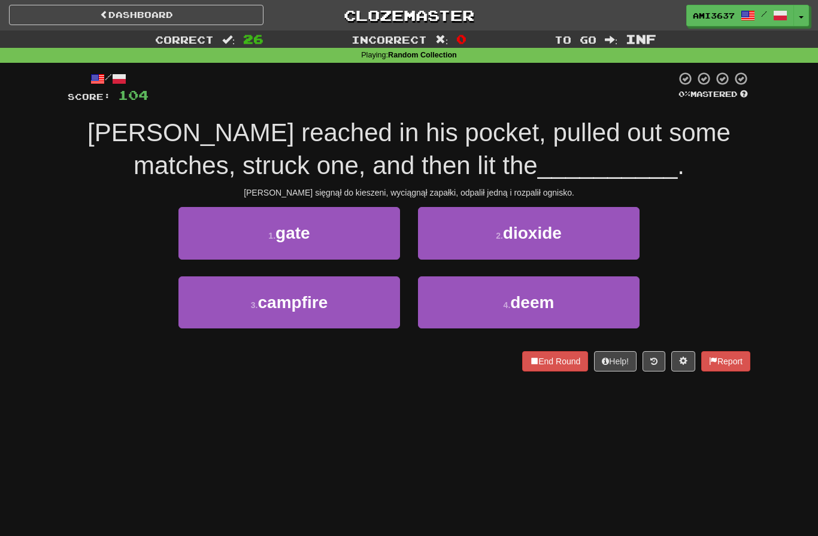
click at [210, 308] on button "3 . campfire" at bounding box center [288, 303] width 221 height 52
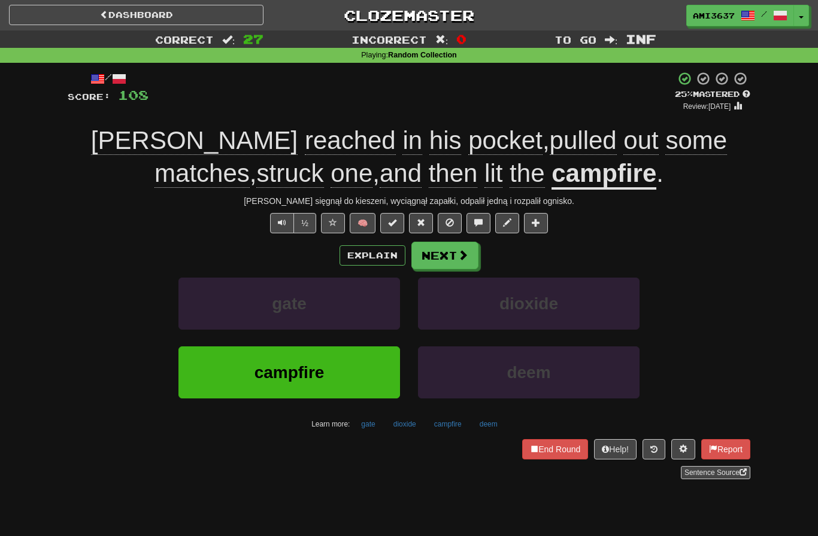
click at [208, 386] on button "campfire" at bounding box center [288, 373] width 221 height 52
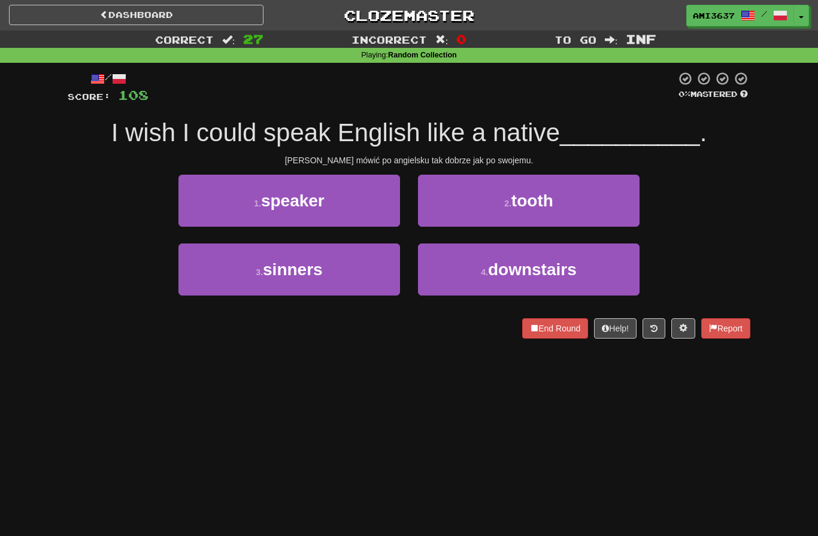
click at [207, 213] on button "1 . speaker" at bounding box center [288, 201] width 221 height 52
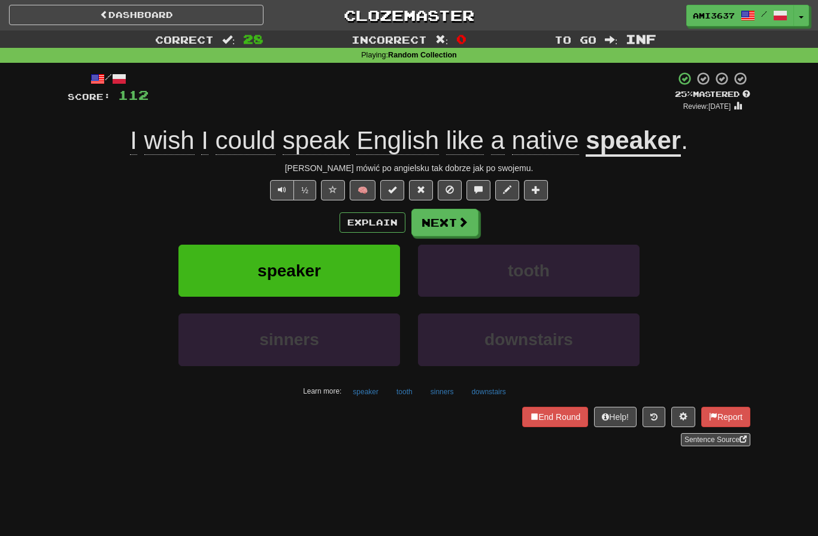
click at [217, 271] on button "speaker" at bounding box center [288, 271] width 221 height 52
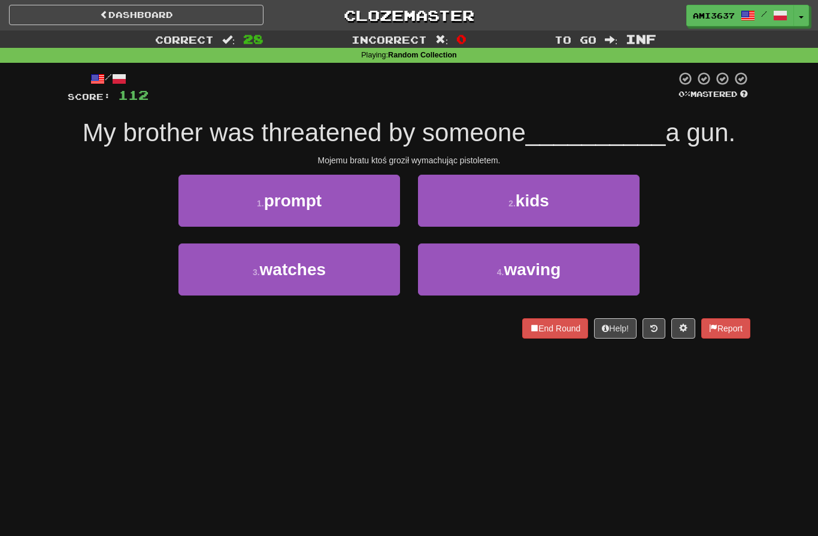
click at [608, 274] on button "4 . waving" at bounding box center [528, 270] width 221 height 52
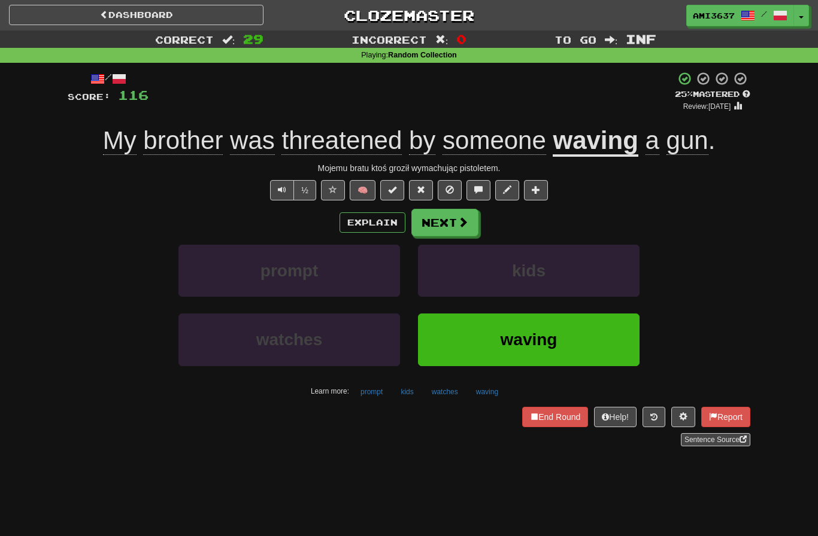
click at [603, 336] on button "waving" at bounding box center [528, 340] width 221 height 52
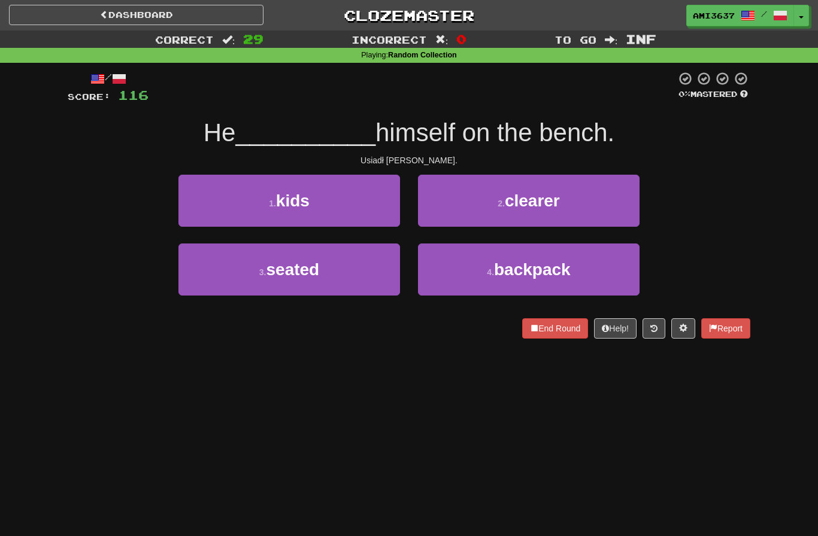
click at [260, 264] on button "3 . seated" at bounding box center [288, 270] width 221 height 52
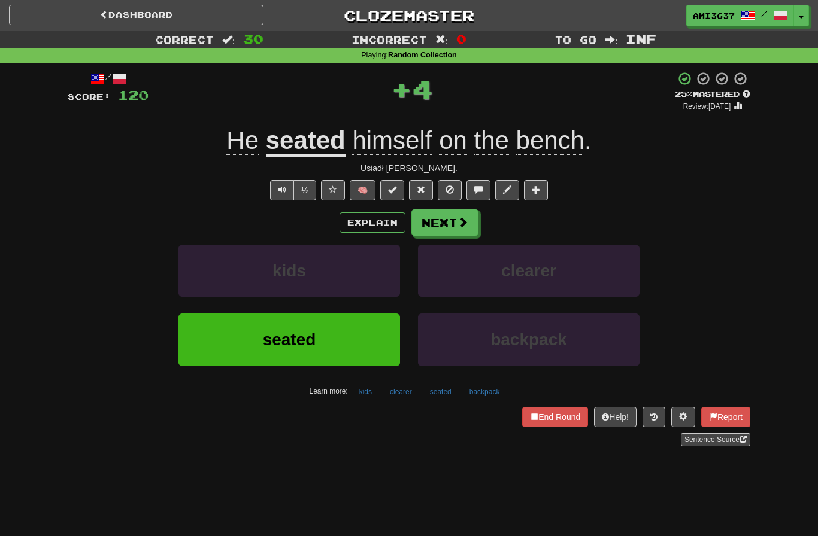
click at [227, 336] on button "seated" at bounding box center [288, 340] width 221 height 52
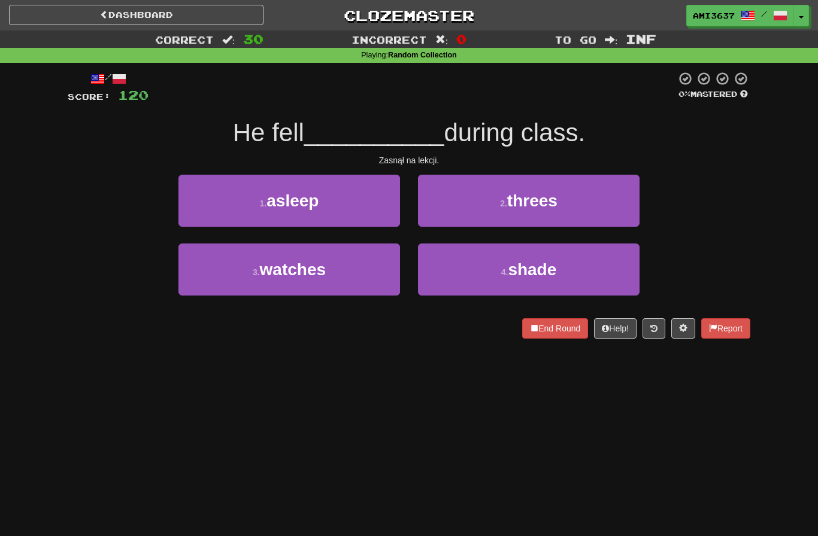
click at [198, 208] on button "1 . asleep" at bounding box center [288, 201] width 221 height 52
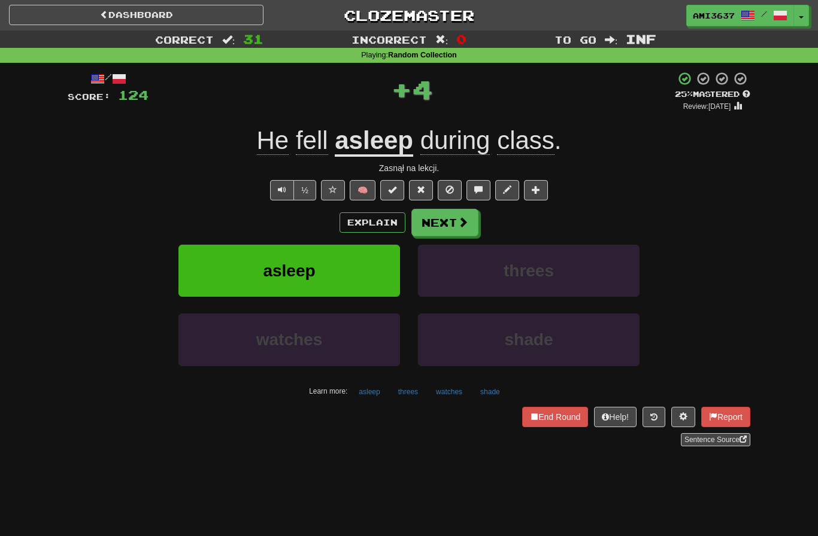
click at [217, 257] on button "asleep" at bounding box center [288, 271] width 221 height 52
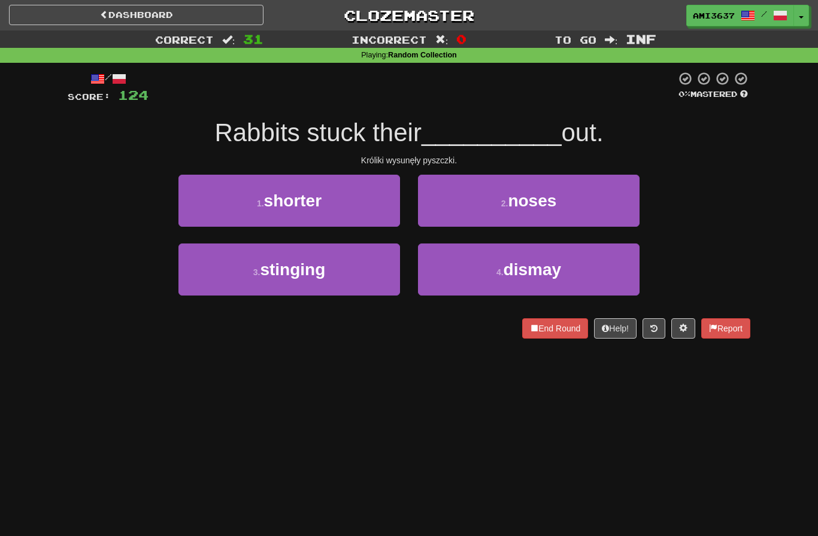
click at [600, 261] on button "4 . dismay" at bounding box center [528, 270] width 221 height 52
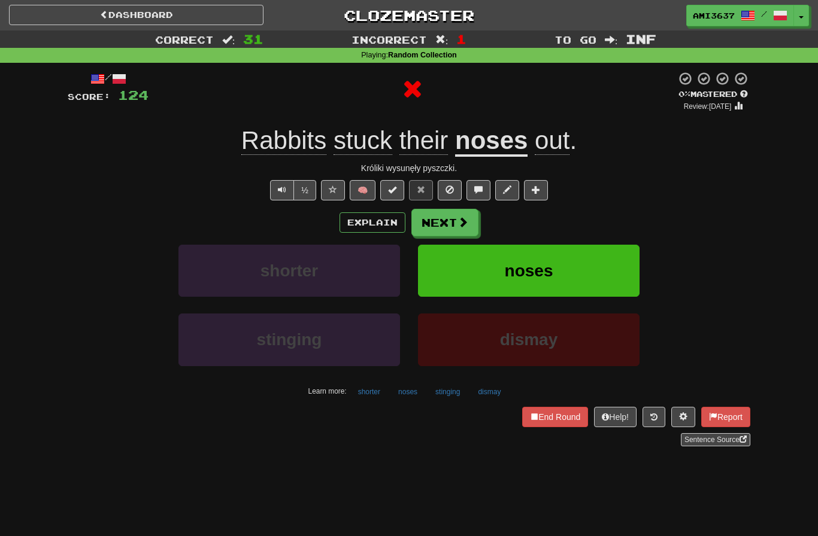
click at [602, 265] on button "noses" at bounding box center [528, 271] width 221 height 52
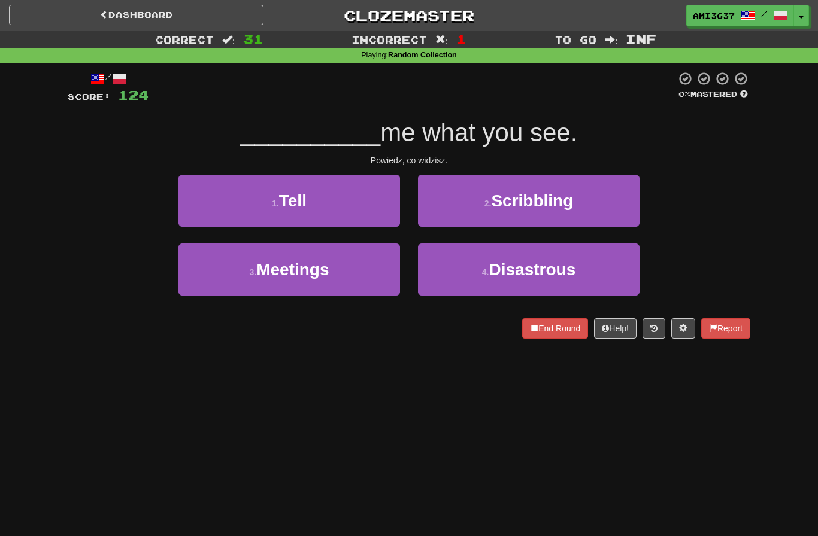
click at [194, 211] on button "1 . Tell" at bounding box center [288, 201] width 221 height 52
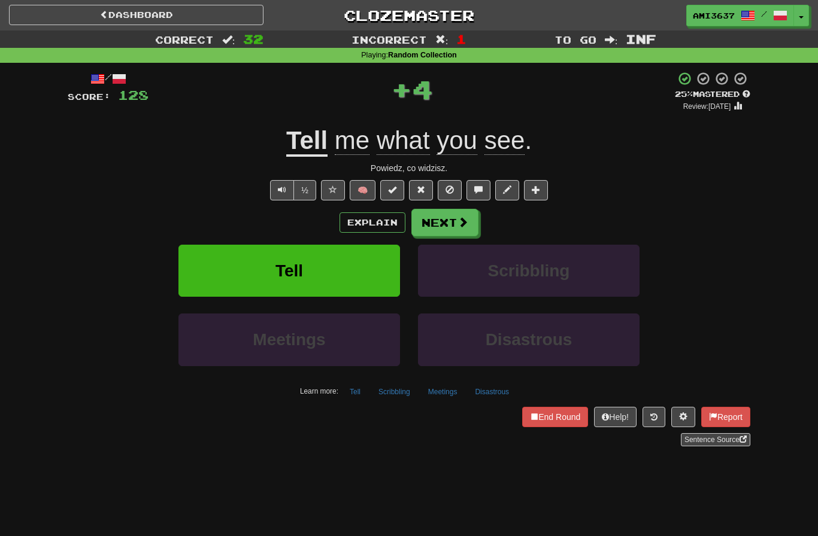
click at [207, 271] on button "Tell" at bounding box center [288, 271] width 221 height 52
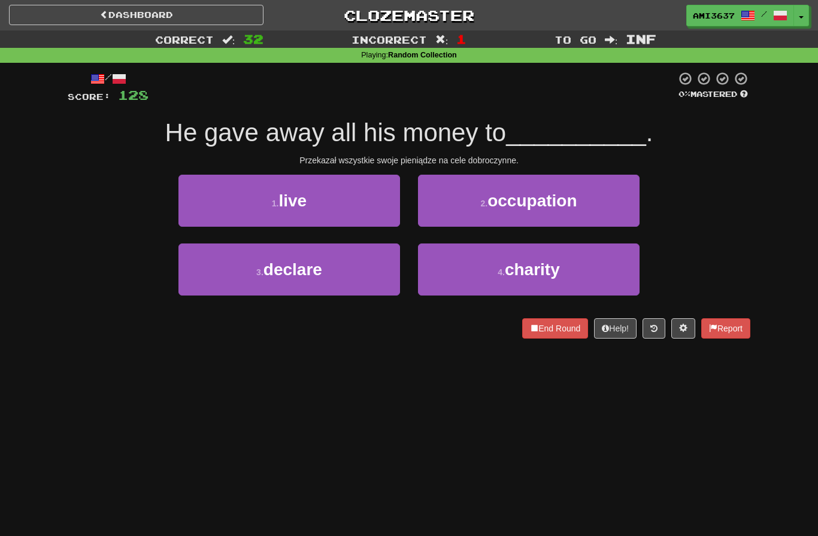
click at [594, 269] on button "4 . charity" at bounding box center [528, 270] width 221 height 52
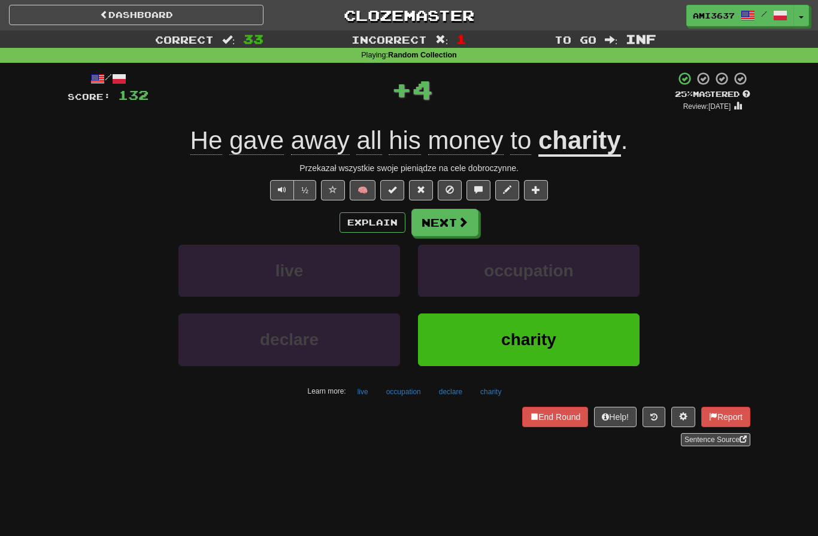
click at [576, 341] on button "charity" at bounding box center [528, 340] width 221 height 52
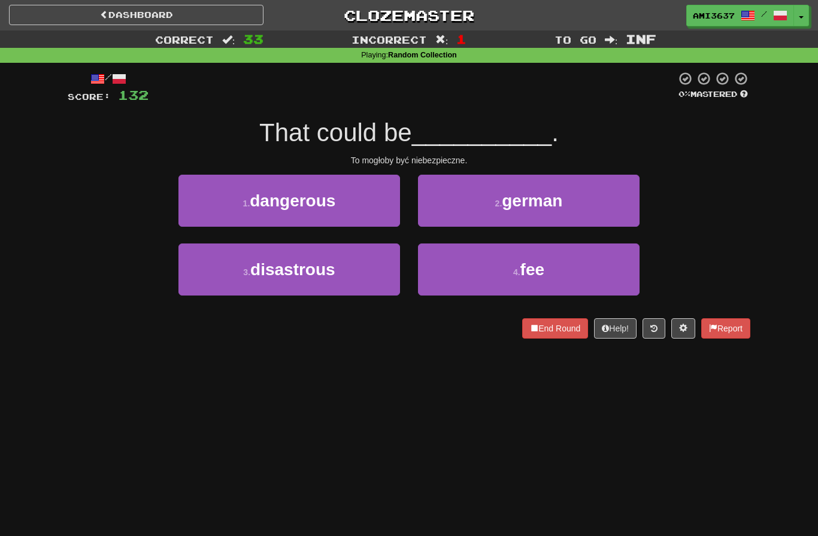
click at [208, 279] on button "3 . disastrous" at bounding box center [288, 270] width 221 height 52
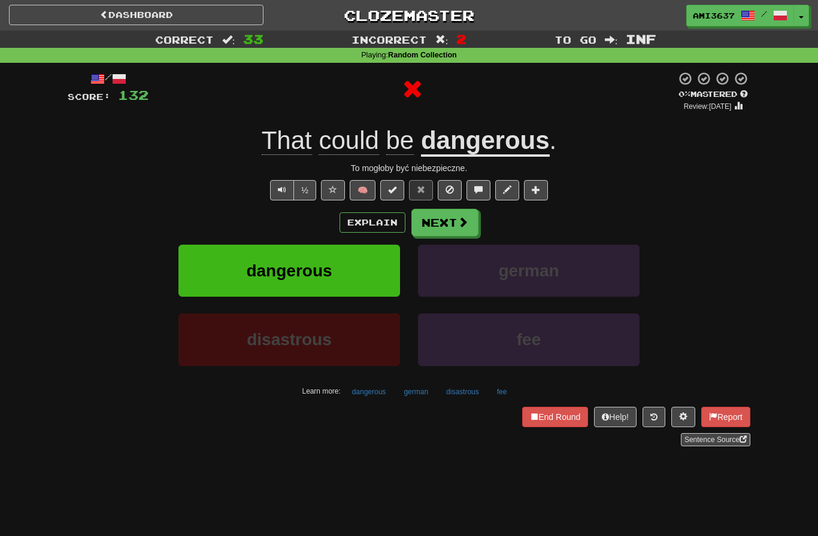
click at [208, 272] on button "dangerous" at bounding box center [288, 271] width 221 height 52
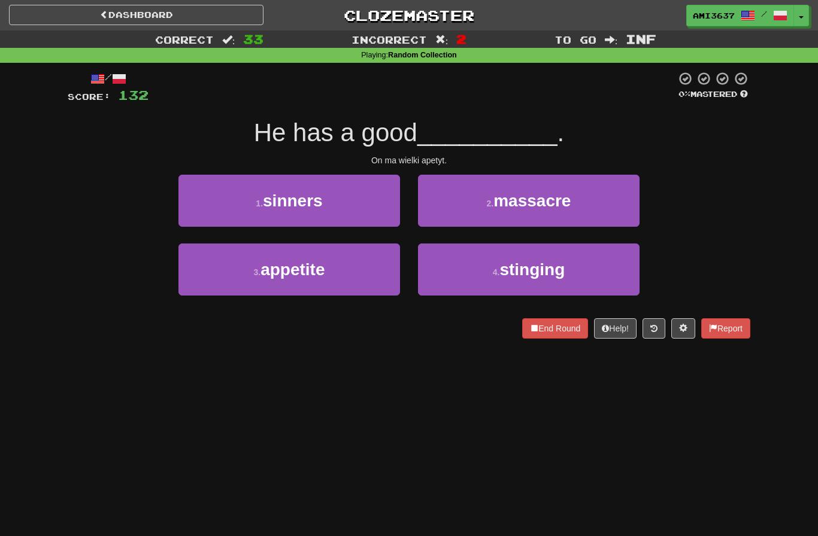
click at [205, 272] on button "3 . appetite" at bounding box center [288, 270] width 221 height 52
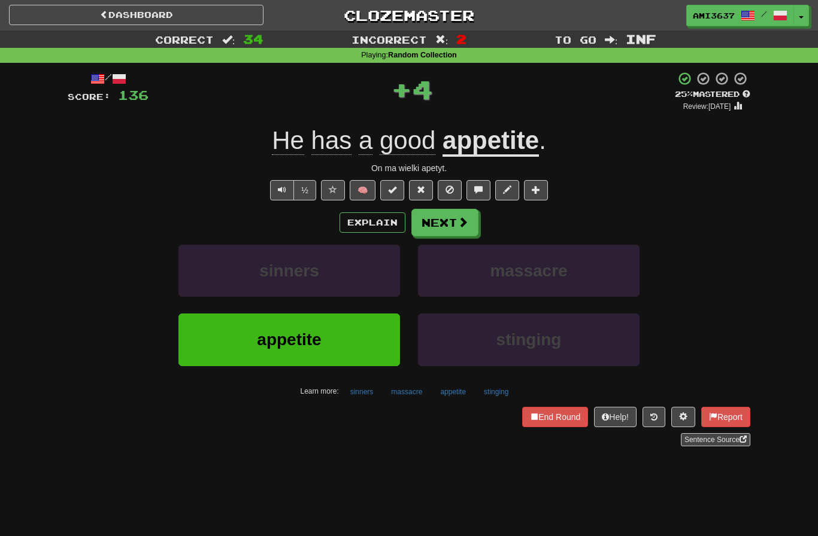
click at [212, 348] on button "appetite" at bounding box center [288, 340] width 221 height 52
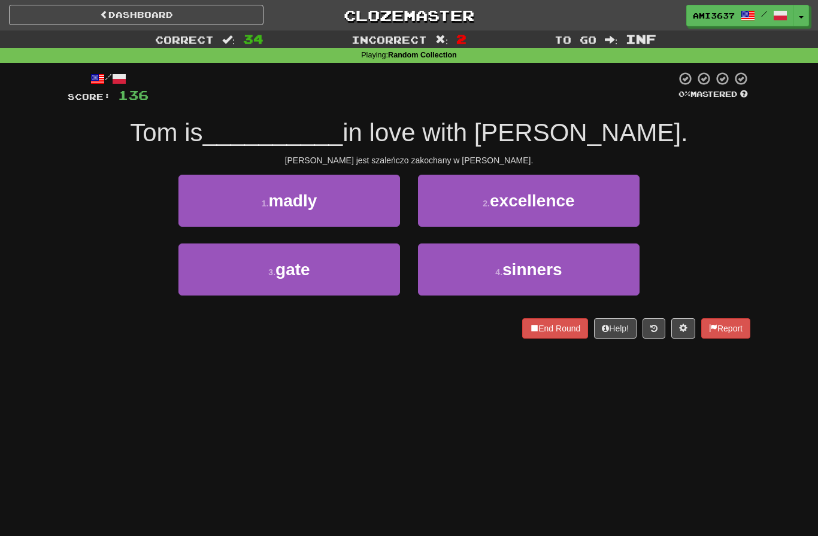
click at [187, 217] on button "1 . madly" at bounding box center [288, 201] width 221 height 52
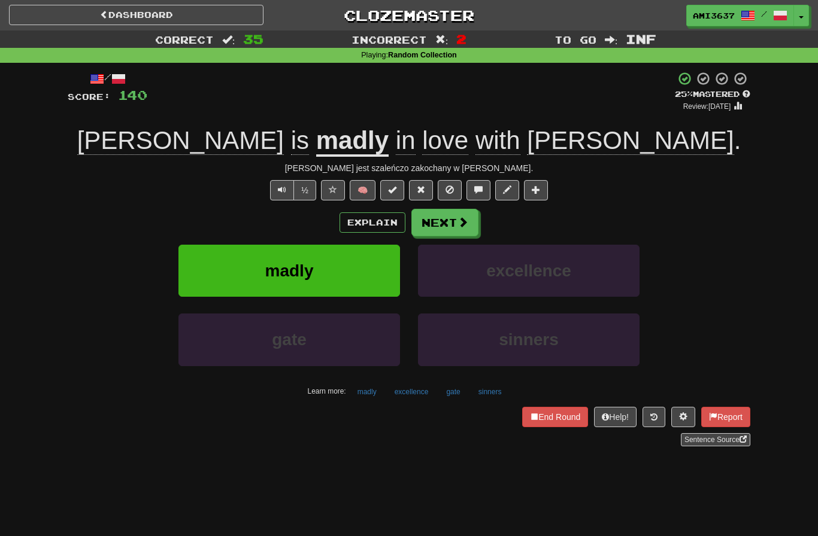
click at [208, 279] on button "madly" at bounding box center [288, 271] width 221 height 52
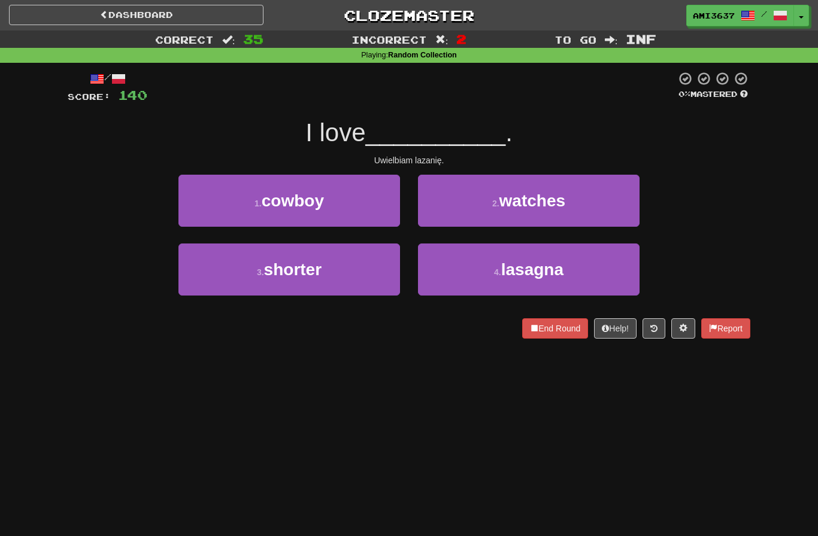
click at [585, 285] on button "4 . lasagna" at bounding box center [528, 270] width 221 height 52
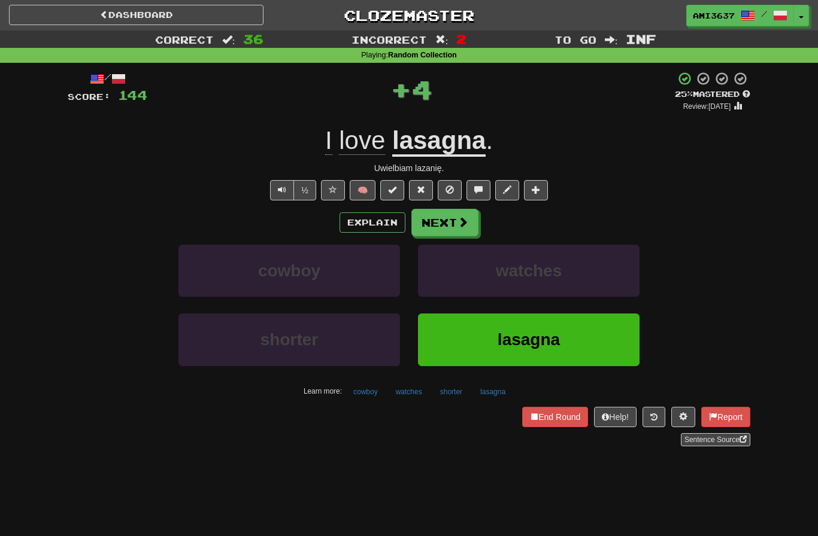
click at [576, 335] on button "lasagna" at bounding box center [528, 340] width 221 height 52
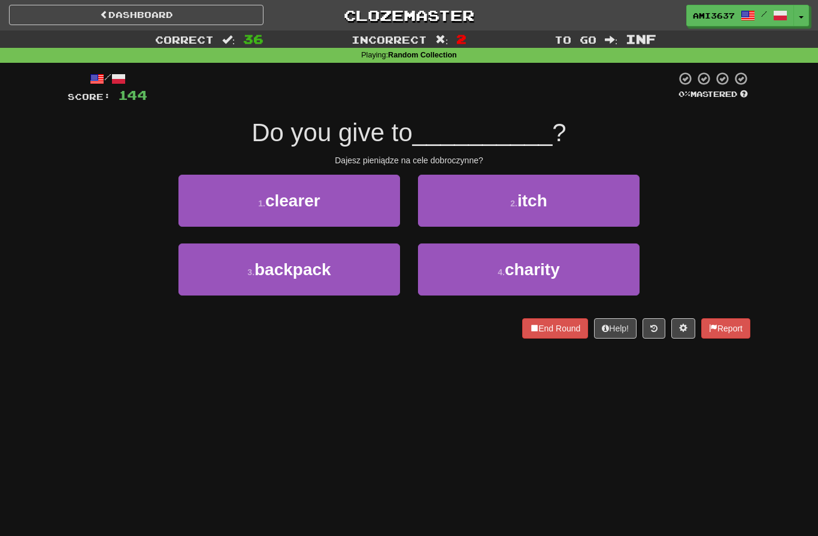
click at [600, 265] on button "4 . charity" at bounding box center [528, 270] width 221 height 52
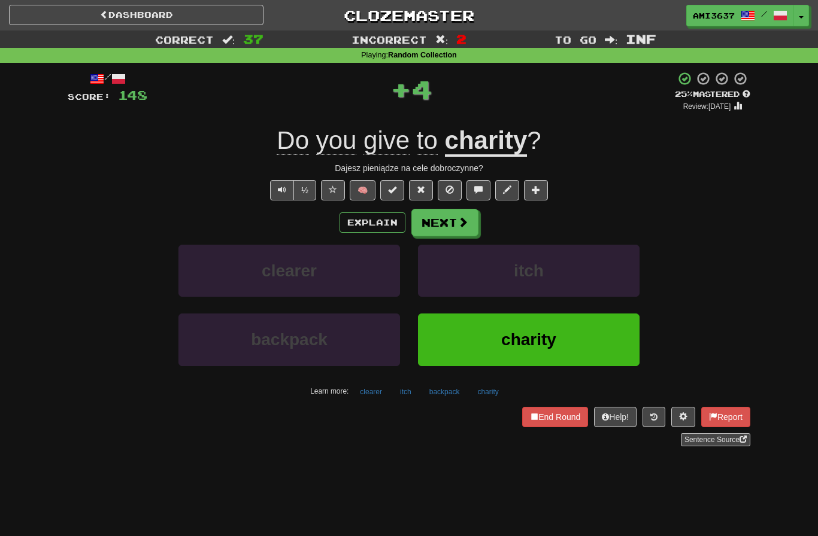
click at [575, 339] on button "charity" at bounding box center [528, 340] width 221 height 52
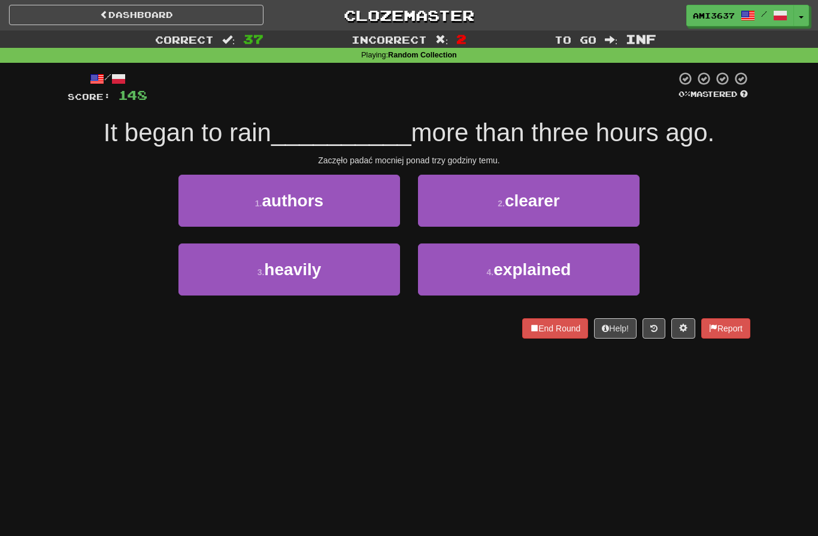
click at [206, 274] on button "3 . heavily" at bounding box center [288, 270] width 221 height 52
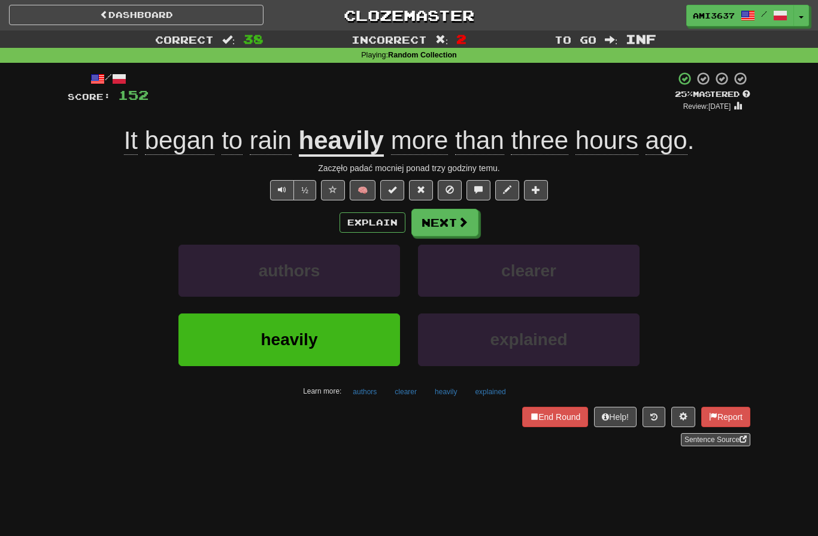
click at [219, 345] on button "heavily" at bounding box center [288, 340] width 221 height 52
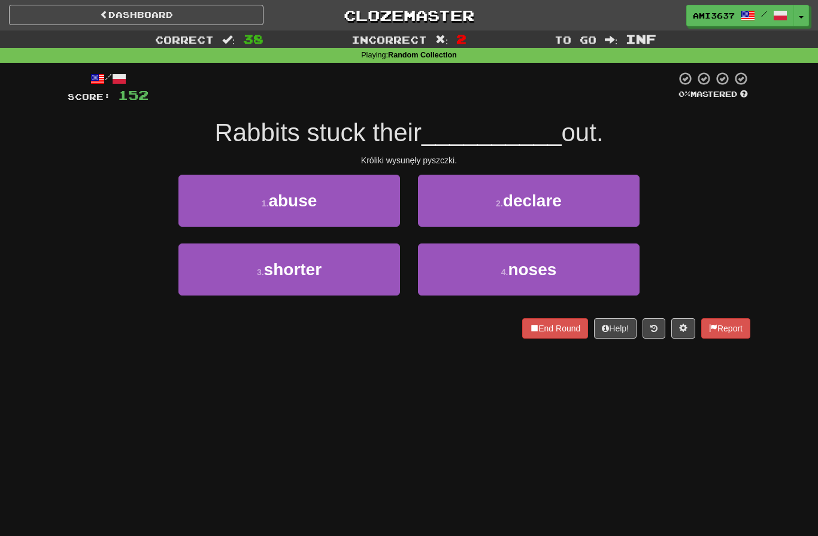
click at [597, 266] on button "4 . noses" at bounding box center [528, 270] width 221 height 52
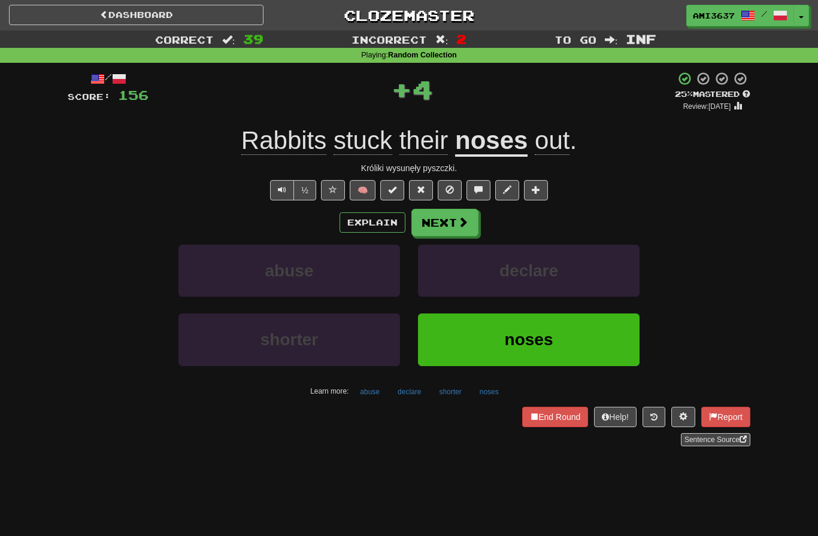
click at [574, 338] on button "noses" at bounding box center [528, 340] width 221 height 52
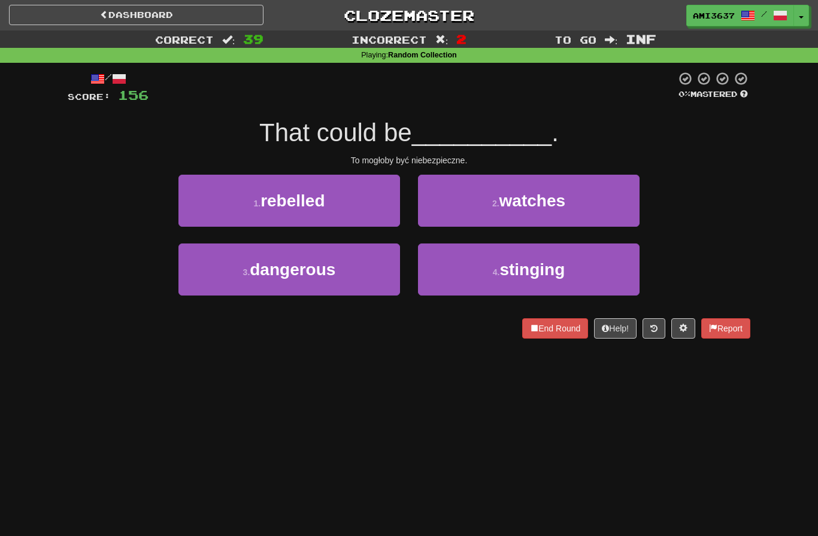
click at [201, 275] on button "3 . dangerous" at bounding box center [288, 270] width 221 height 52
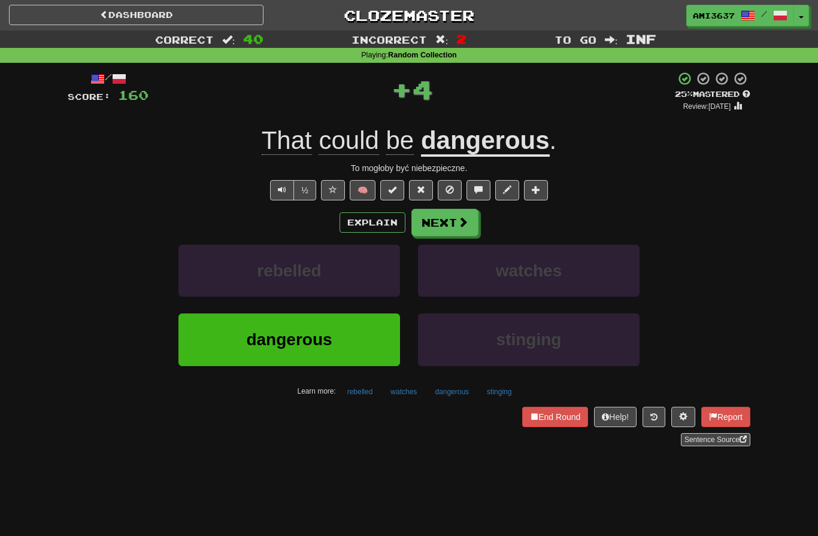
click at [216, 356] on button "dangerous" at bounding box center [288, 340] width 221 height 52
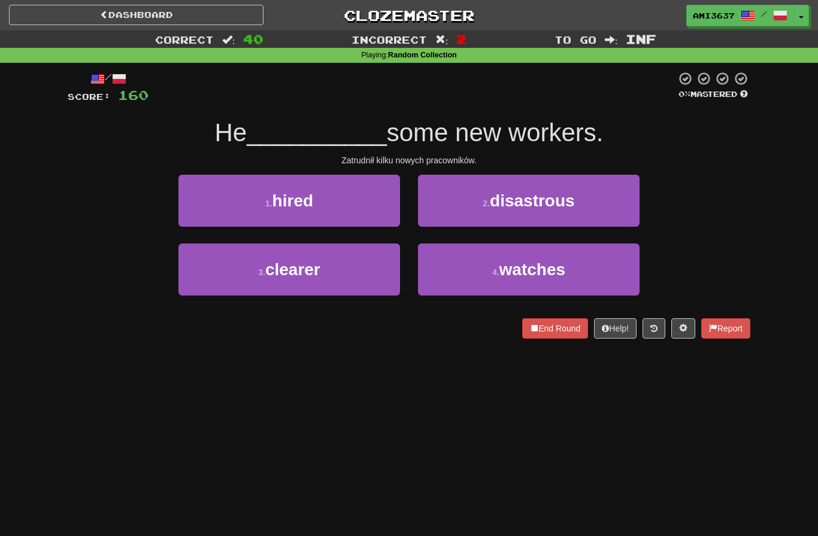
click at [201, 207] on button "1 . hired" at bounding box center [288, 201] width 221 height 52
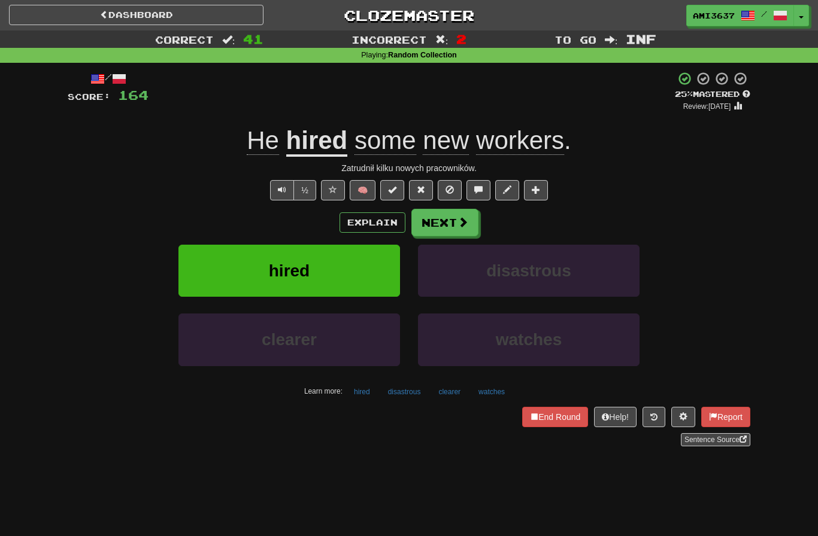
click at [556, 415] on button "End Round" at bounding box center [555, 417] width 66 height 20
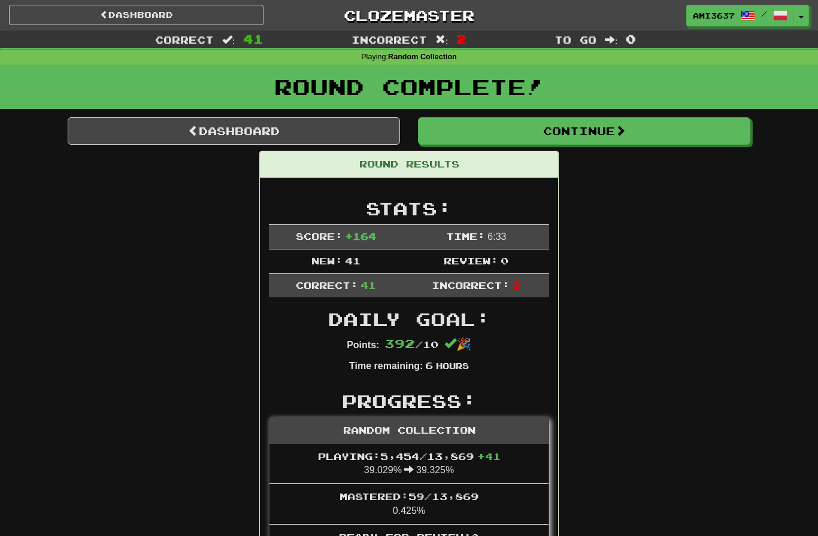
click at [148, 136] on link "Dashboard" at bounding box center [234, 131] width 332 height 28
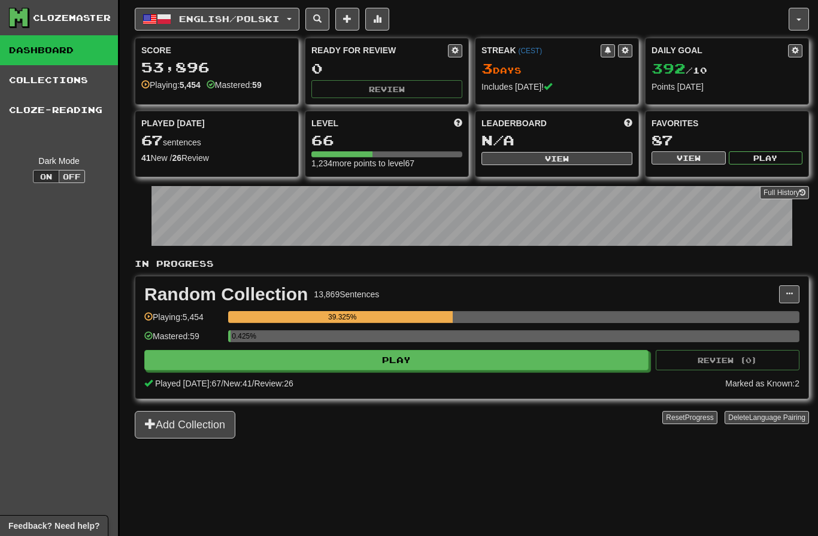
click at [187, 23] on span "English / Polski" at bounding box center [229, 19] width 101 height 10
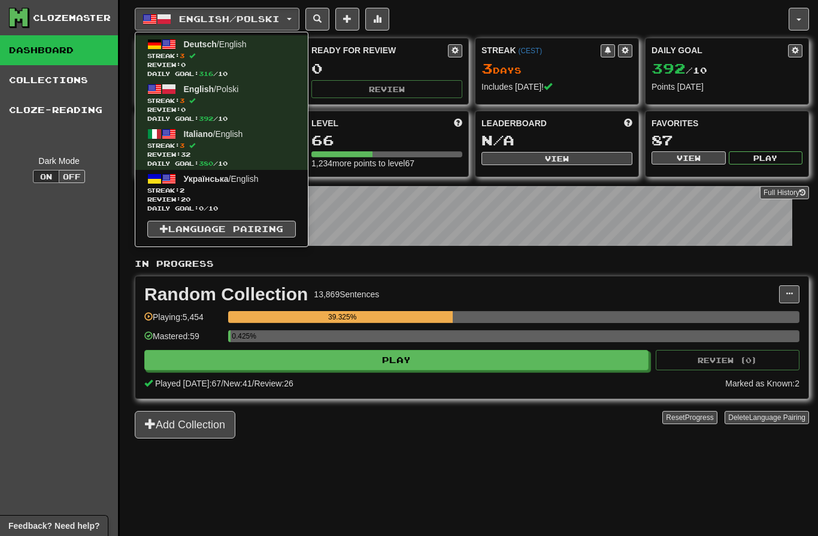
click at [166, 198] on span "Review: 20" at bounding box center [221, 199] width 148 height 9
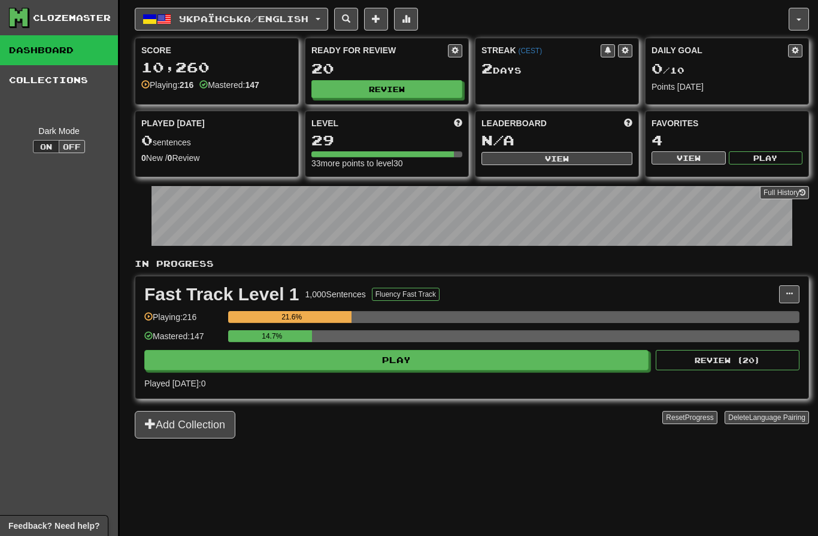
click at [333, 95] on button "Review" at bounding box center [386, 89] width 151 height 18
select select "********"
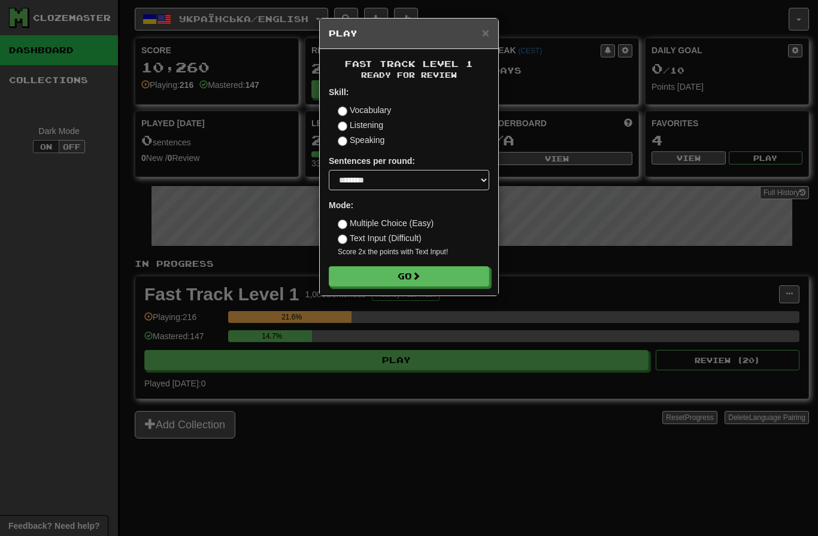
click at [354, 285] on button "Go" at bounding box center [409, 276] width 160 height 20
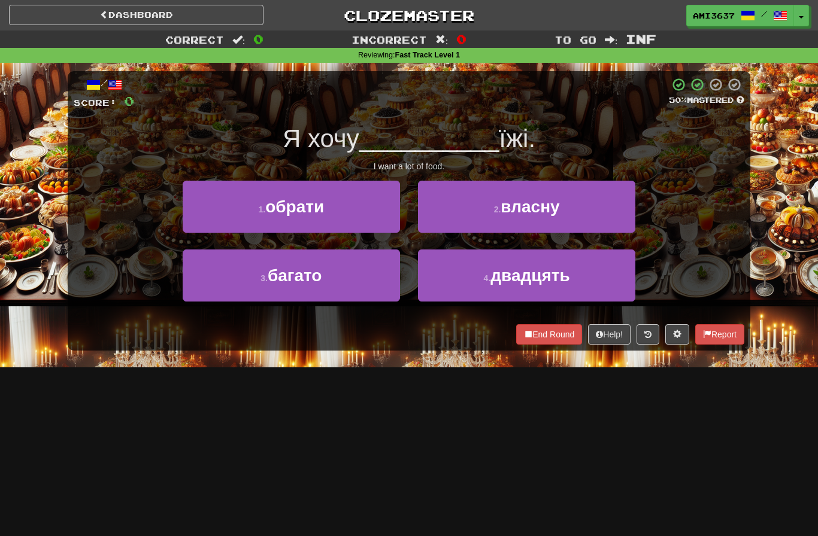
click at [227, 284] on button "3 . багато" at bounding box center [291, 276] width 217 height 52
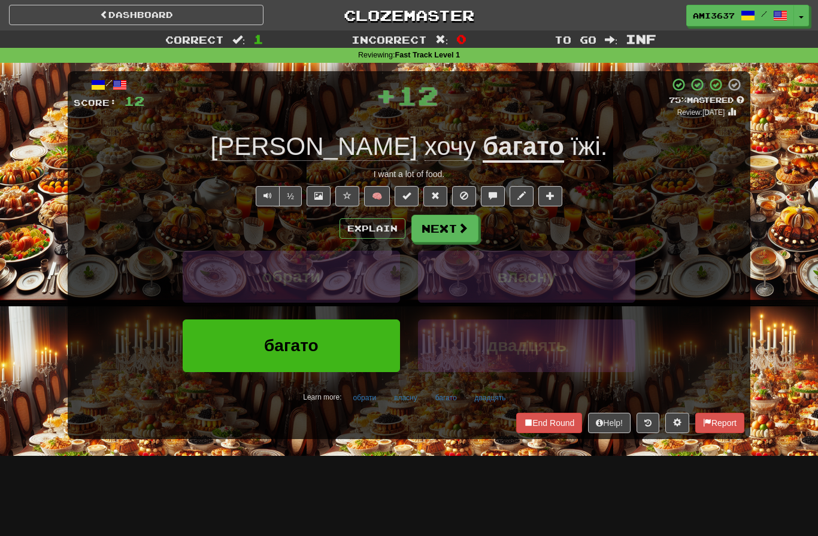
click at [210, 338] on button "багато" at bounding box center [291, 346] width 217 height 52
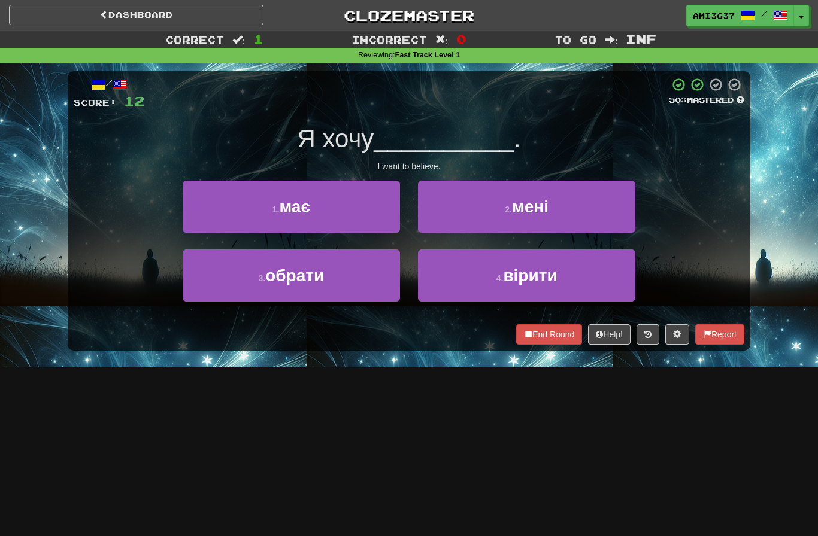
click at [606, 278] on button "4 . вірити" at bounding box center [526, 276] width 217 height 52
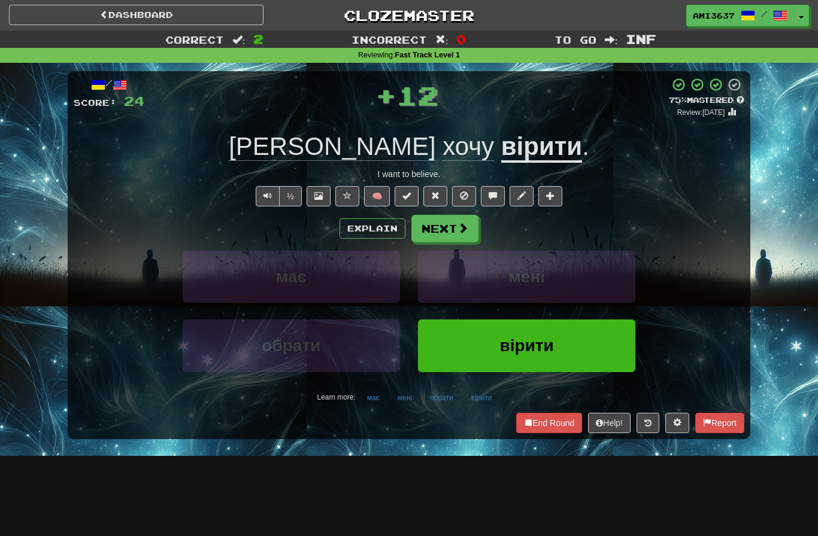
click at [589, 348] on button "вірити" at bounding box center [526, 346] width 217 height 52
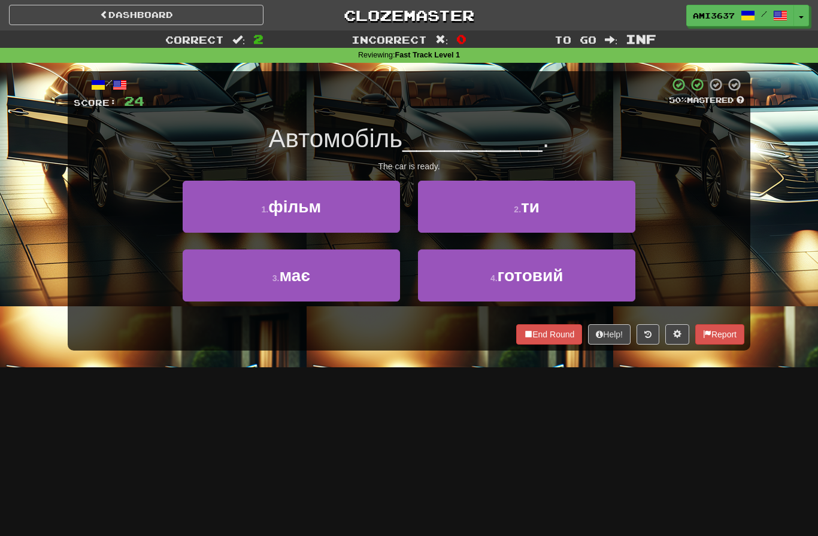
click at [615, 277] on button "4 . готовий" at bounding box center [526, 276] width 217 height 52
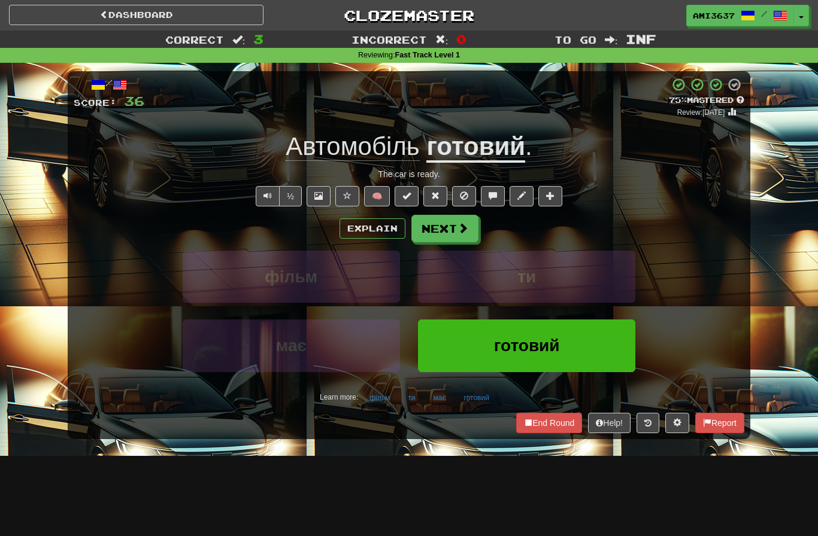
click at [602, 346] on button "готовий" at bounding box center [526, 346] width 217 height 52
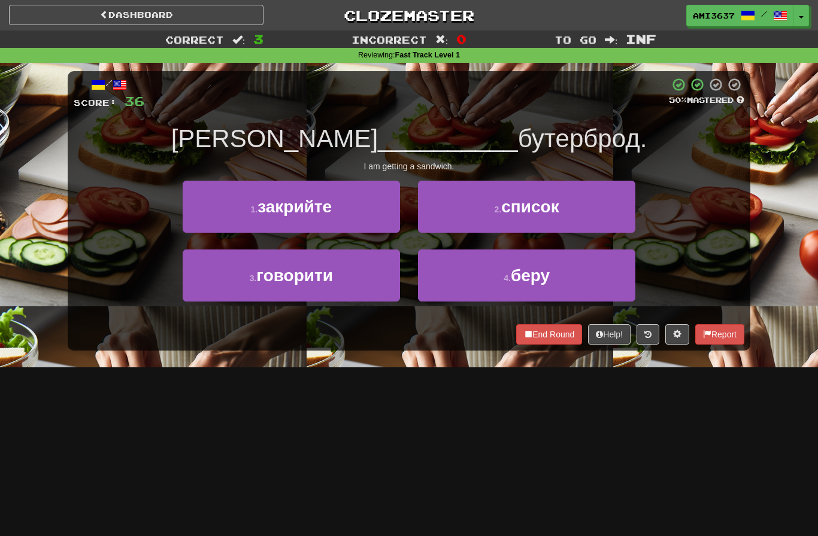
click at [375, 294] on button "3 . говорити" at bounding box center [291, 276] width 217 height 52
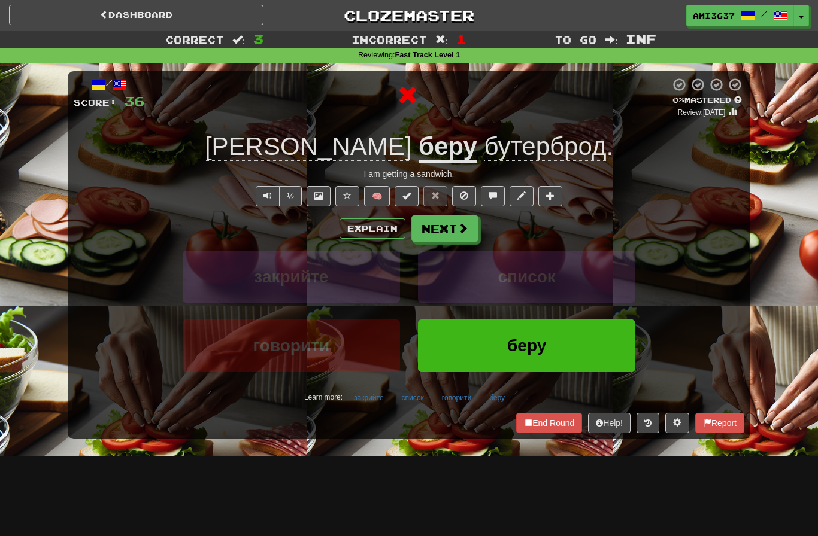
click at [590, 351] on button "беру" at bounding box center [526, 346] width 217 height 52
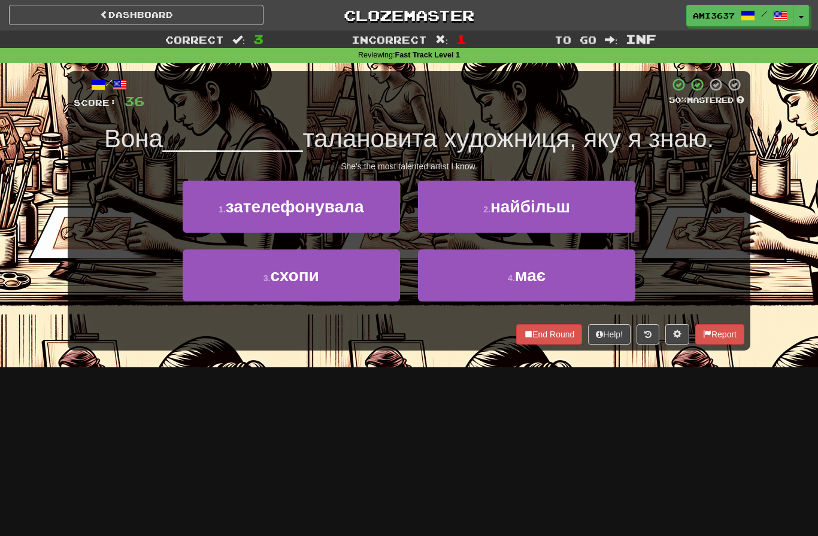
click at [227, 288] on button "3 . схопи" at bounding box center [291, 276] width 217 height 52
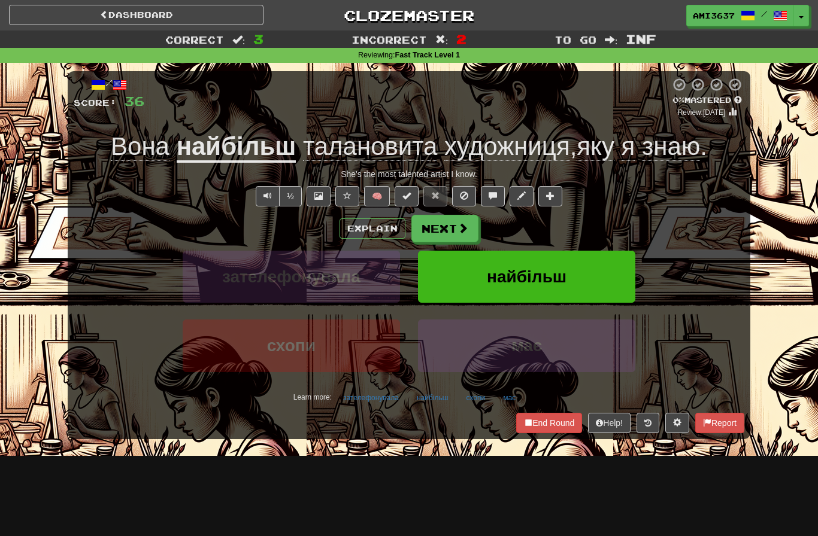
click at [593, 276] on button "найбільш" at bounding box center [526, 277] width 217 height 52
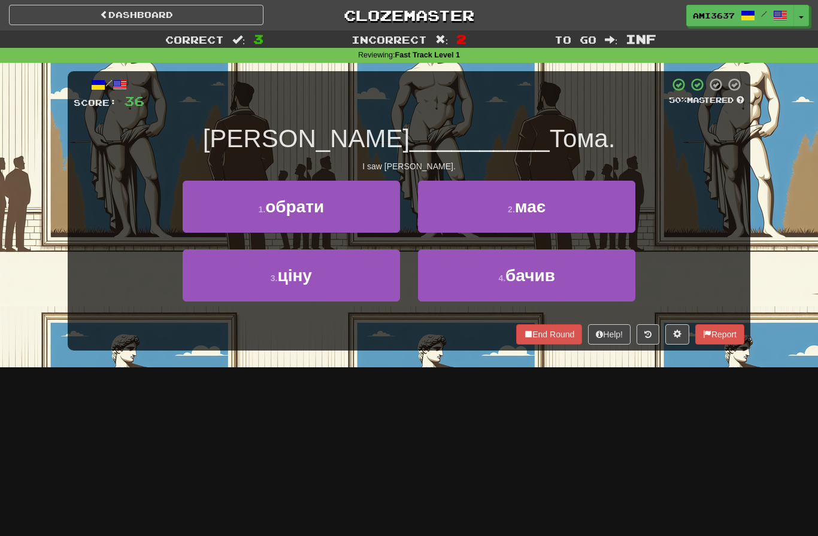
click at [618, 282] on button "4 . бачив" at bounding box center [526, 276] width 217 height 52
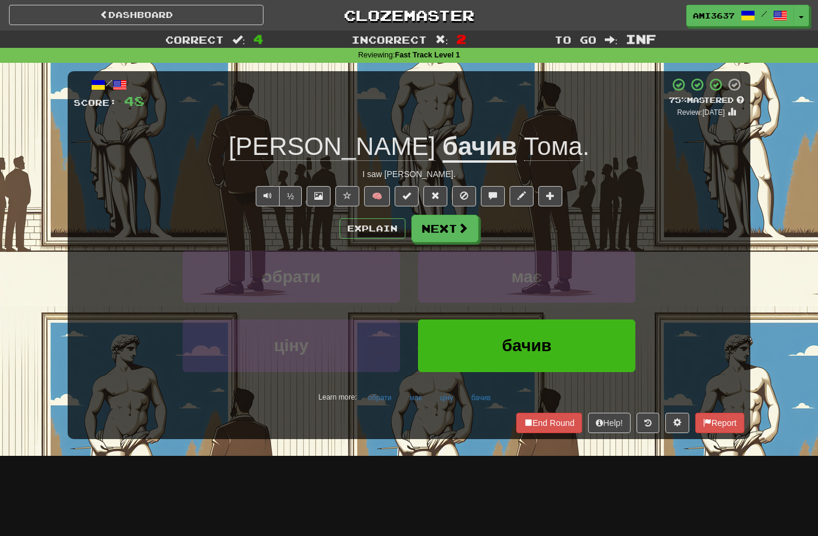
click at [551, 423] on button "End Round" at bounding box center [549, 423] width 66 height 20
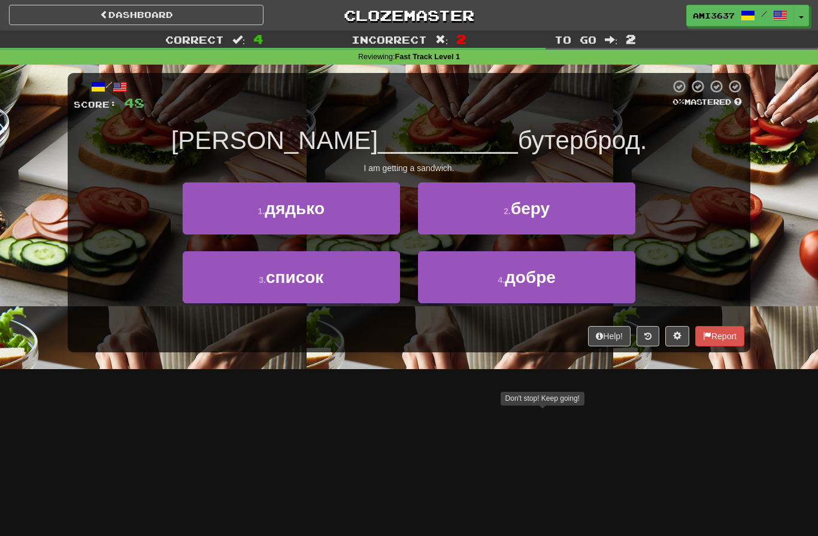
click at [600, 219] on button "2 . беру" at bounding box center [526, 209] width 217 height 52
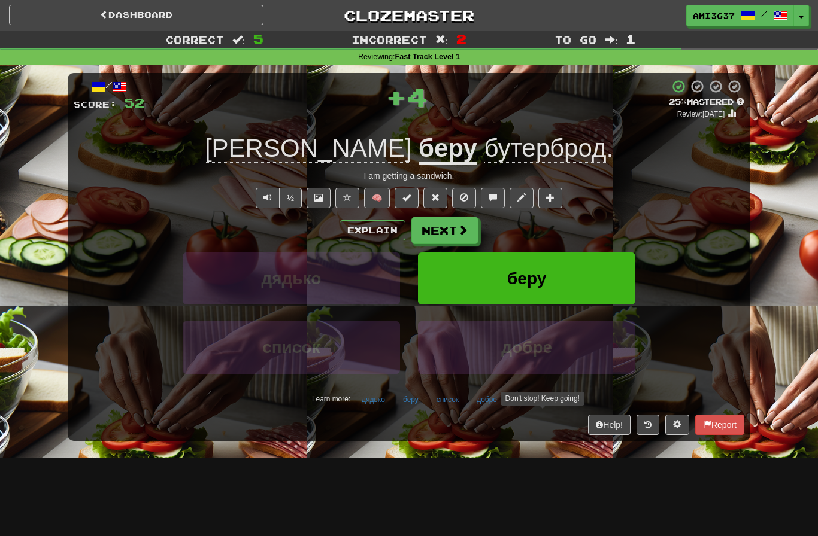
click at [582, 279] on button "беру" at bounding box center [526, 279] width 217 height 52
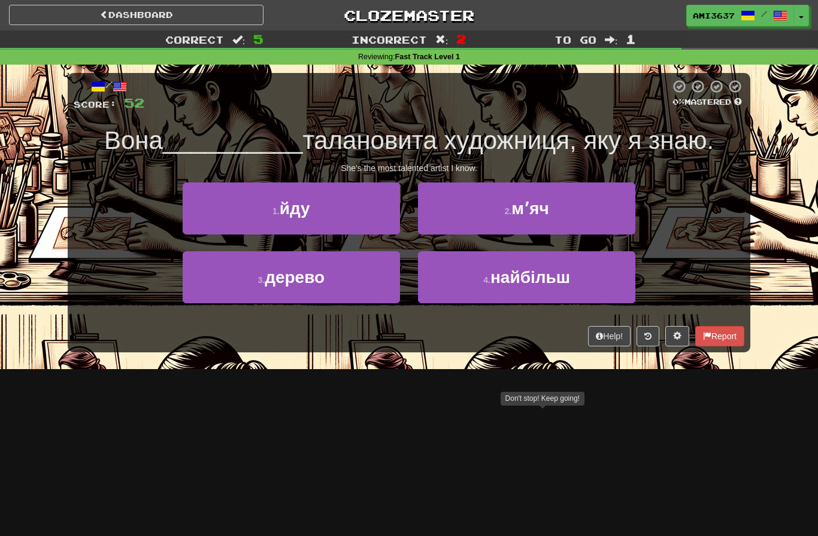
click at [606, 278] on button "4 . найбільш" at bounding box center [526, 277] width 217 height 52
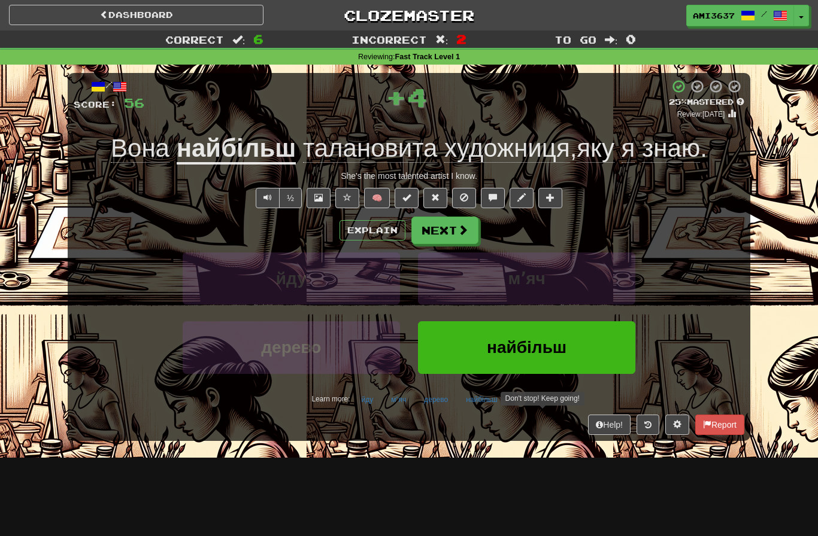
click at [593, 351] on button "найбільш" at bounding box center [526, 347] width 217 height 52
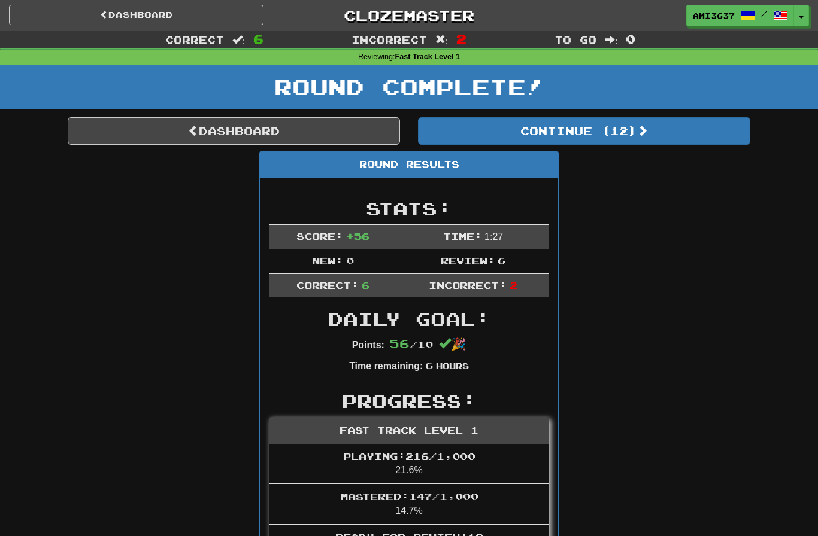
click at [134, 135] on link "Dashboard" at bounding box center [234, 131] width 332 height 28
